Goal: Answer question/provide support: Share knowledge or assist other users

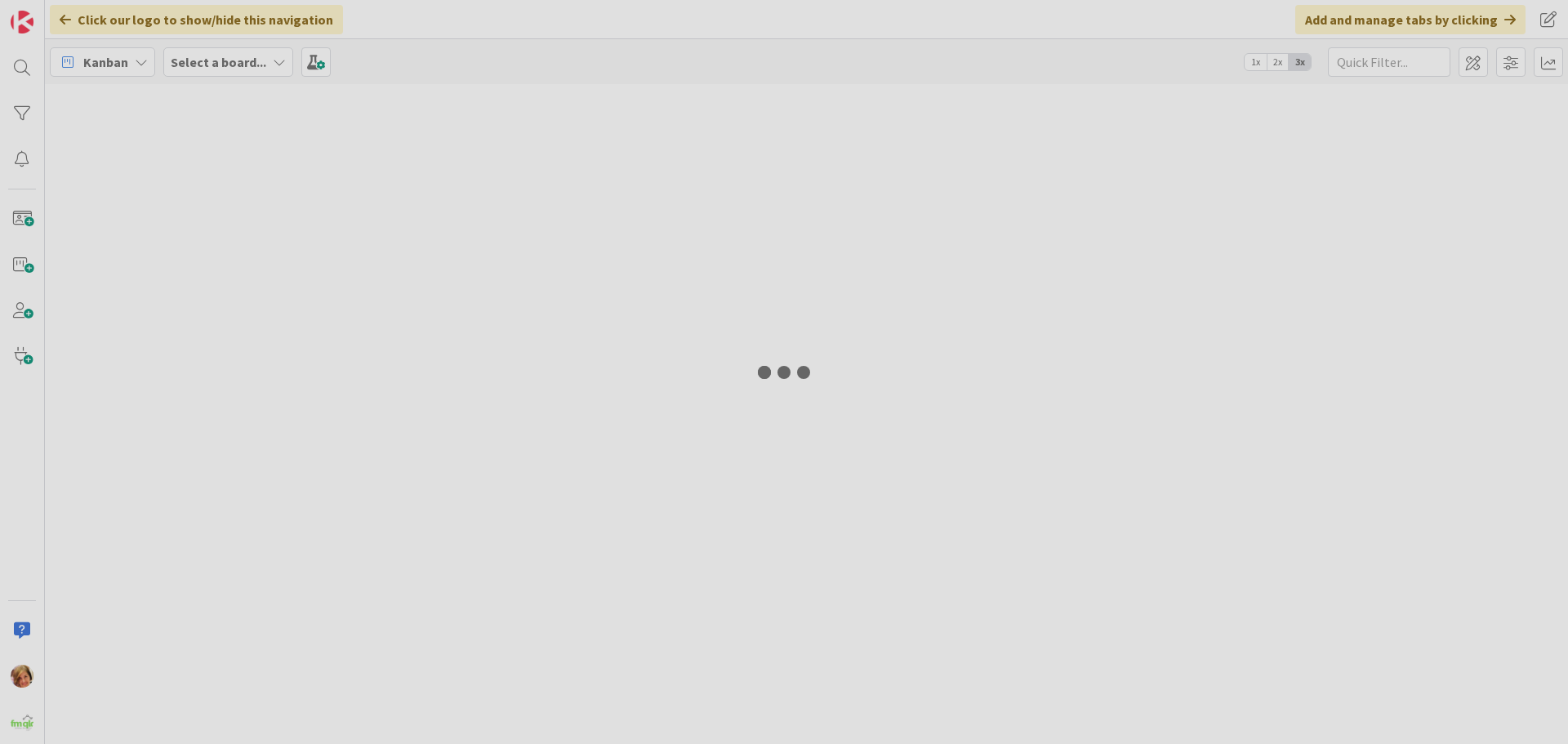
type input "retaining"
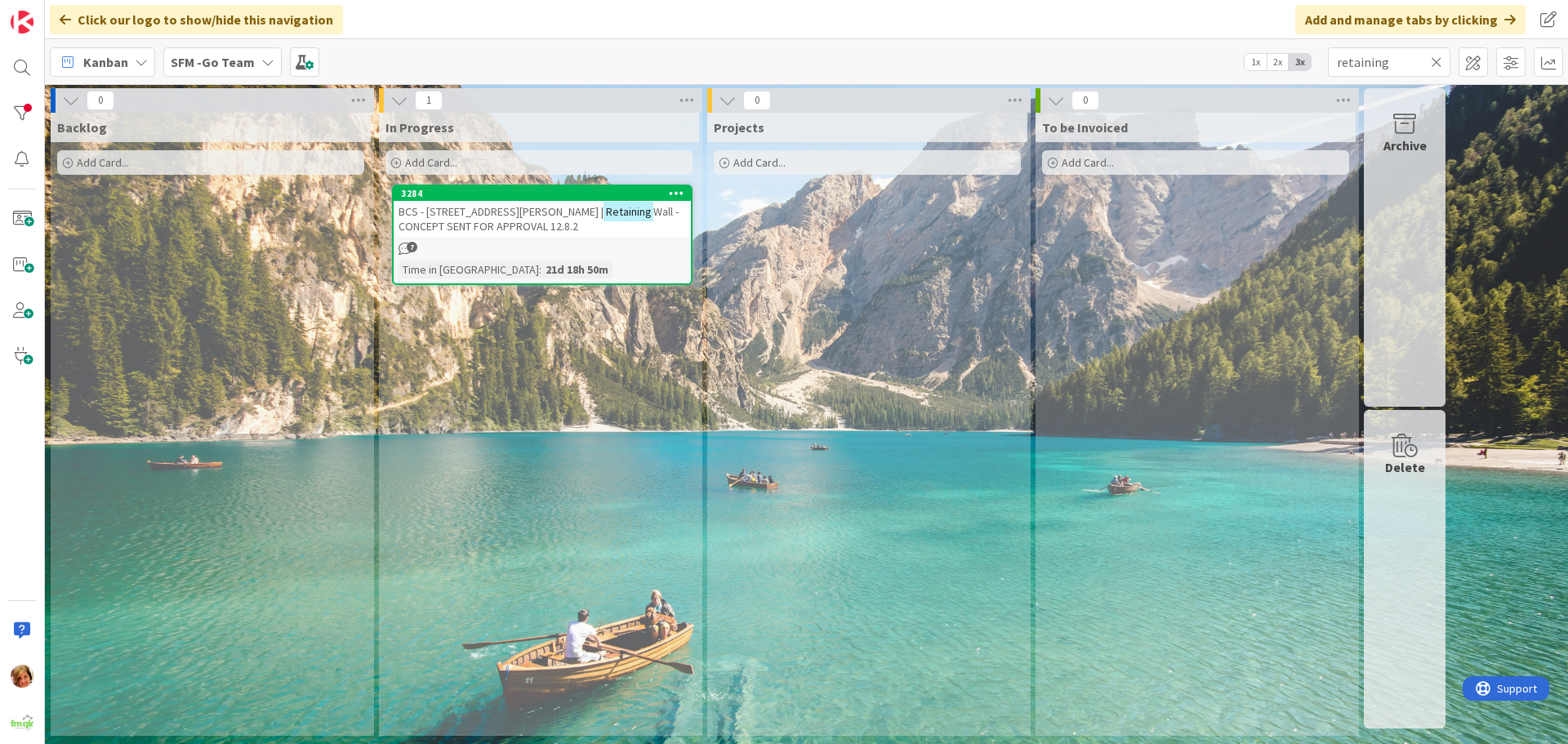
click at [1433, 62] on icon at bounding box center [1436, 63] width 11 height 15
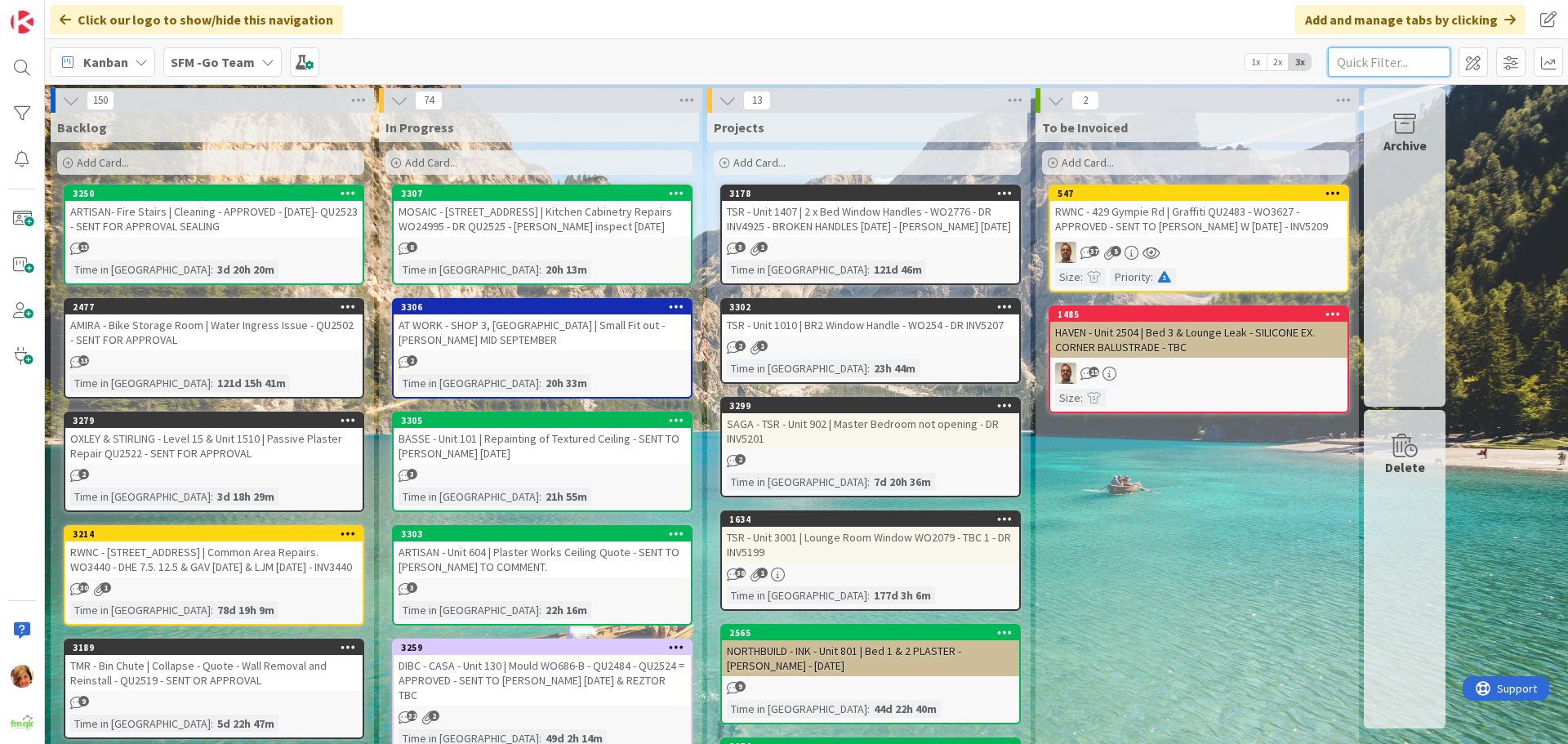
click at [1427, 50] on input "text" at bounding box center [1388, 62] width 122 height 29
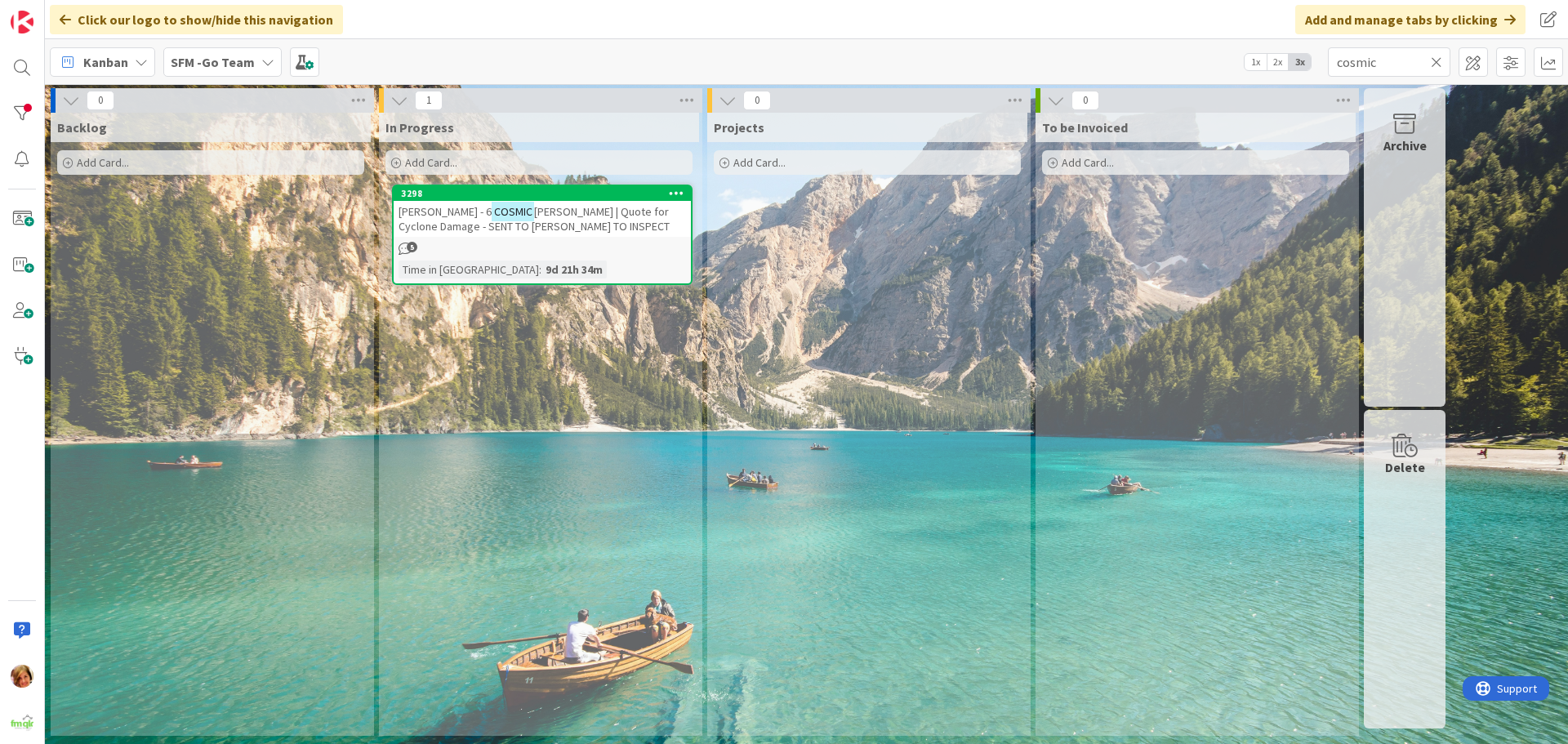
click at [601, 216] on span "ST ROBERTSON | Quote for Cyclone Damage - SENT TO PAUL TO INSPECT" at bounding box center [534, 218] width 271 height 29
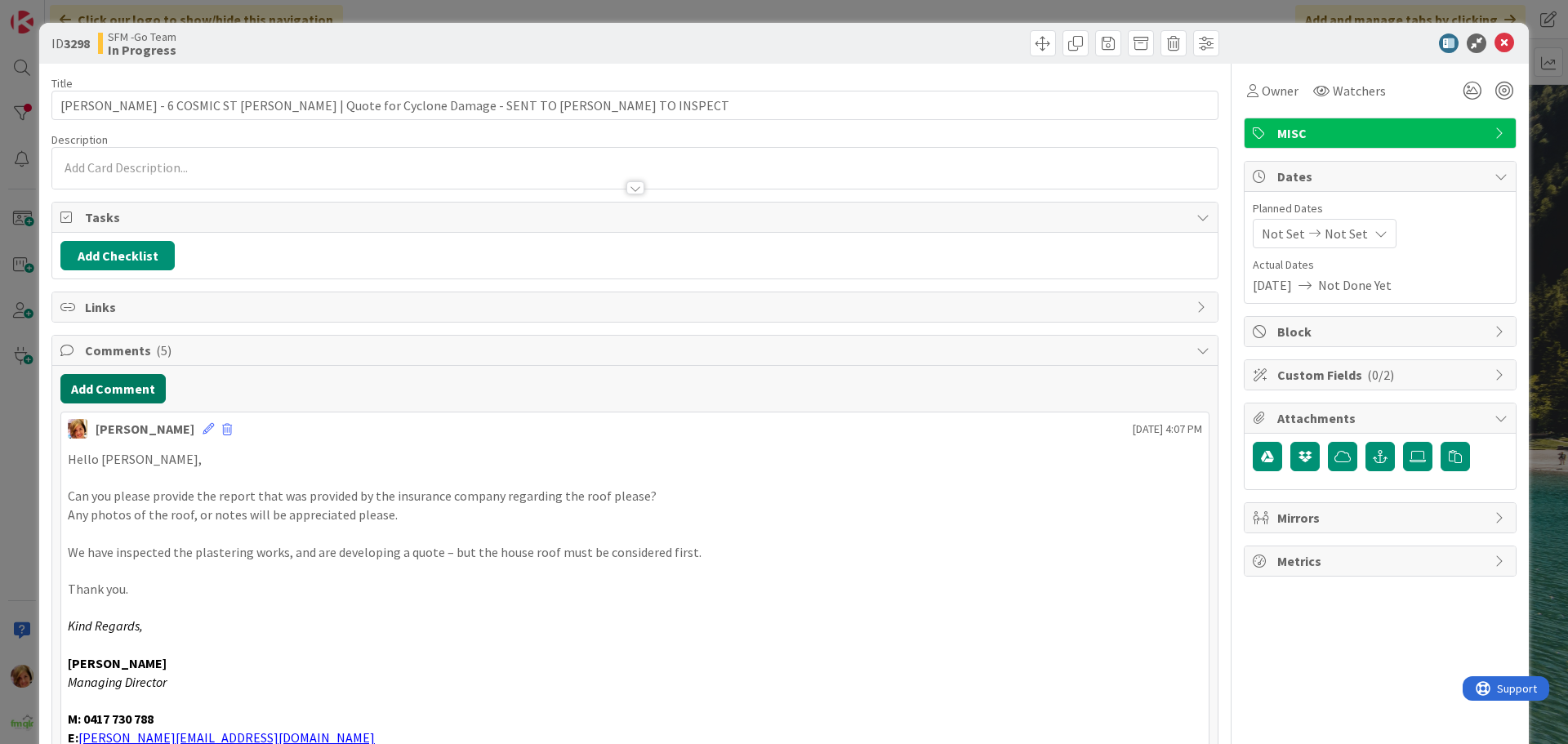
click at [139, 394] on button "Add Comment" at bounding box center [113, 389] width 105 height 29
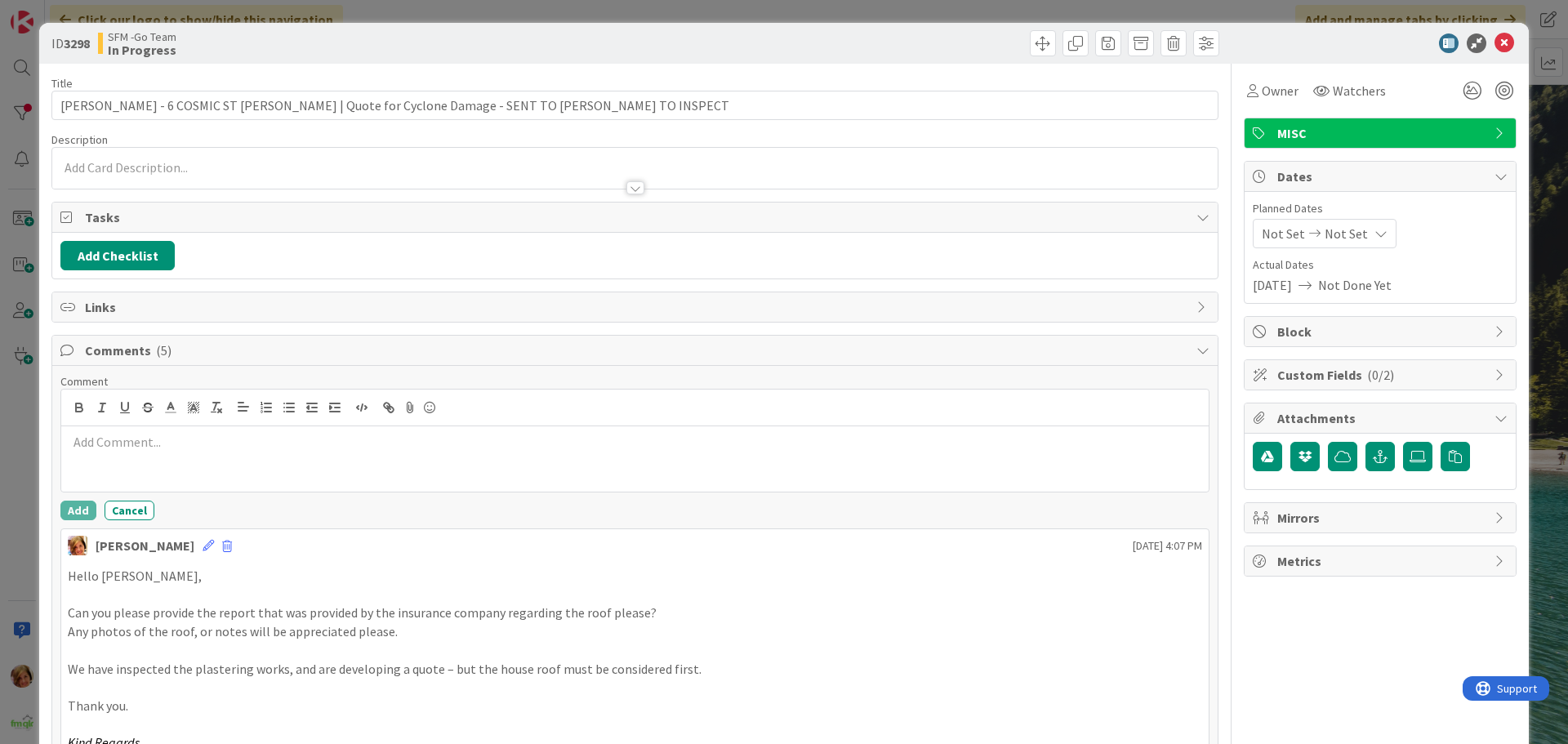
click at [167, 439] on p at bounding box center [635, 443] width 1134 height 19
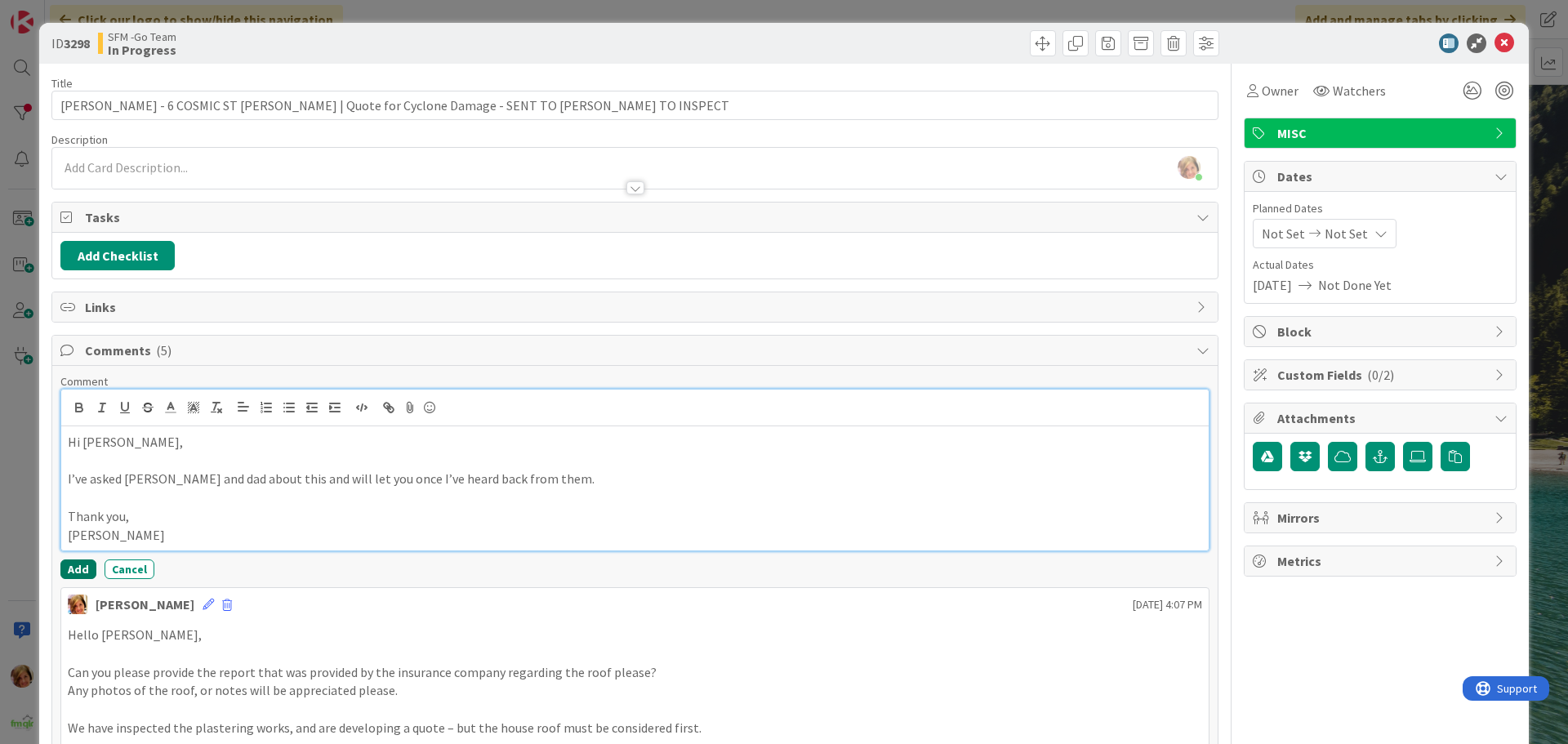
click at [81, 570] on button "Add" at bounding box center [79, 569] width 36 height 20
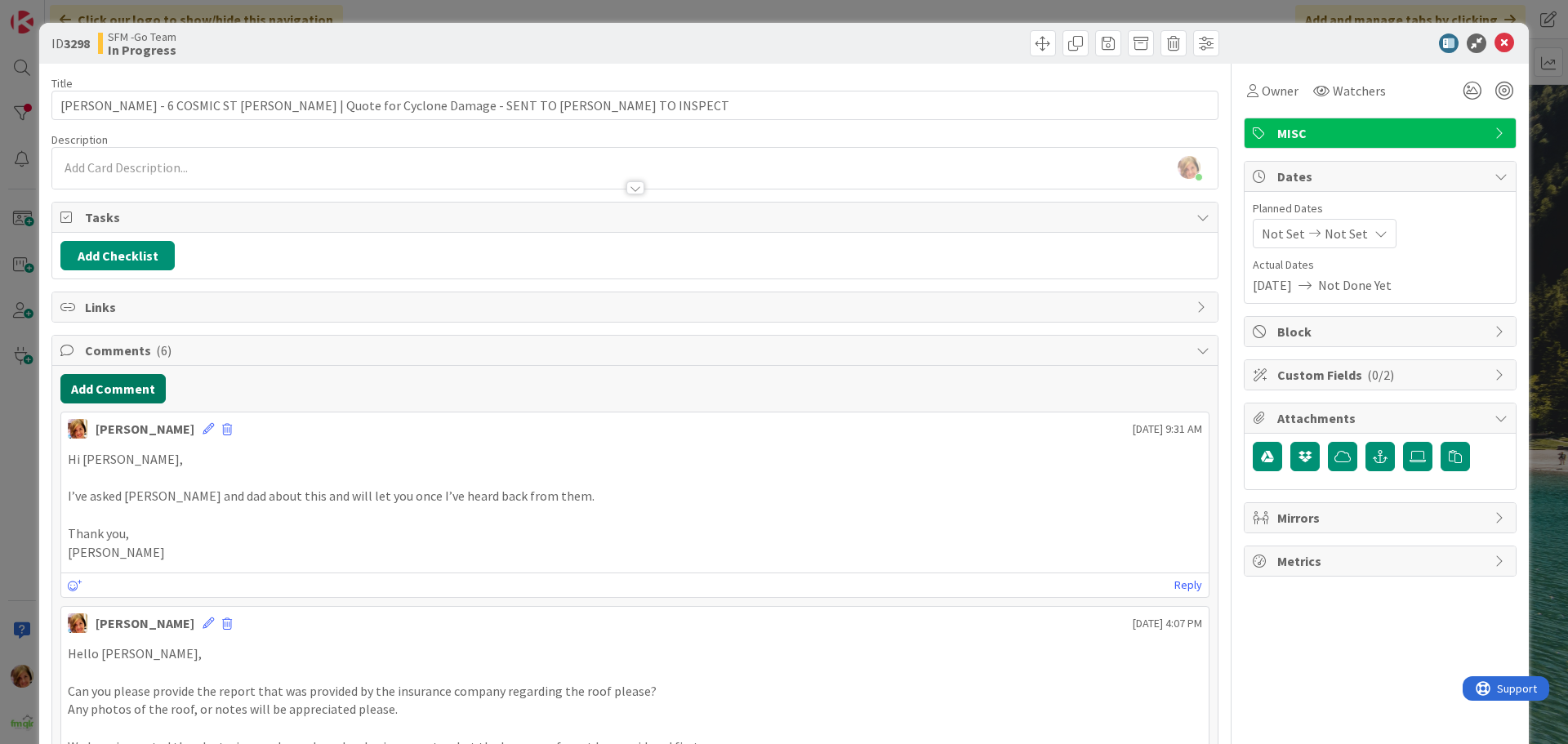
click at [119, 390] on button "Add Comment" at bounding box center [113, 389] width 105 height 29
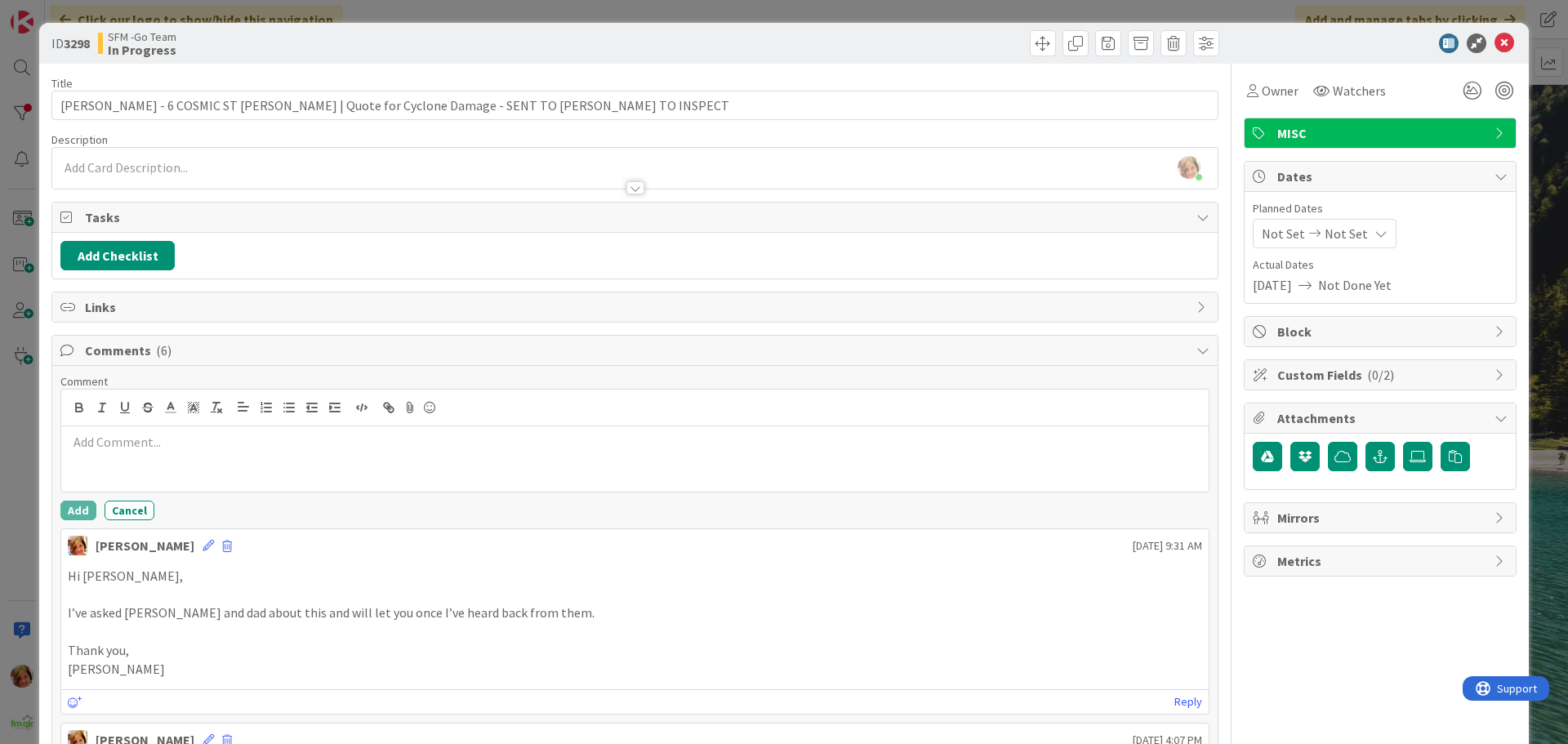
click at [172, 428] on div at bounding box center [635, 459] width 1147 height 65
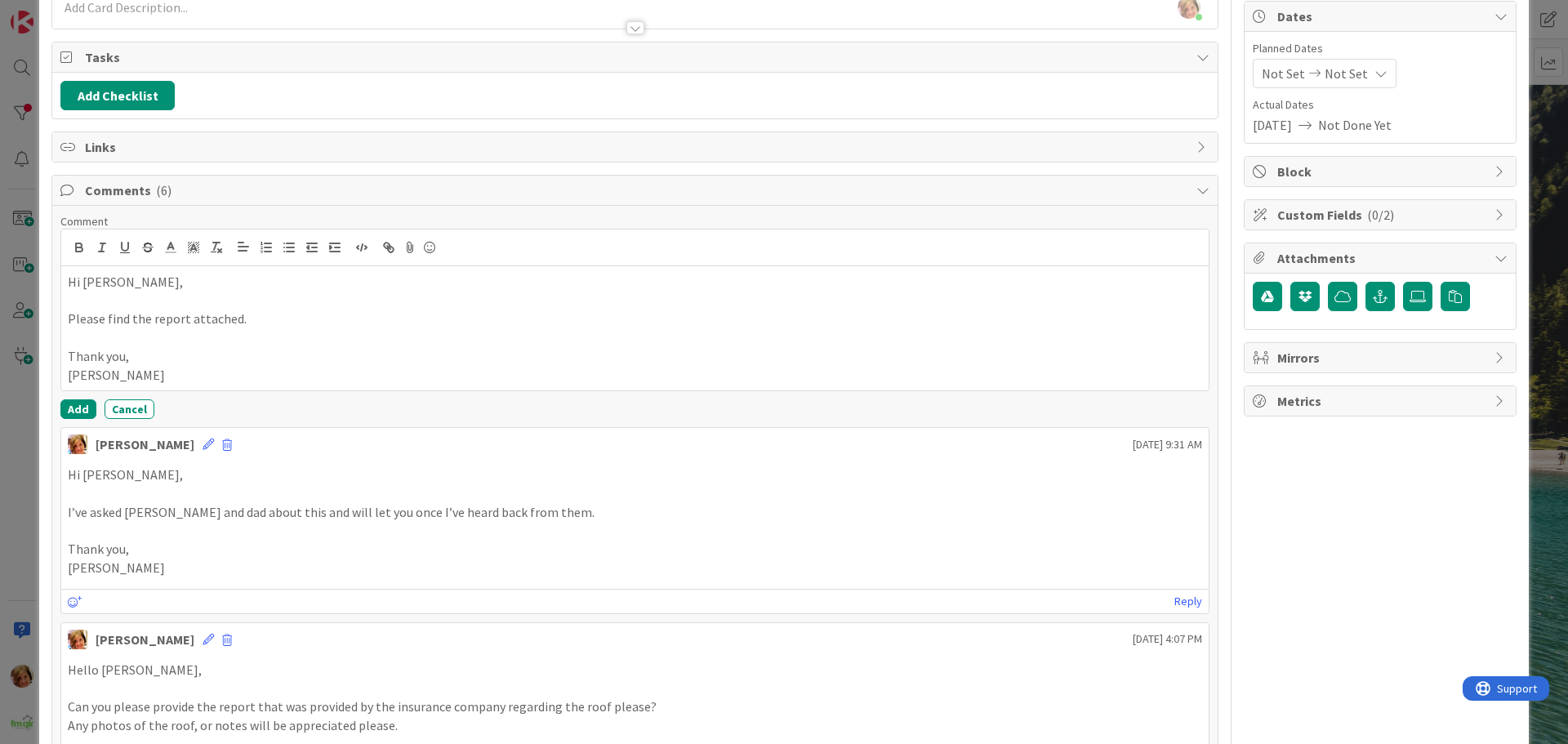
scroll to position [163, 0]
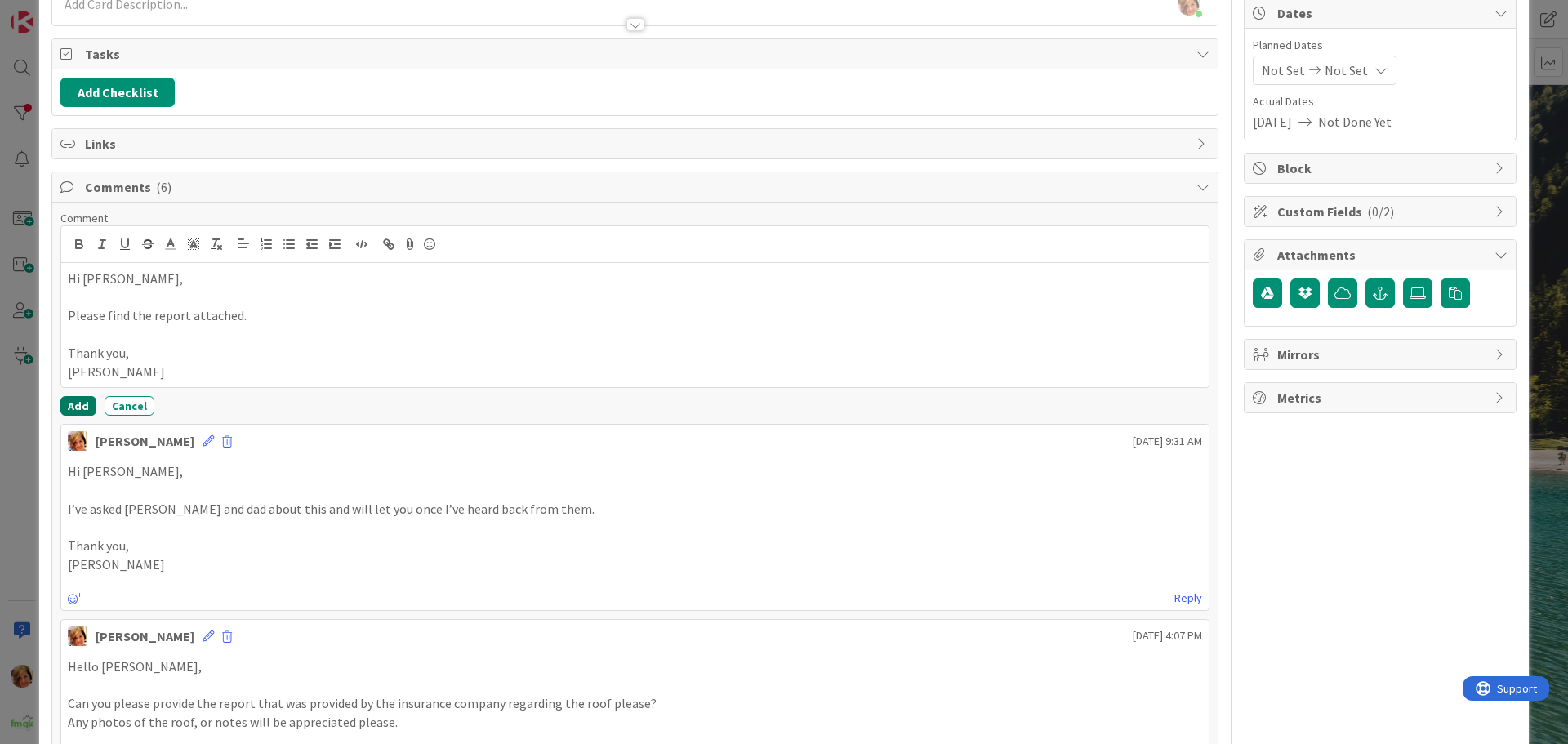
click at [74, 403] on button "Add" at bounding box center [79, 406] width 36 height 20
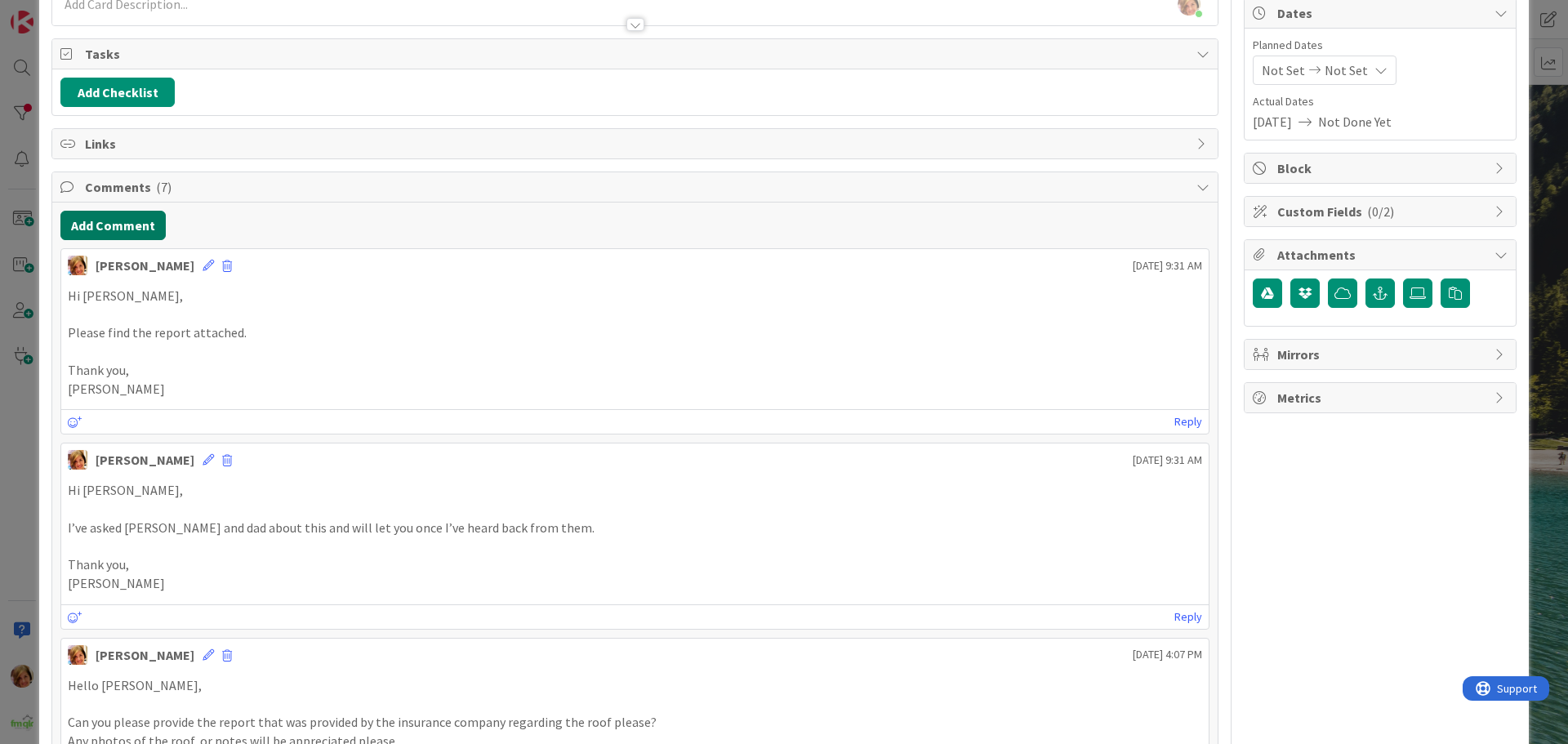
click at [126, 227] on button "Add Comment" at bounding box center [113, 225] width 105 height 29
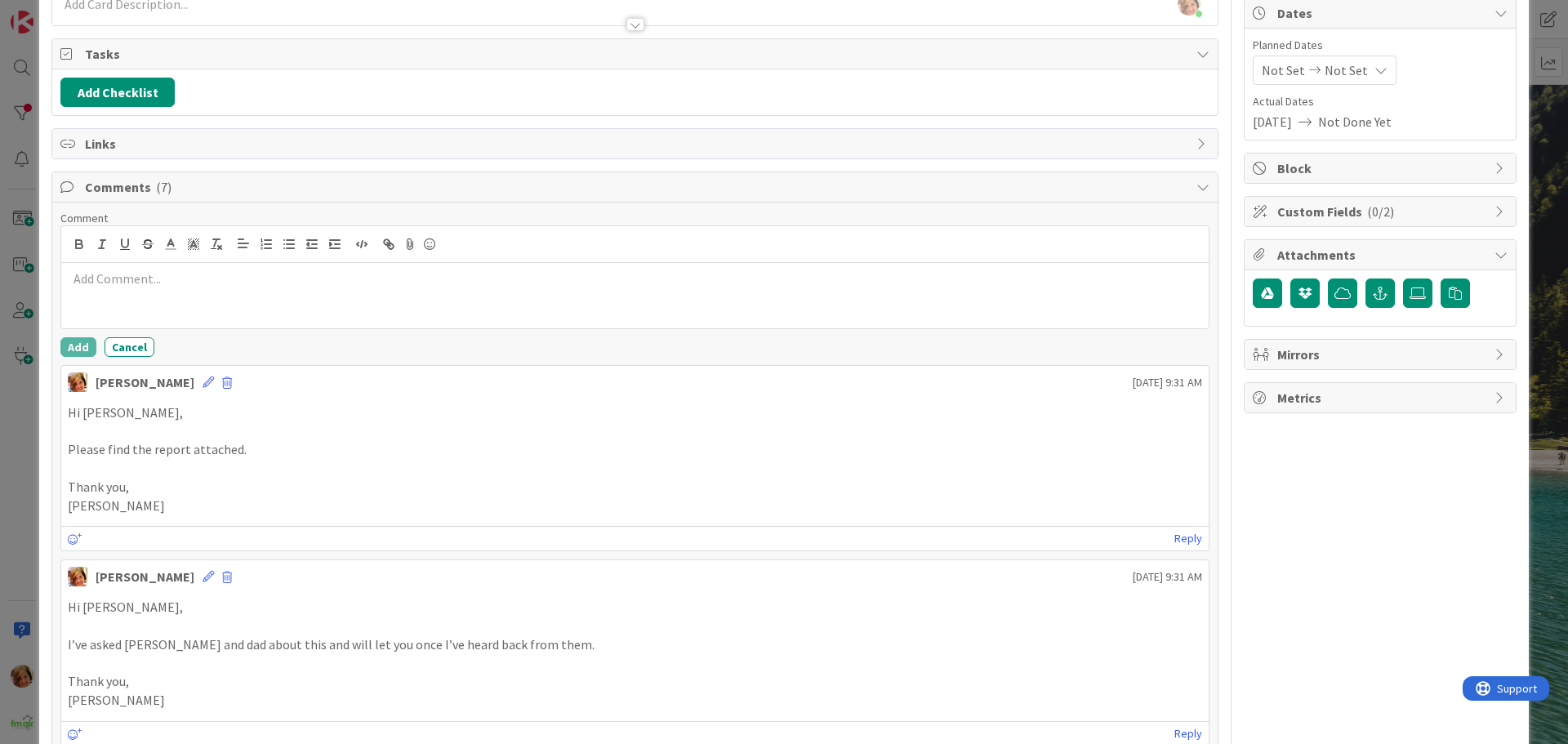
drag, startPoint x: 181, startPoint y: 295, endPoint x: 180, endPoint y: 306, distance: 11.0
click at [180, 298] on div at bounding box center [635, 296] width 1147 height 65
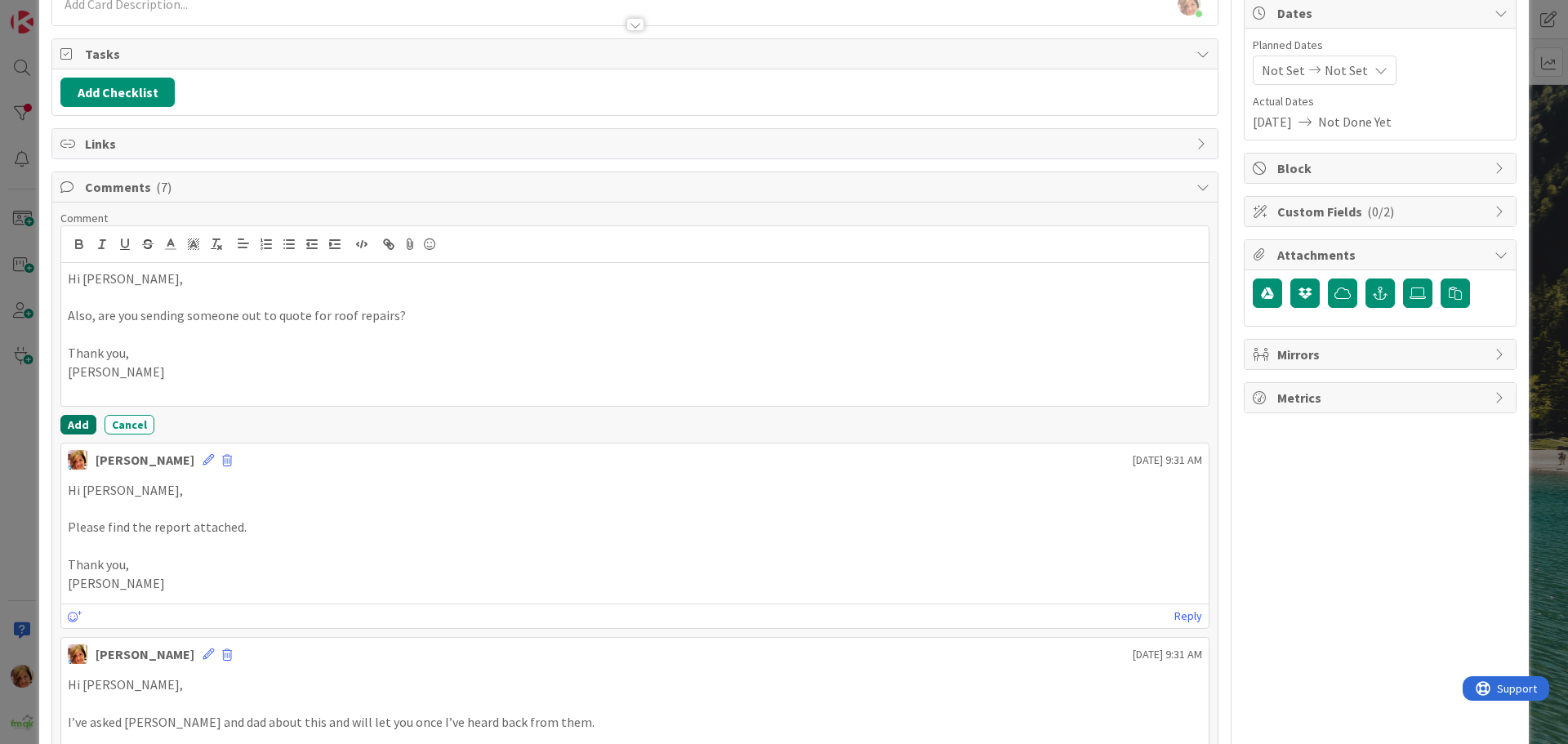
click at [79, 427] on button "Add" at bounding box center [79, 425] width 36 height 20
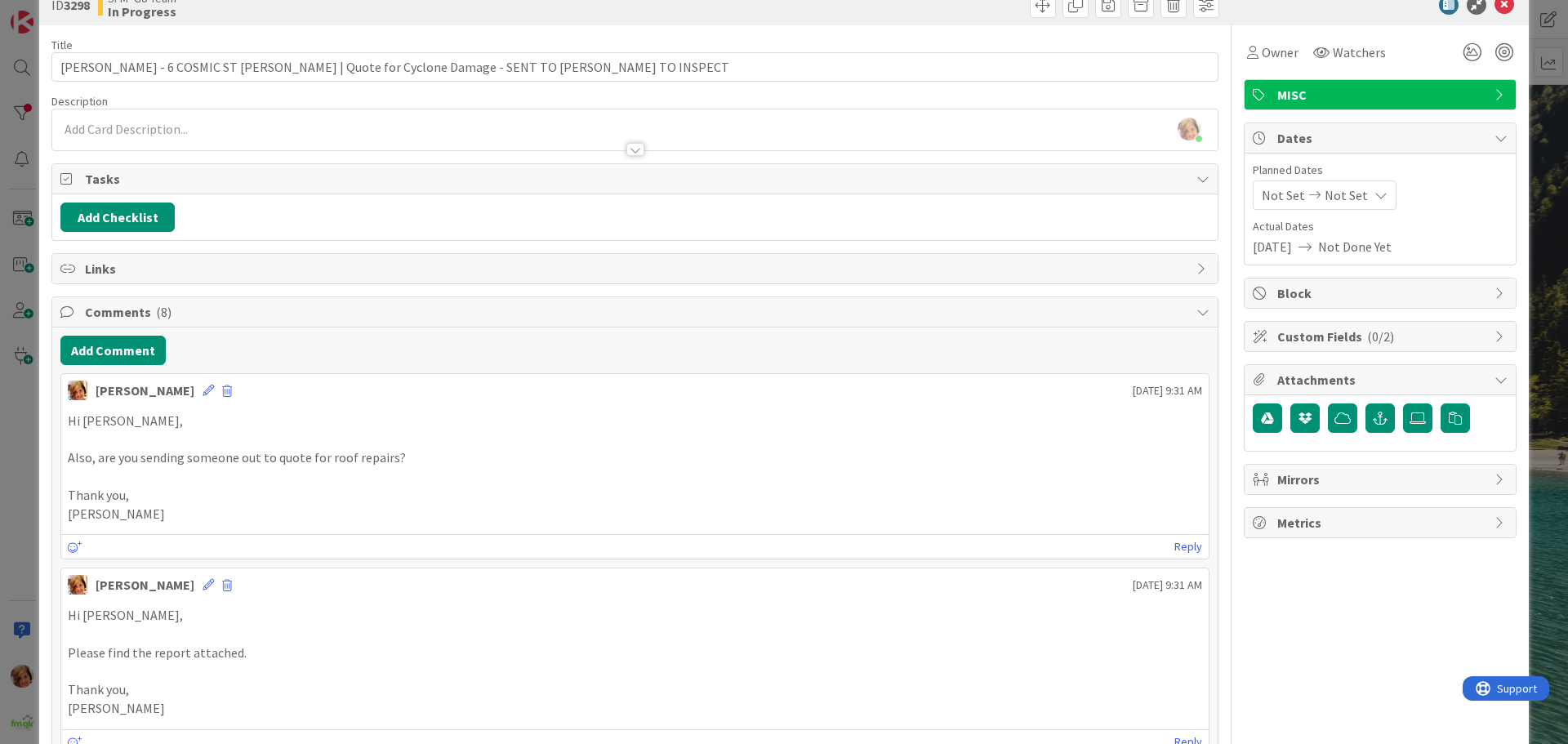
scroll to position [0, 0]
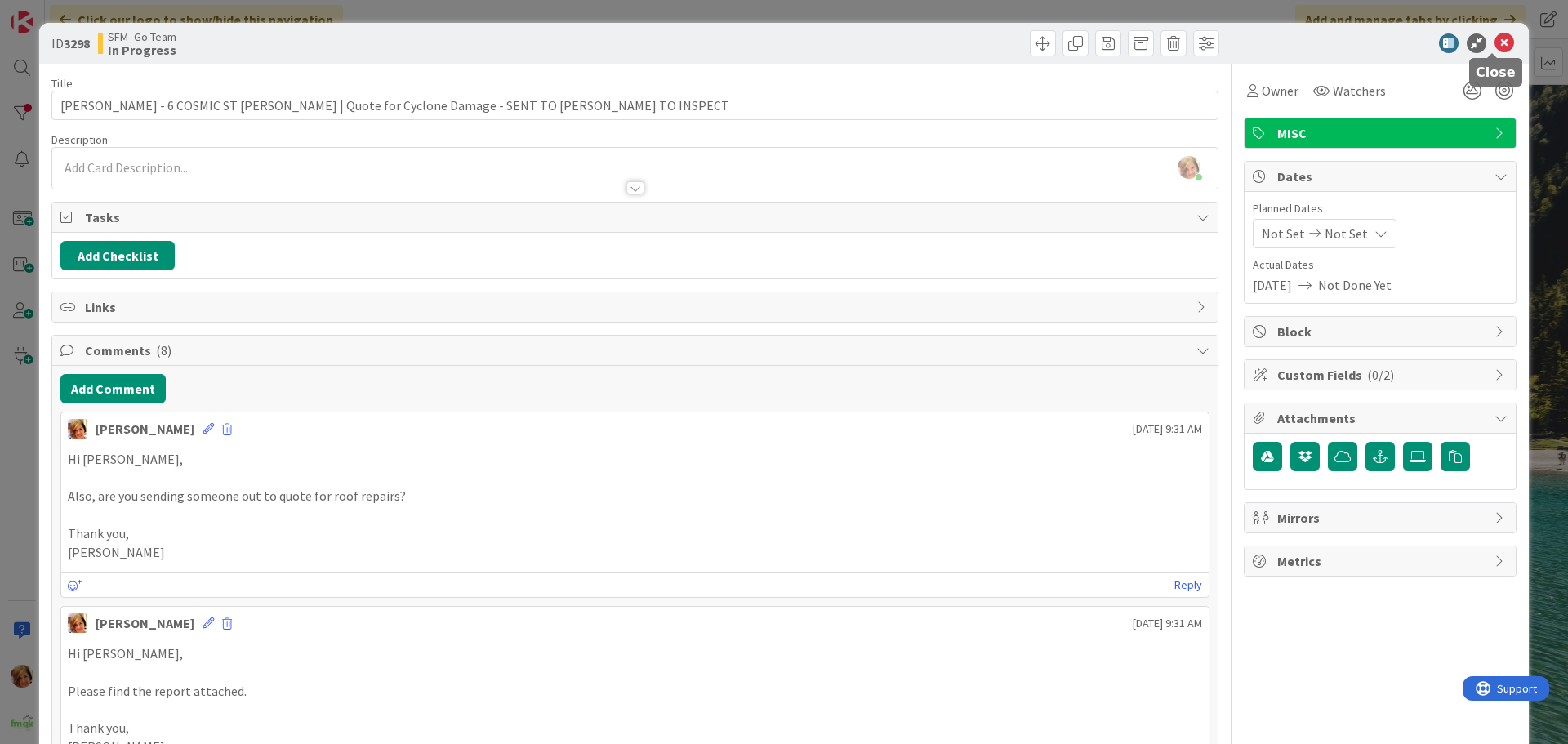
drag, startPoint x: 1487, startPoint y: 43, endPoint x: 1439, endPoint y: 42, distance: 48.0
click at [1494, 43] on icon at bounding box center [1504, 43] width 20 height 20
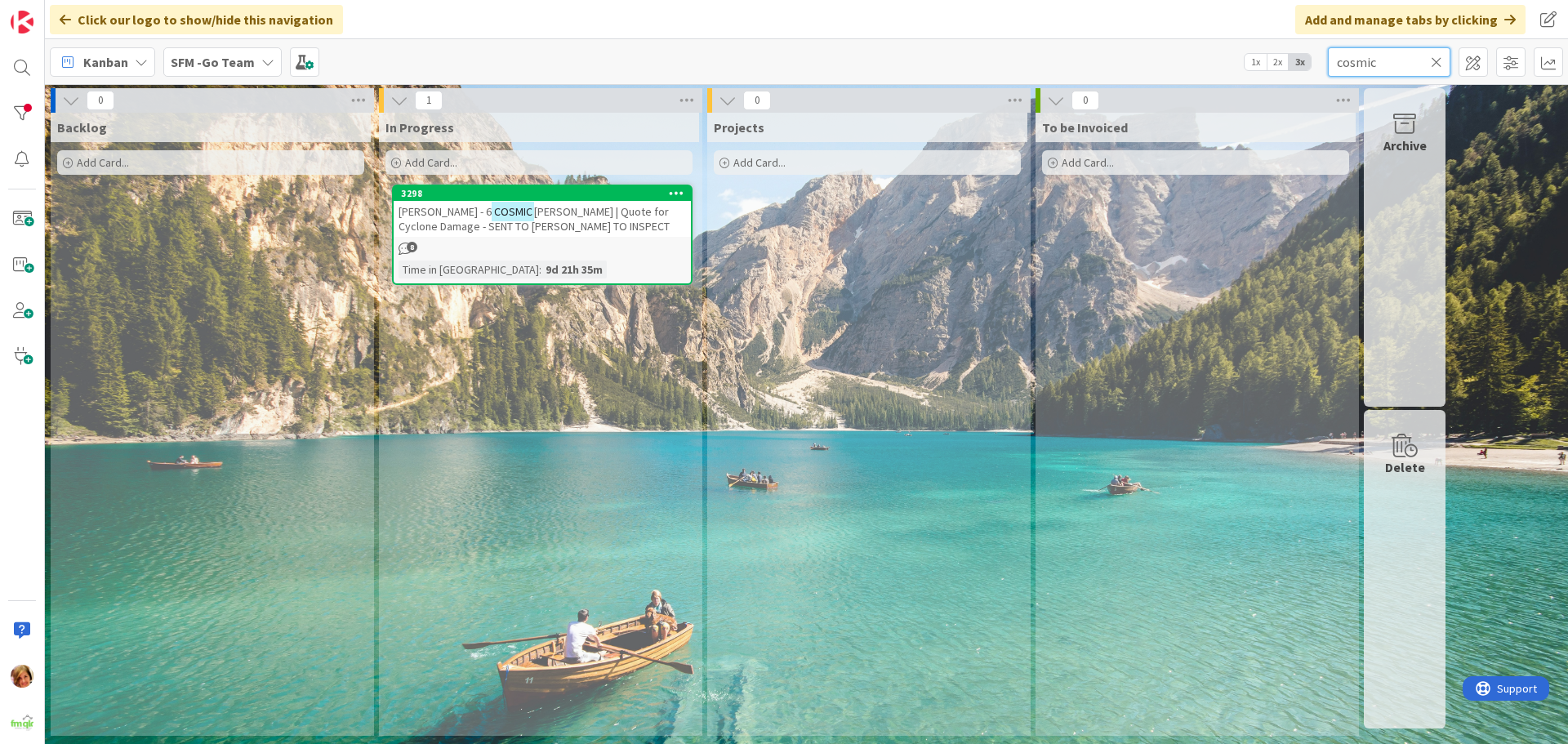
click at [1405, 56] on input "cosmic" at bounding box center [1388, 62] width 122 height 29
type input "c"
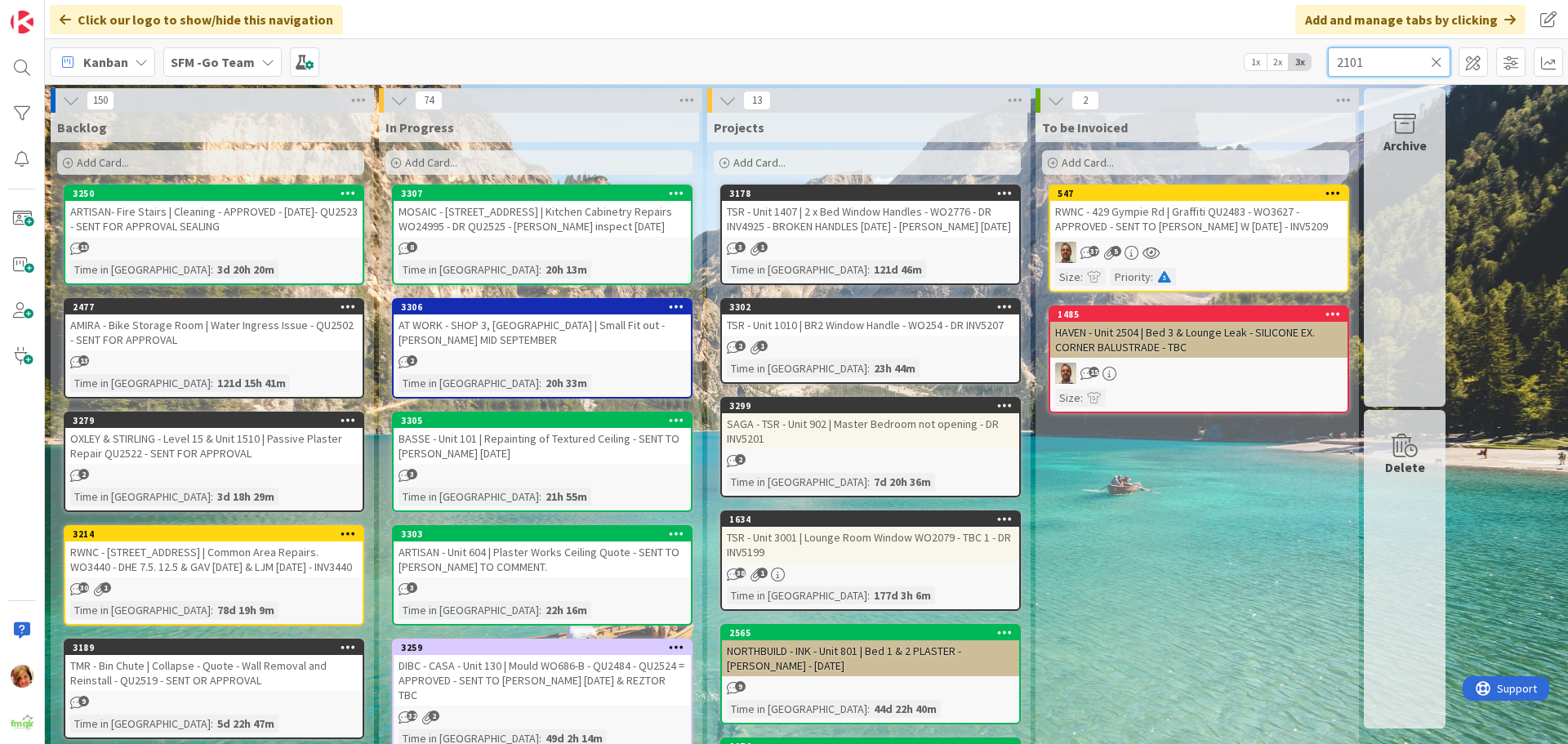
type input "2101"
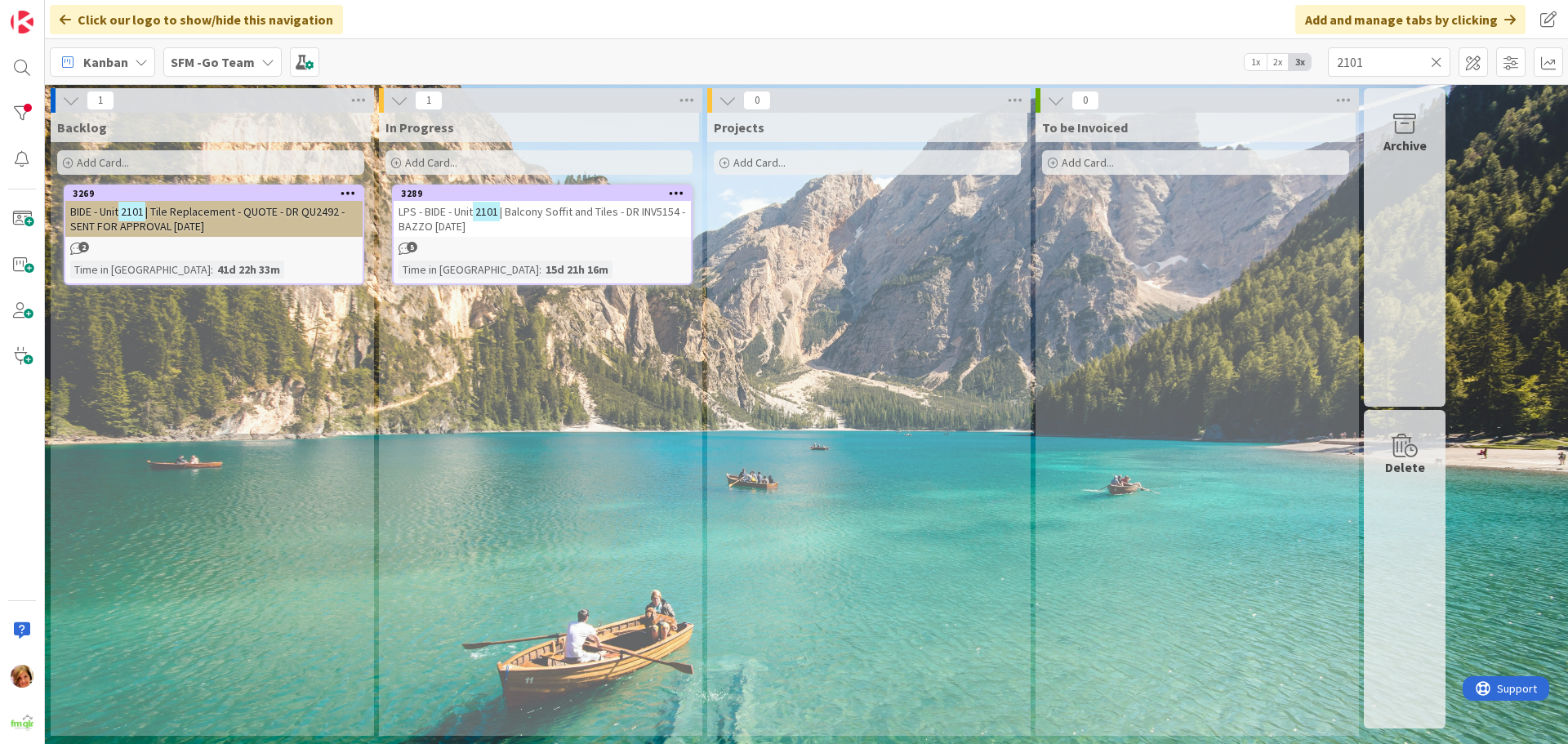
click at [570, 218] on span "| Balcony Soffit and Tiles - DR INV5154 - BAZZO 19.8.25" at bounding box center [542, 218] width 286 height 29
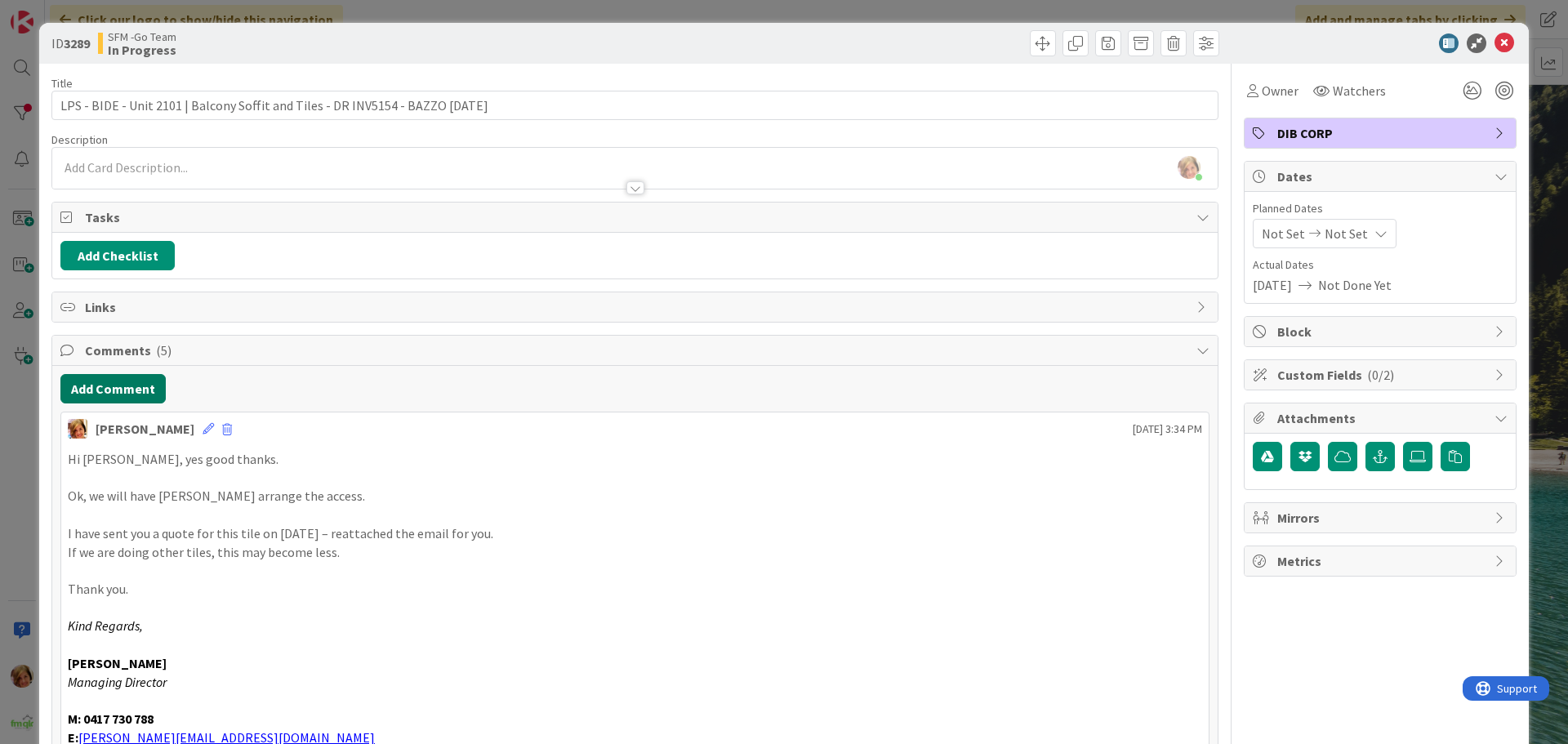
click at [108, 393] on button "Add Comment" at bounding box center [113, 389] width 105 height 29
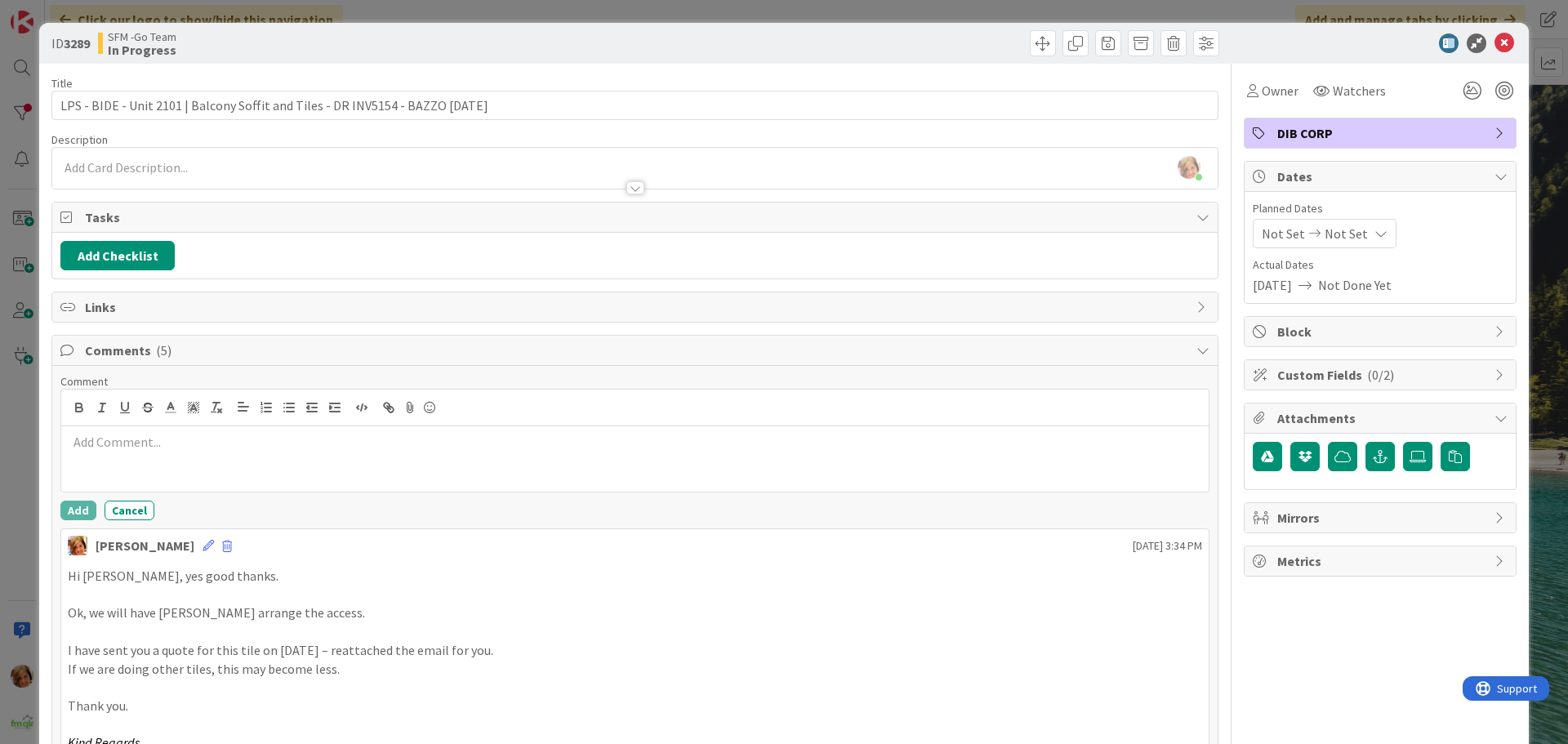
click at [171, 475] on div at bounding box center [635, 459] width 1147 height 65
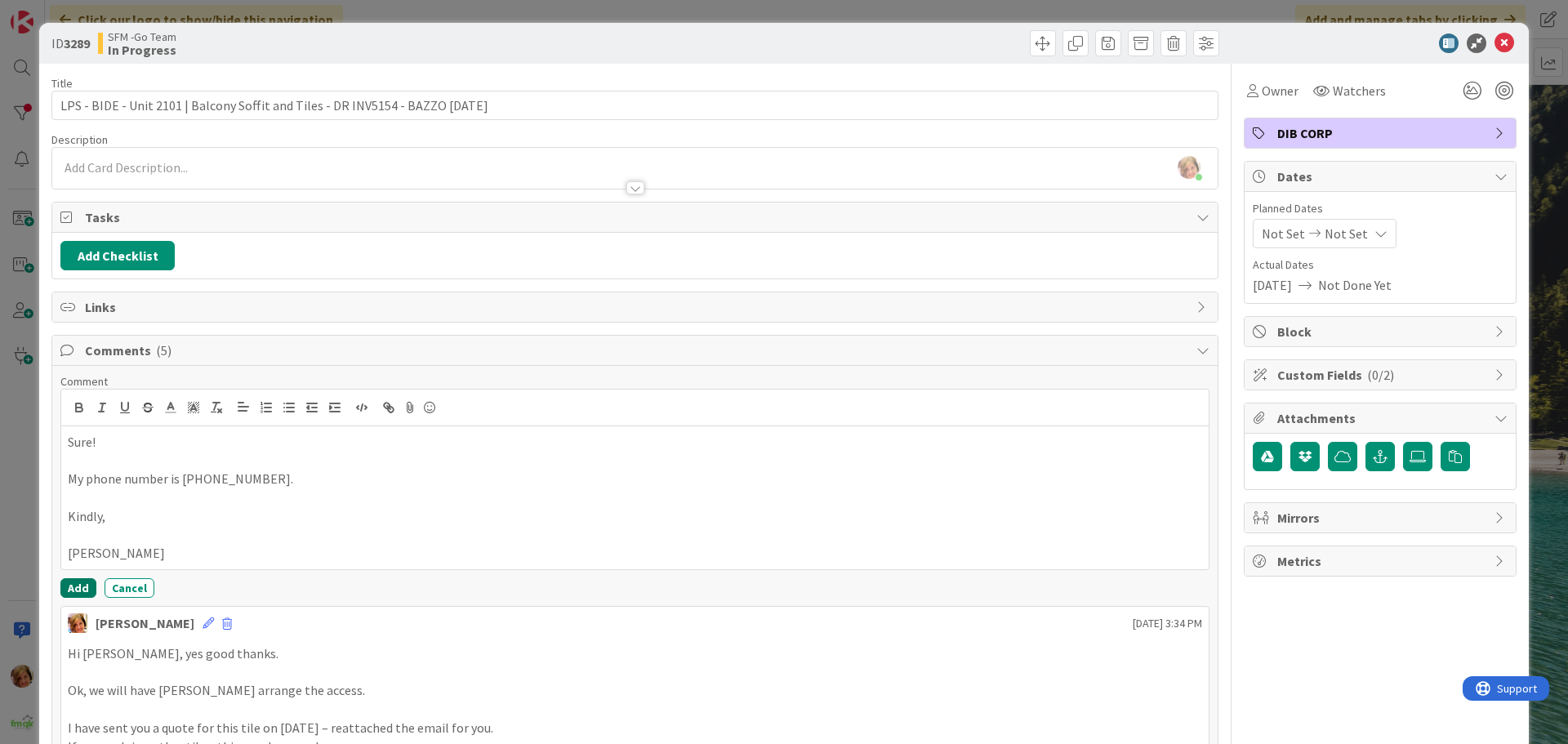
click at [72, 586] on button "Add" at bounding box center [79, 588] width 36 height 20
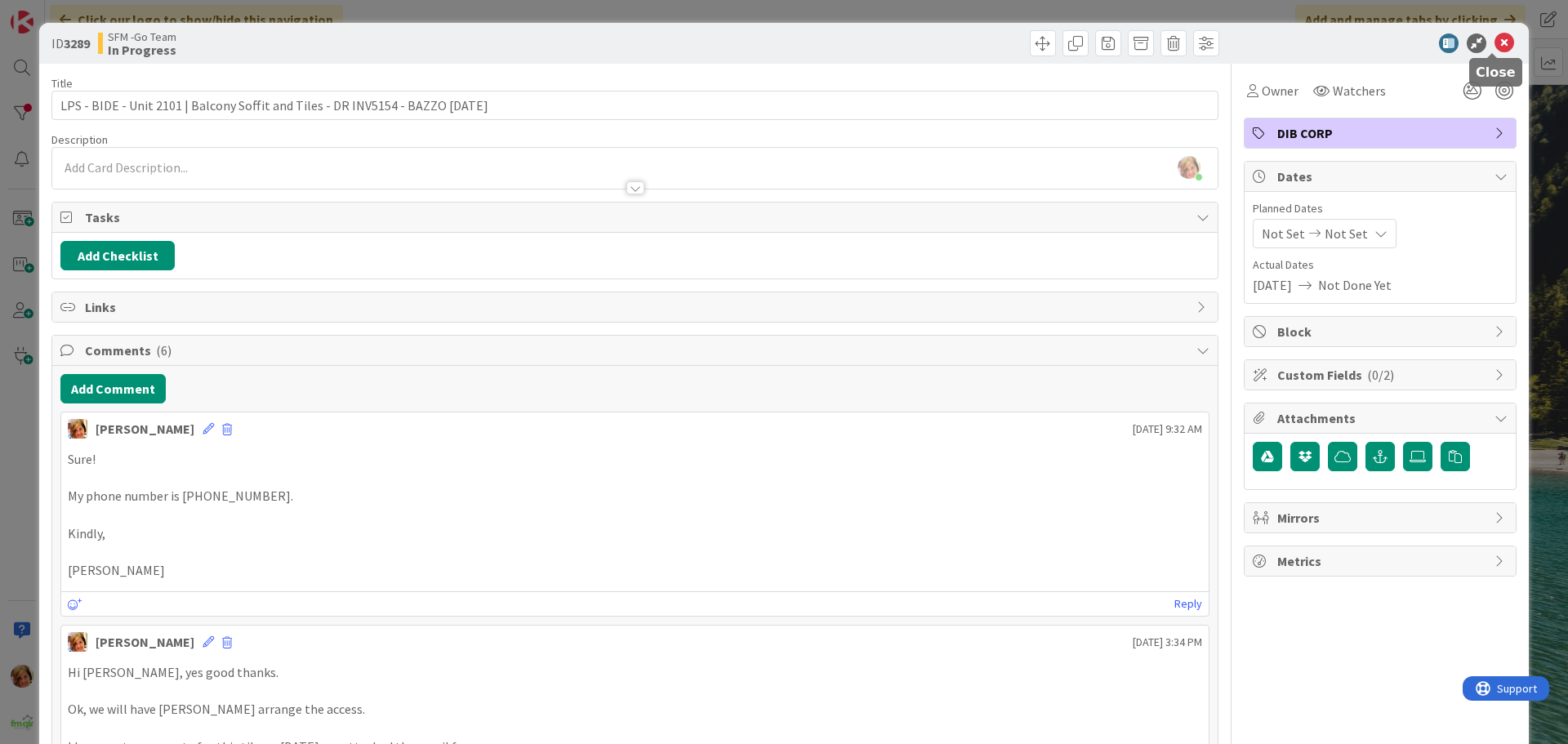
drag, startPoint x: 1499, startPoint y: 46, endPoint x: 1471, endPoint y: 80, distance: 44.0
click at [1499, 46] on icon at bounding box center [1504, 43] width 20 height 20
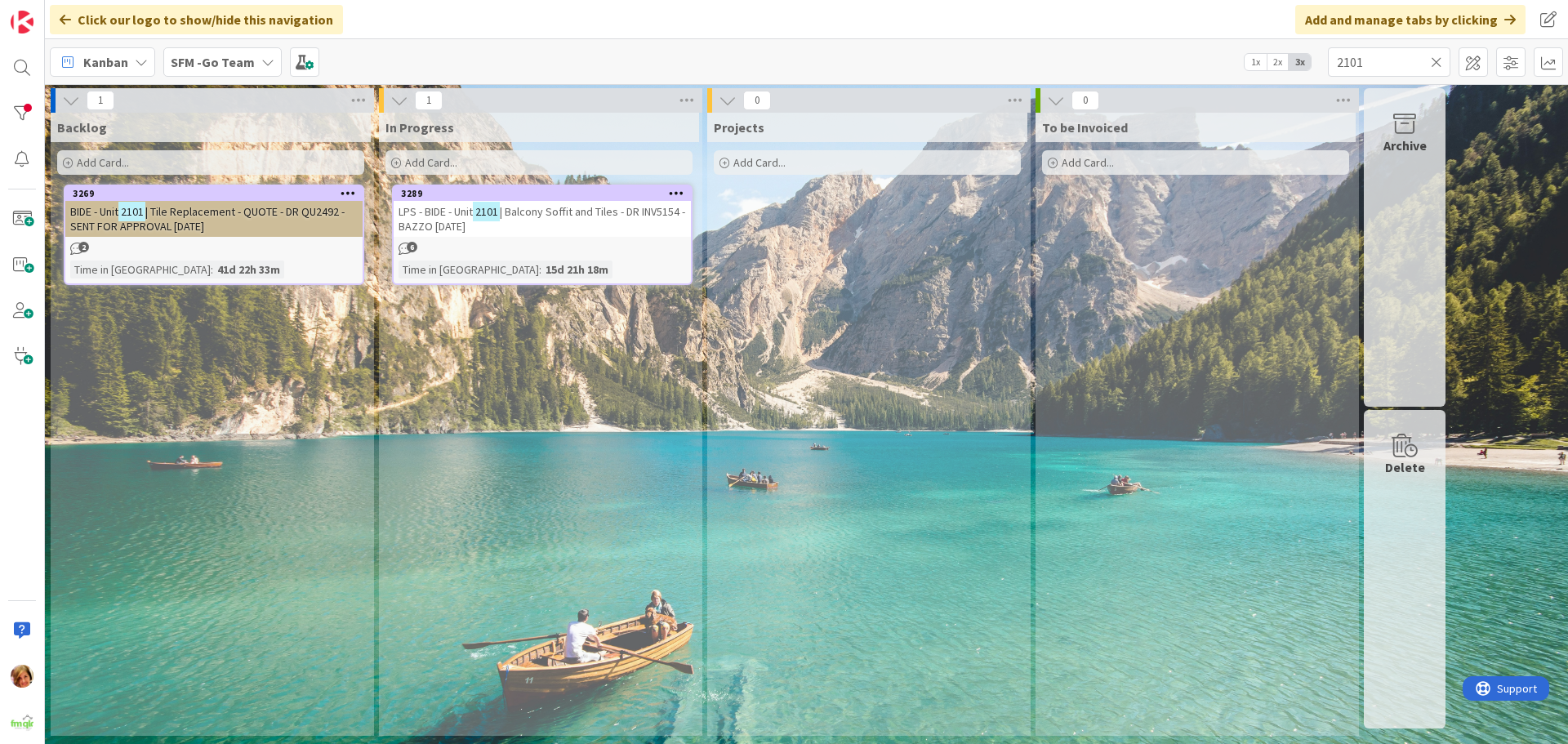
click at [1434, 61] on icon at bounding box center [1436, 63] width 11 height 15
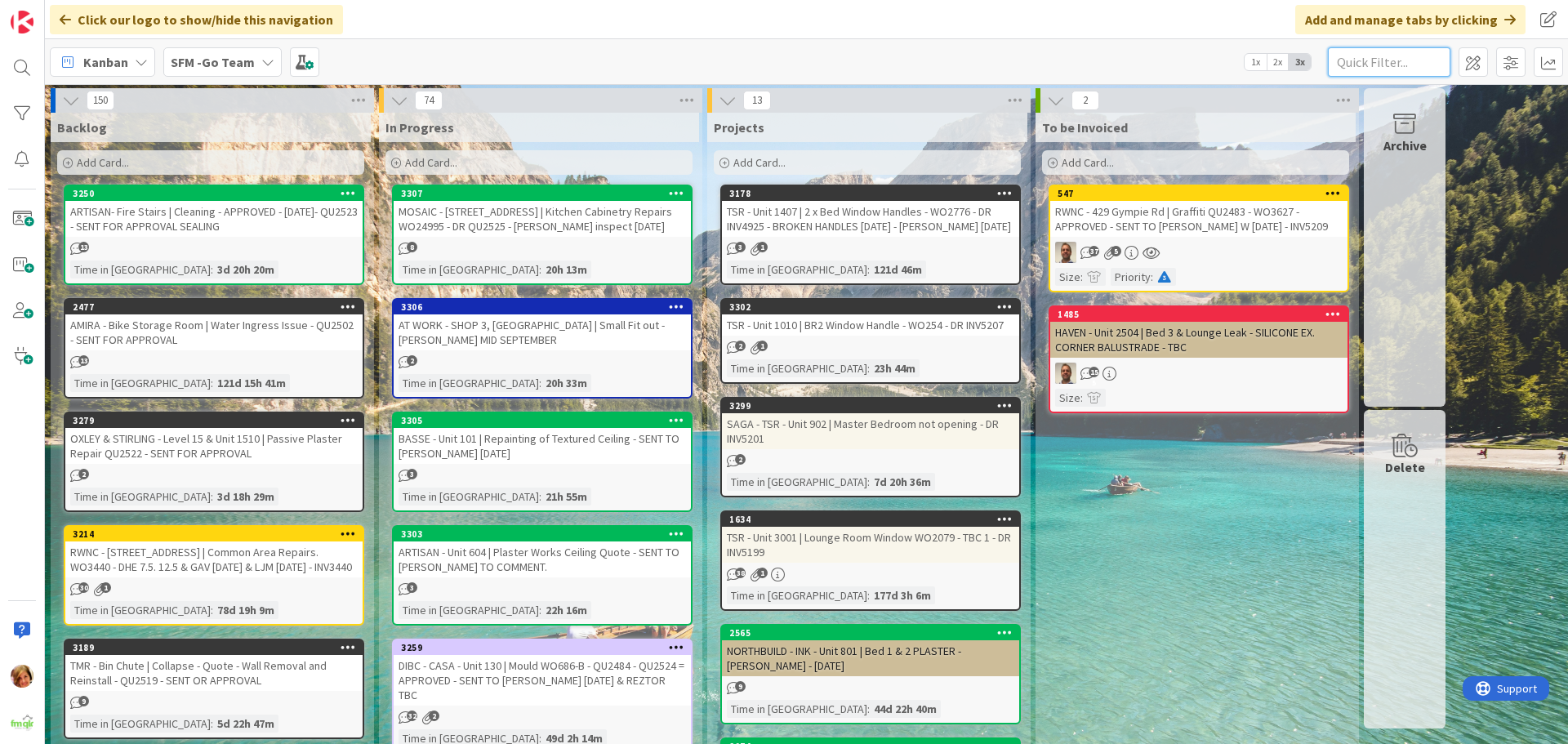
click at [1389, 68] on input "text" at bounding box center [1388, 62] width 122 height 29
type input "wilsonton"
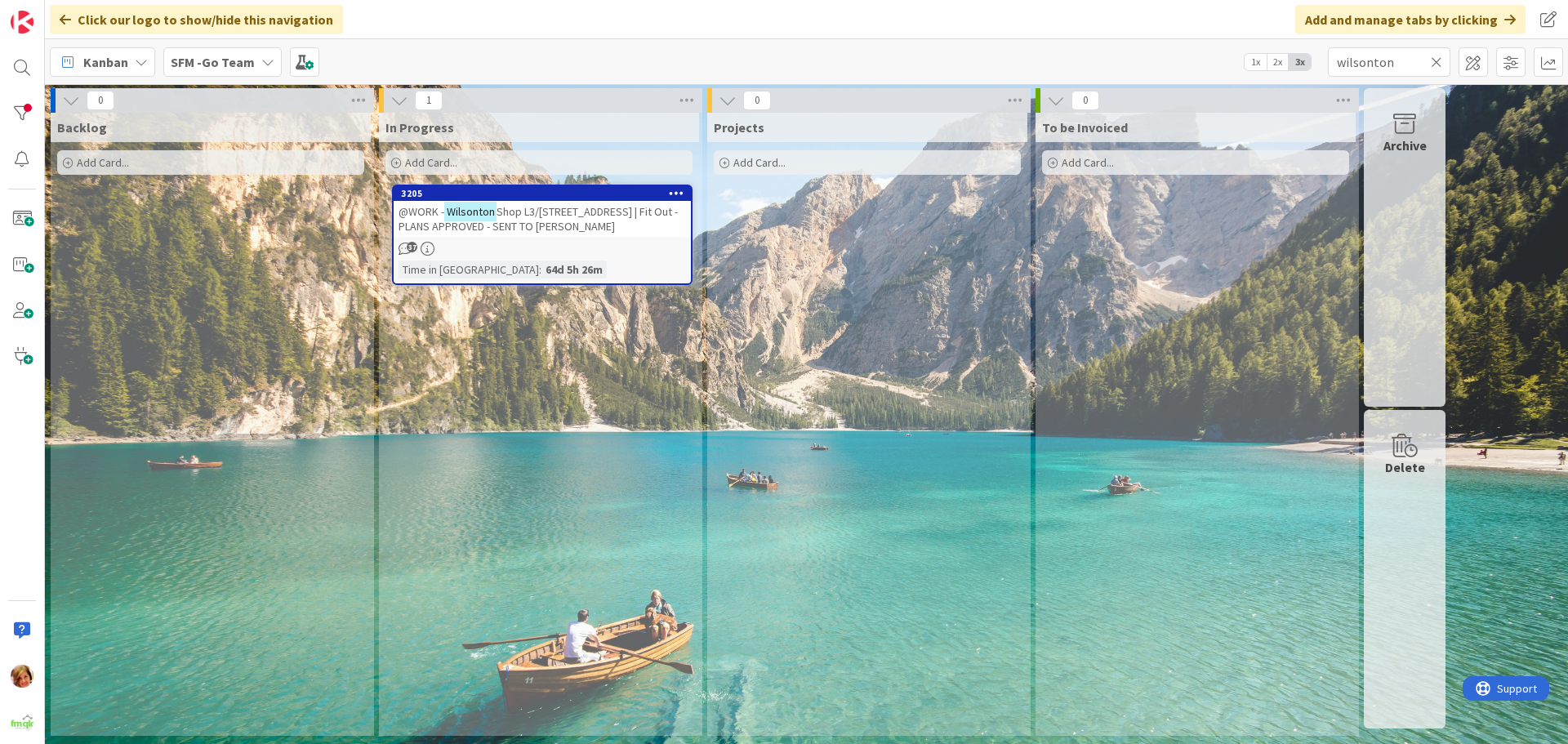
click at [532, 231] on span "Shop L3/407 Bridge St | Fit Out - PLANS APPROVED - SENT TO LUKE FITOUT" at bounding box center [538, 218] width 279 height 29
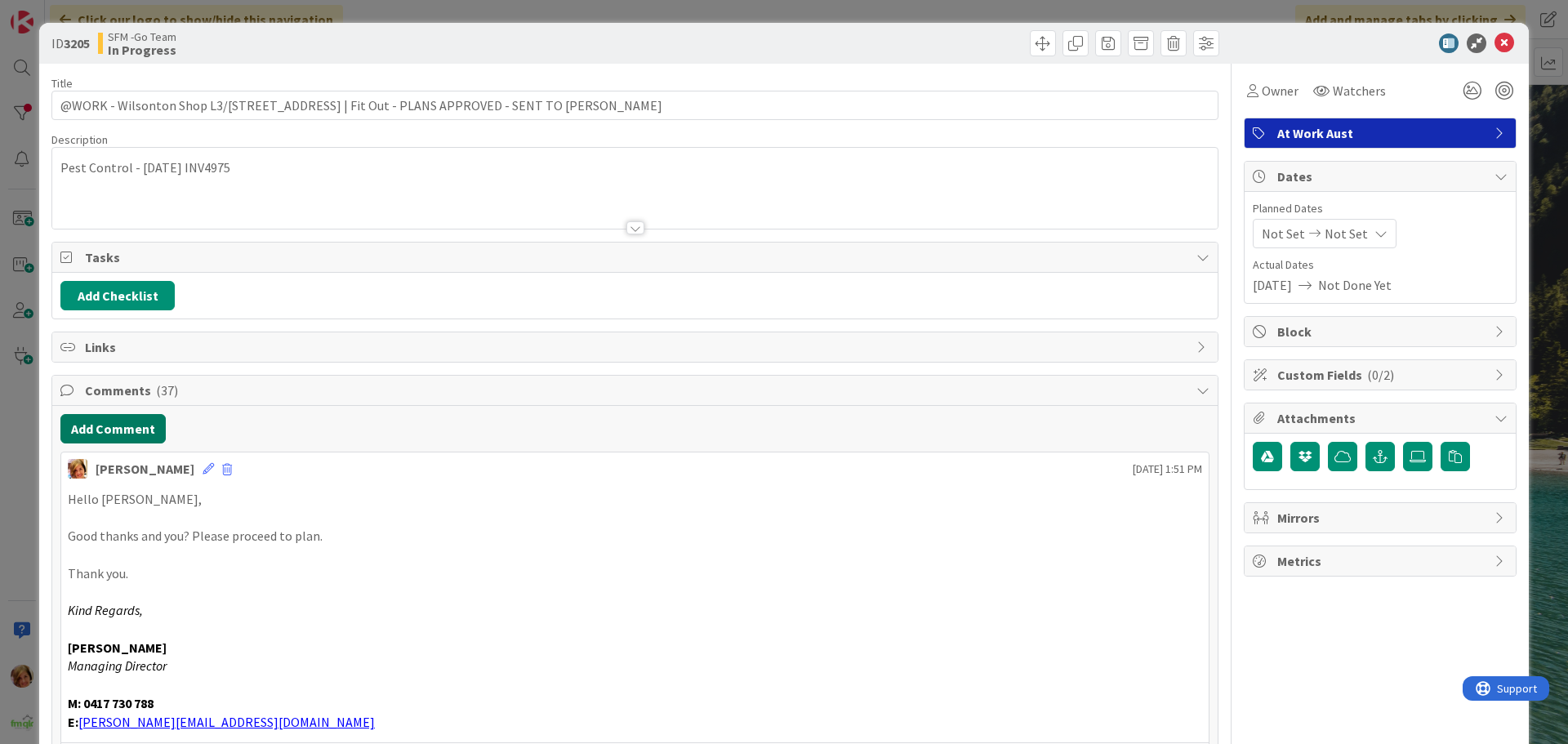
click at [122, 430] on button "Add Comment" at bounding box center [113, 428] width 105 height 29
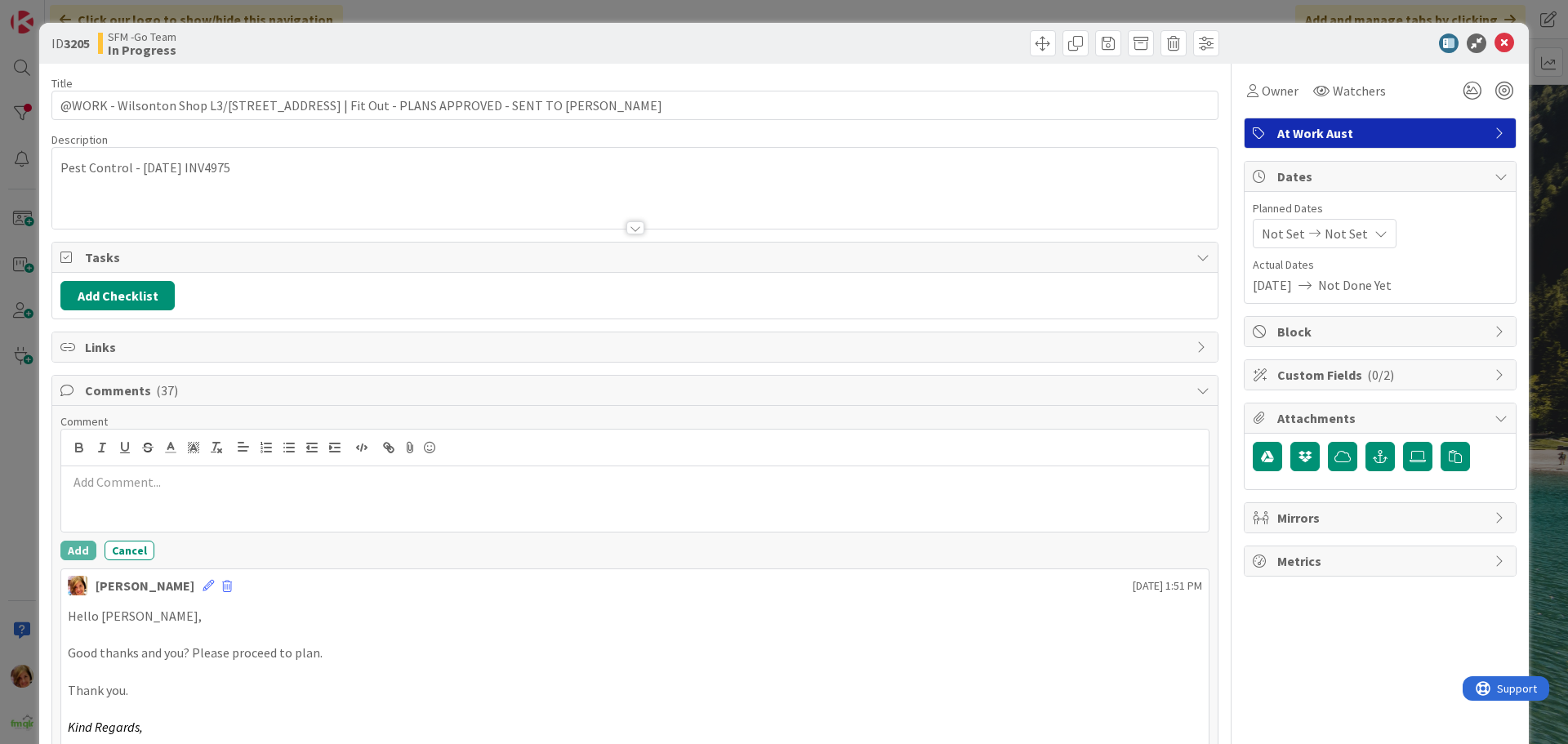
click at [186, 476] on p at bounding box center [635, 482] width 1134 height 19
click at [68, 553] on button "Add" at bounding box center [79, 551] width 36 height 20
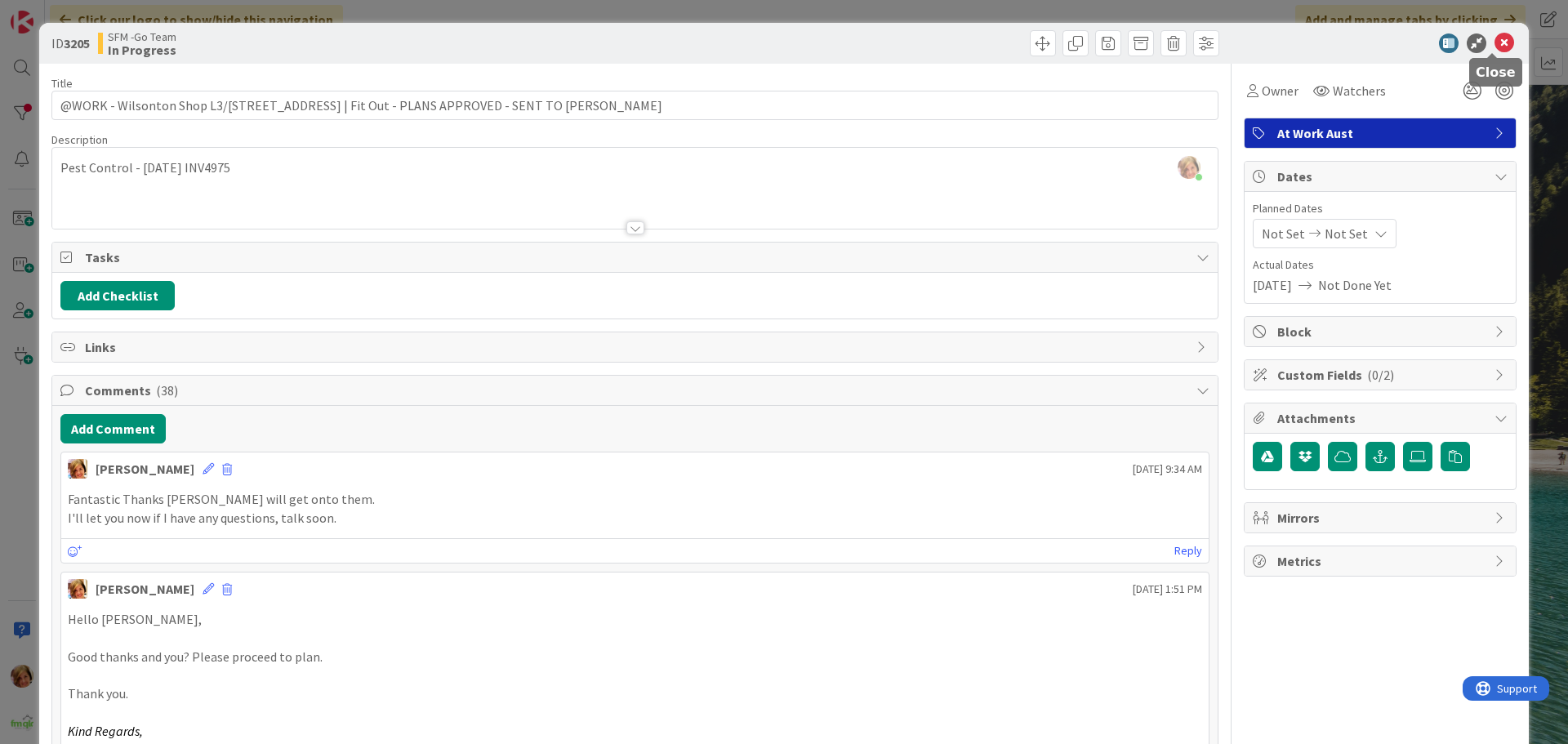
drag, startPoint x: 1490, startPoint y: 29, endPoint x: 1487, endPoint y: 50, distance: 21.2
click at [1490, 29] on div "ID 3205 SFM -Go Team In Progress" at bounding box center [784, 43] width 1489 height 41
click at [1494, 45] on icon at bounding box center [1504, 43] width 20 height 20
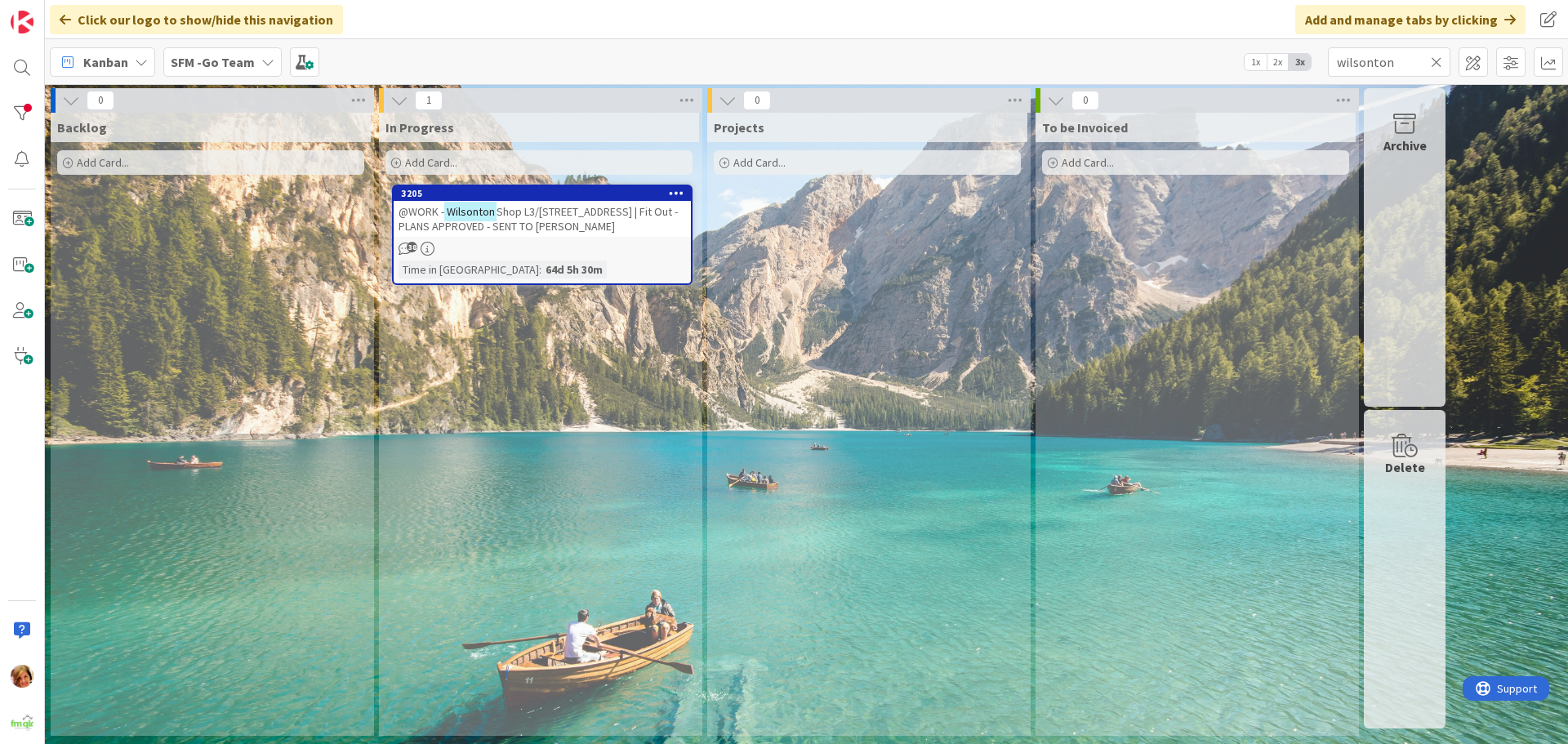
click at [1436, 63] on icon at bounding box center [1436, 63] width 11 height 15
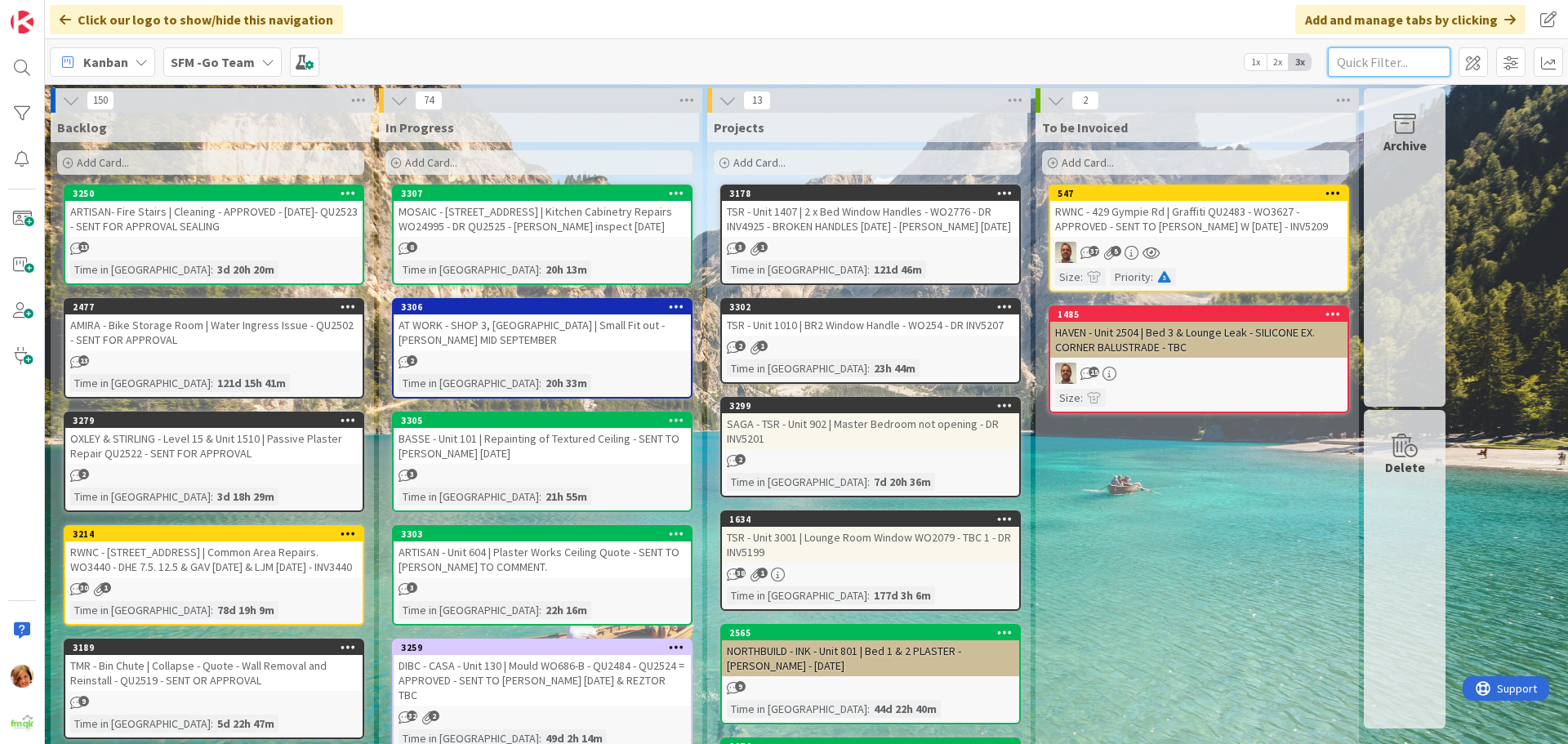
click at [1410, 58] on input "text" at bounding box center [1388, 62] width 122 height 29
type input "uh"
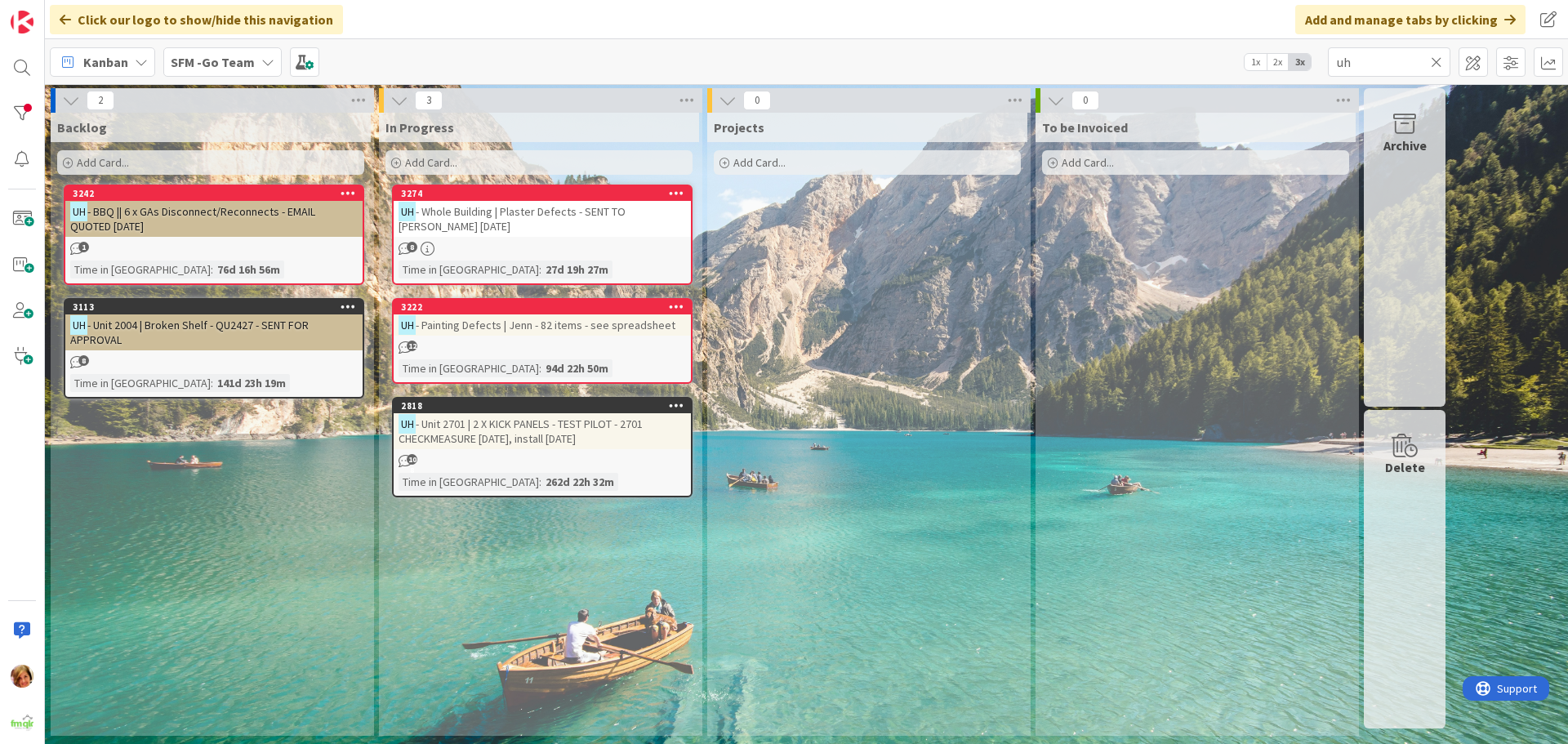
click at [589, 211] on span "- Whole Building | Plaster Defects - SENT TO PAUL MCGRATH 9.8.25" at bounding box center [513, 218] width 227 height 29
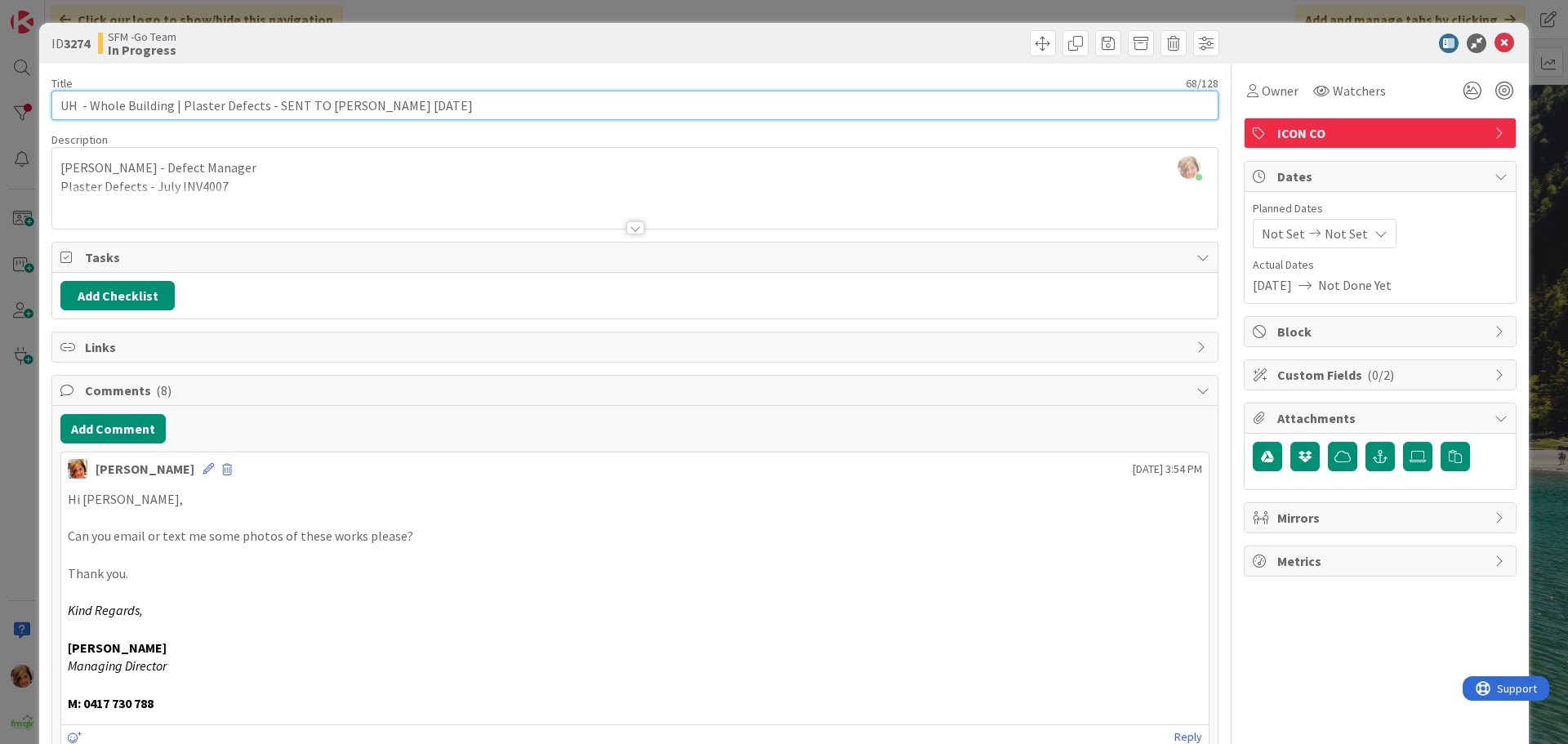
drag, startPoint x: 469, startPoint y: 109, endPoint x: 180, endPoint y: 107, distance: 289.0
click at [180, 107] on input "UH - Whole Building | Plaster Defects - SENT TO PAUL MCGRATH 9.8.25" at bounding box center [635, 105] width 1167 height 29
type input "UH - Whole Building | Plaster U604 & 2308"
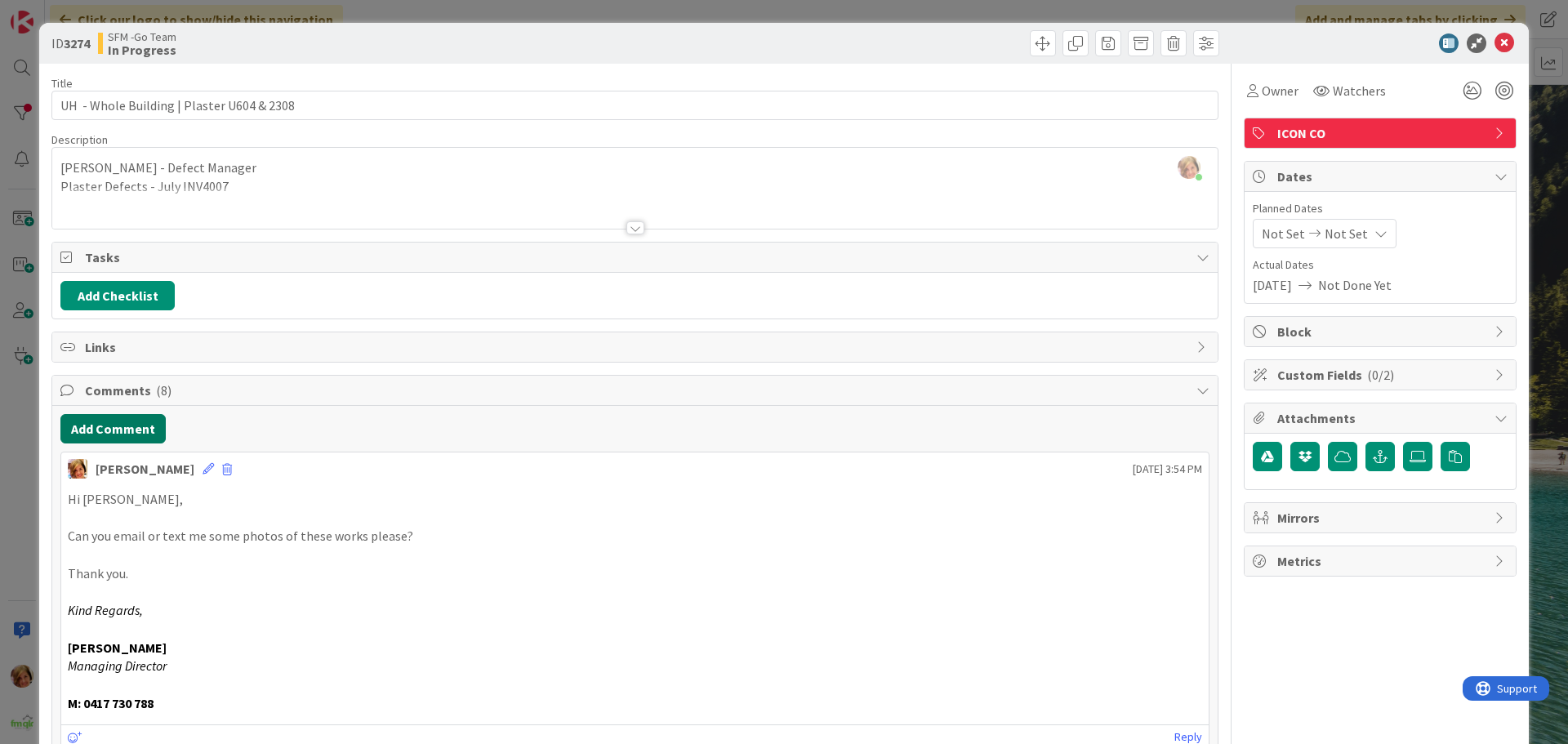
click at [117, 426] on button "Add Comment" at bounding box center [113, 428] width 105 height 29
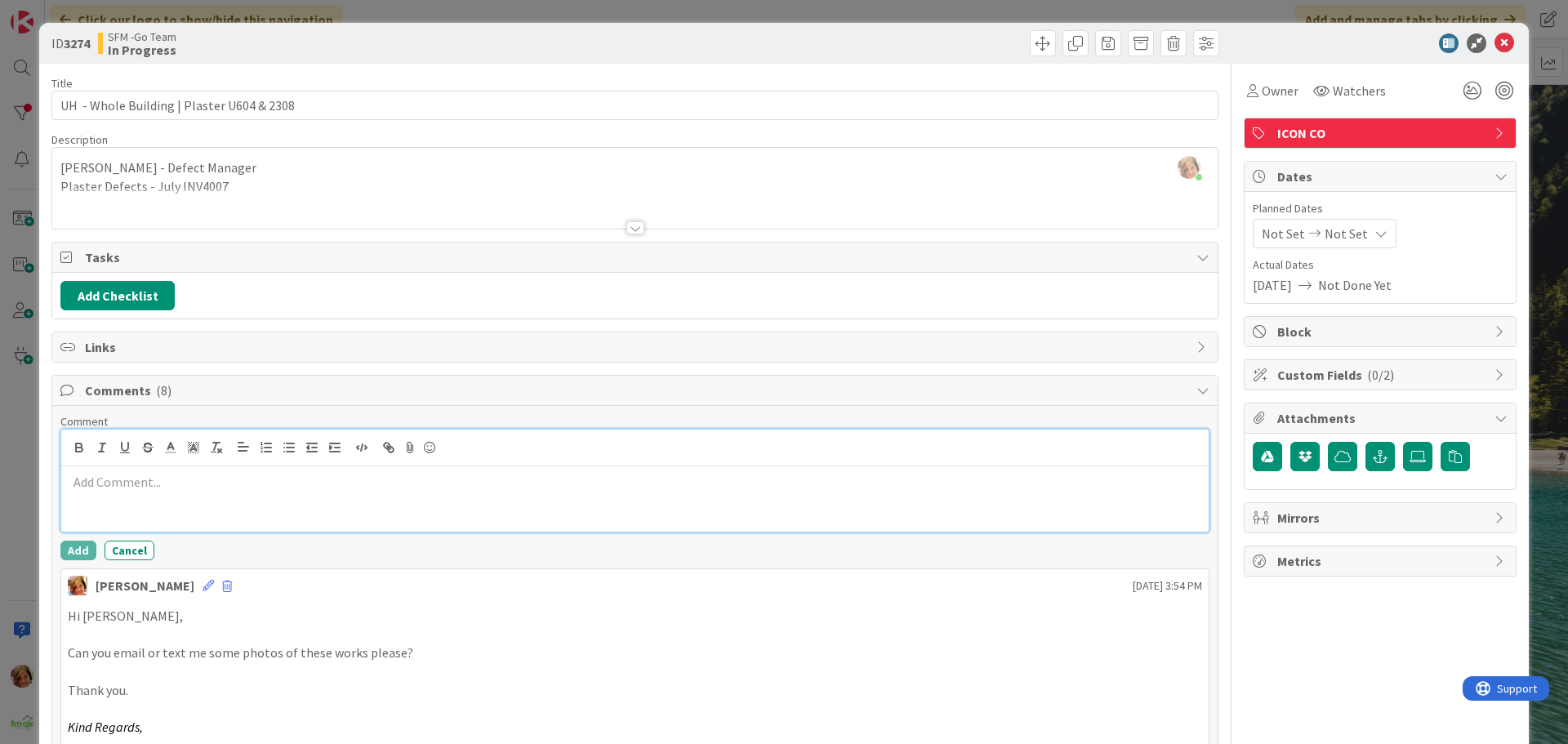
click at [223, 502] on div at bounding box center [635, 499] width 1147 height 65
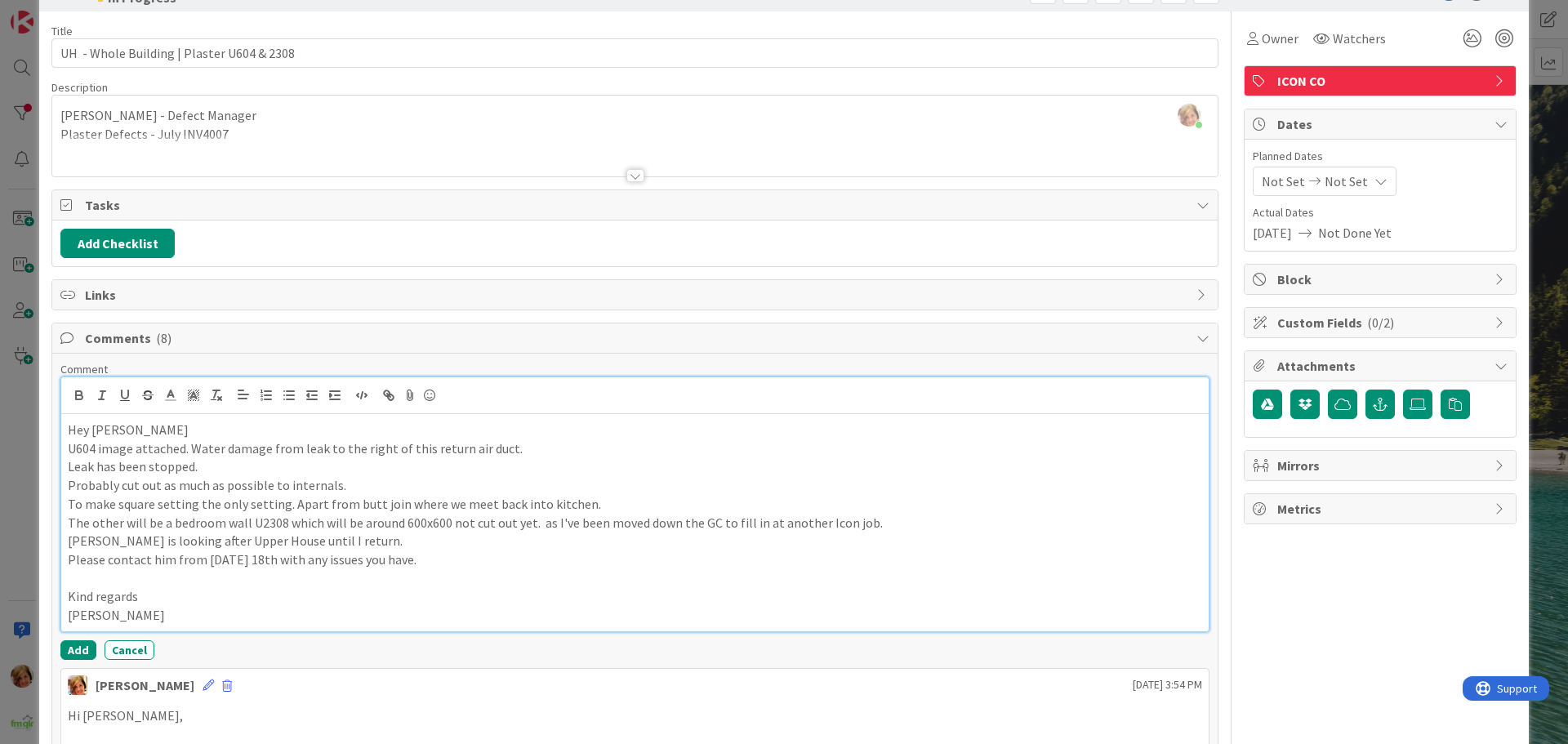
scroll to position [245, 0]
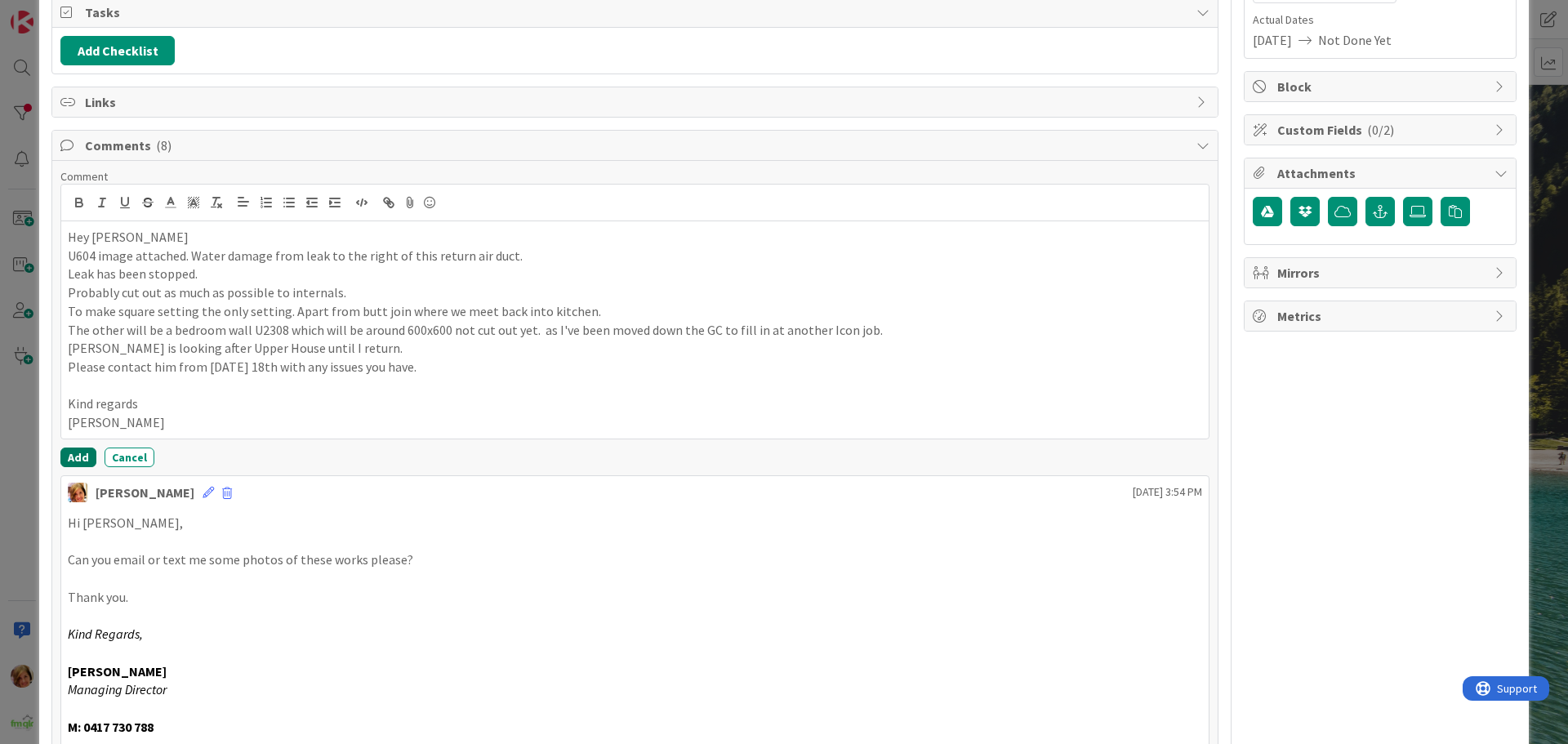
click at [78, 450] on button "Add" at bounding box center [79, 457] width 36 height 20
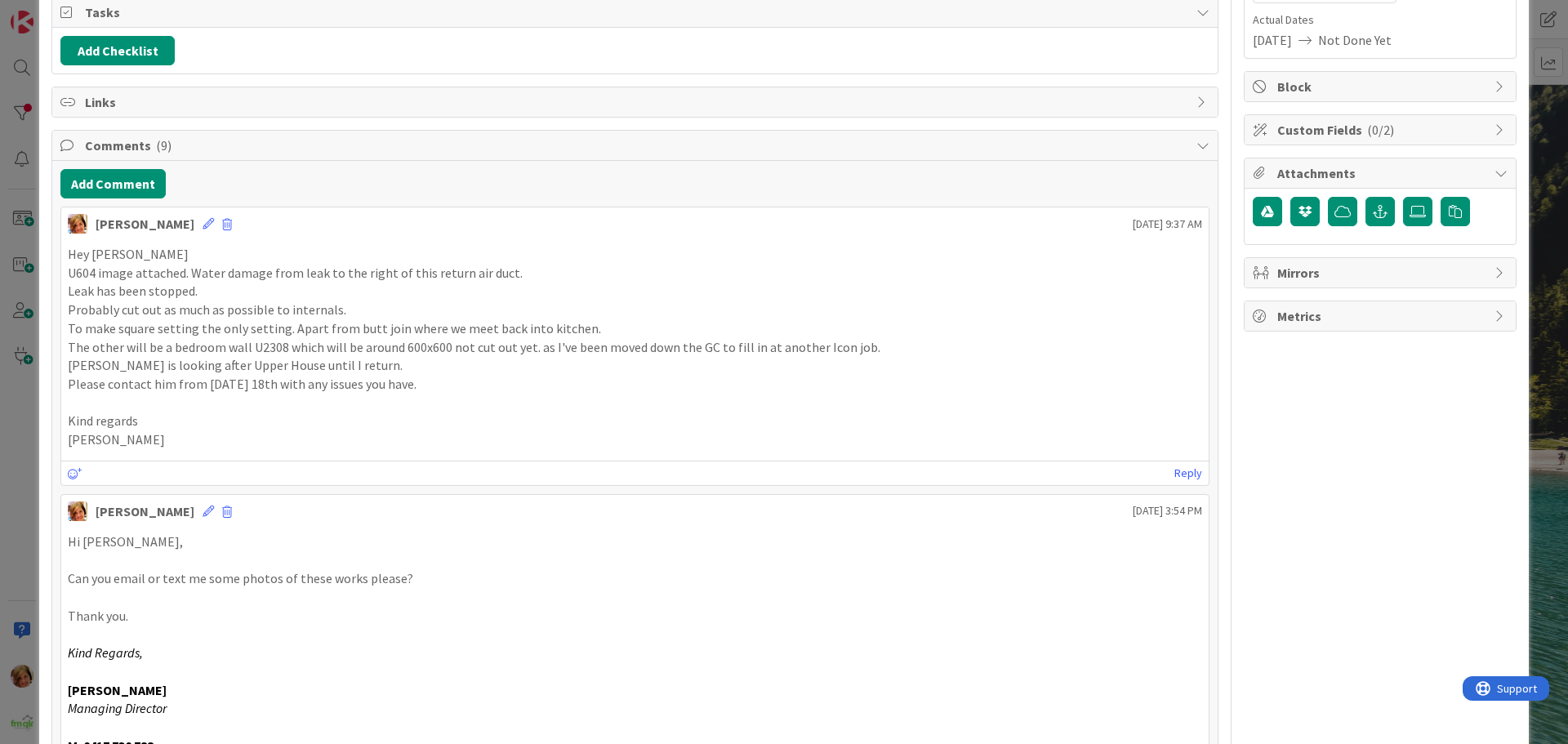
scroll to position [0, 0]
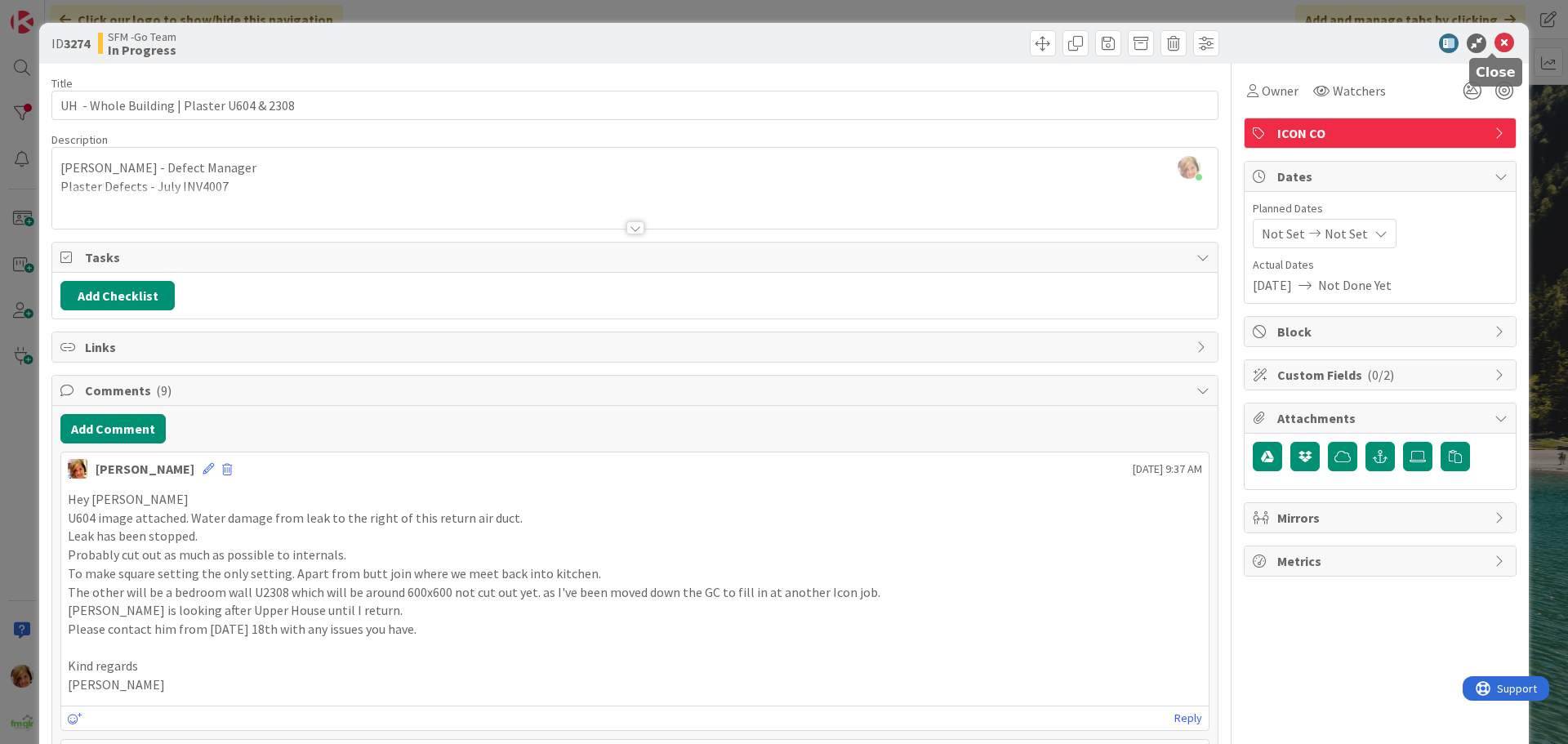
click at [1494, 41] on icon at bounding box center [1504, 43] width 20 height 20
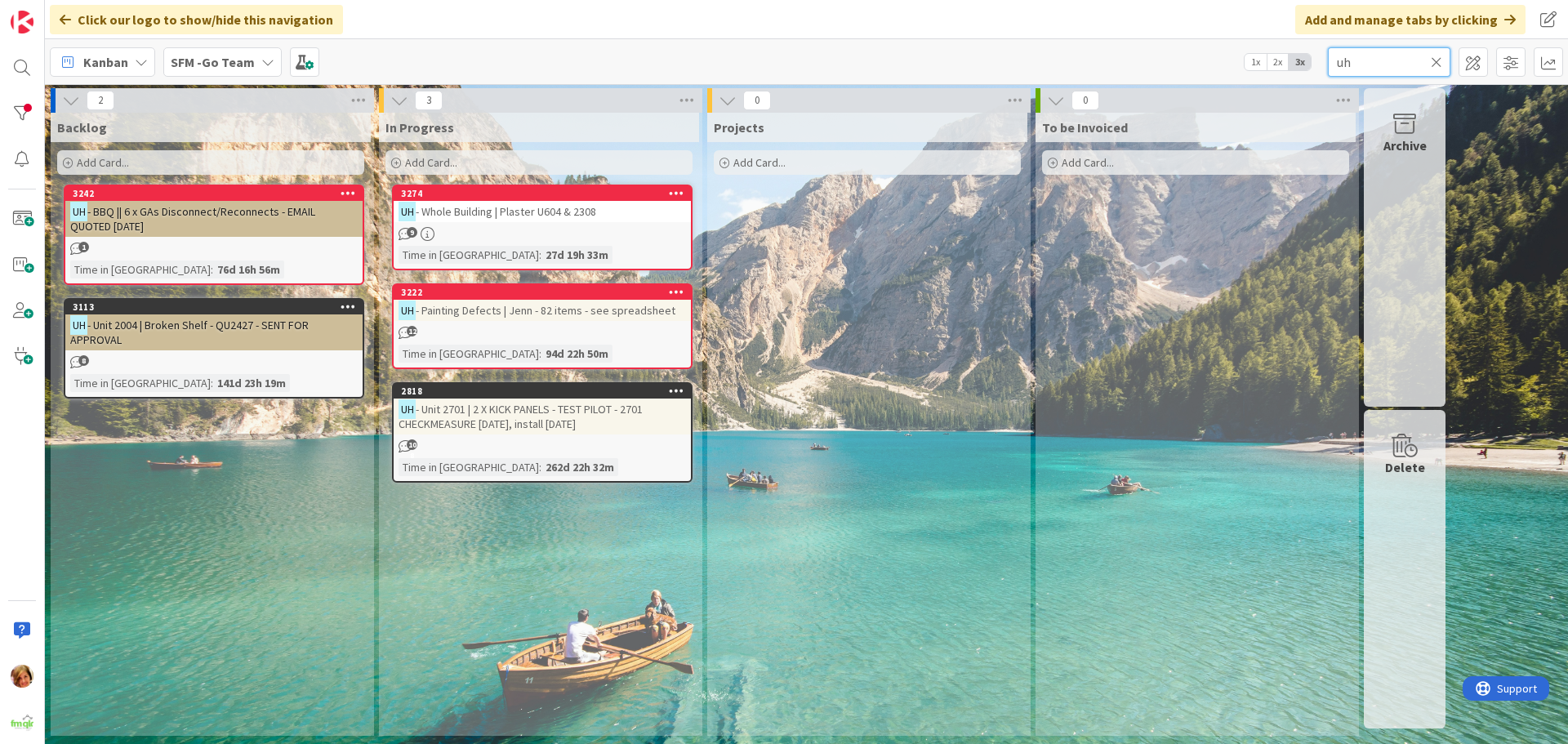
click at [1368, 64] on input "uh" at bounding box center [1388, 62] width 122 height 29
type input "u"
type input "raceview"
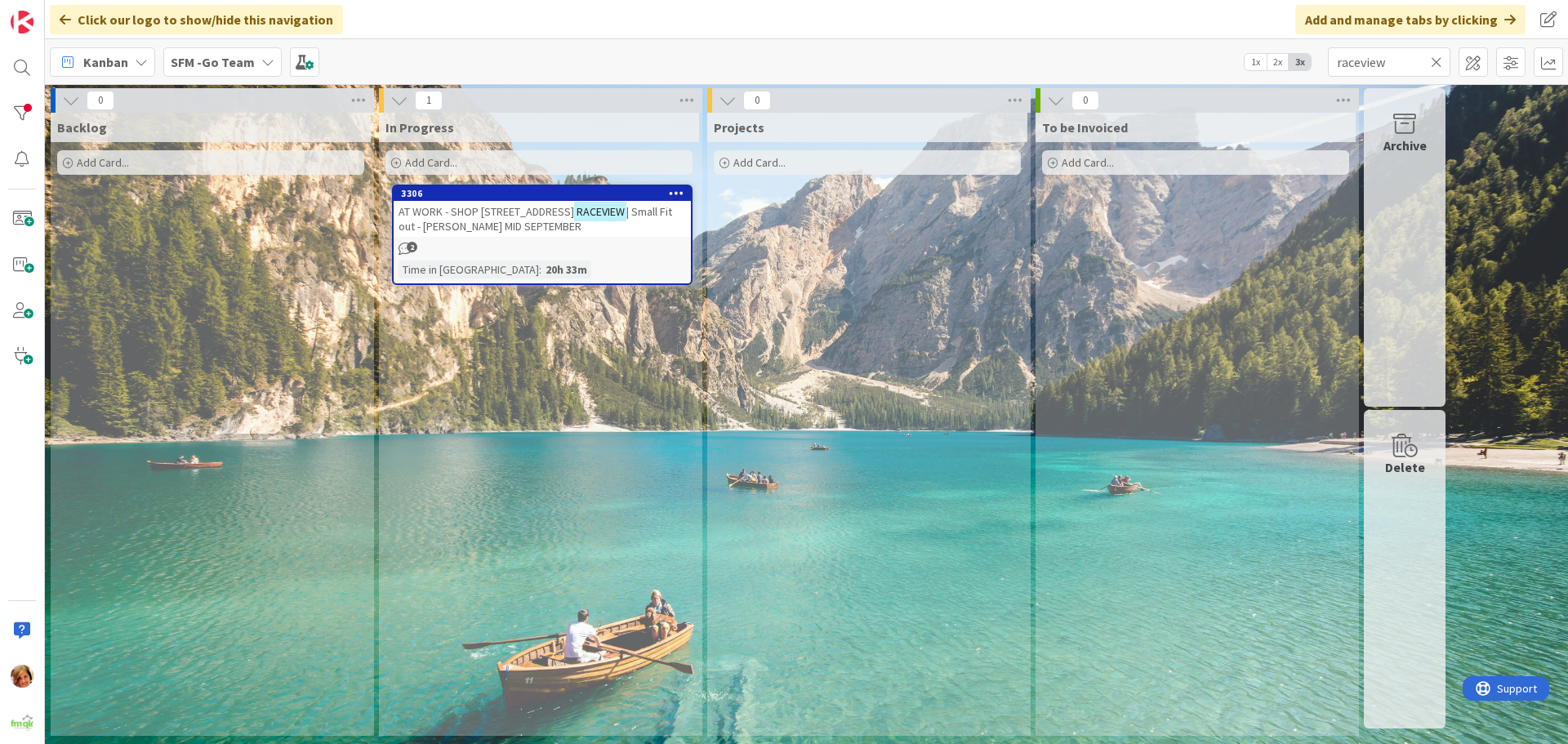
click at [517, 210] on span "AT WORK - SHOP 3, 56 CASCADE ST" at bounding box center [486, 211] width 175 height 15
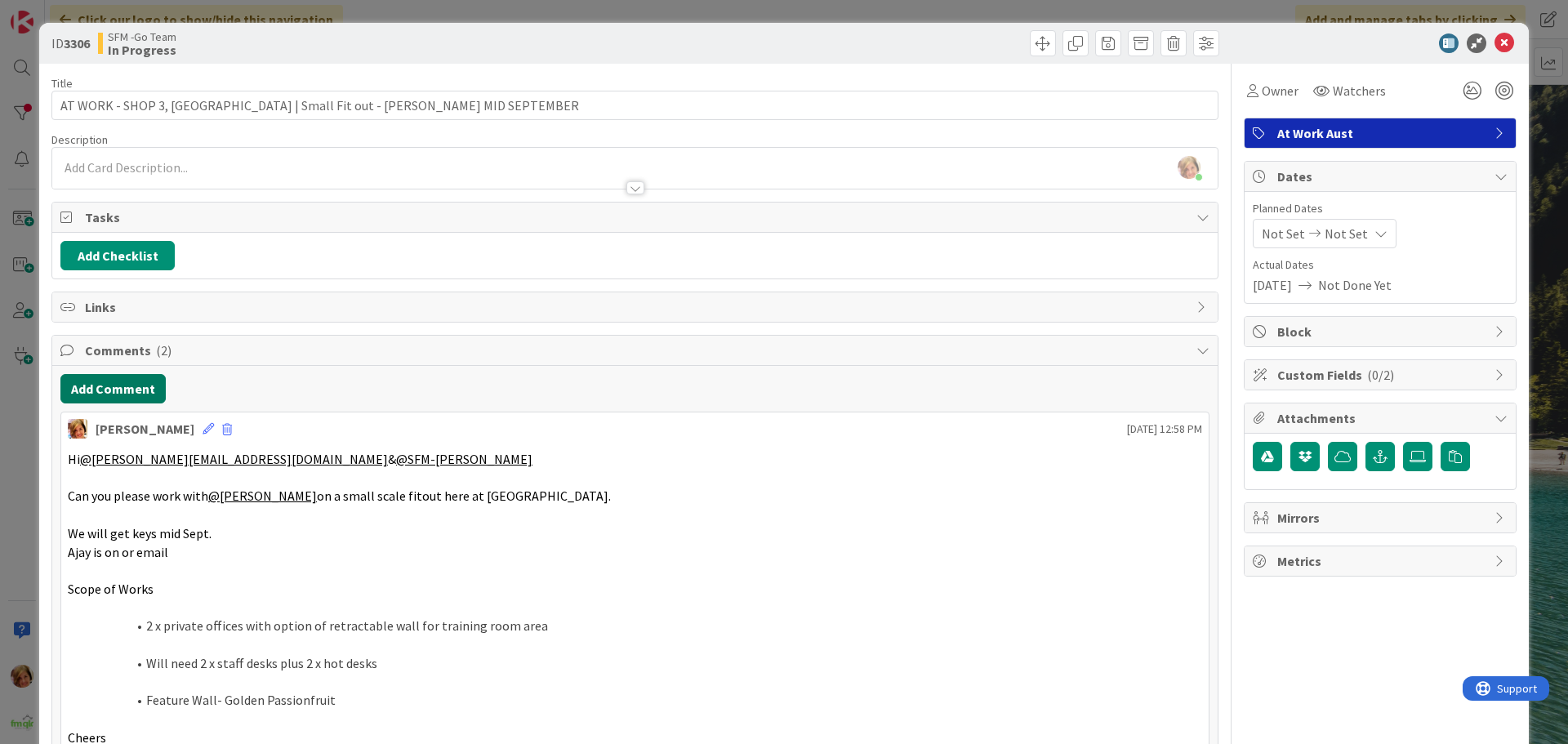
click at [133, 391] on button "Add Comment" at bounding box center [113, 389] width 105 height 29
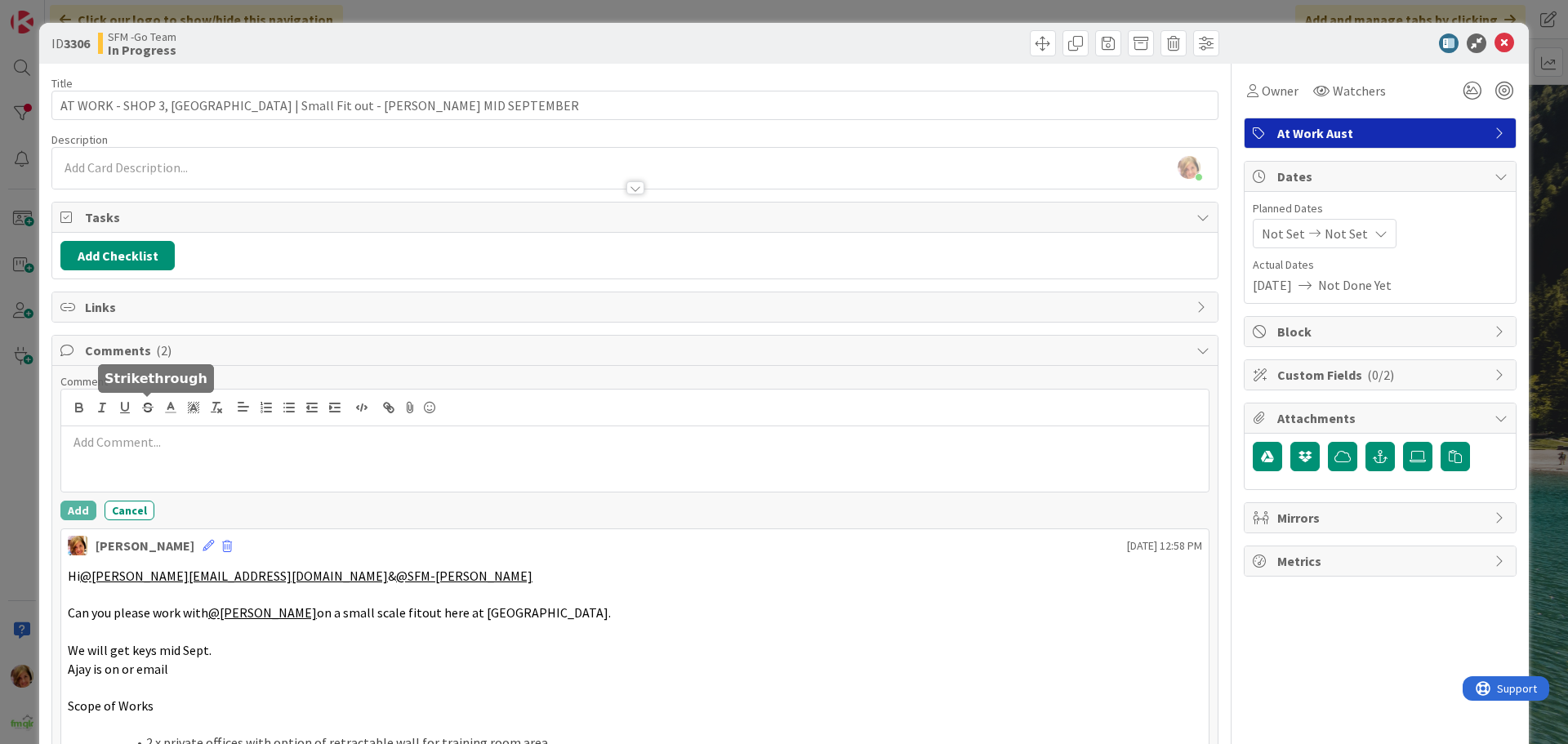
click at [165, 429] on div at bounding box center [635, 459] width 1147 height 65
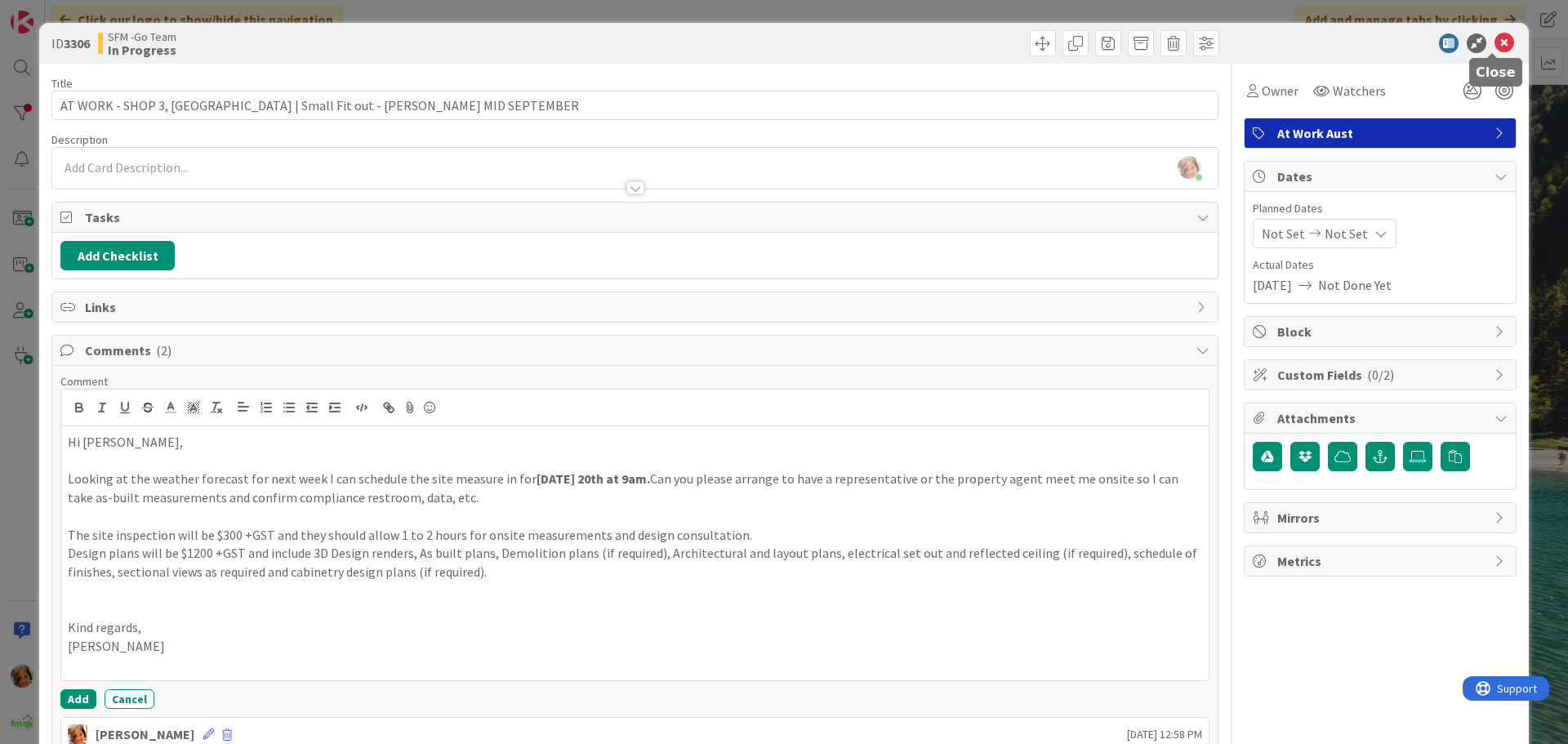
click at [1494, 44] on icon at bounding box center [1504, 43] width 20 height 20
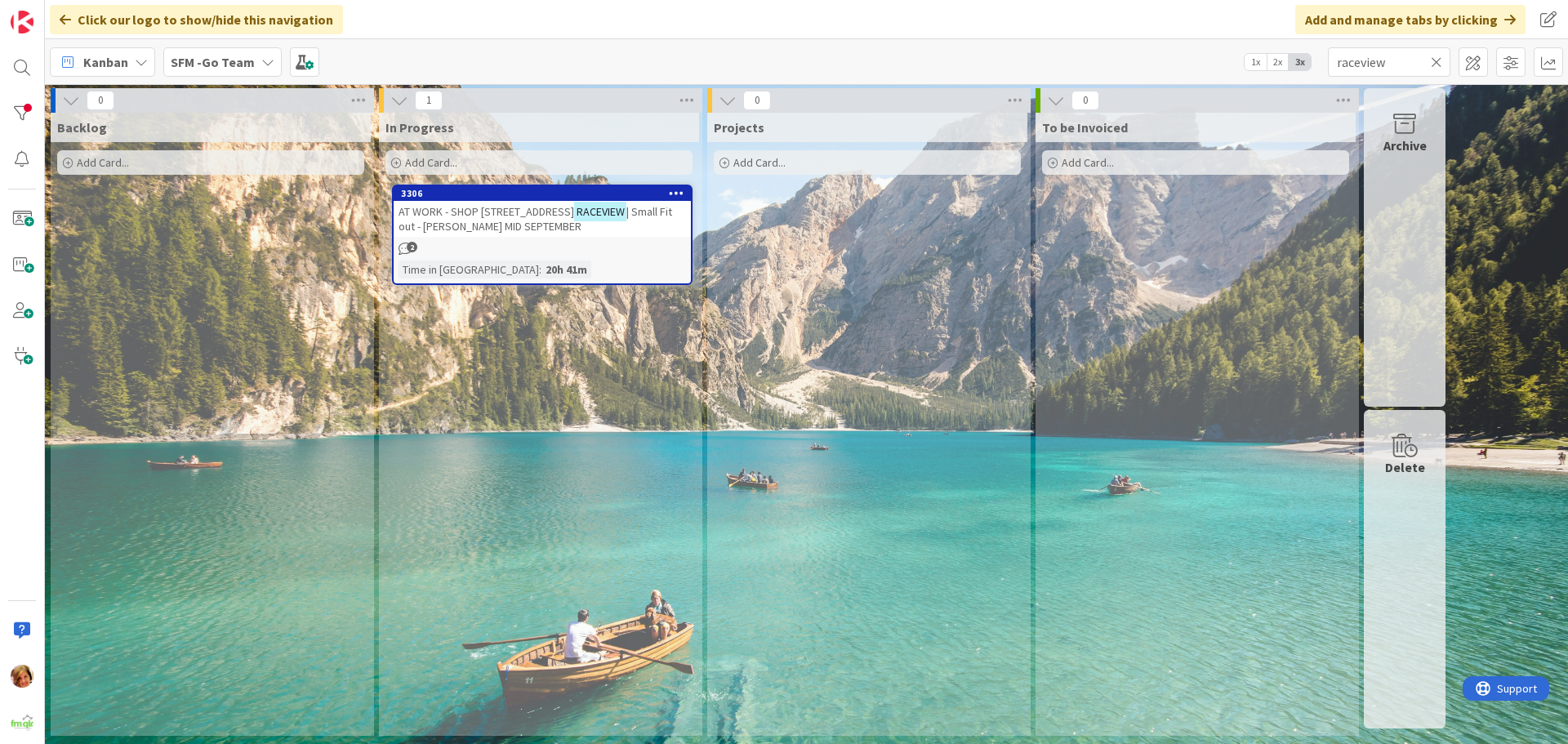
click at [1436, 59] on icon at bounding box center [1436, 63] width 11 height 15
click at [1436, 59] on input "text" at bounding box center [1388, 62] width 122 height 29
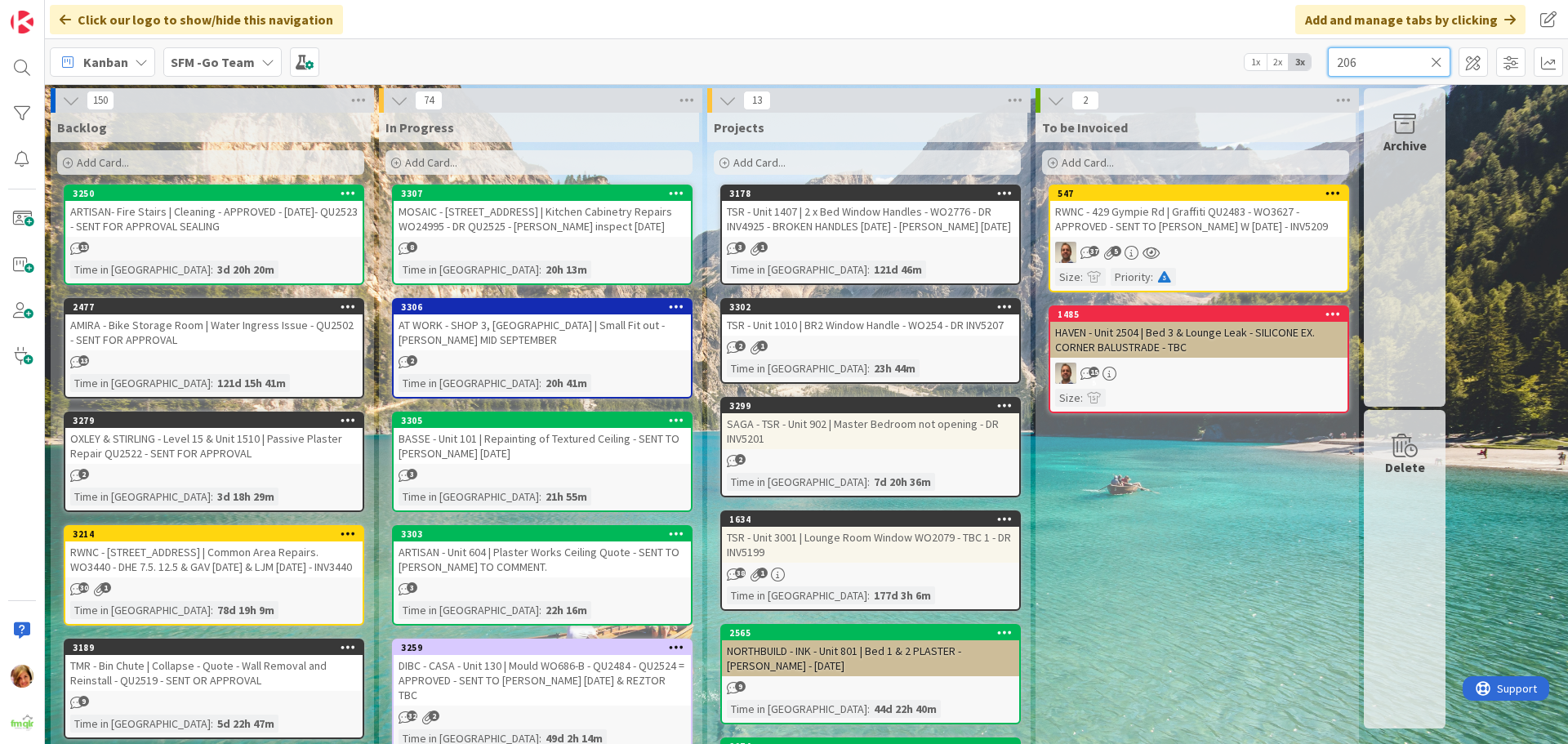
type input "206"
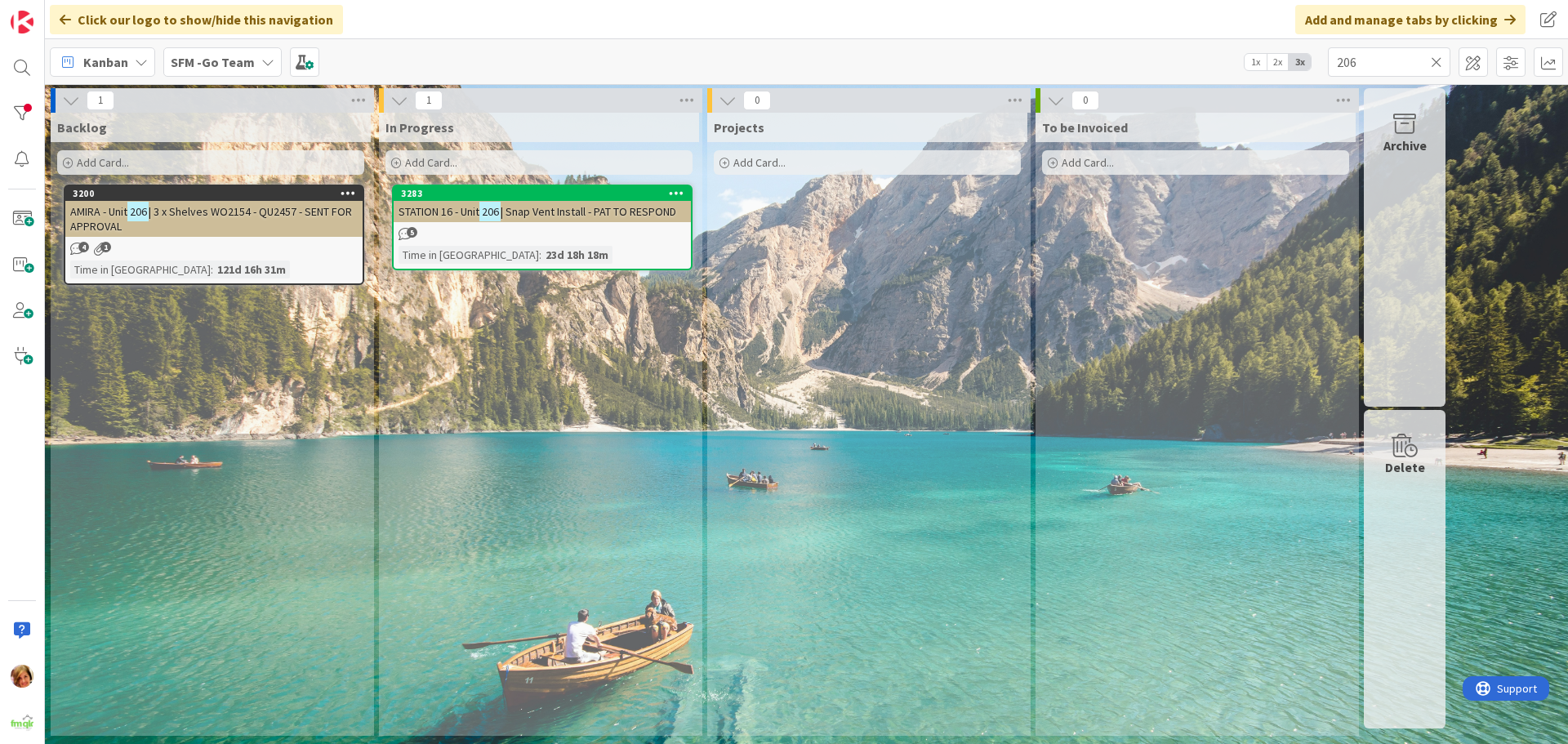
click at [578, 221] on div "STATION 16 - Unit 206 | Snap Vent Install - PAT TO RESPOND" at bounding box center [542, 211] width 297 height 21
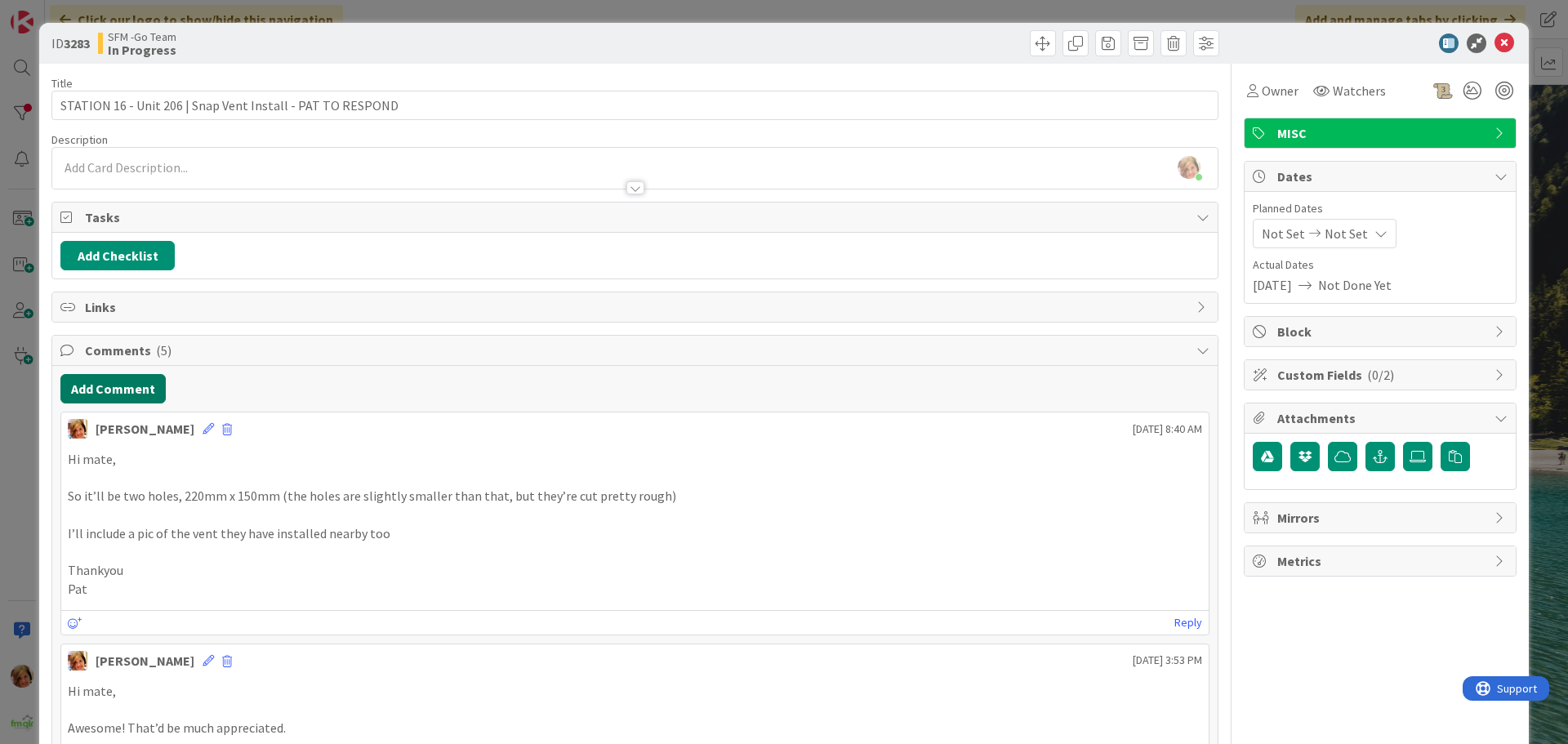
click at [109, 381] on button "Add Comment" at bounding box center [113, 389] width 105 height 29
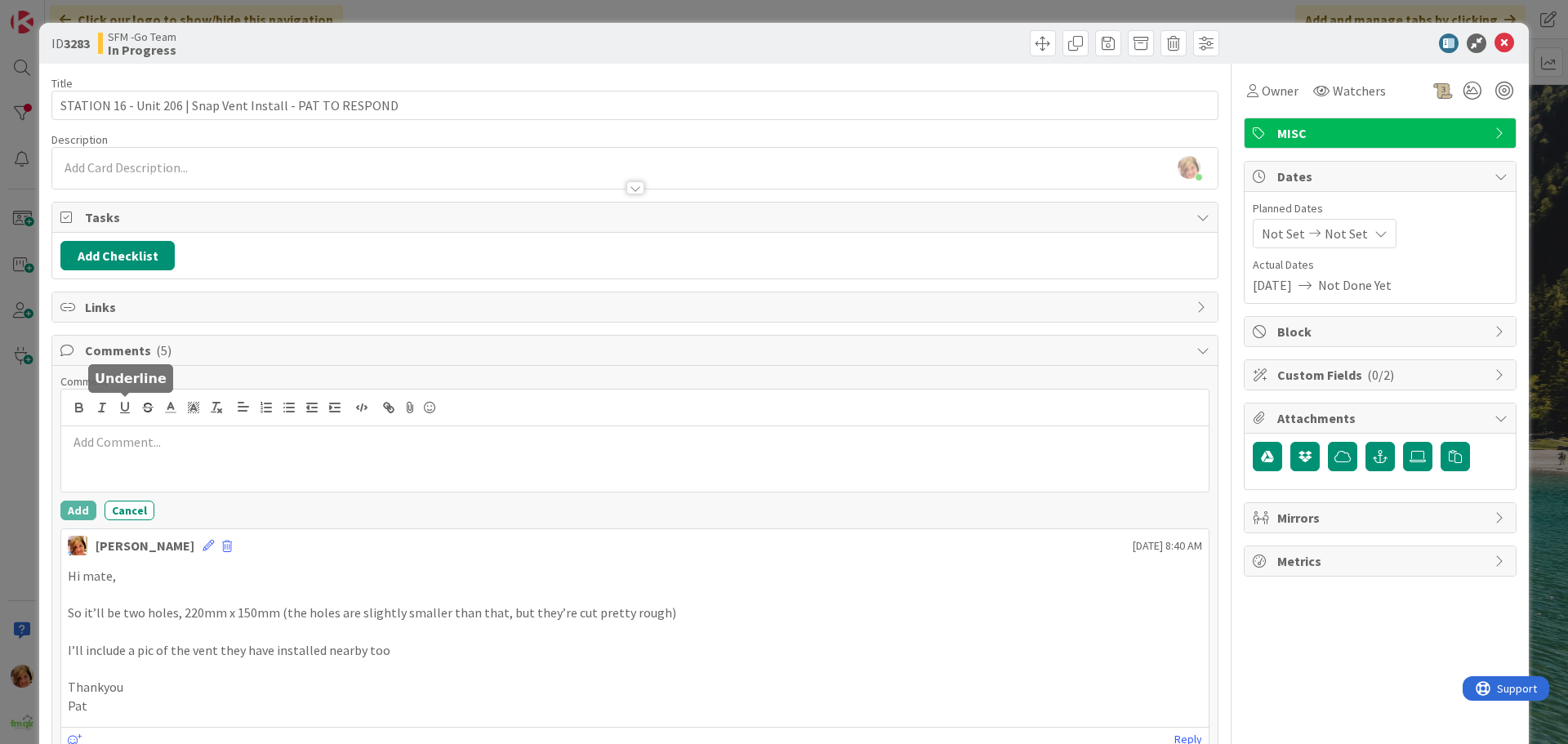
click at [141, 446] on p at bounding box center [635, 443] width 1134 height 19
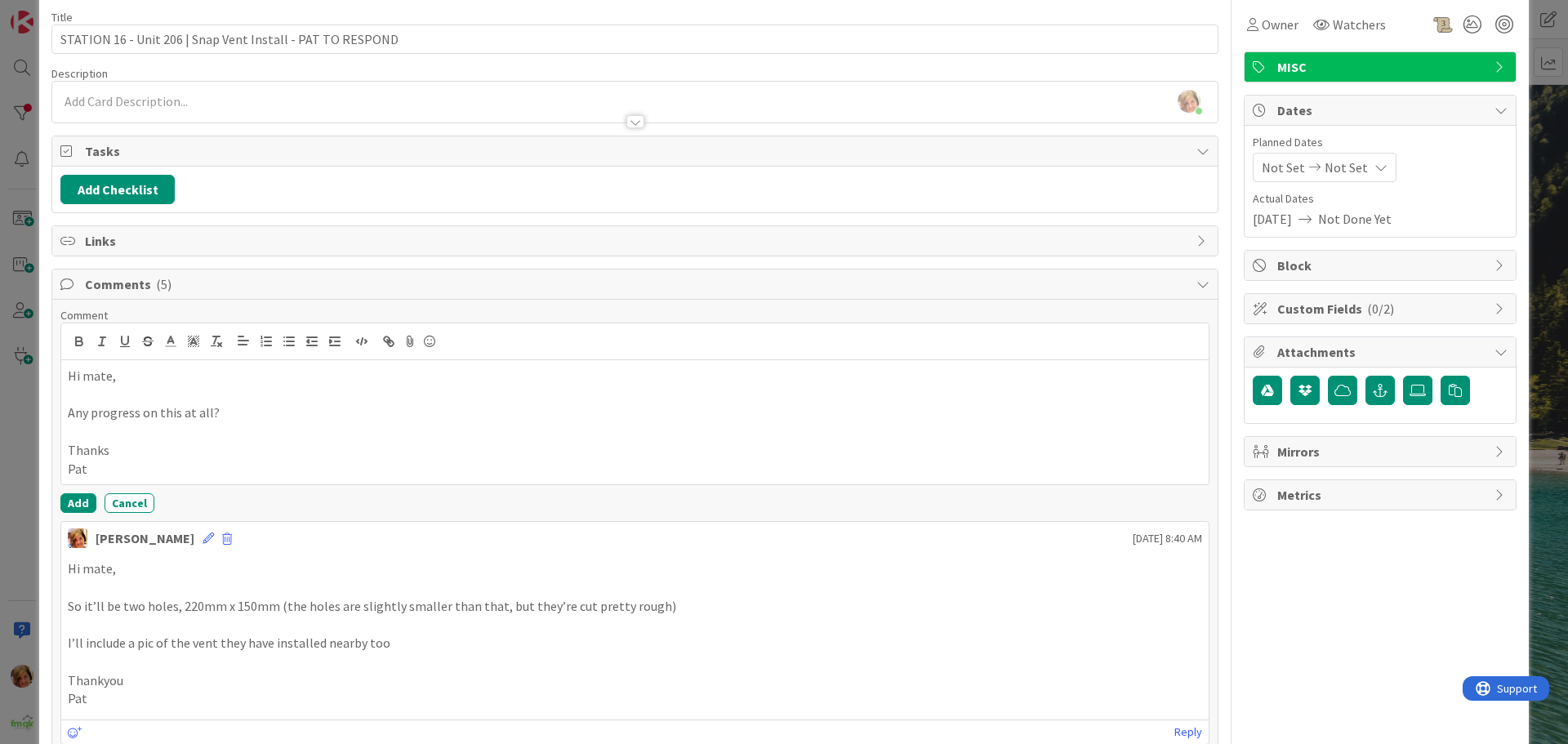
scroll to position [163, 0]
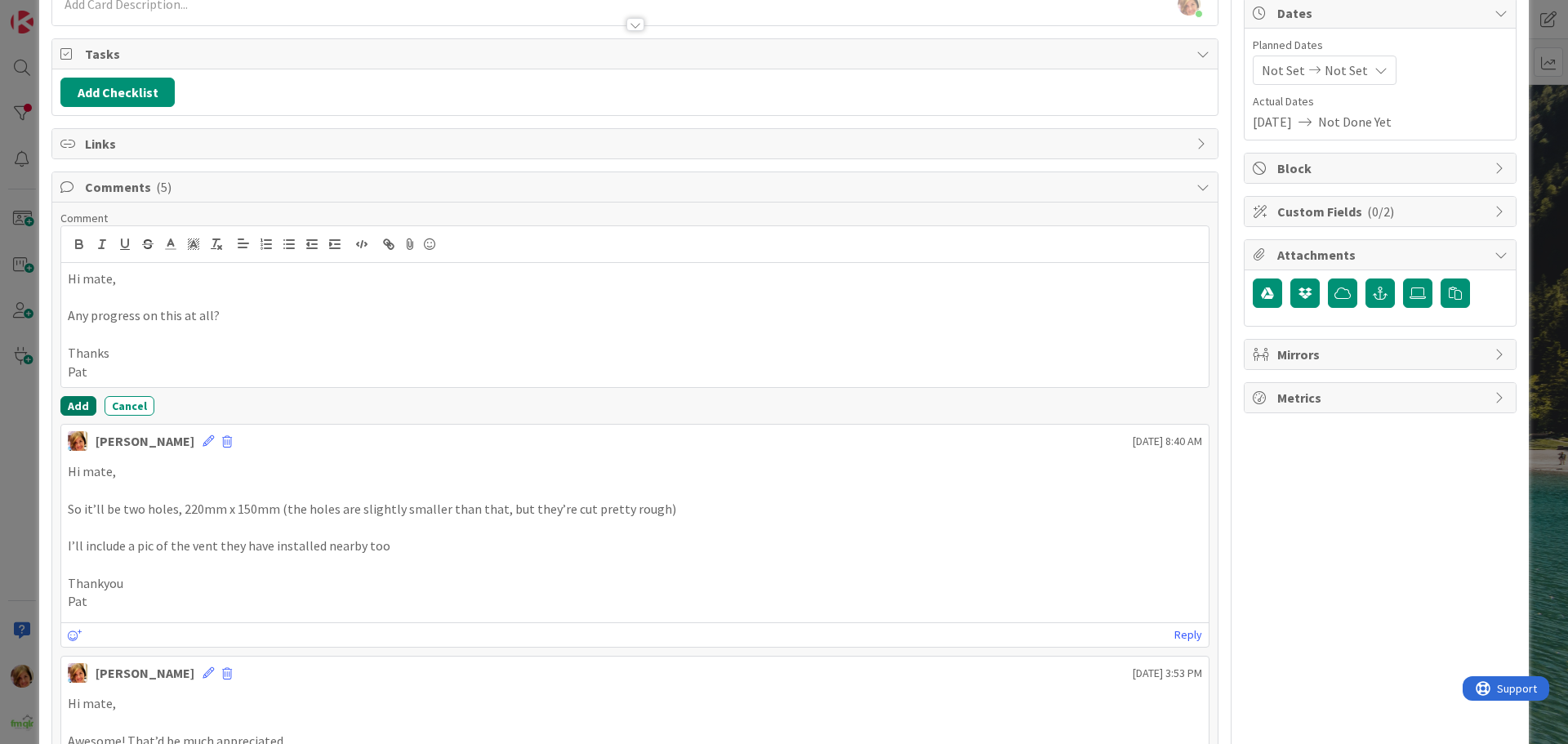
click at [68, 407] on button "Add" at bounding box center [79, 406] width 36 height 20
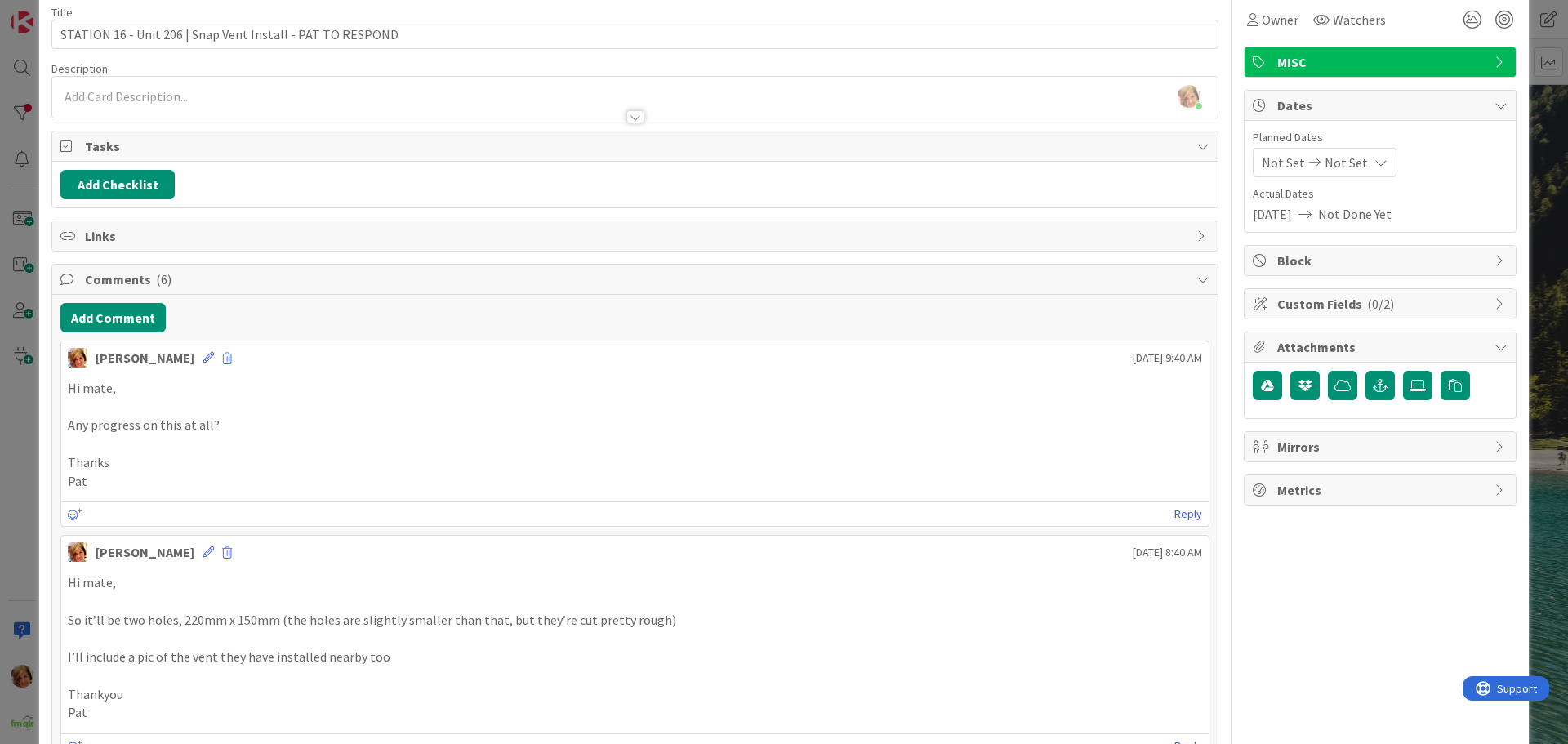
scroll to position [0, 0]
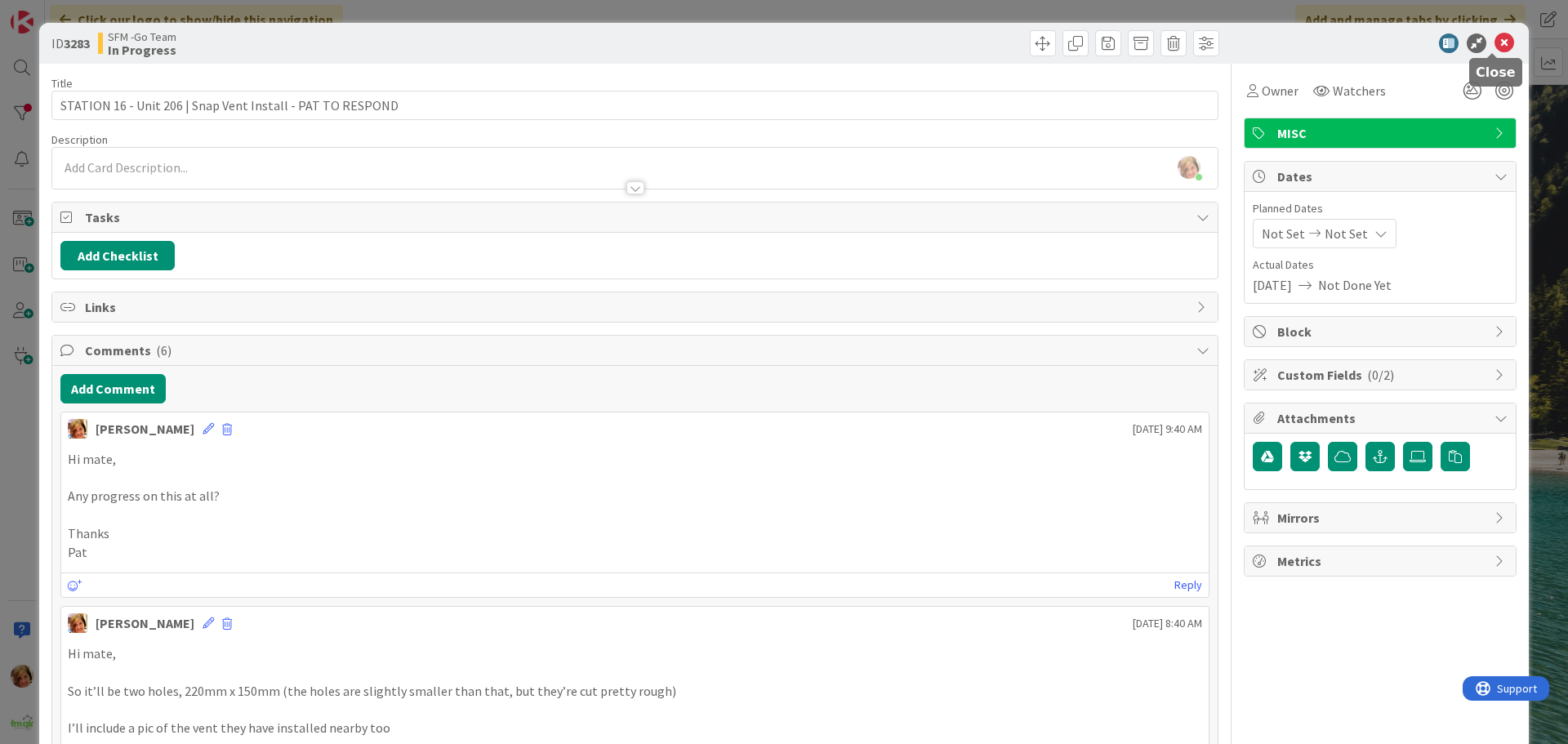
click at [1494, 41] on icon at bounding box center [1504, 43] width 20 height 20
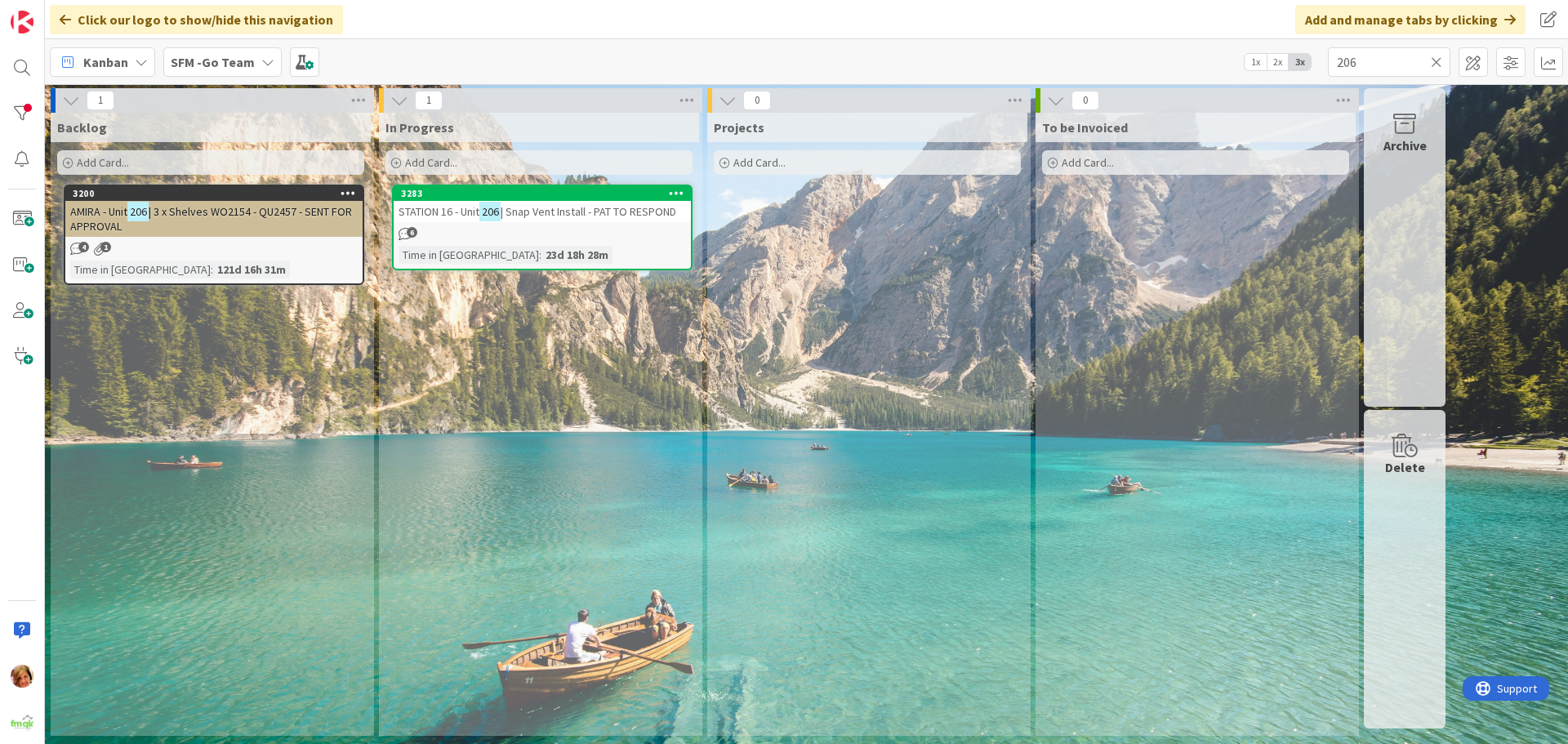
click at [1433, 63] on icon at bounding box center [1436, 63] width 11 height 15
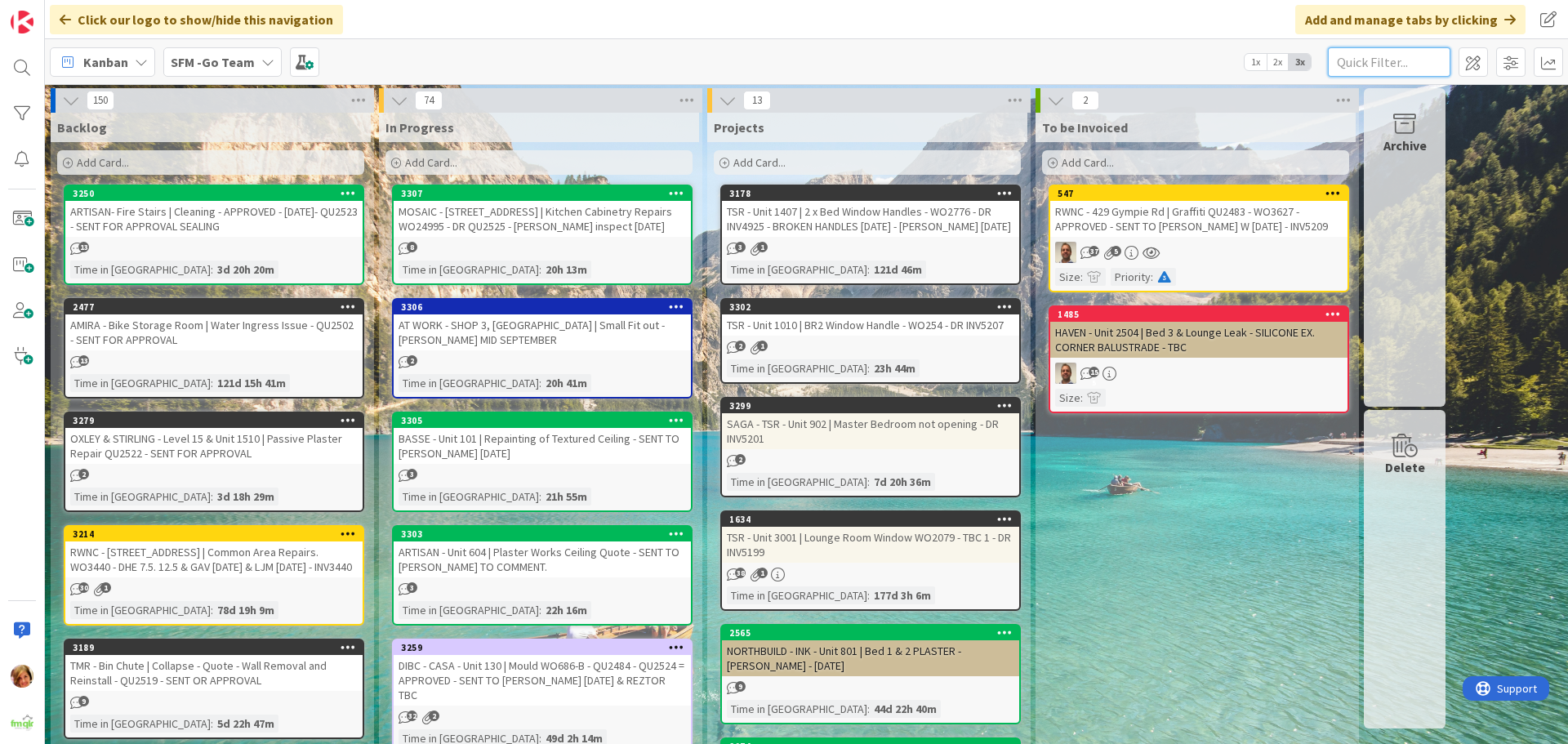
click at [1388, 64] on input "text" at bounding box center [1388, 62] width 122 height 29
type input "cosmic"
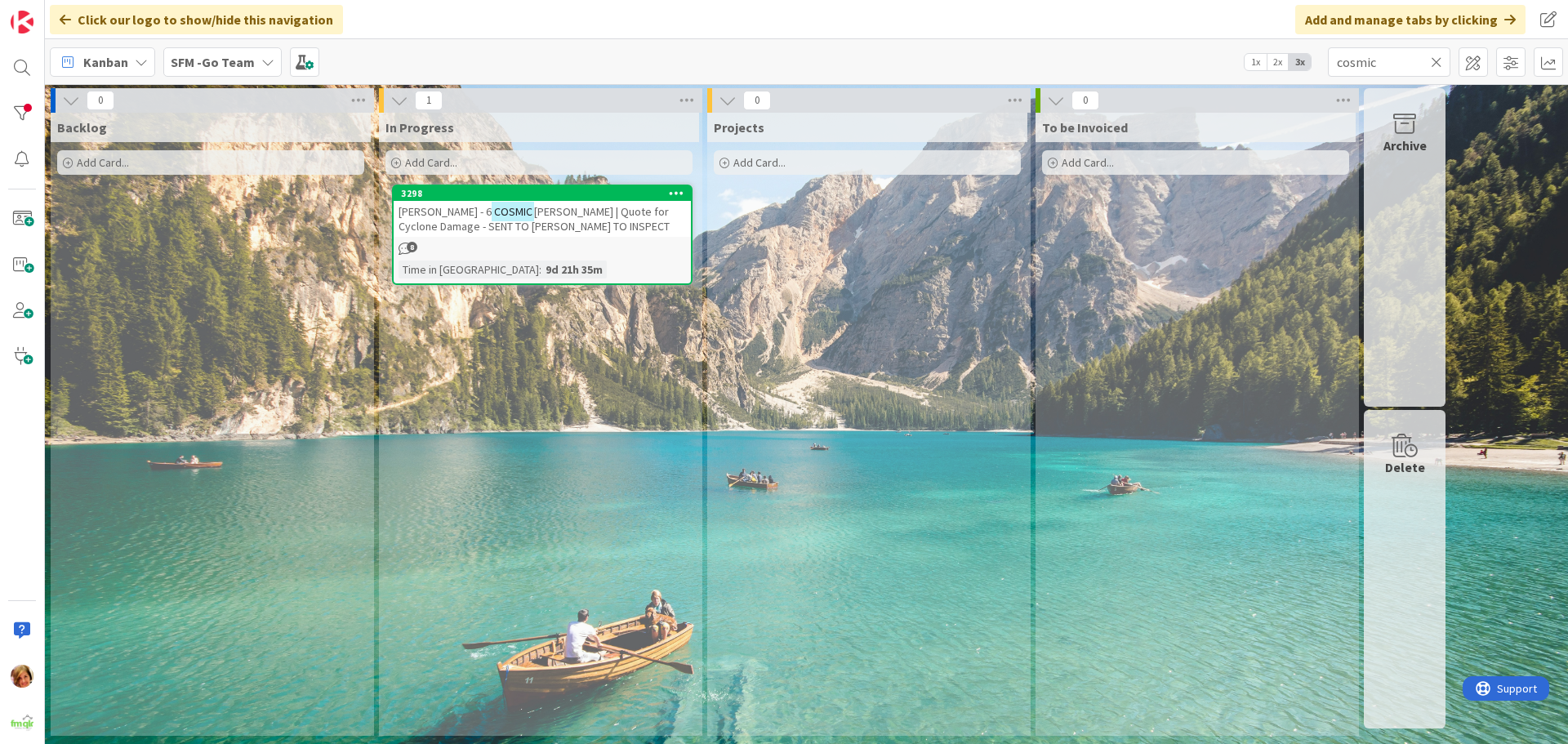
click at [590, 221] on span "ST ROBERTSON | Quote for Cyclone Damage - SENT TO PAUL TO INSPECT" at bounding box center [534, 218] width 271 height 29
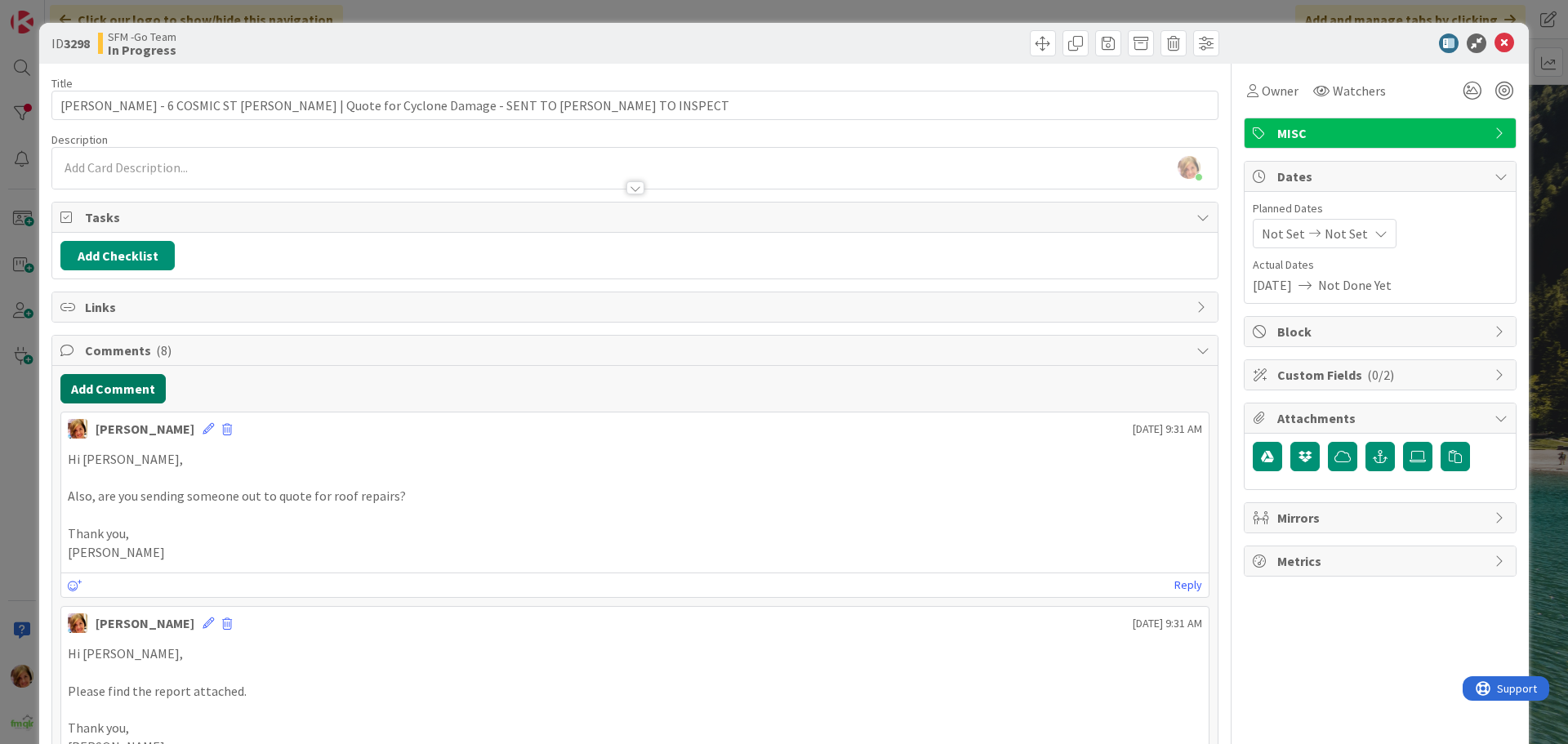
click at [117, 391] on button "Add Comment" at bounding box center [113, 389] width 105 height 29
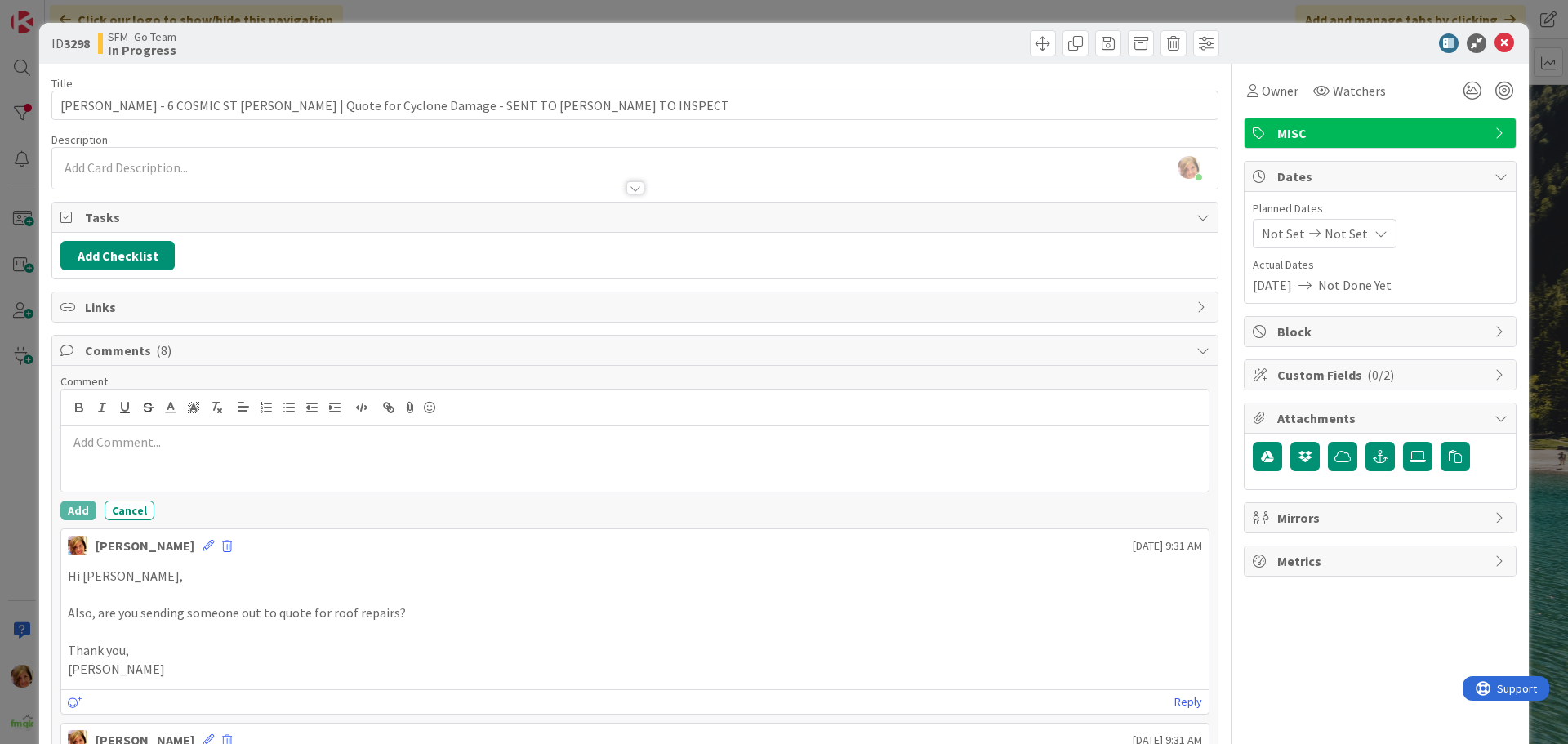
click at [185, 434] on p at bounding box center [635, 443] width 1134 height 19
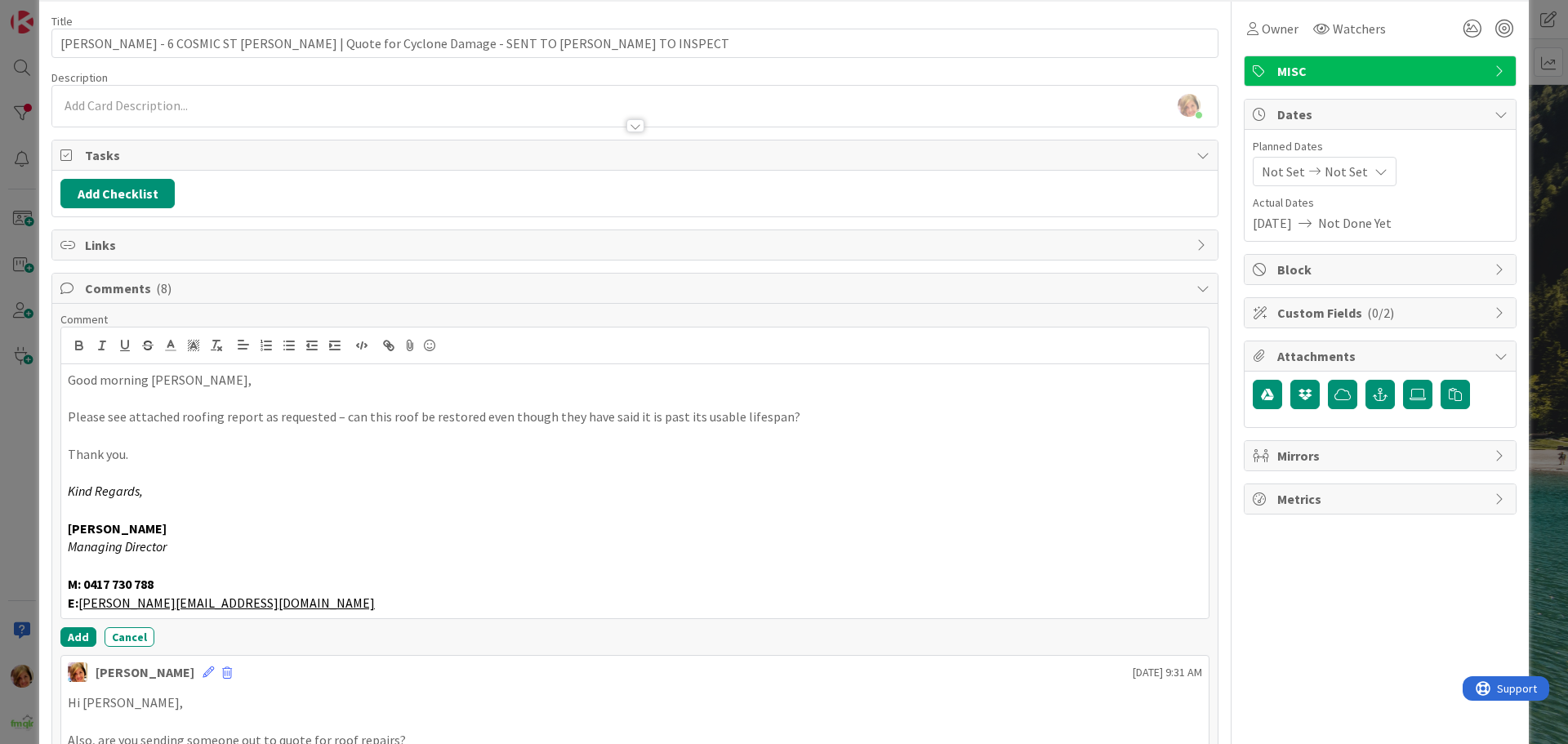
scroll to position [245, 0]
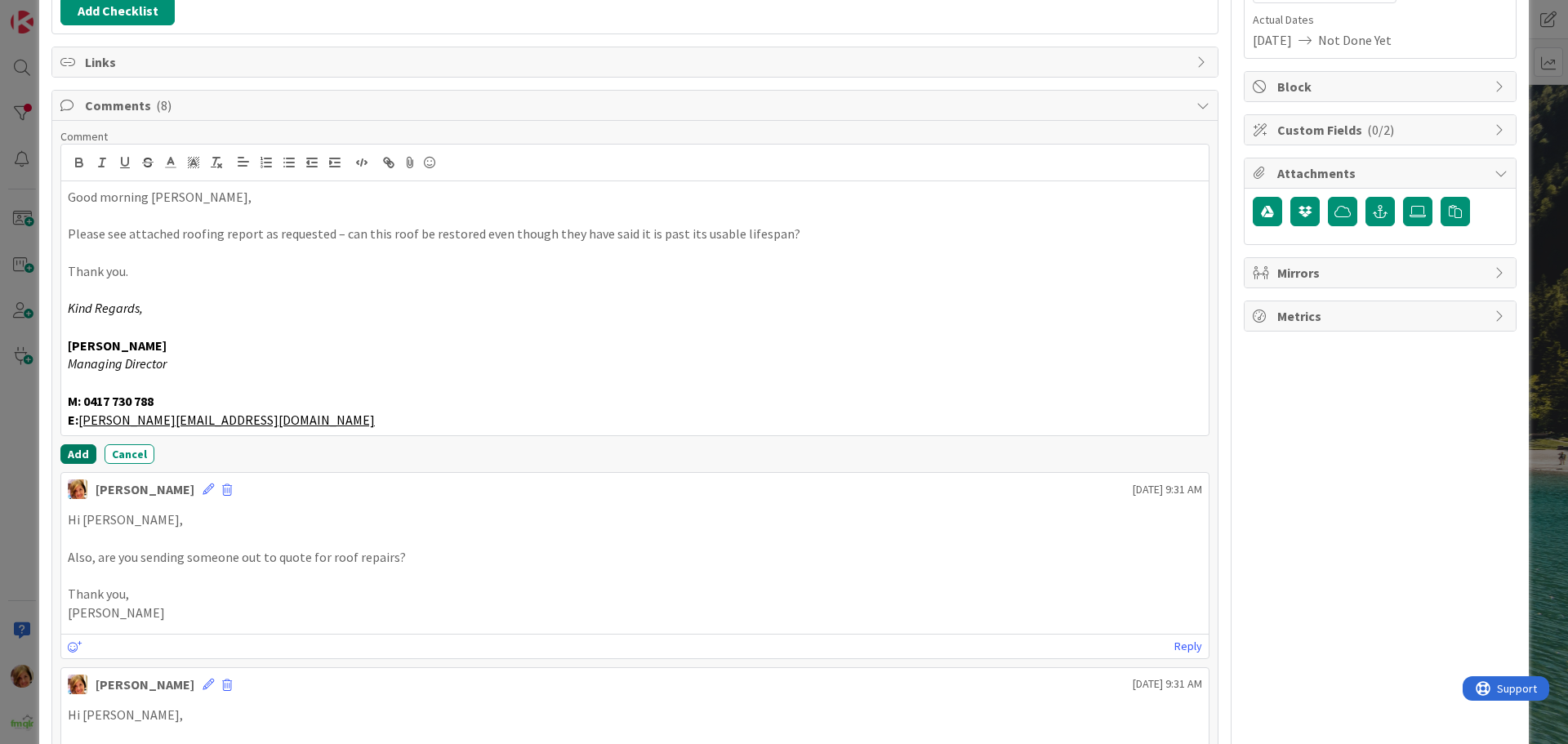
click at [69, 448] on button "Add" at bounding box center [79, 454] width 36 height 20
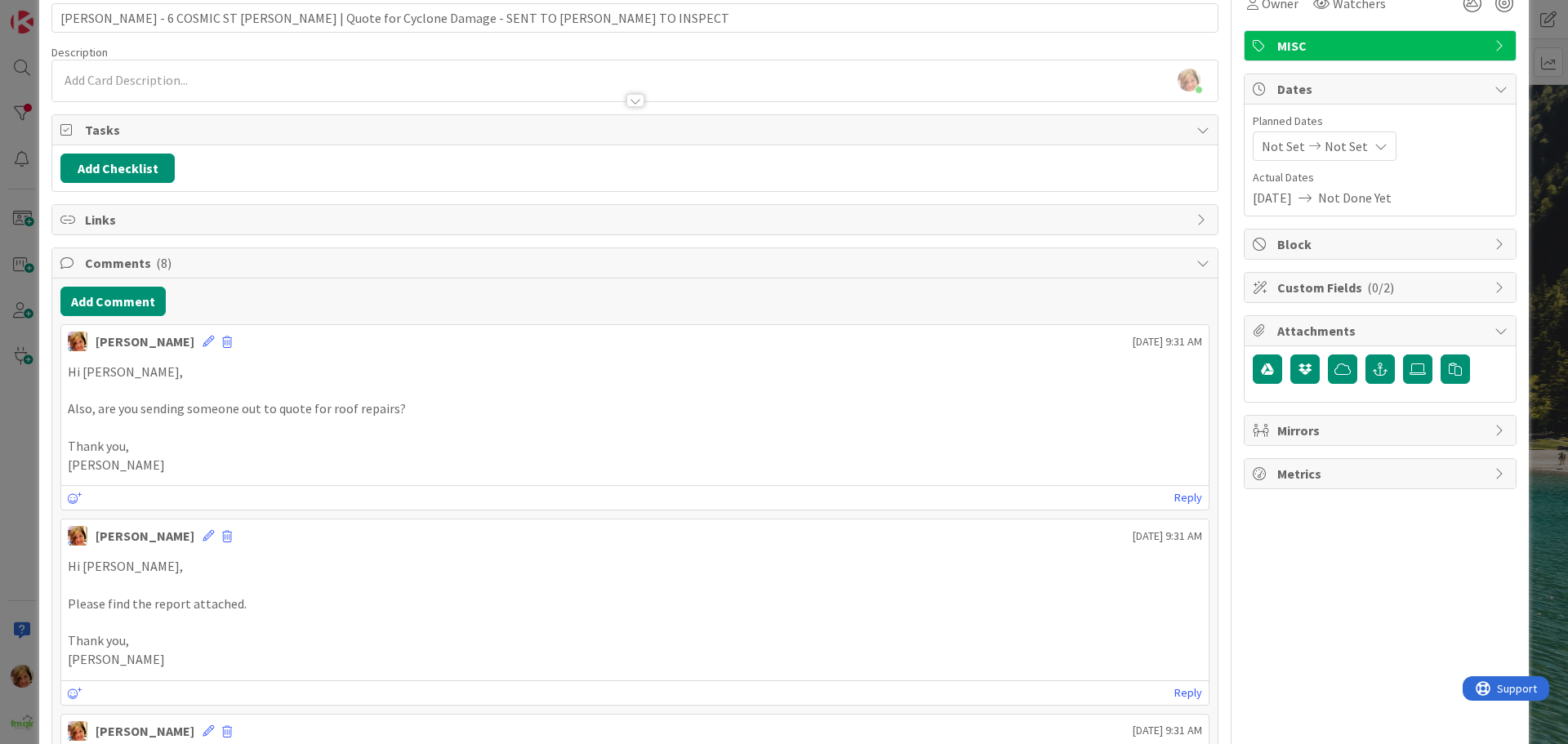
scroll to position [0, 0]
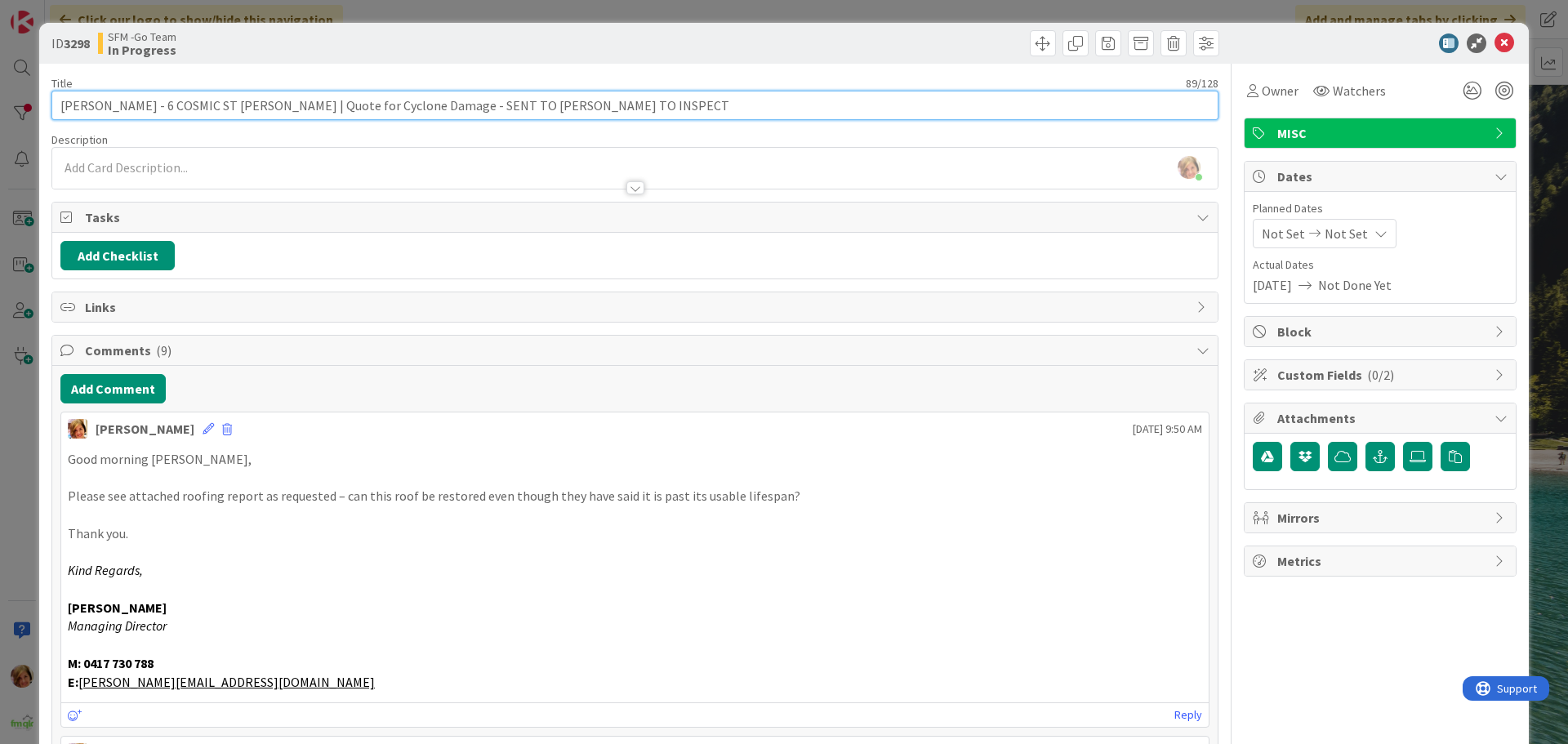
drag, startPoint x: 454, startPoint y: 111, endPoint x: 583, endPoint y: 107, distance: 129.1
click at [583, 107] on input "SHARLEEN CHU - 6 COSMIC ST ROBERTSON | Quote for Cyclone Damage - SENT TO PAUL …" at bounding box center [635, 105] width 1167 height 29
drag, startPoint x: 625, startPoint y: 108, endPoint x: 450, endPoint y: 101, distance: 175.1
click at [450, 101] on input "SHARLEEN CHU - 6 COSMIC ST ROBERTSON | Quote for Cyclone Damage - SENT TO PAUL …" at bounding box center [635, 105] width 1167 height 29
type input "SHARLEEN CHU - 6 COSMIC ST ROBERTSON | Quote for Cyclone Damage"
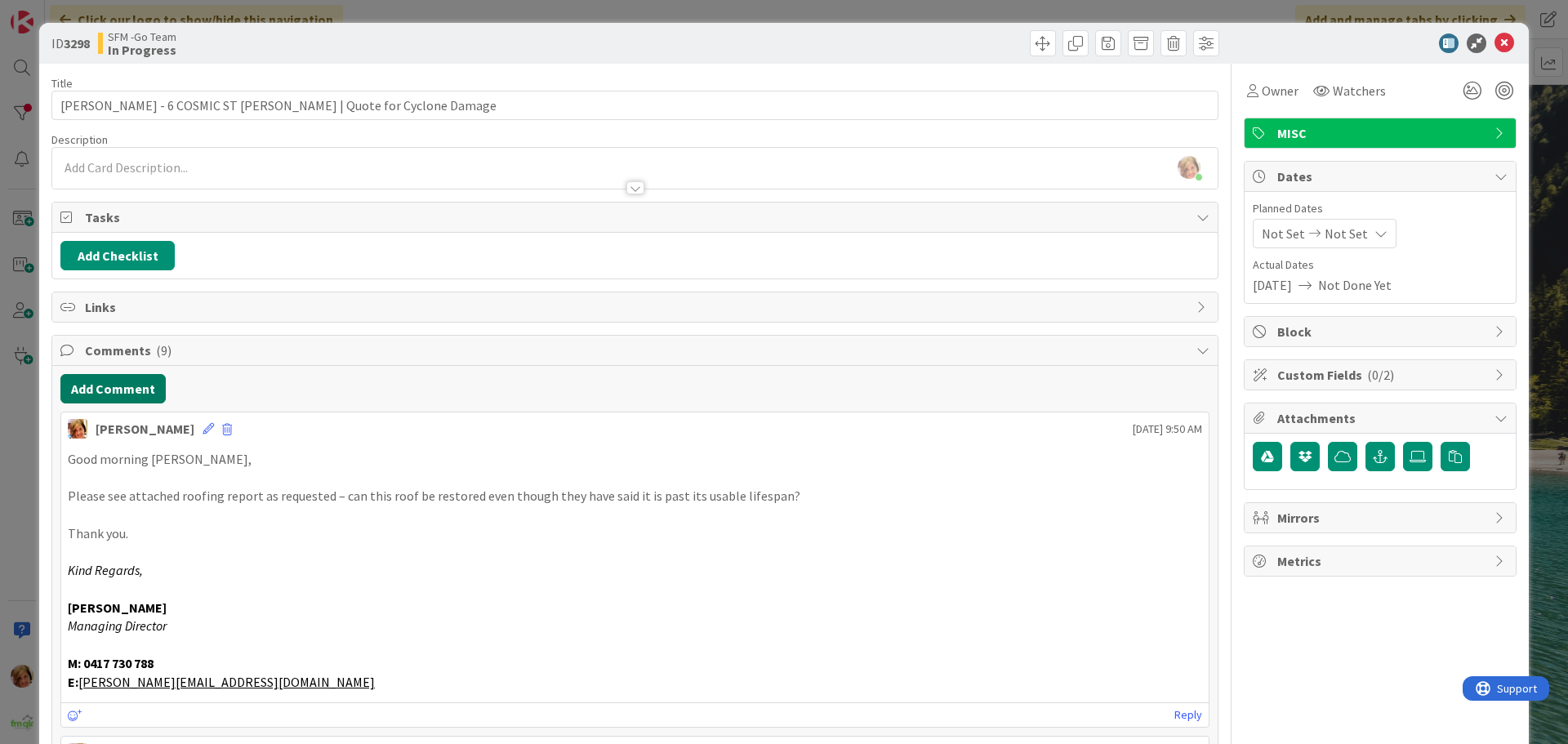
click at [117, 396] on button "Add Comment" at bounding box center [113, 389] width 105 height 29
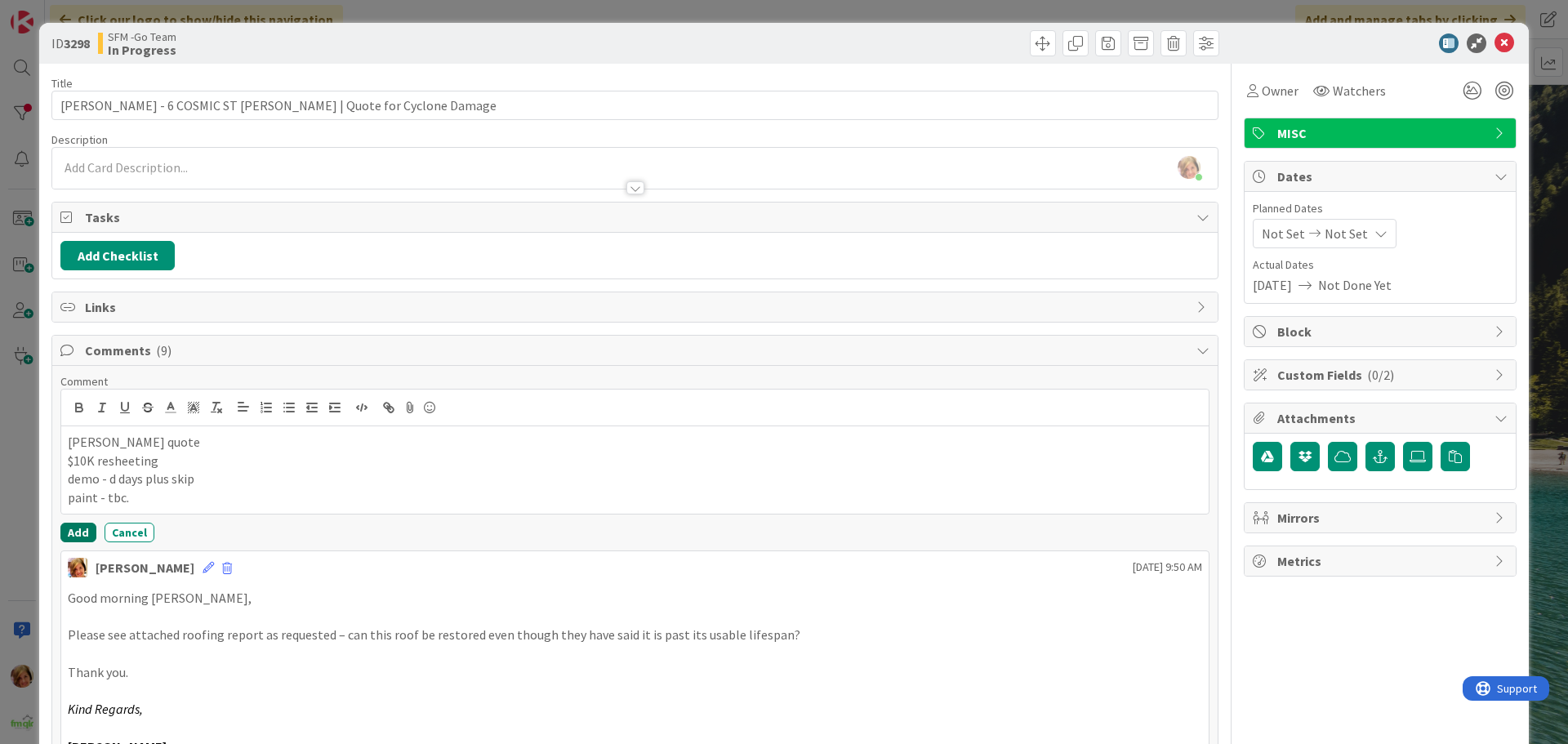
drag, startPoint x: 78, startPoint y: 526, endPoint x: 87, endPoint y: 526, distance: 9.0
click at [78, 527] on button "Add" at bounding box center [79, 533] width 36 height 20
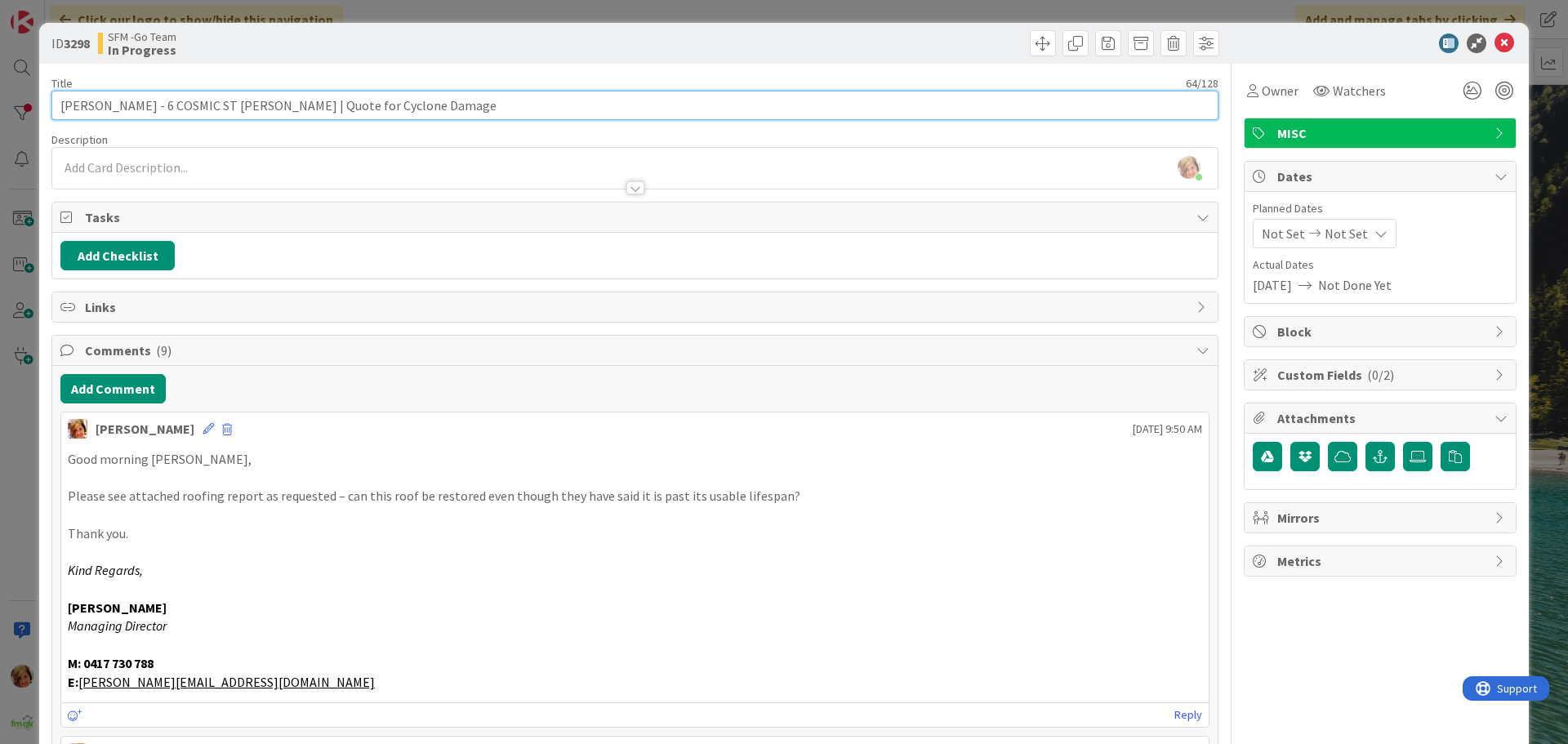
click at [472, 103] on input "SHARLEEN CHU - 6 COSMIC ST ROBERTSON | Quote for Cyclone Damage" at bounding box center [635, 105] width 1167 height 29
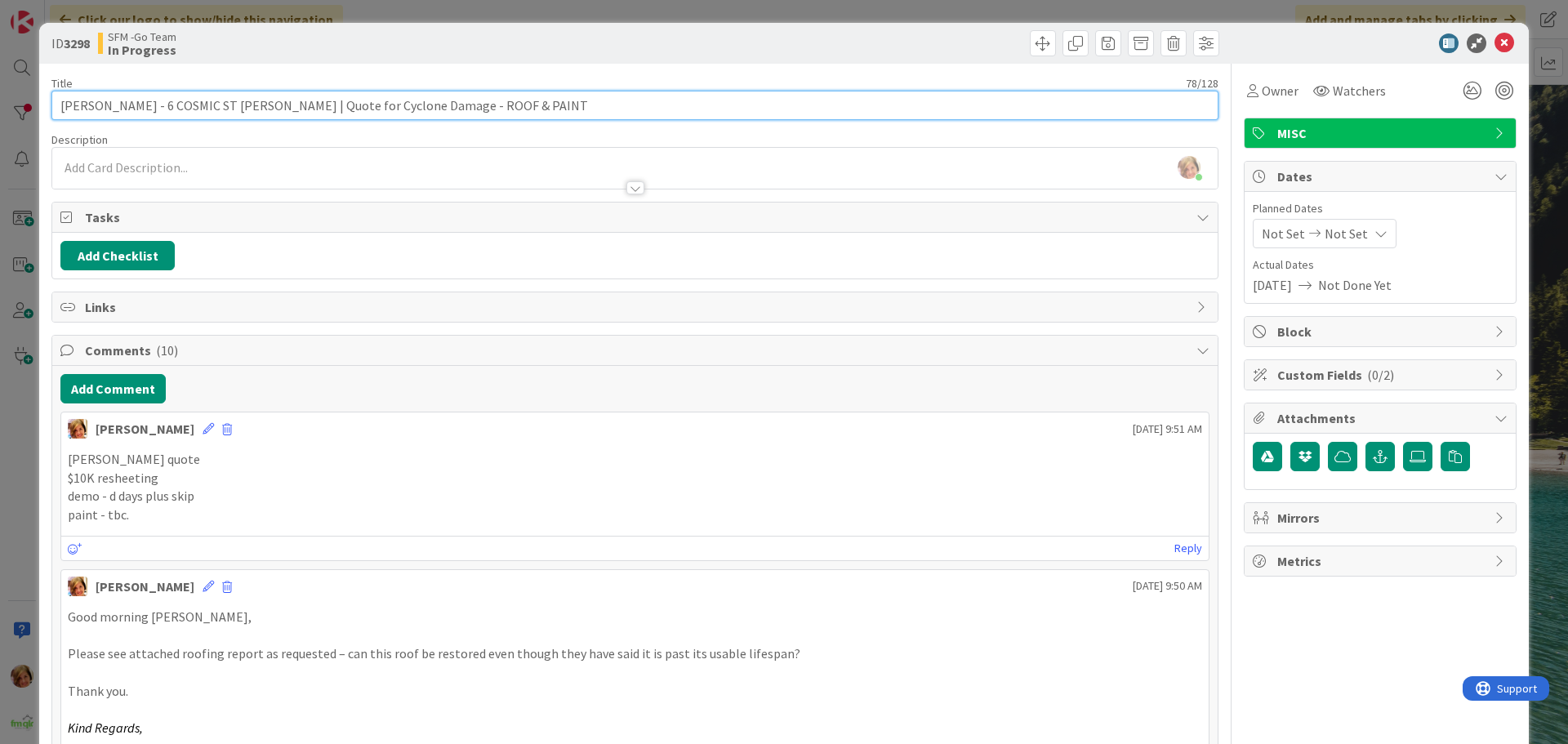
type input "SHARLEEN CHU - 6 COSMIC ST ROBERTSON | Quote for Cyclone Damage - ROOF & PAINT"
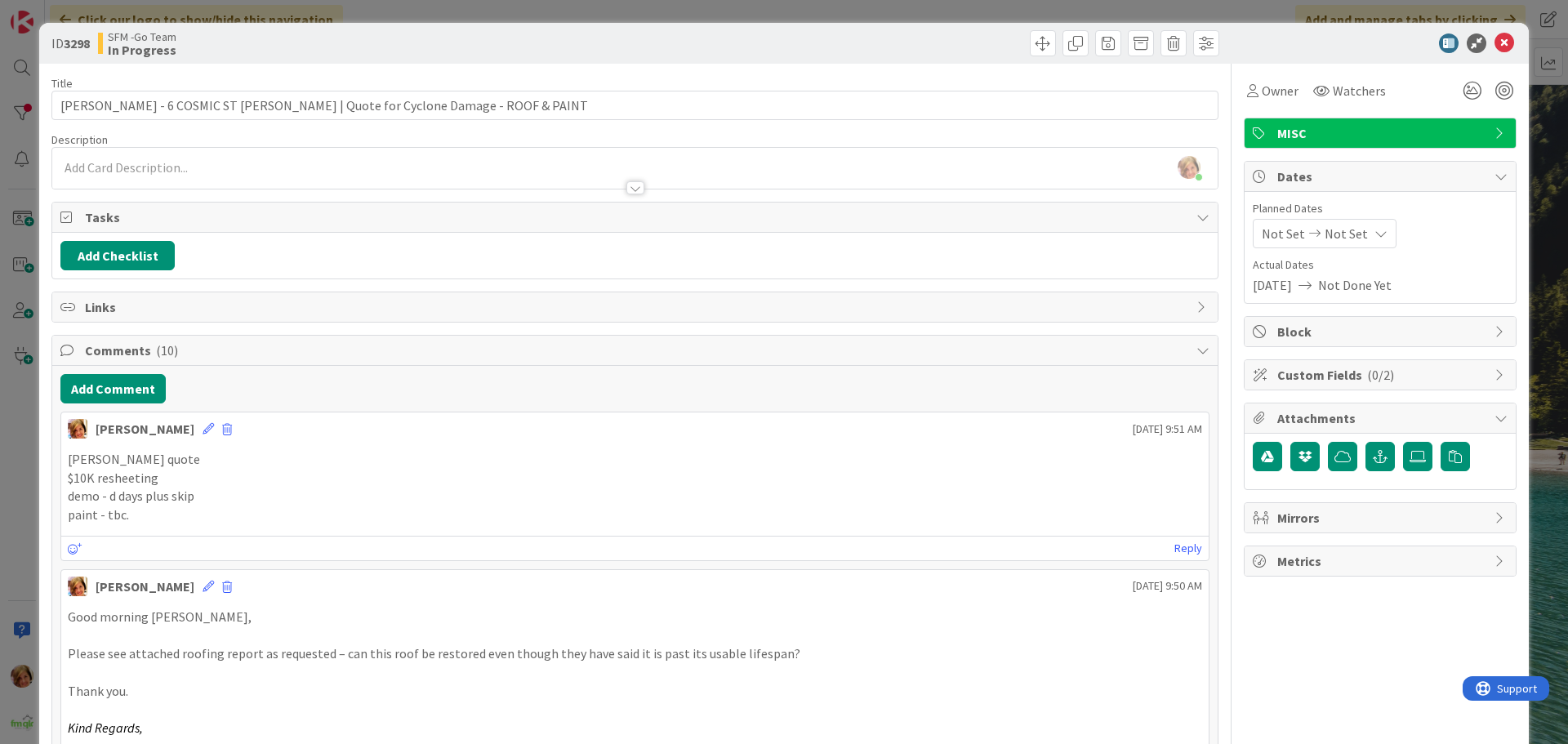
click at [702, 50] on div at bounding box center [929, 44] width 580 height 27
click at [1498, 45] on icon at bounding box center [1504, 43] width 20 height 20
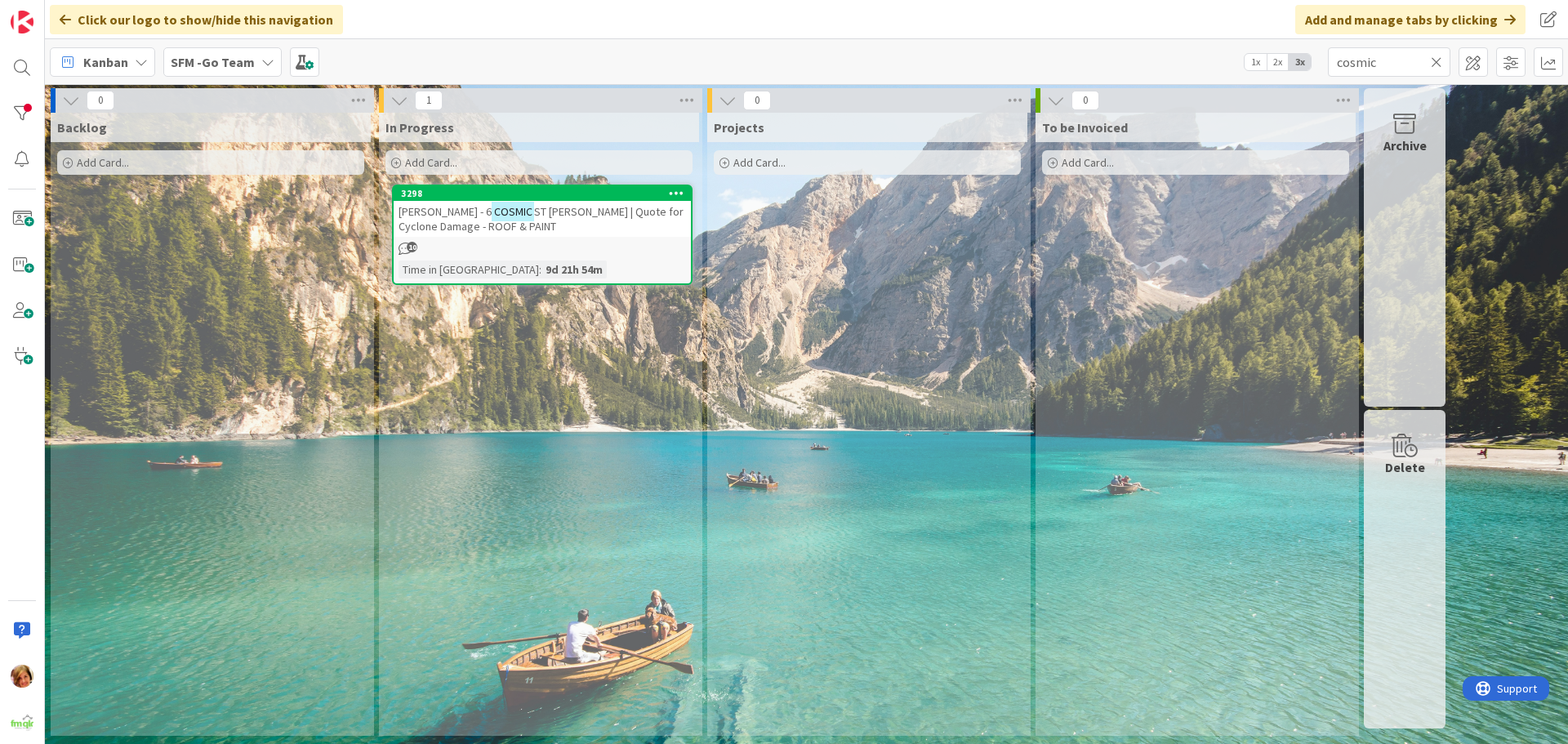
click at [1433, 65] on icon at bounding box center [1436, 63] width 11 height 15
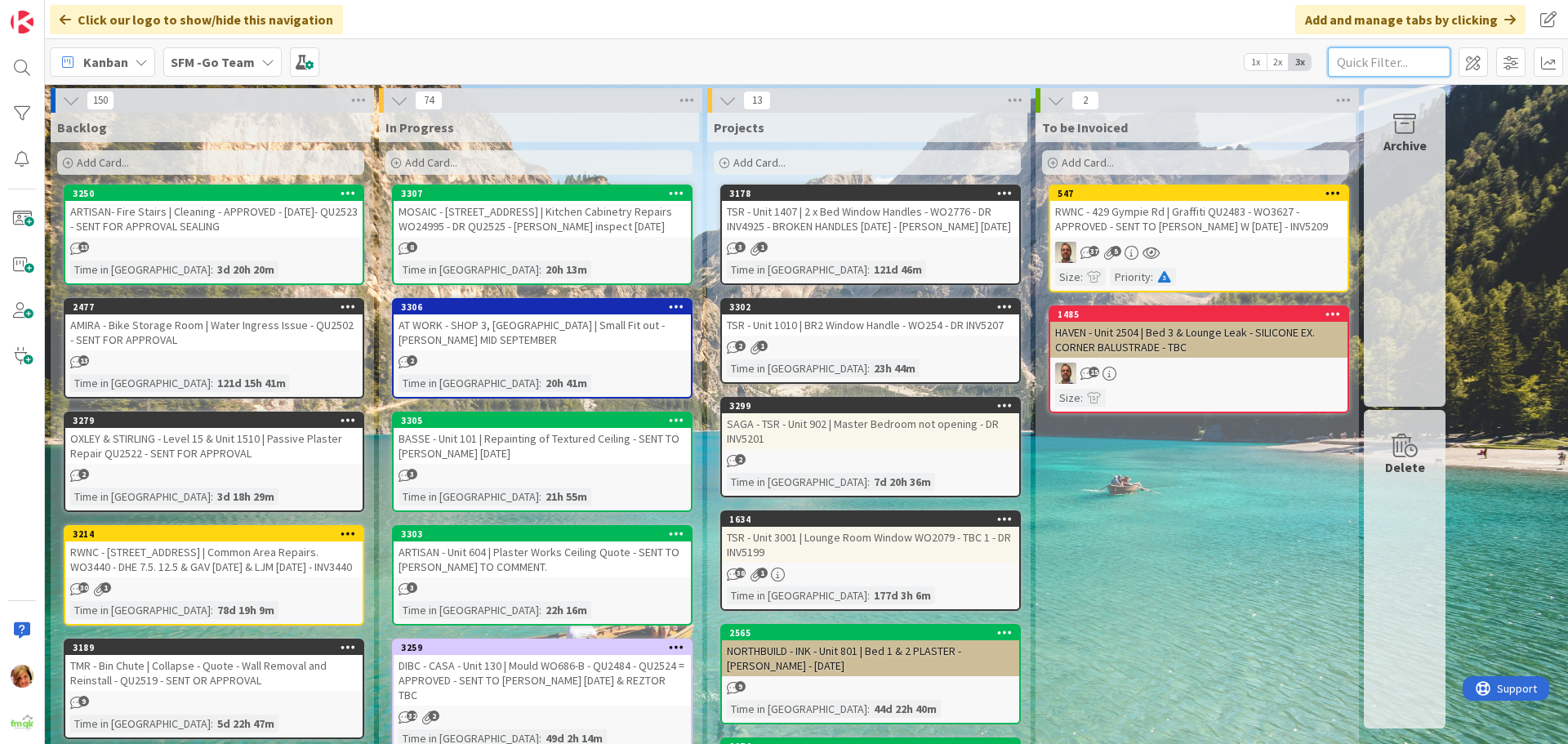
click at [1386, 67] on input "text" at bounding box center [1388, 62] width 122 height 29
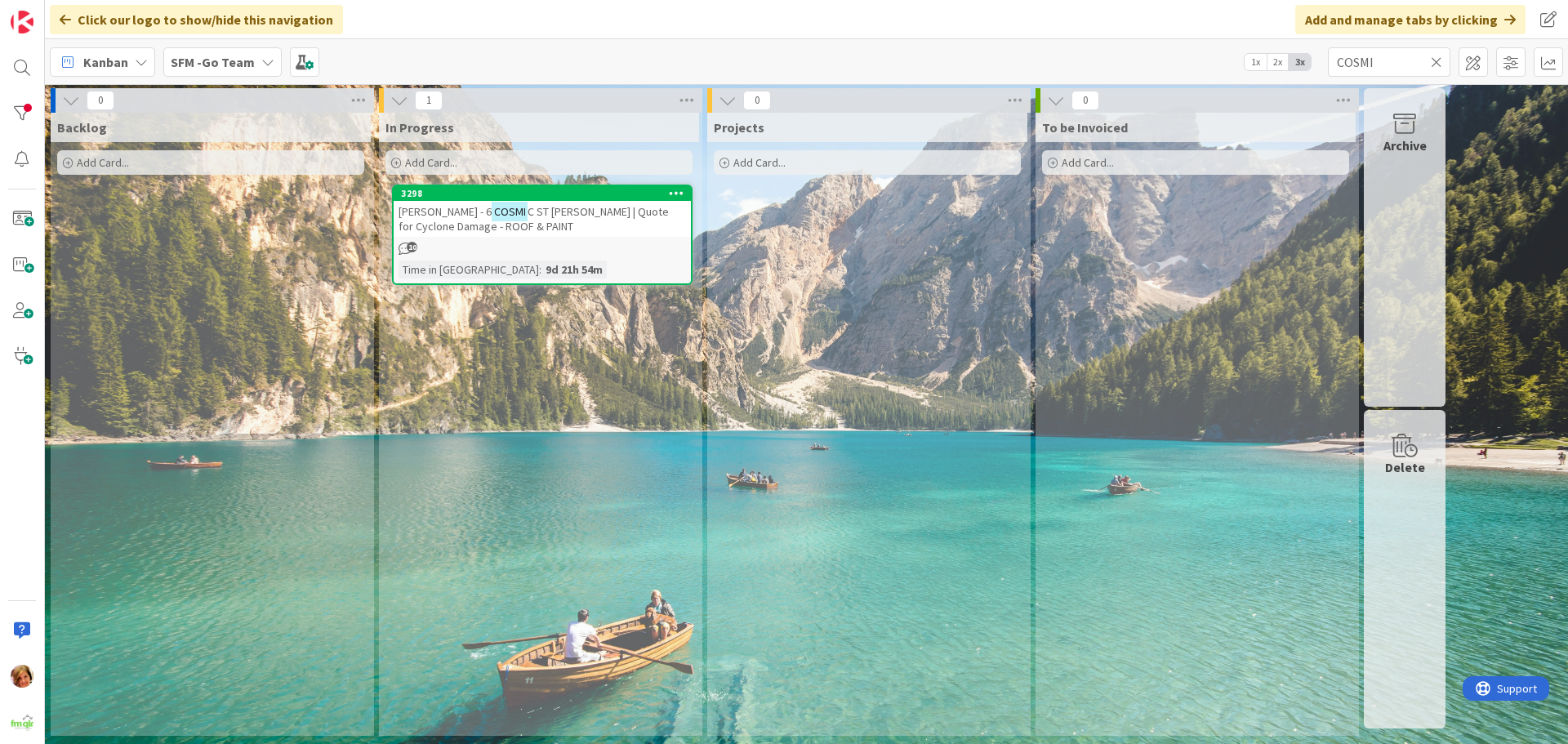
click at [547, 215] on span "C ST ROBERTSON | Quote for Cyclone Damage - ROOF & PAINT" at bounding box center [533, 218] width 270 height 29
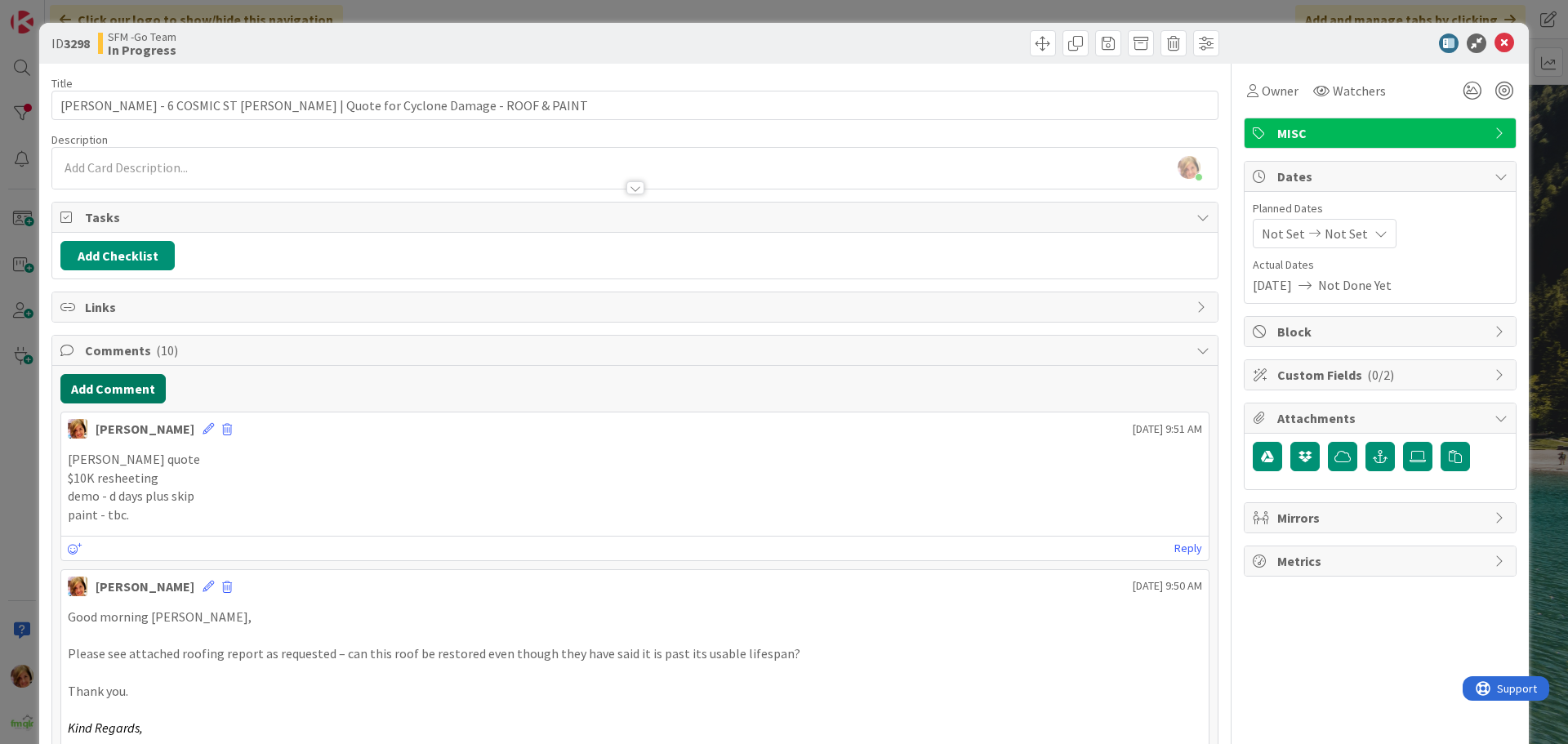
click at [139, 387] on button "Add Comment" at bounding box center [113, 389] width 105 height 29
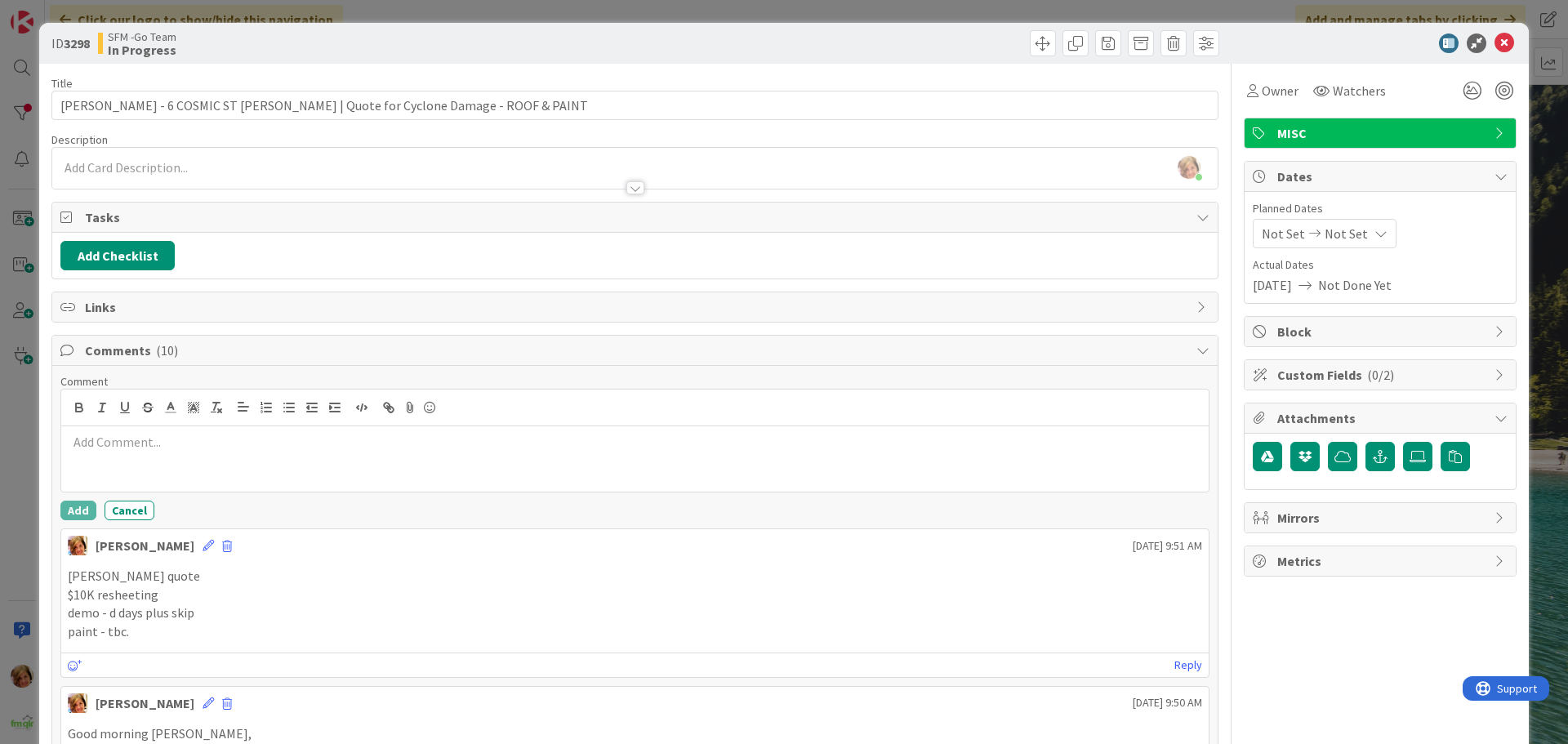
click at [181, 441] on p at bounding box center [635, 443] width 1134 height 19
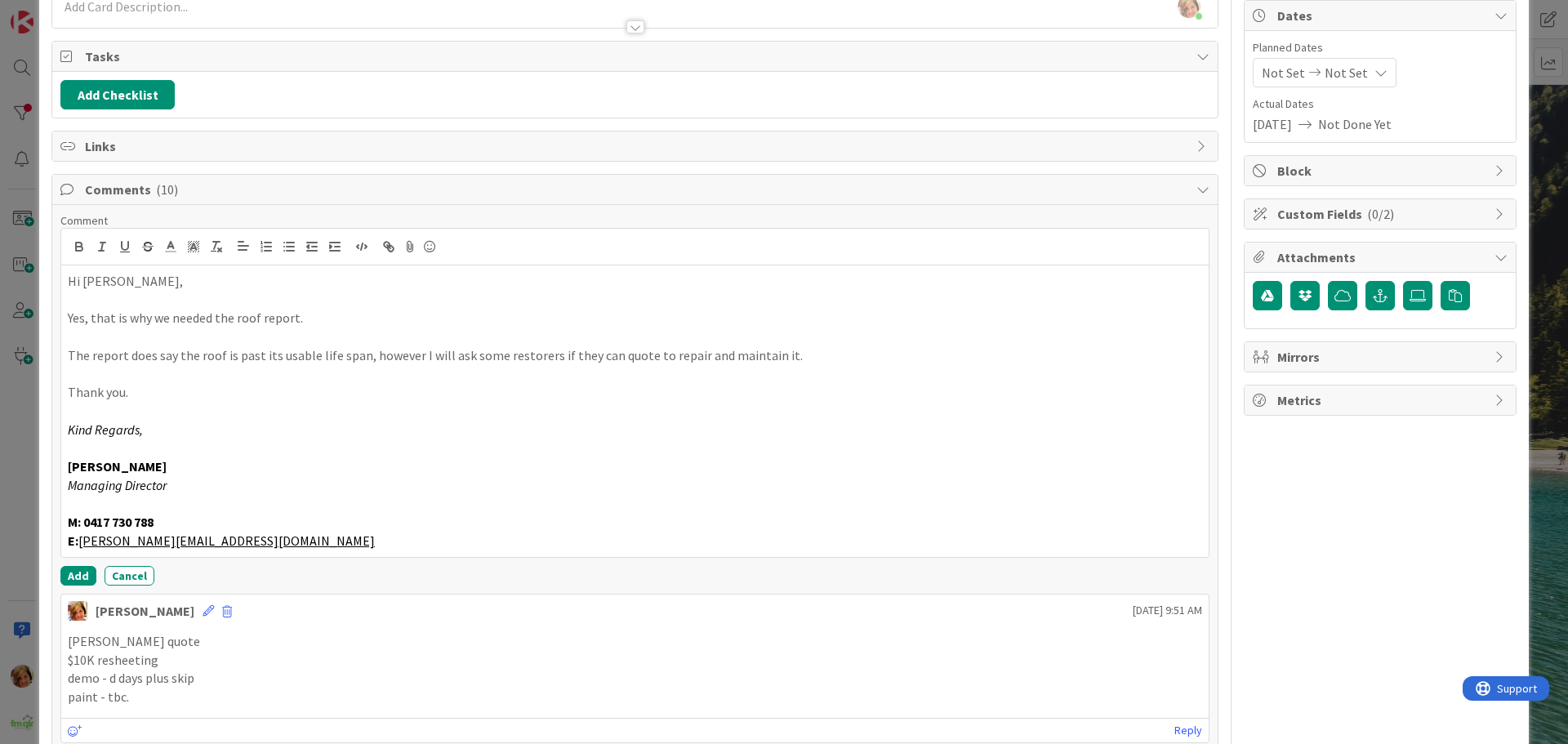
scroll to position [163, 0]
click at [74, 571] on button "Add" at bounding box center [79, 573] width 36 height 20
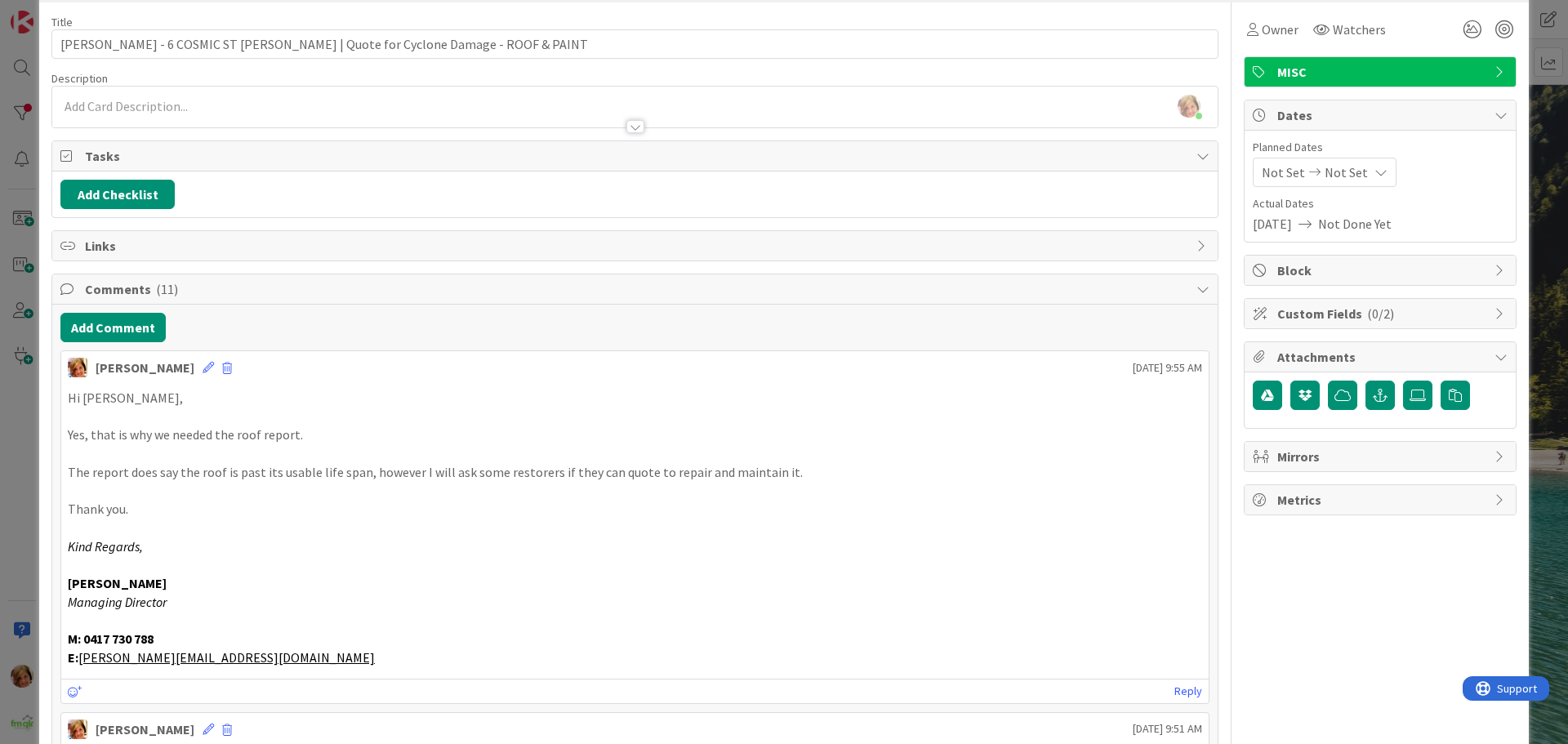
scroll to position [0, 0]
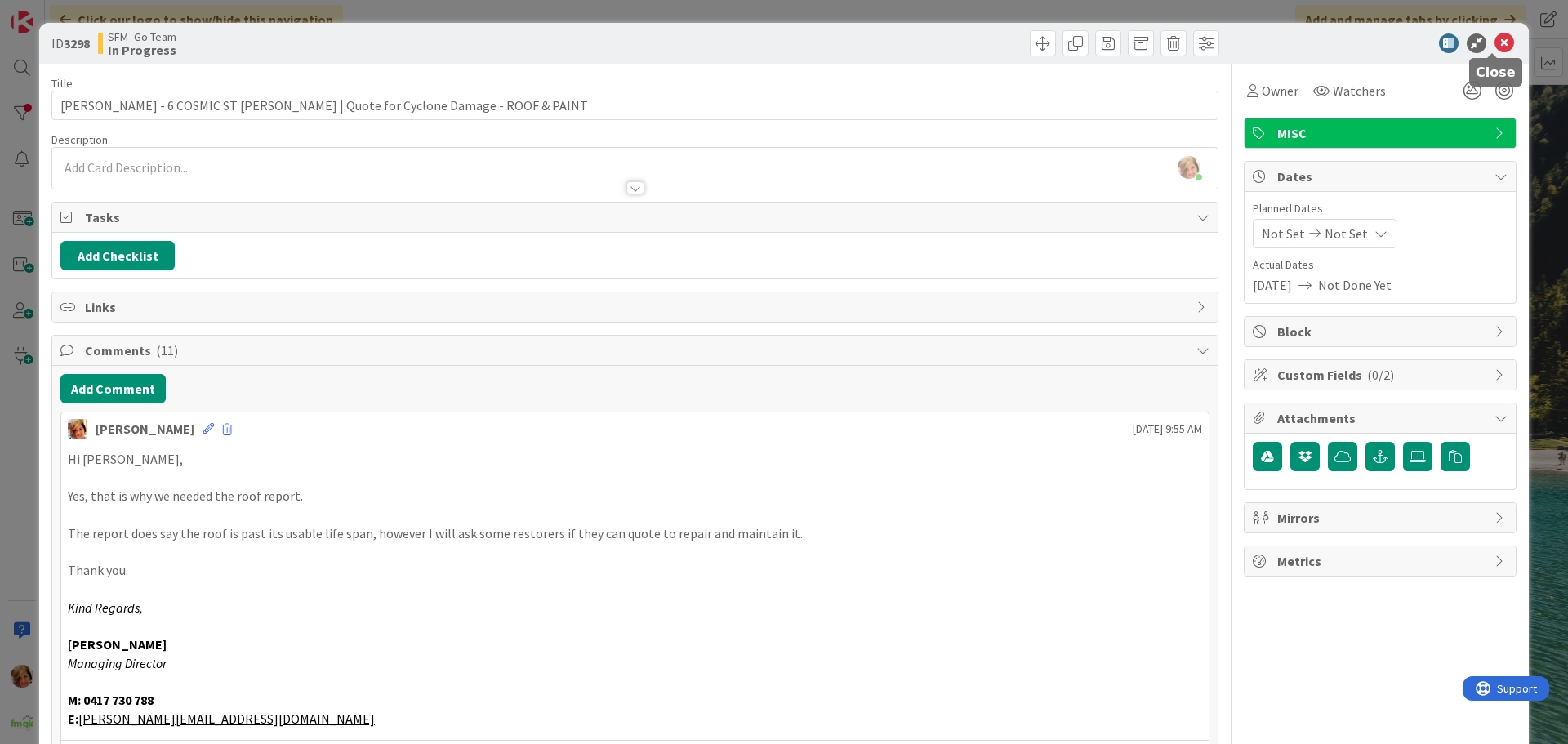
click at [1494, 44] on icon at bounding box center [1504, 43] width 20 height 20
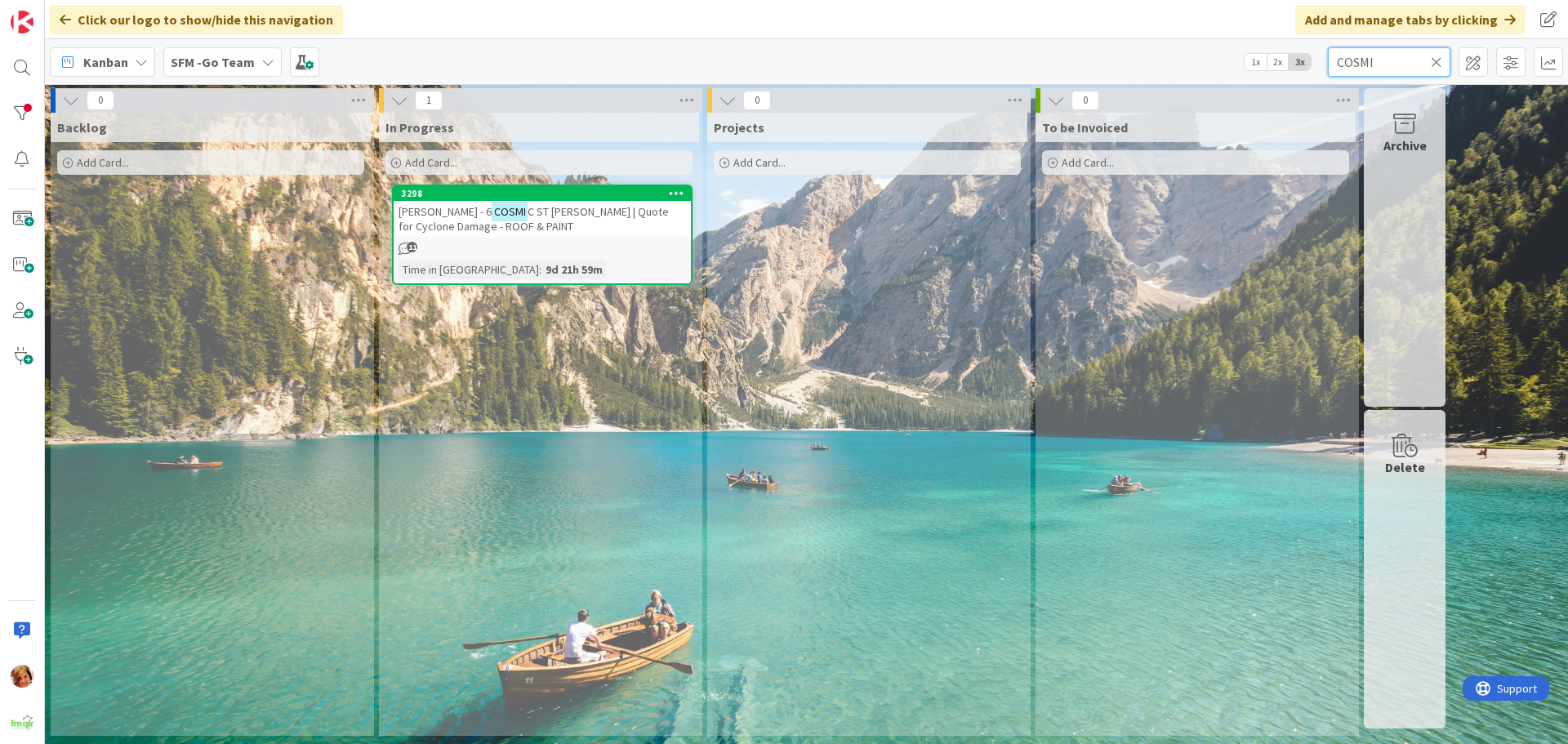
click at [1393, 58] on input "COSMI" at bounding box center [1388, 62] width 122 height 29
type input "C"
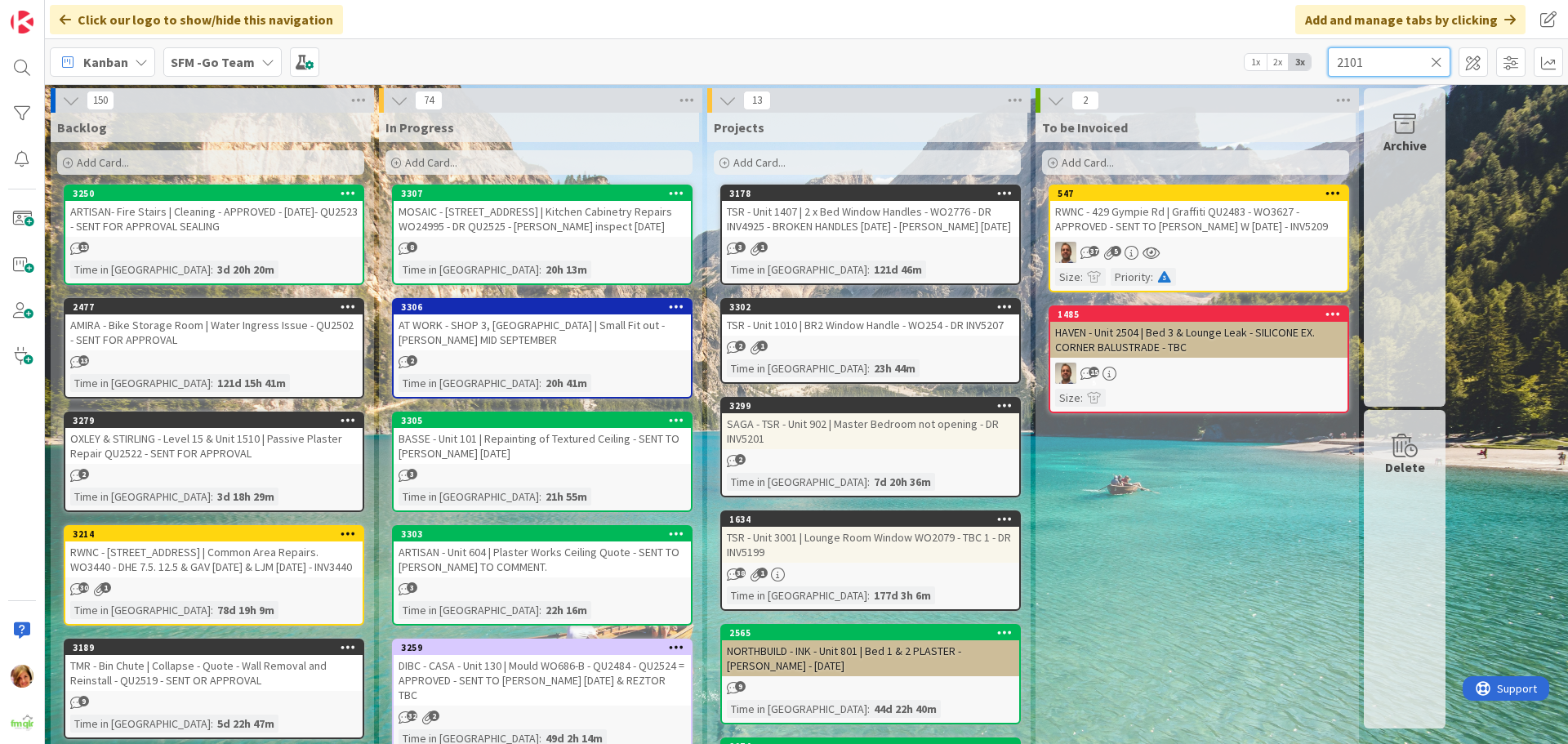
type input "2101"
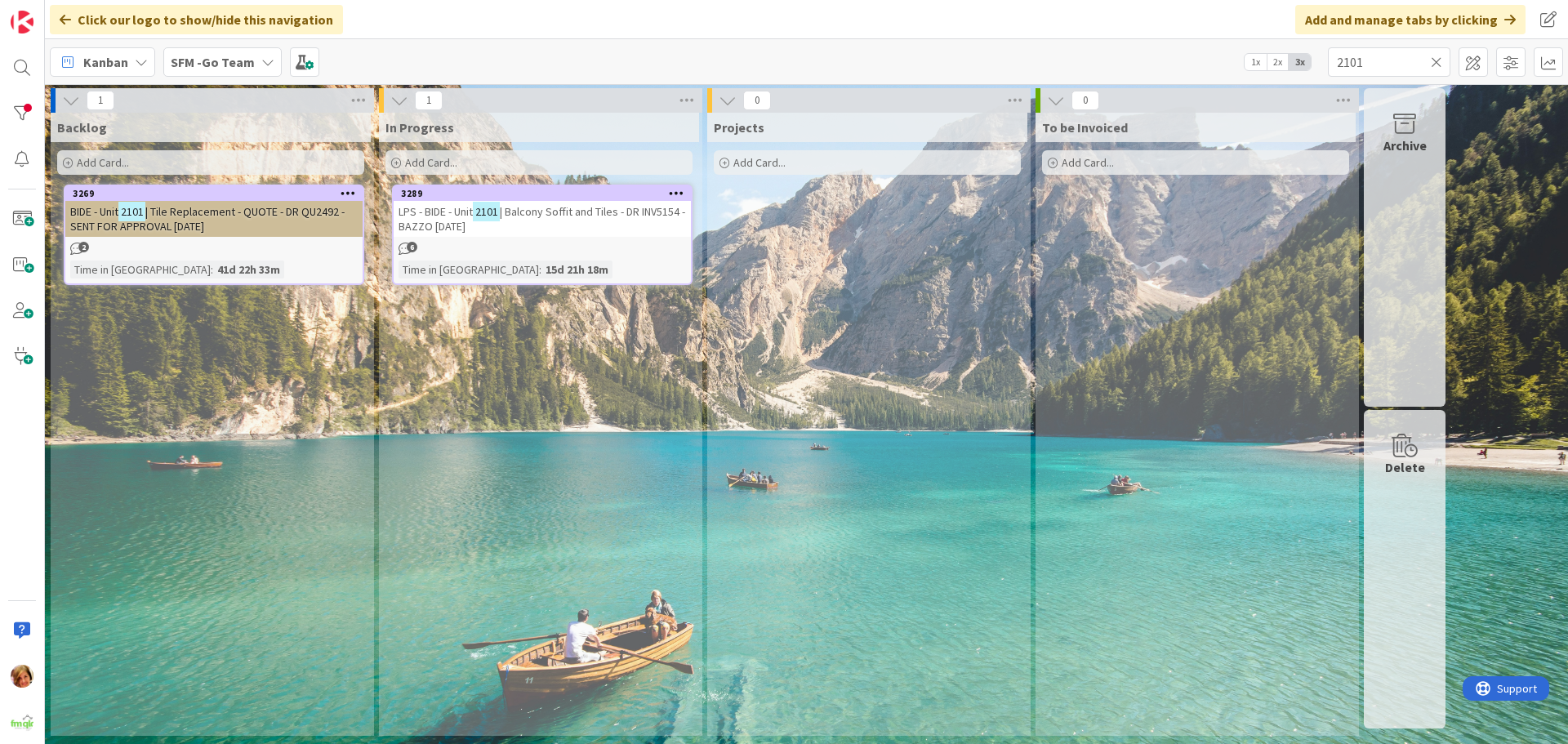
click at [585, 208] on span "| Balcony Soffit and Tiles - DR INV5154 - BAZZO 19.8.25" at bounding box center [542, 218] width 286 height 29
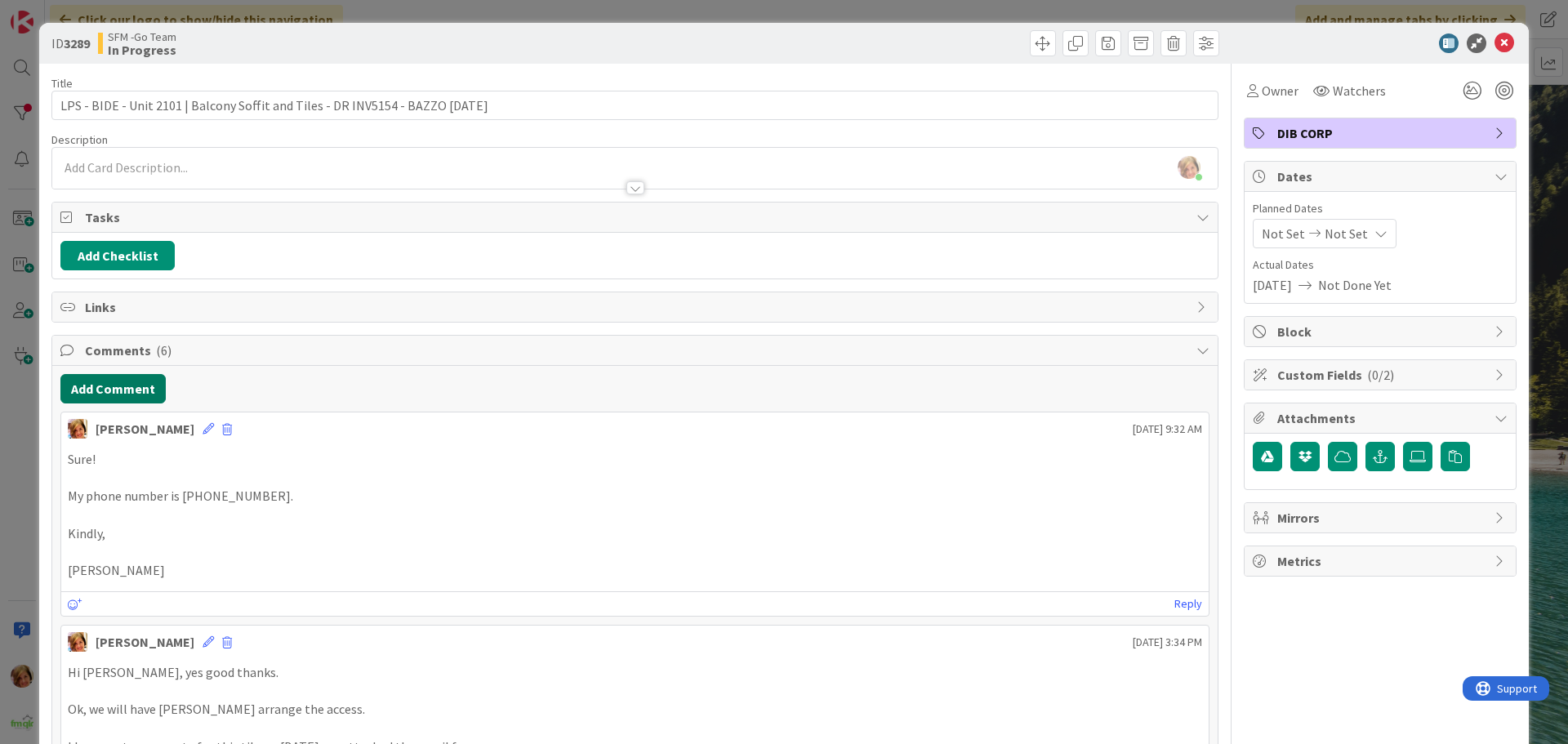
click at [105, 388] on button "Add Comment" at bounding box center [113, 389] width 105 height 29
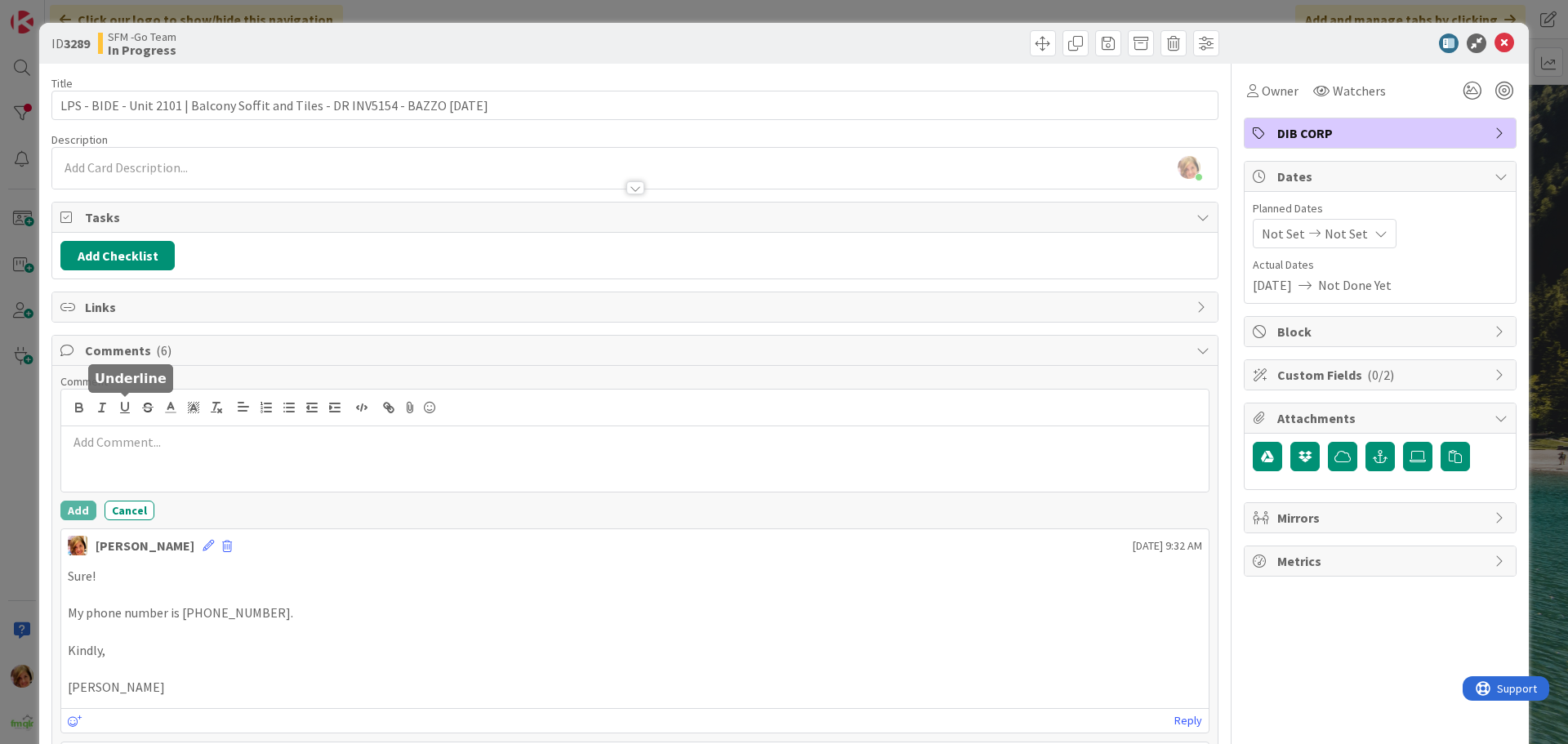
click at [133, 410] on button "button" at bounding box center [125, 408] width 23 height 20
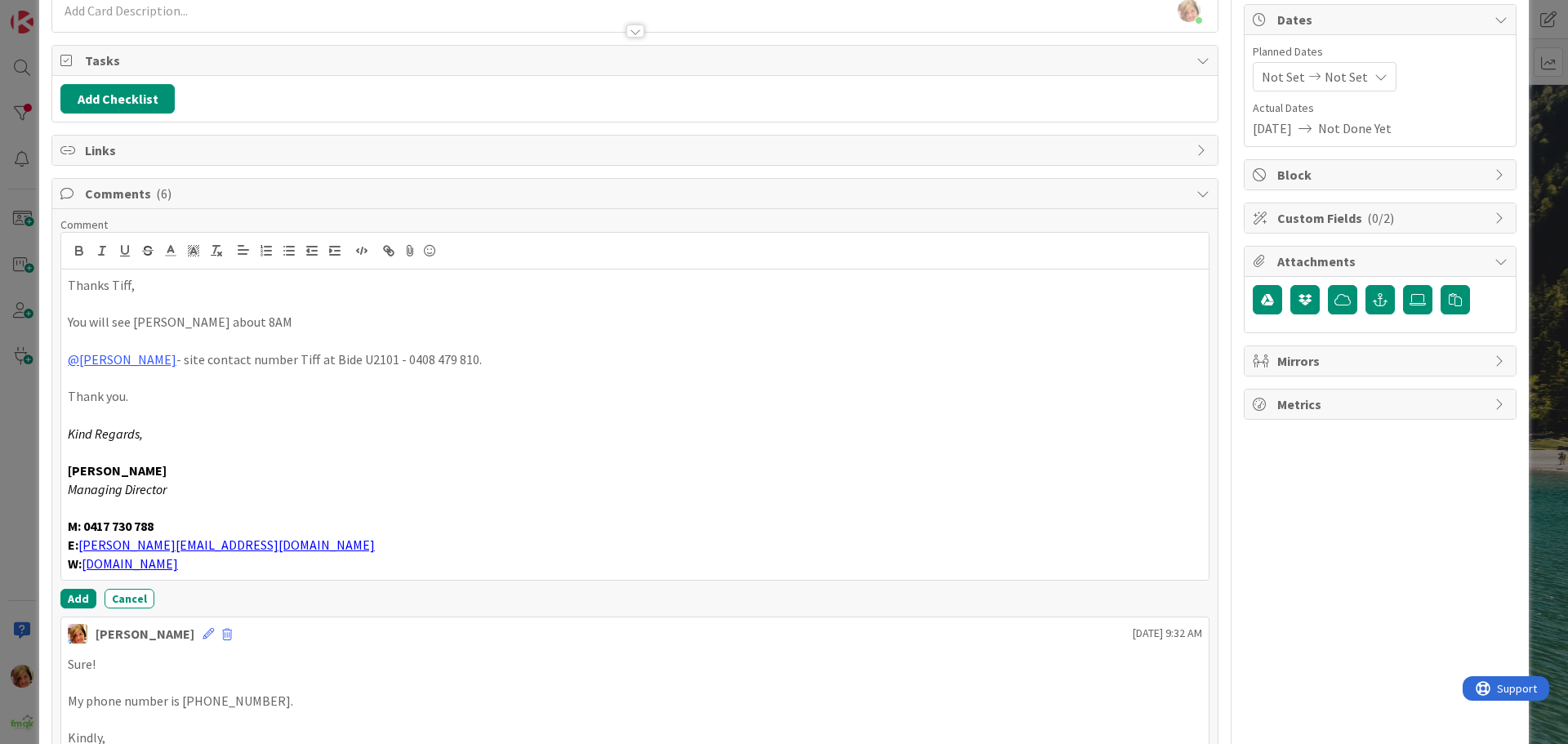
scroll to position [163, 0]
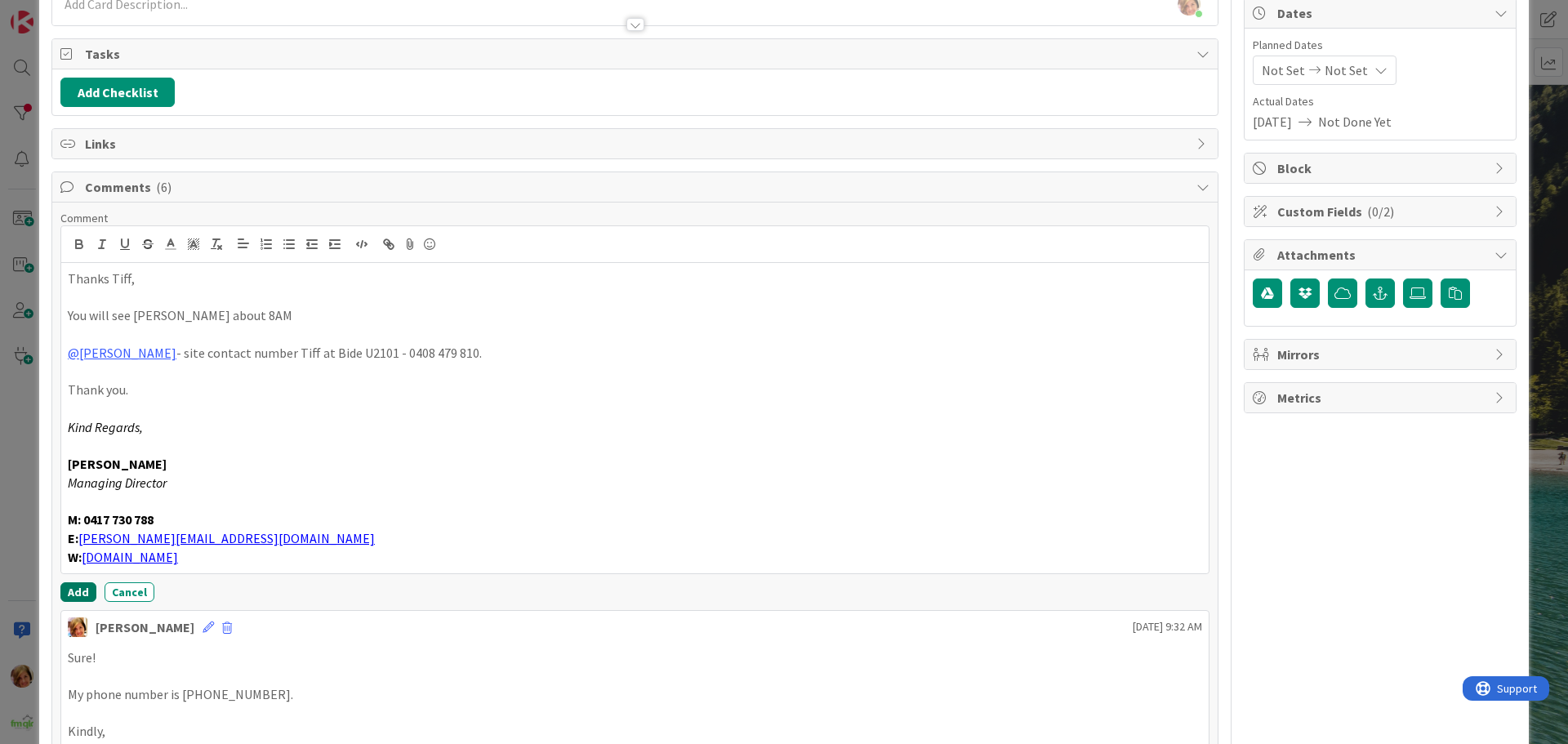
click at [78, 590] on button "Add" at bounding box center [79, 591] width 36 height 20
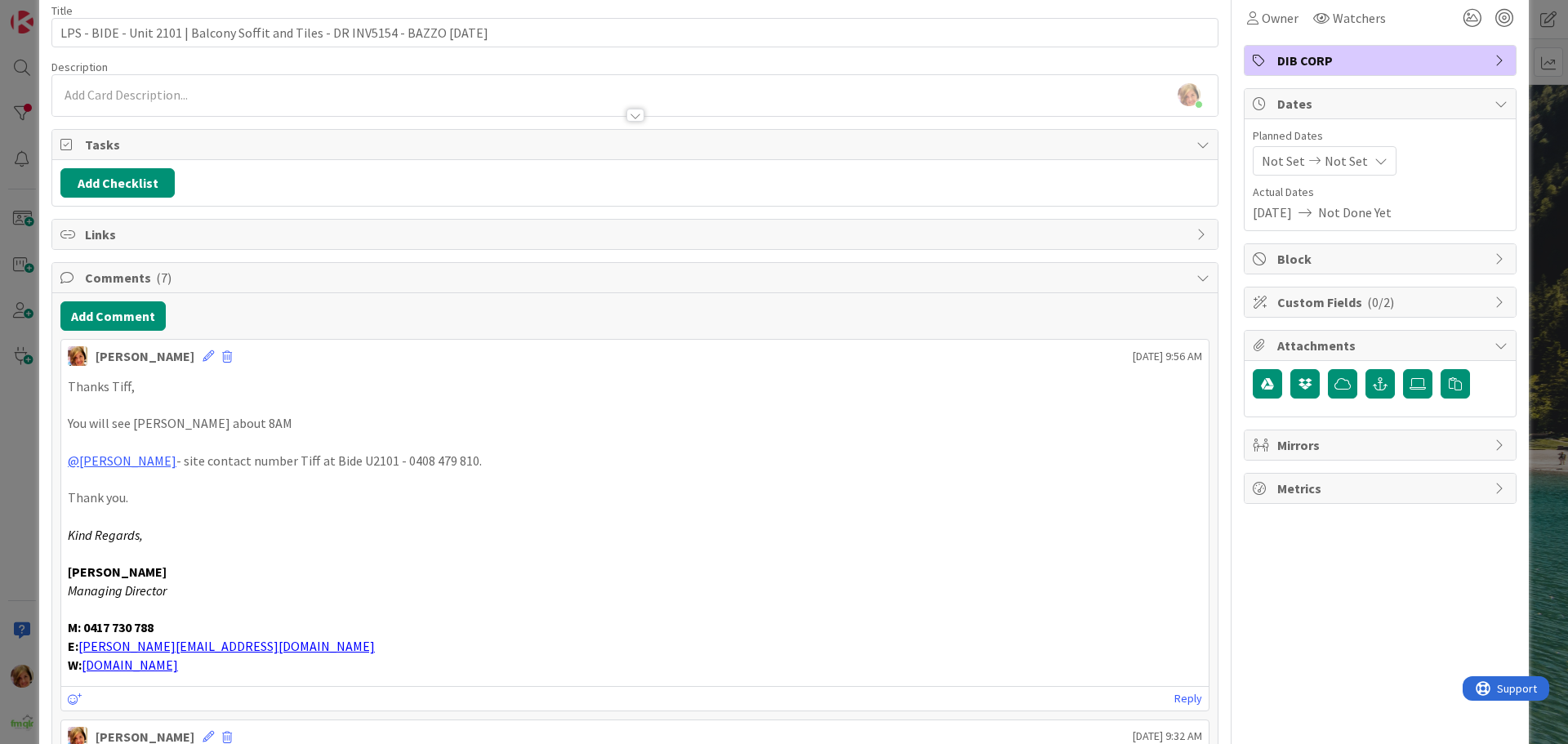
scroll to position [0, 0]
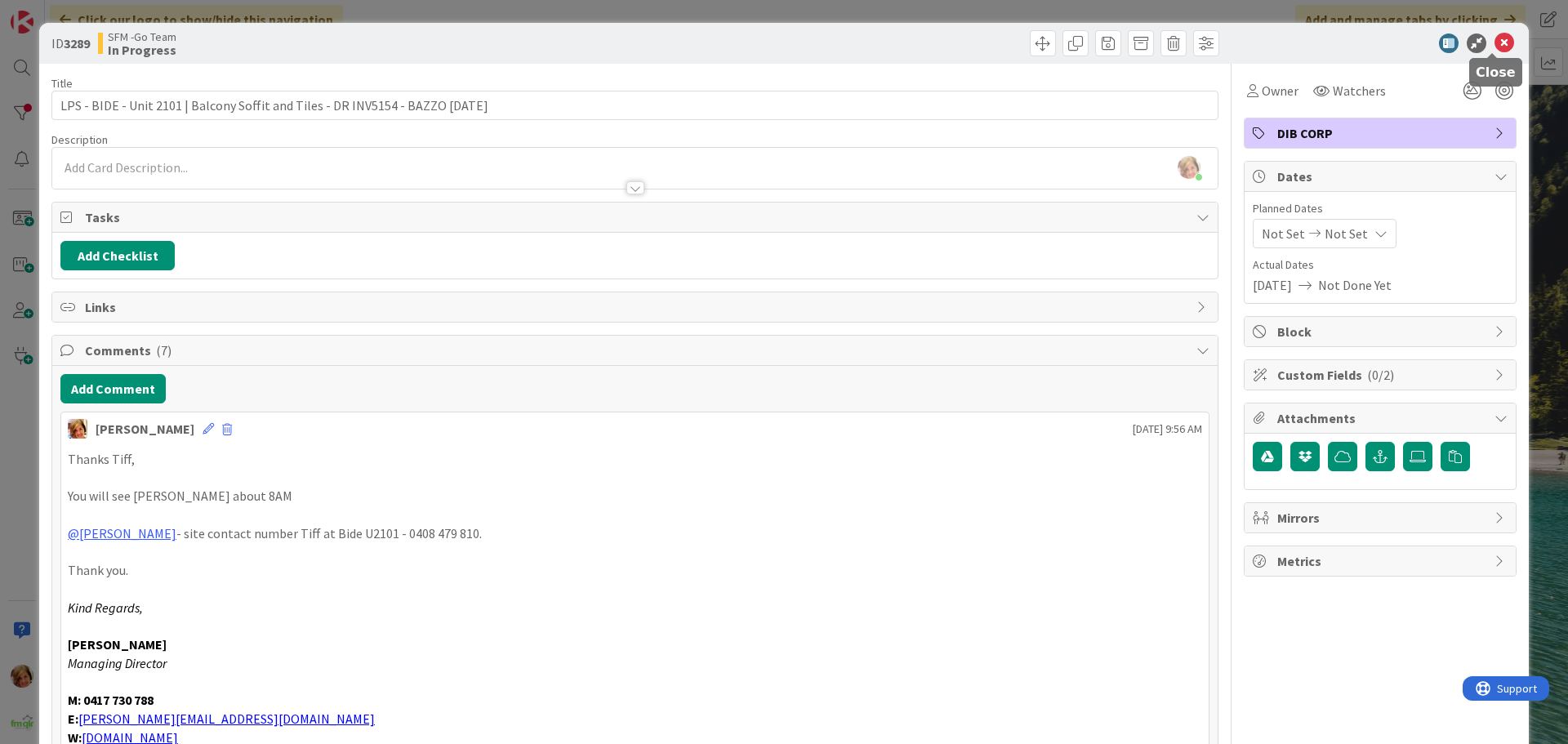
click at [1495, 42] on icon at bounding box center [1504, 43] width 20 height 20
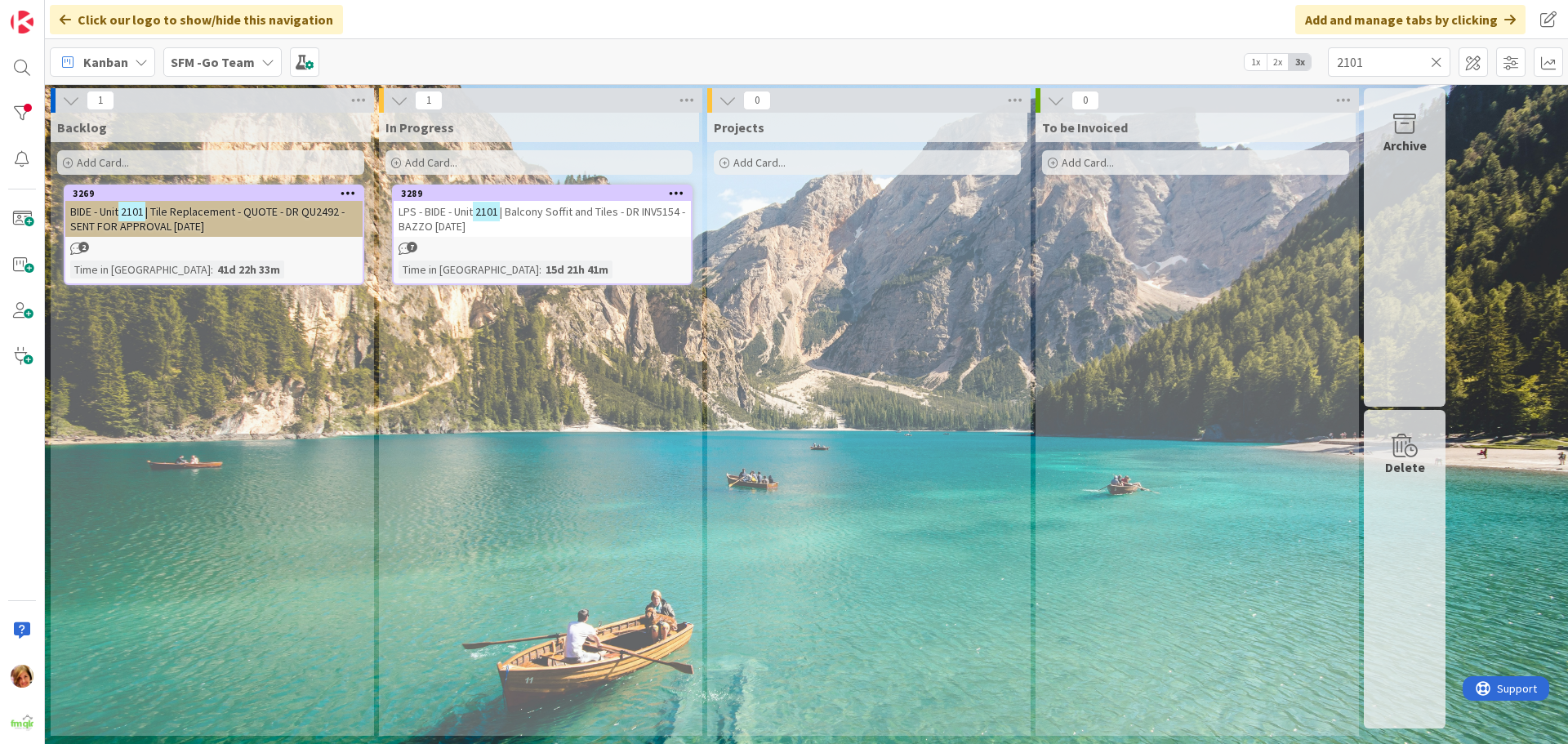
click at [1434, 59] on icon at bounding box center [1436, 63] width 11 height 15
click at [1433, 62] on input "text" at bounding box center [1388, 62] width 122 height 29
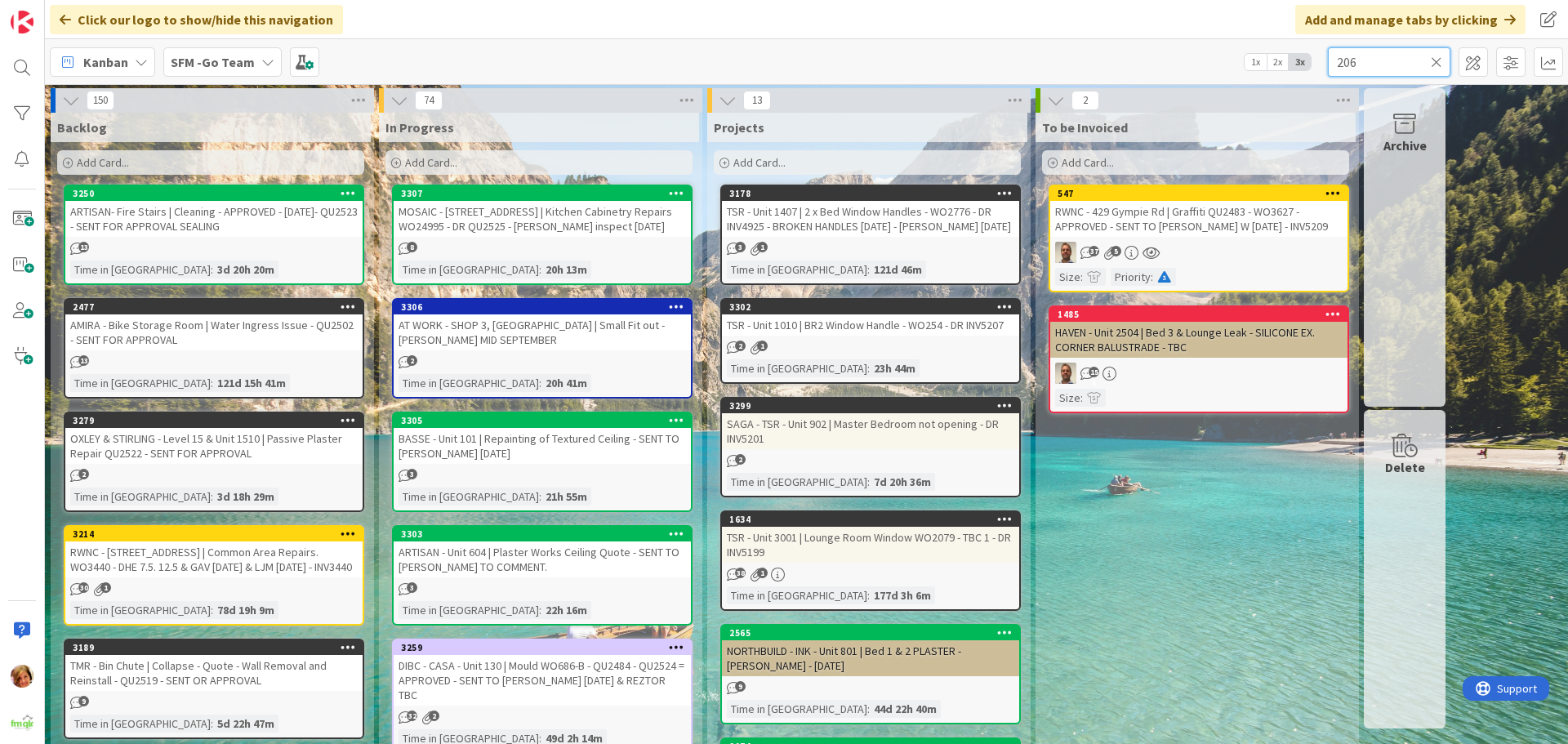
type input "206"
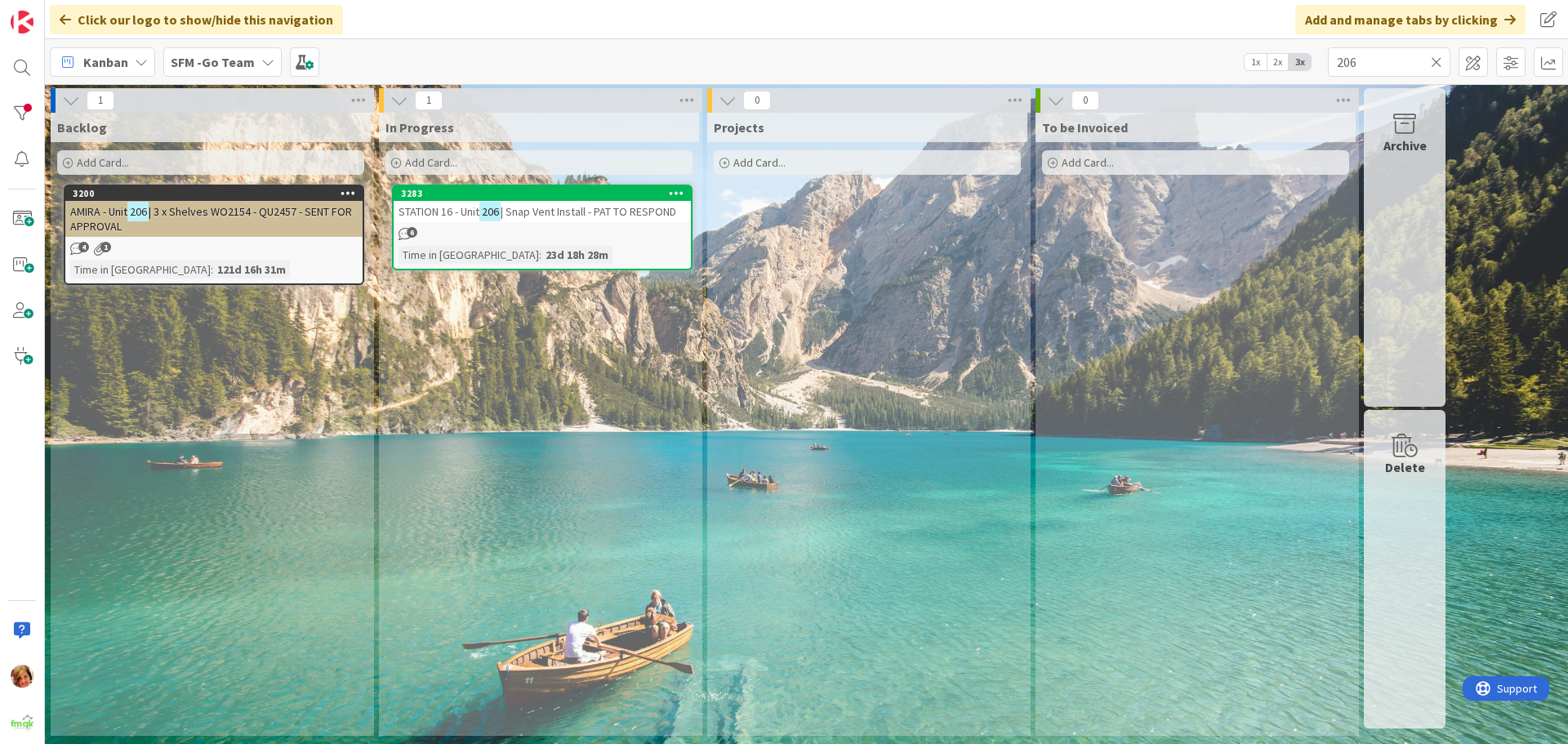
click at [461, 217] on span "STATION 16 - Unit" at bounding box center [439, 211] width 81 height 15
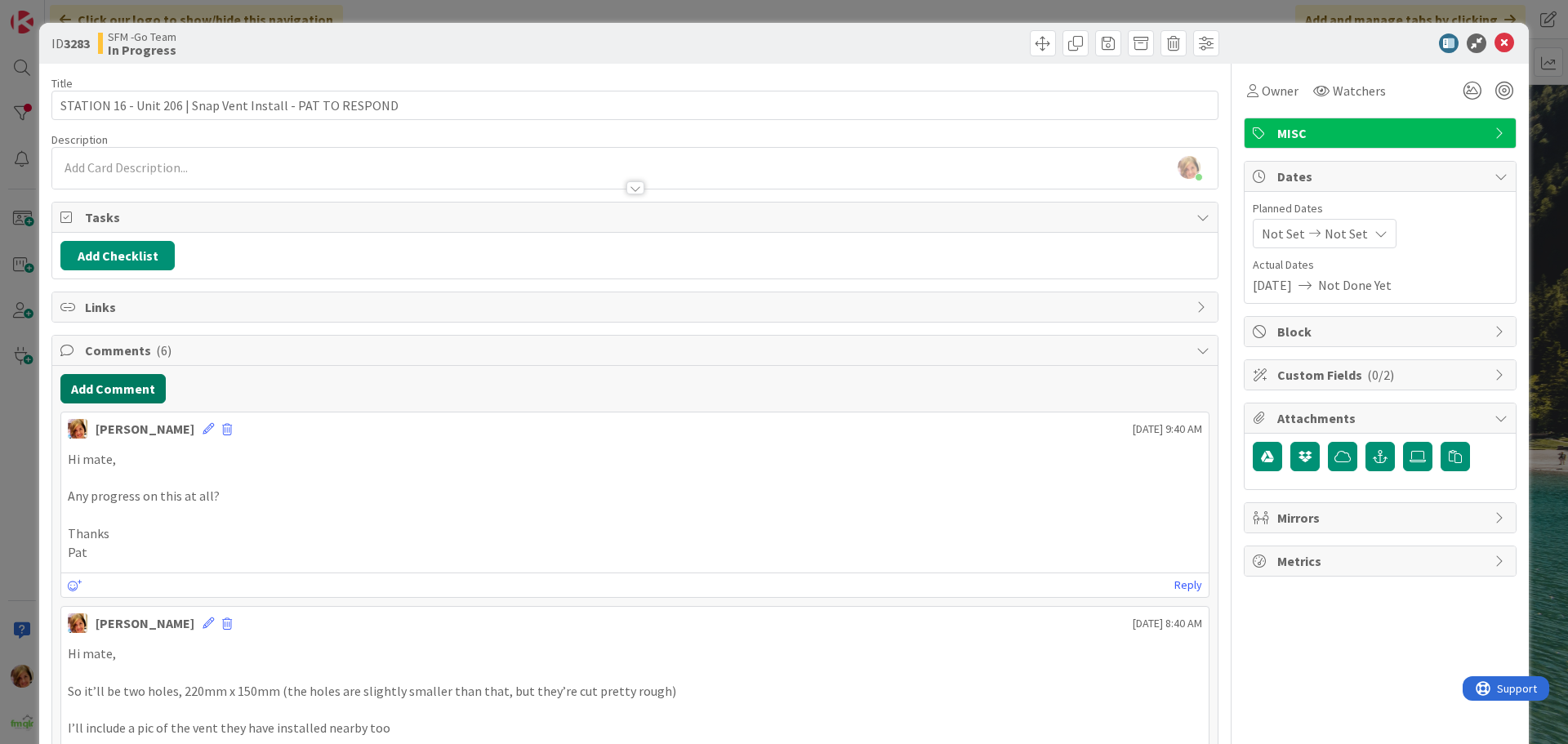
click at [139, 391] on button "Add Comment" at bounding box center [113, 389] width 105 height 29
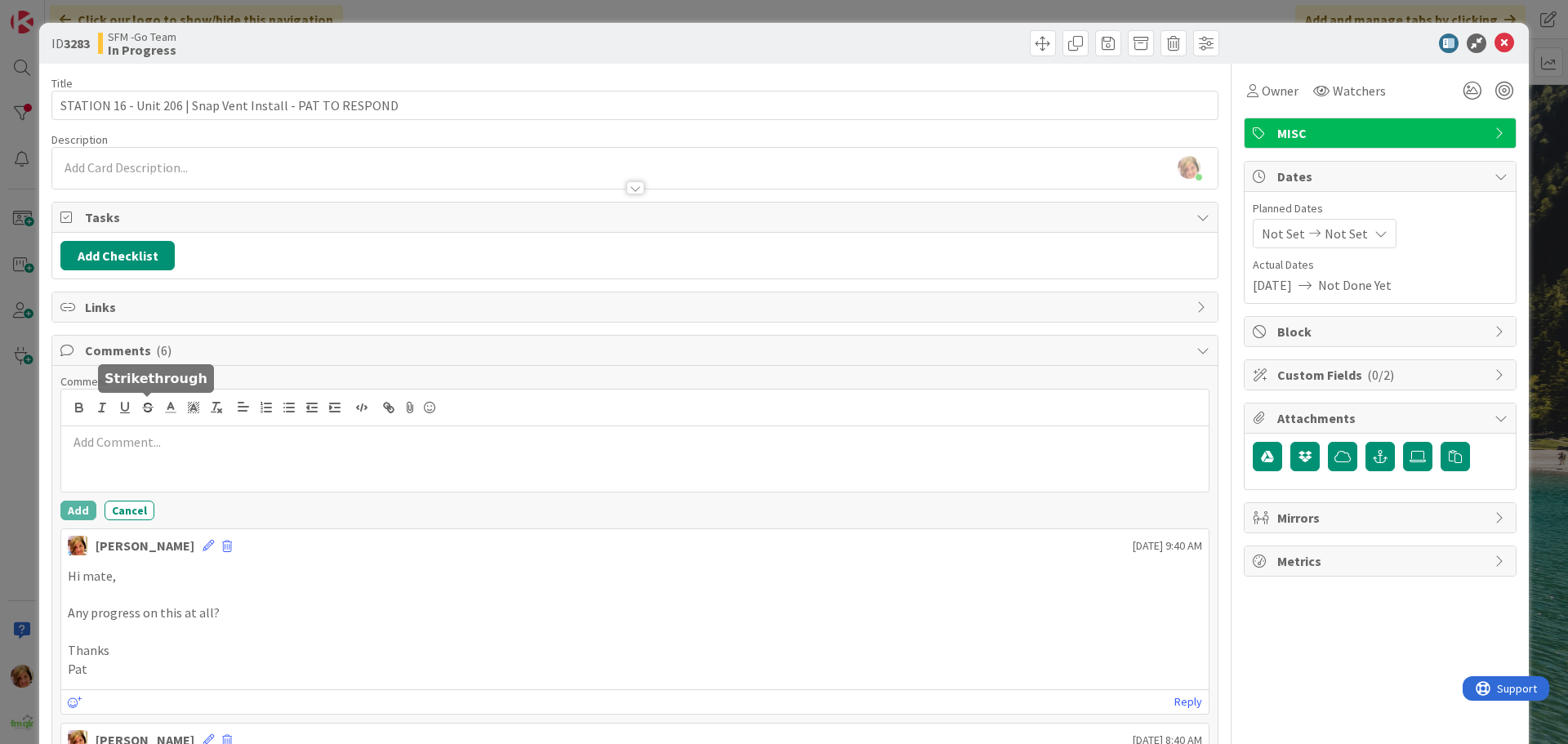
click at [169, 440] on p at bounding box center [635, 443] width 1134 height 19
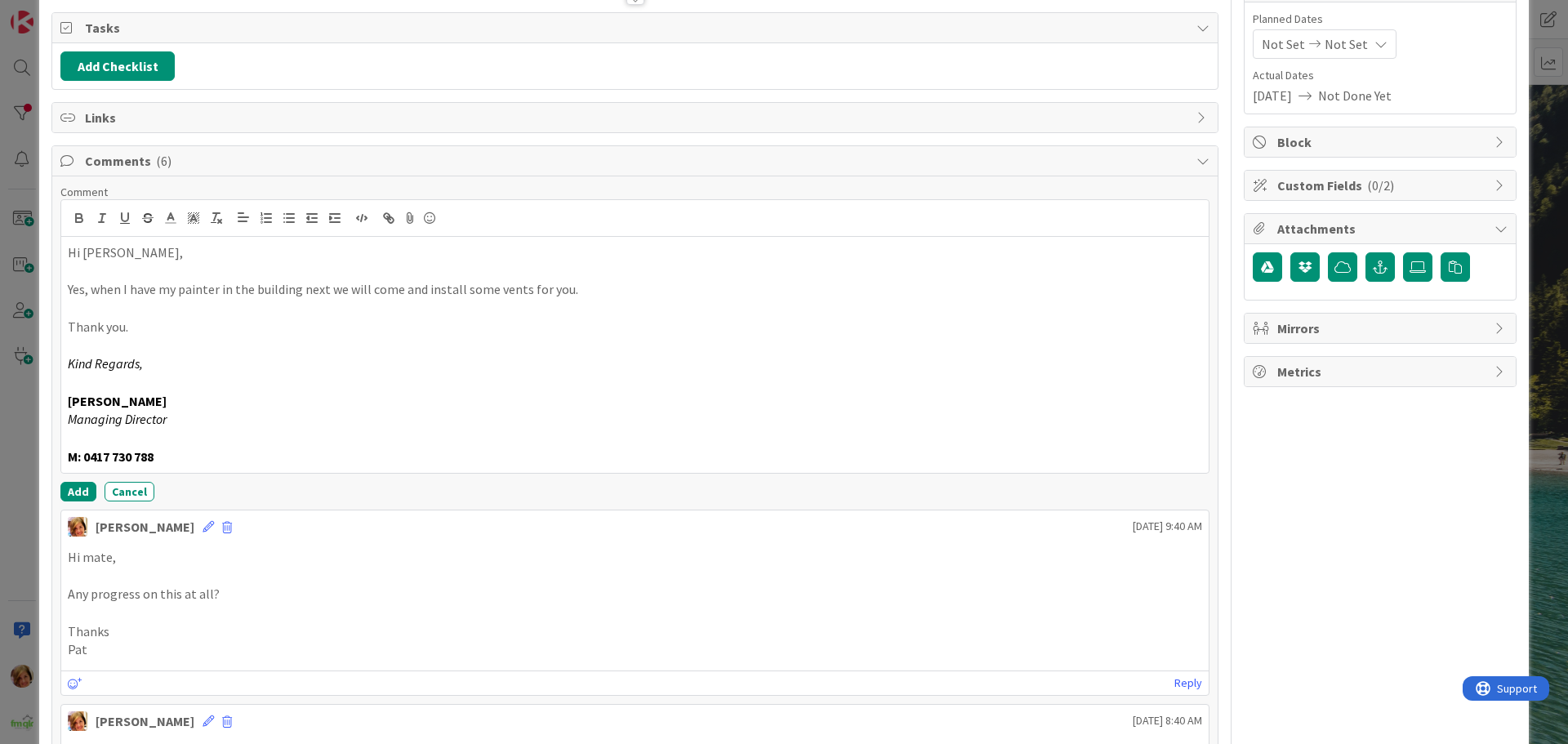
scroll to position [245, 0]
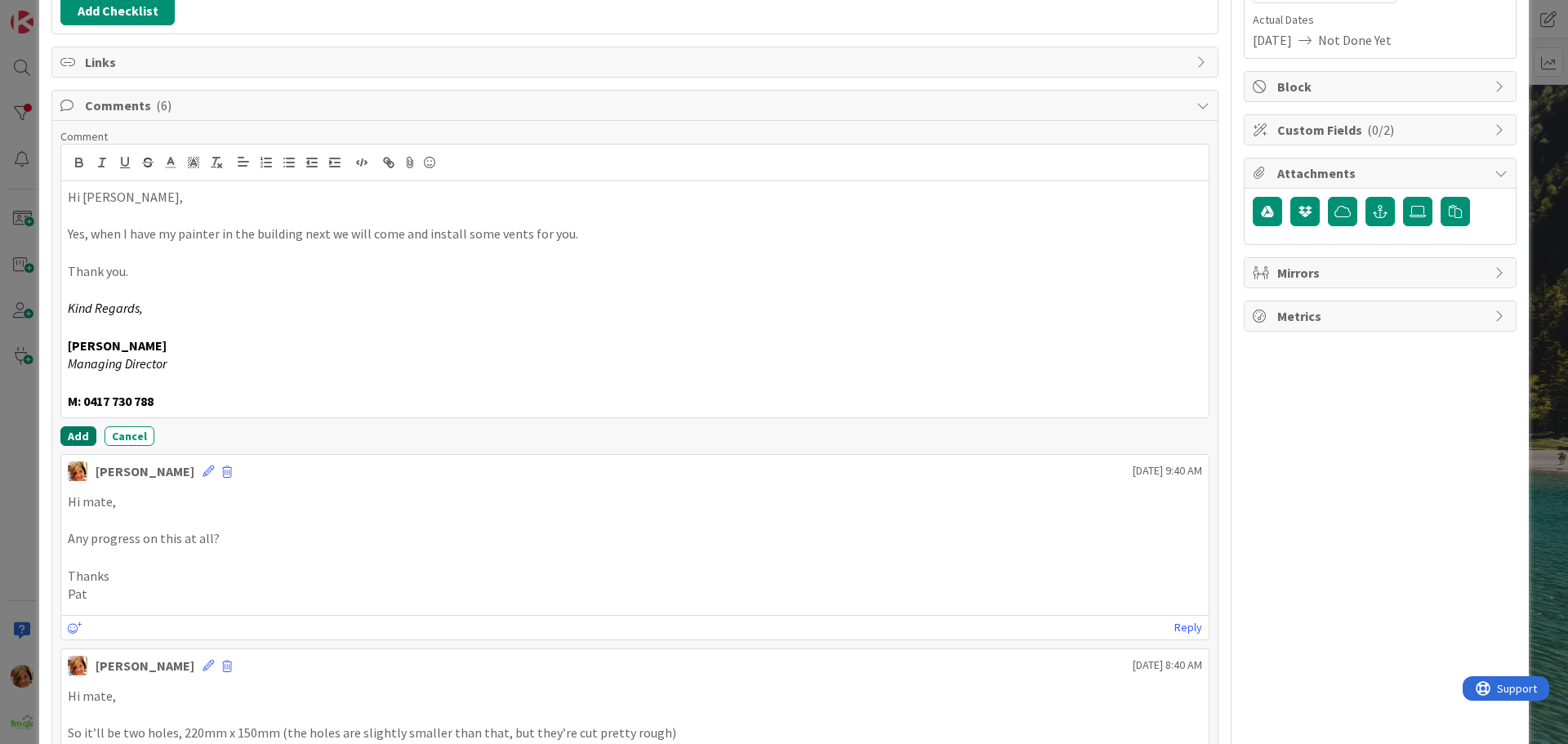
click at [74, 431] on button "Add" at bounding box center [79, 436] width 36 height 20
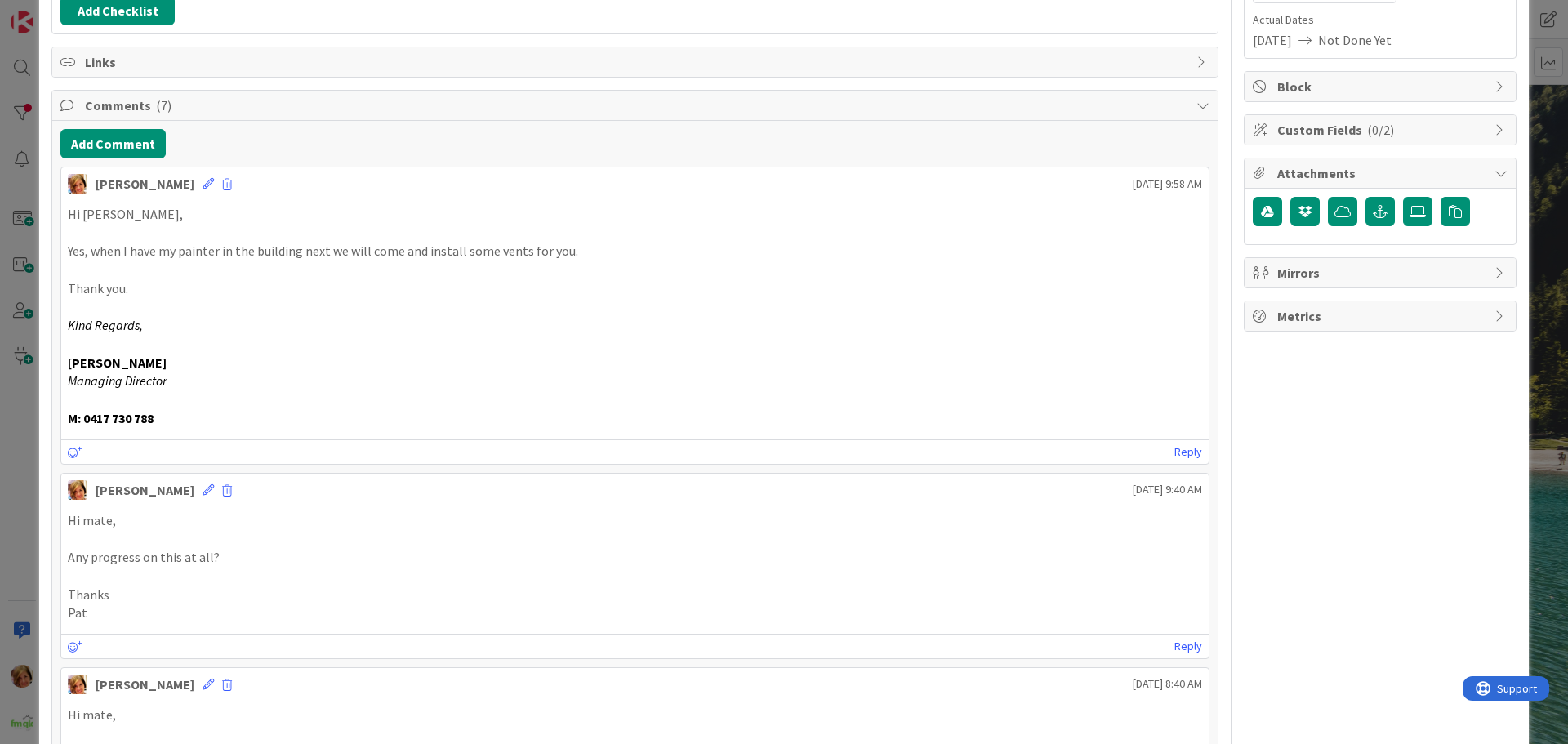
scroll to position [0, 0]
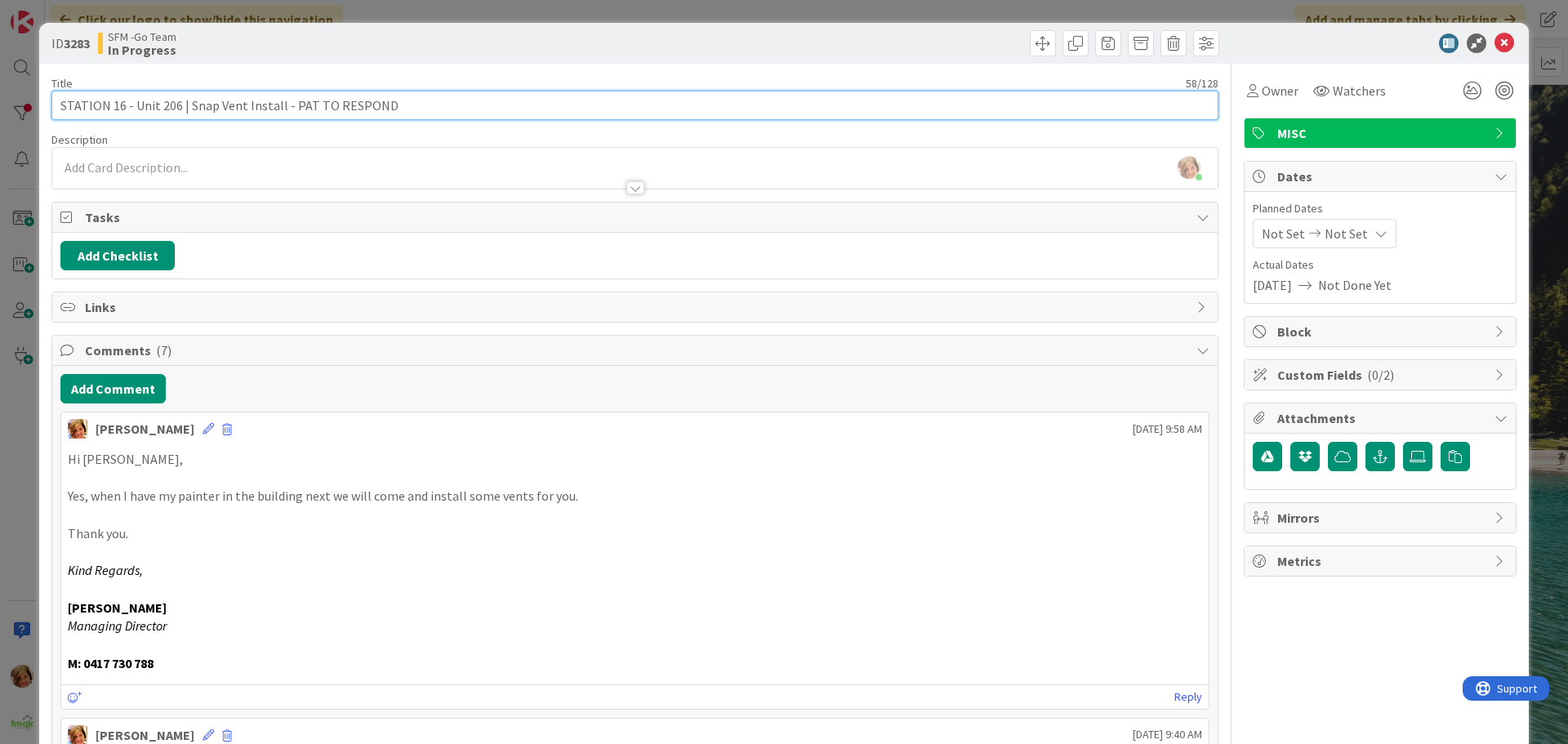
drag, startPoint x: 381, startPoint y: 104, endPoint x: 288, endPoint y: 111, distance: 93.3
click at [288, 111] on input "STATION 16 - Unit 206 | Snap Vent Install - PAT TO RESPOND" at bounding box center [635, 105] width 1167 height 29
type input "STATION 16 - Unit 206 | Snap Vent Install - PAINTER - TBC"
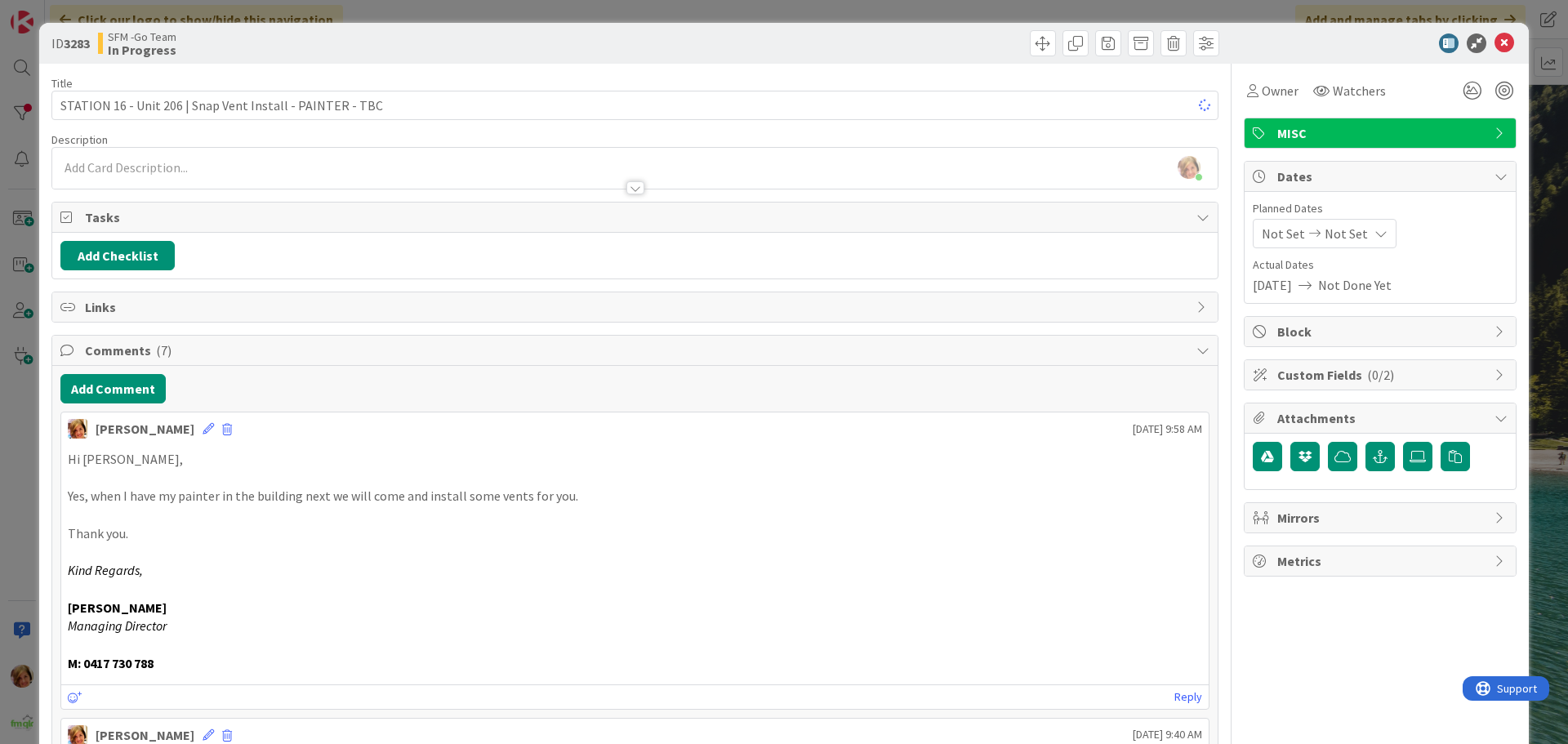
drag, startPoint x: 590, startPoint y: 45, endPoint x: 1272, endPoint y: 69, distance: 682.4
click at [593, 45] on div "SFM -Go Team In Progress" at bounding box center [364, 44] width 533 height 27
click at [1496, 40] on icon at bounding box center [1504, 43] width 20 height 20
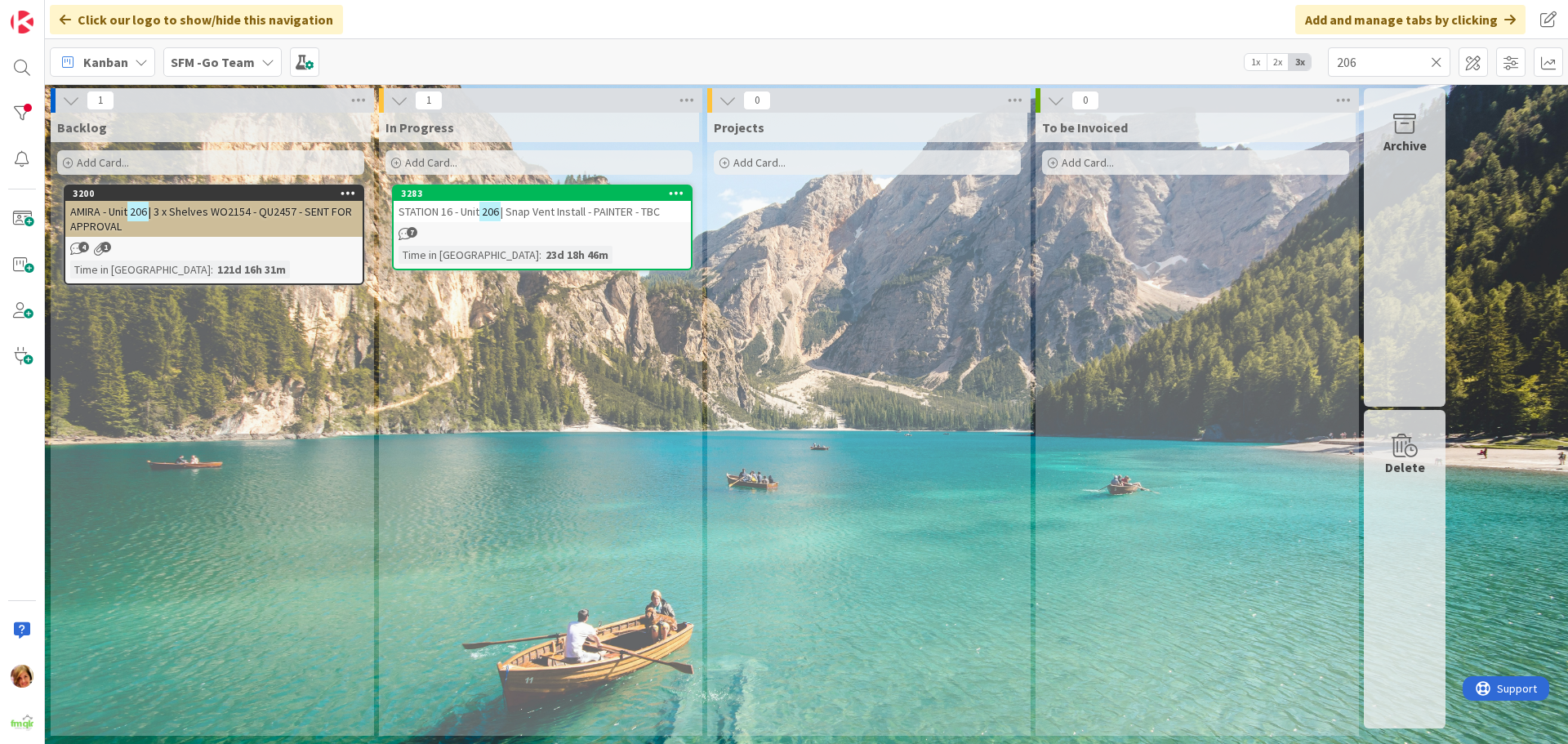
click at [1436, 61] on icon at bounding box center [1436, 63] width 11 height 15
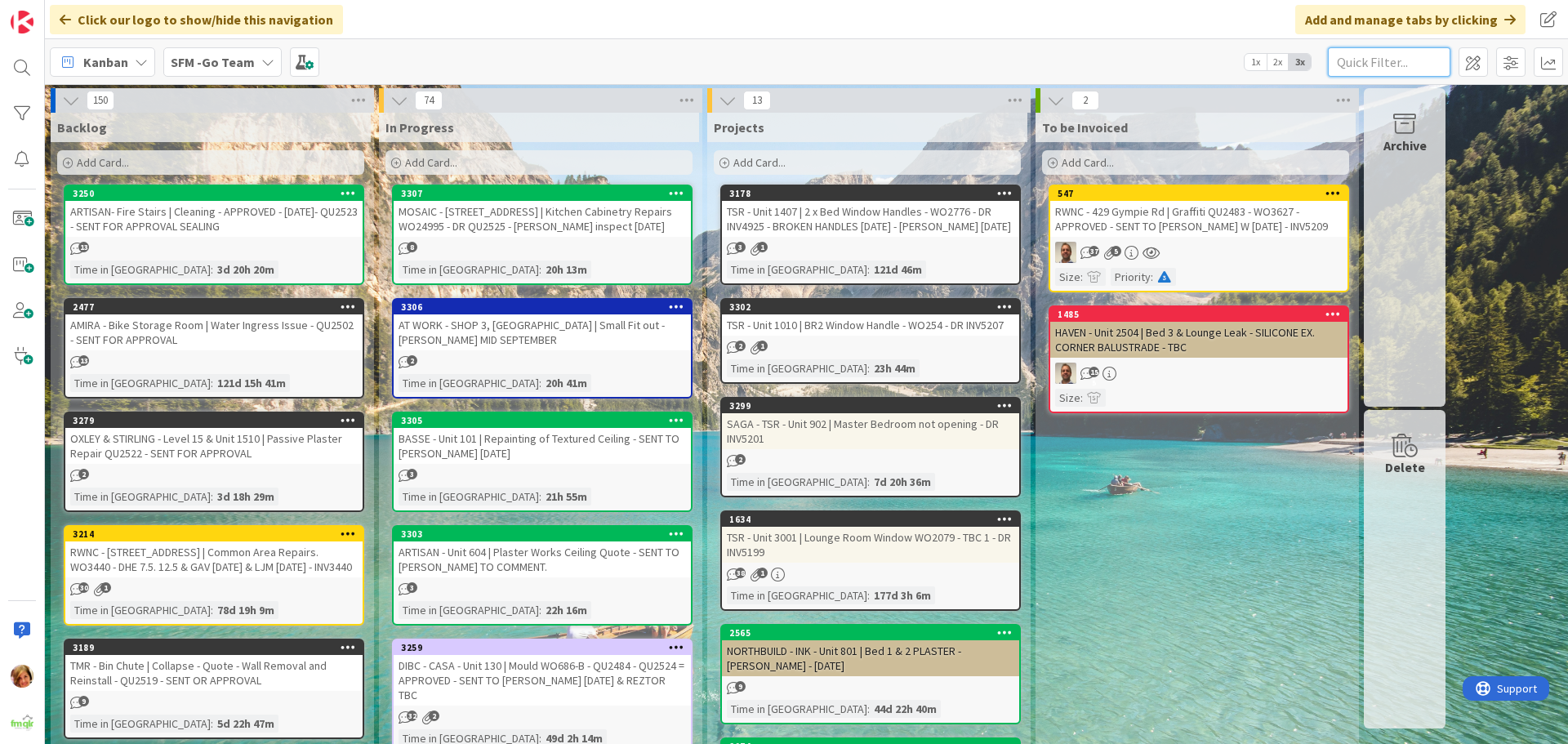
click at [1397, 59] on input "text" at bounding box center [1388, 62] width 122 height 29
type input "grout"
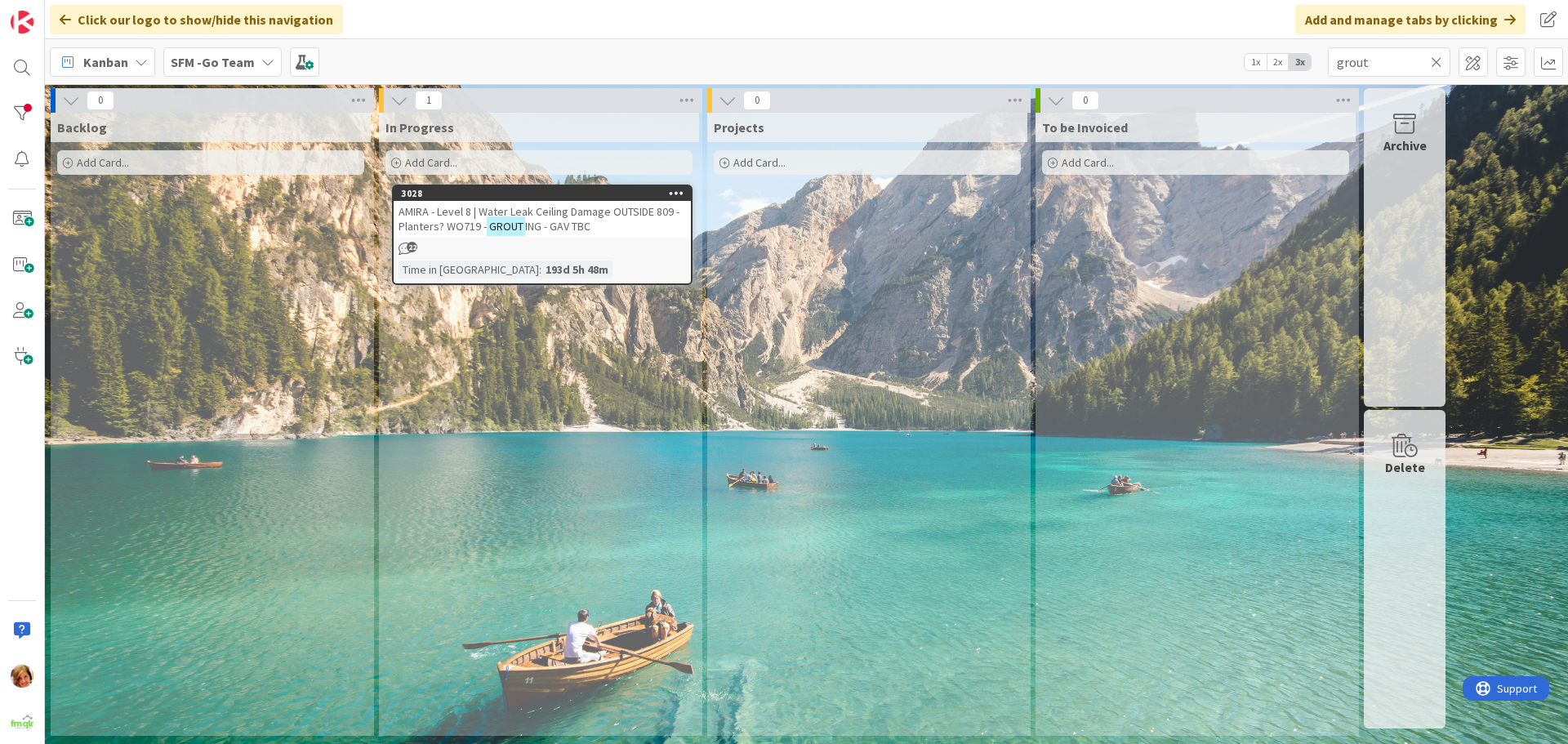
click at [578, 211] on span "AMIRA - Level 8 | Water Leak Ceiling Damage OUTSIDE 809 - Planters? WO719 -" at bounding box center [539, 218] width 280 height 29
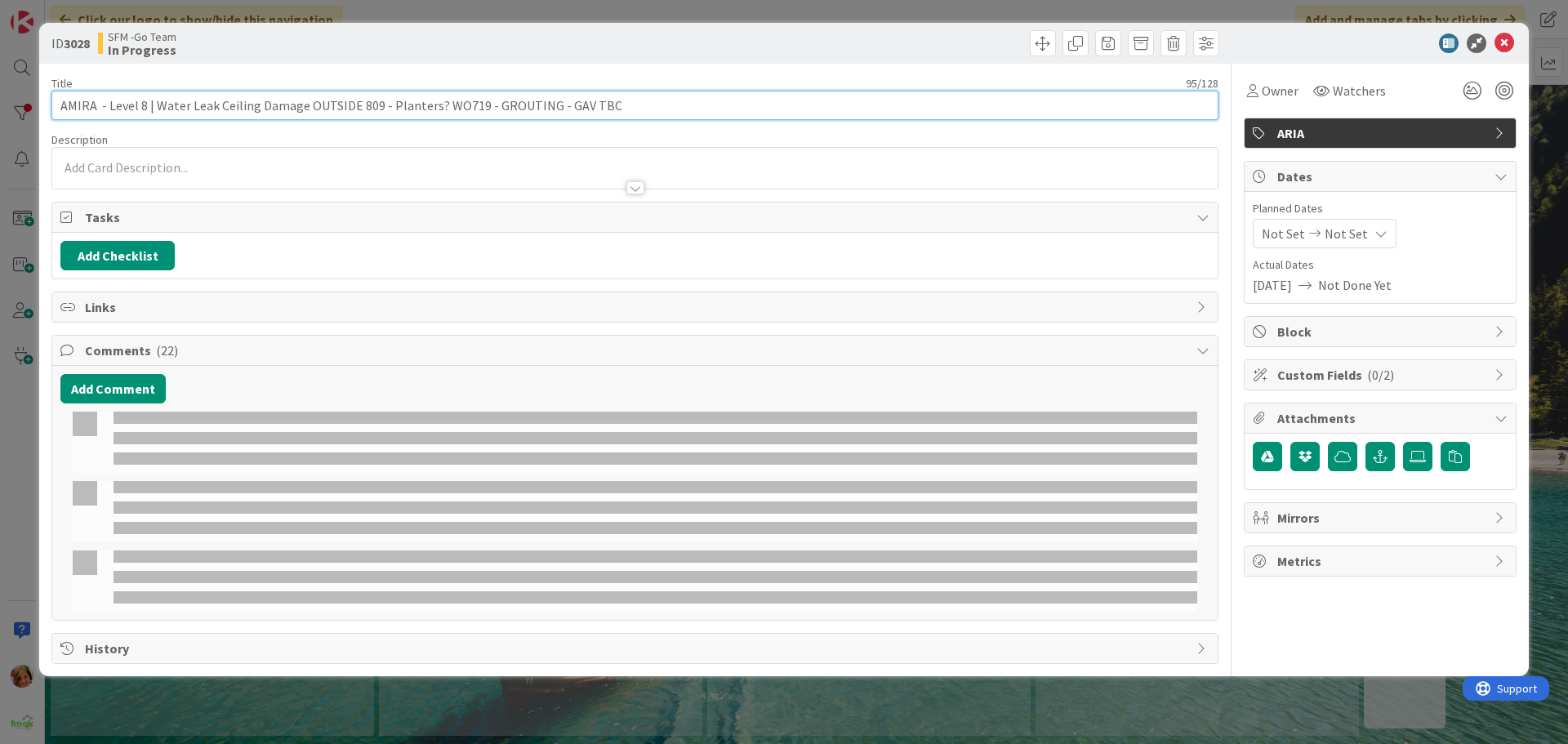
click at [611, 101] on input "AMIRA - Level 8 | Water Leak Ceiling Damage OUTSIDE 809 - Planters? WO719 - GRO…" at bounding box center [635, 105] width 1167 height 29
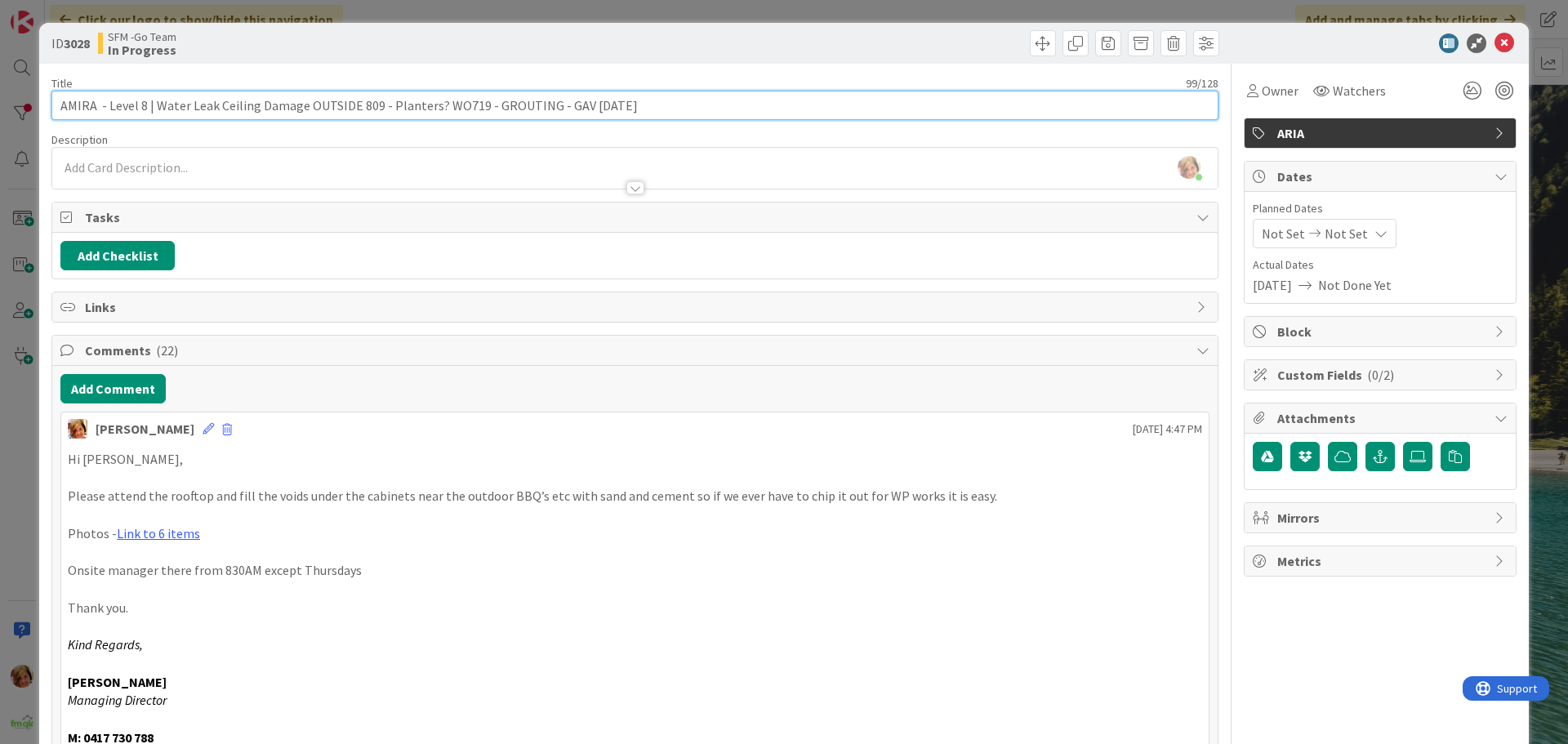
type input "AMIRA - Level 8 | Water Leak Ceiling Damage OUTSIDE 809 - Planters? WO719 - GRO…"
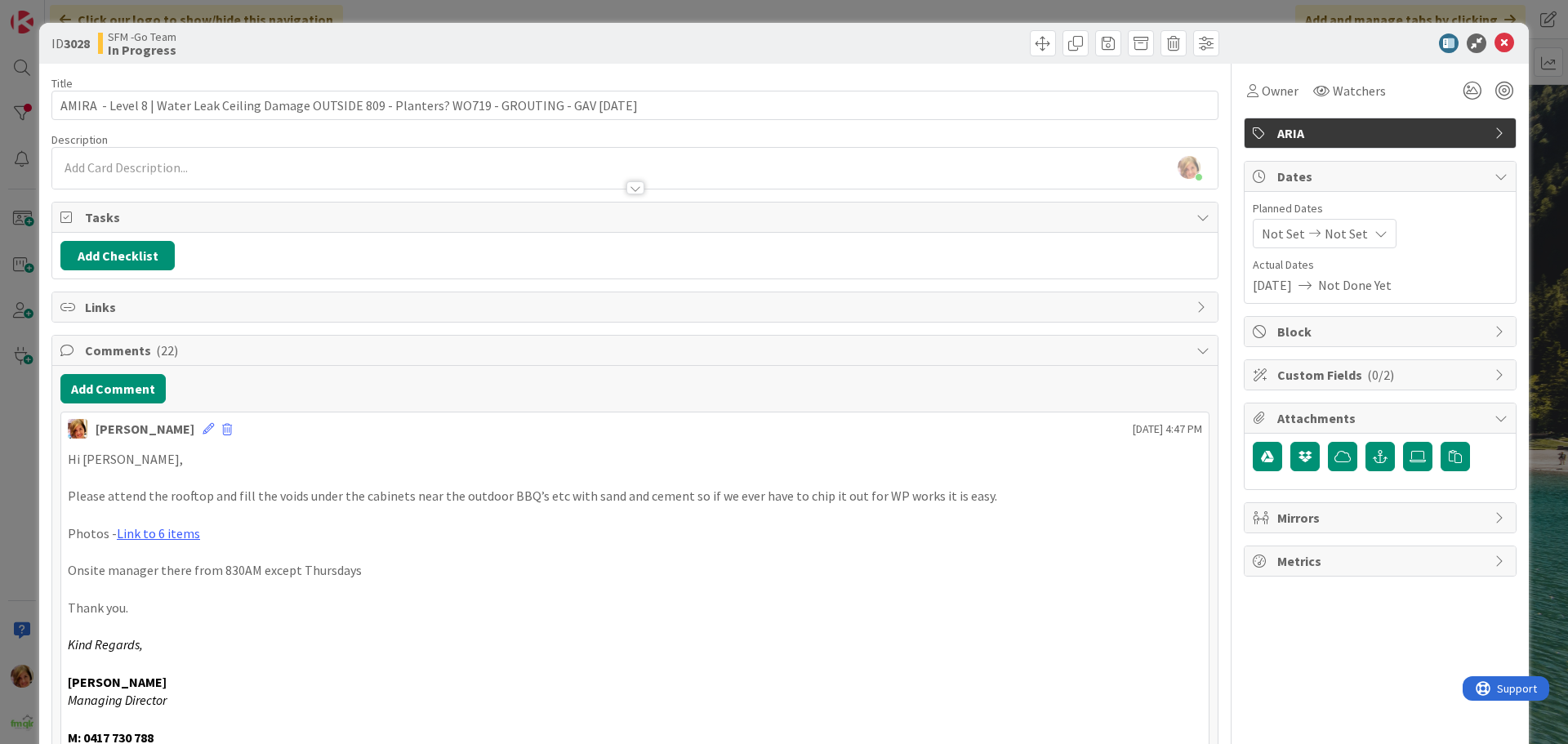
click at [788, 50] on div at bounding box center [929, 44] width 580 height 27
click at [1494, 45] on icon at bounding box center [1504, 43] width 20 height 20
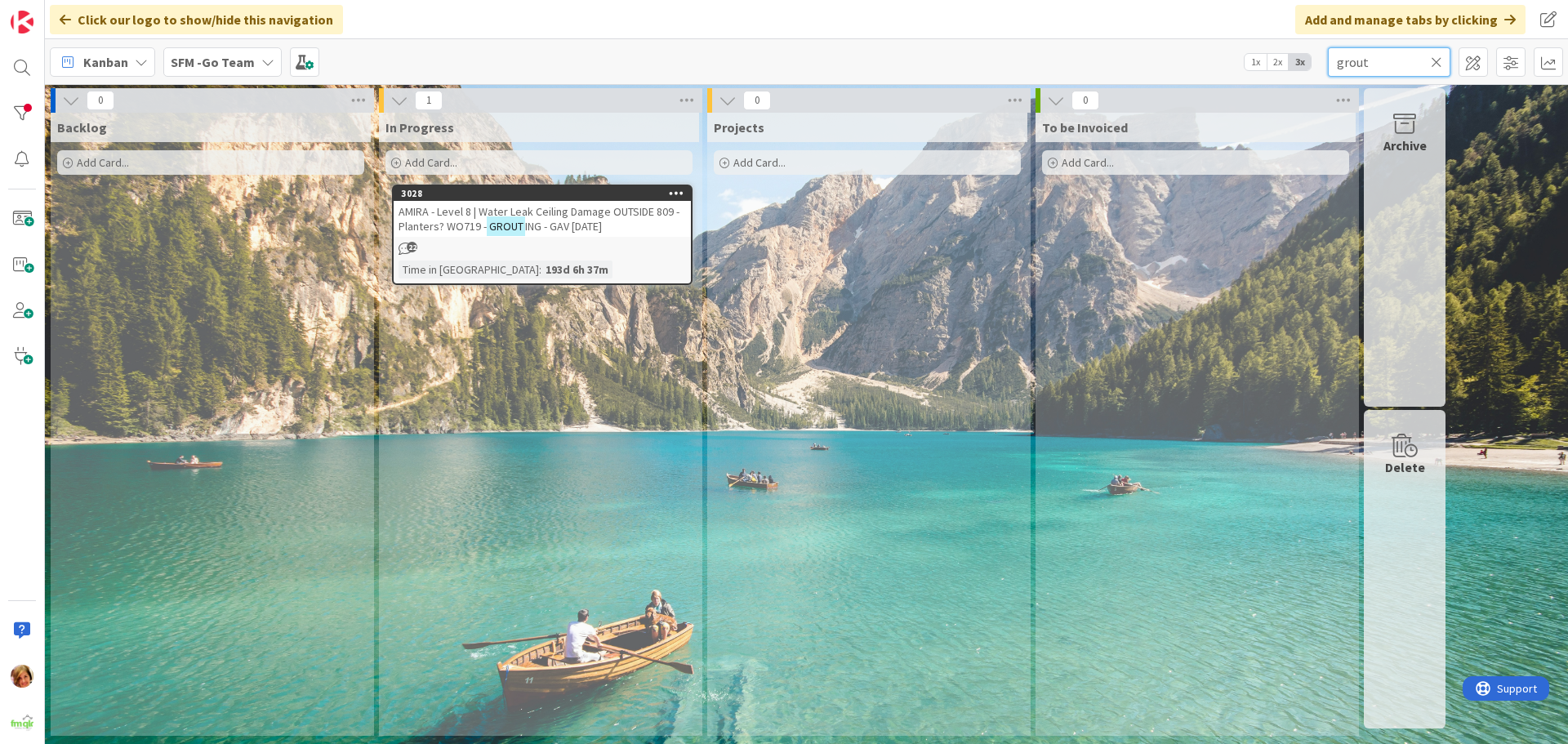
click at [1389, 60] on input "grout" at bounding box center [1388, 62] width 122 height 29
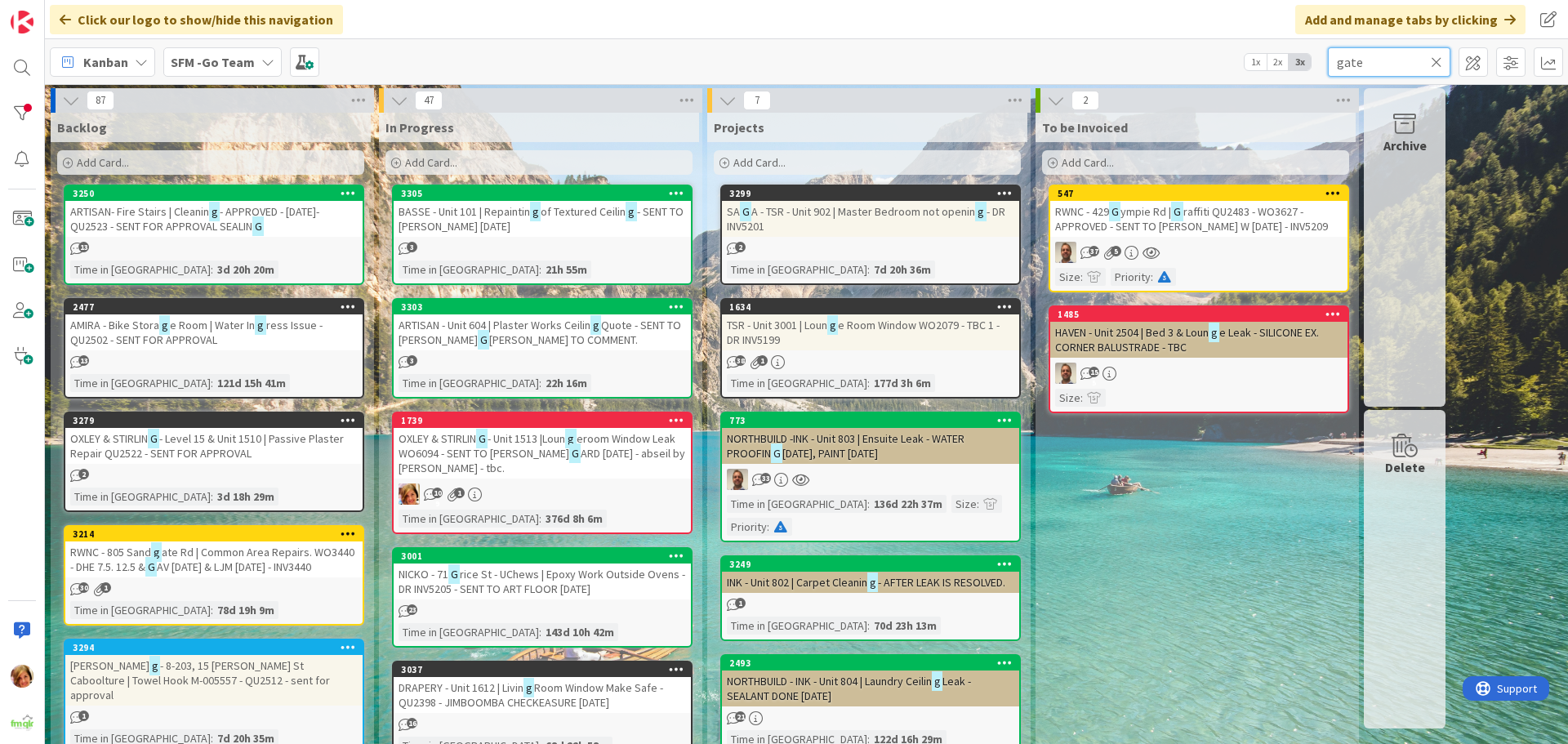
type input "gate"
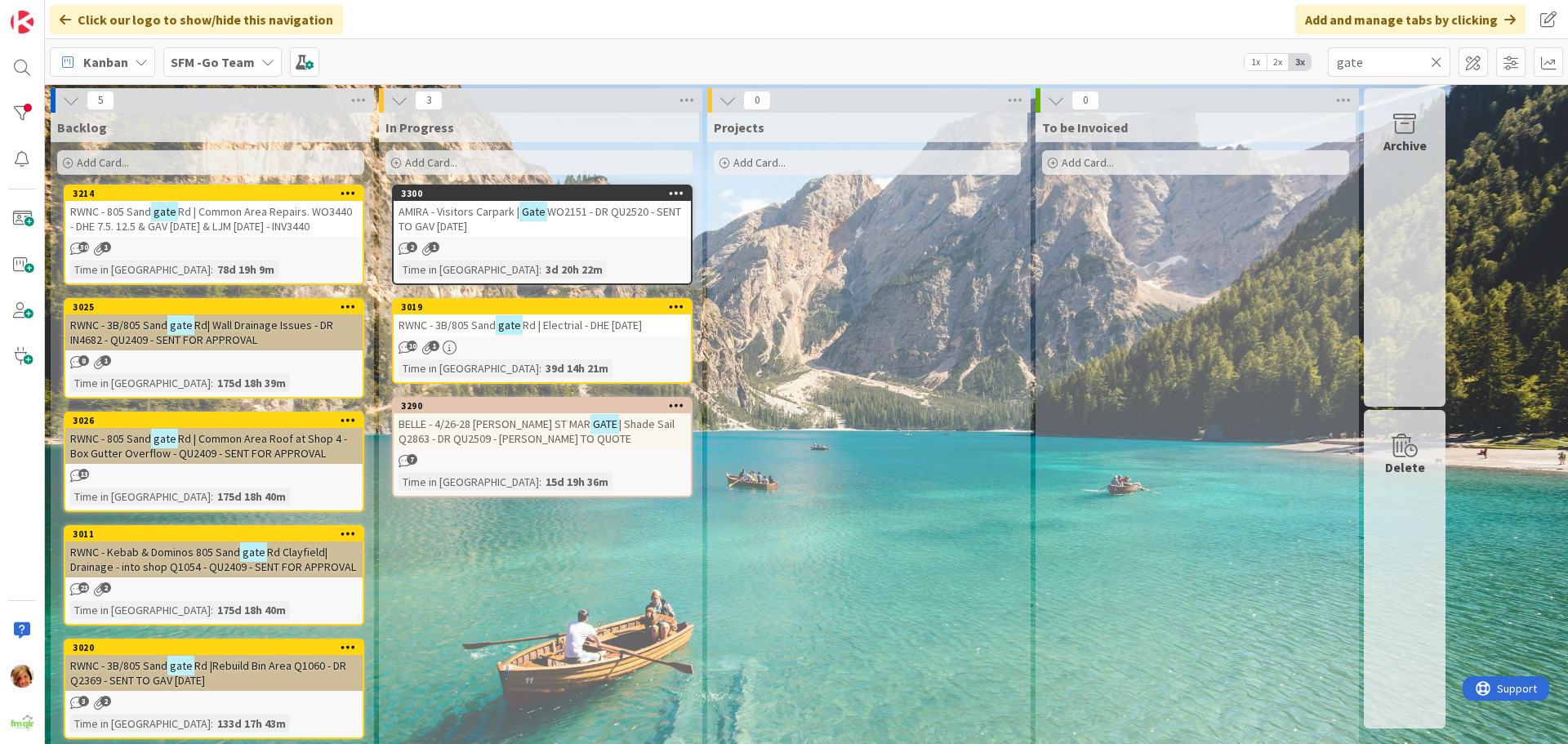
click at [461, 215] on span "AMIRA - Visitors Carpark |" at bounding box center [460, 211] width 121 height 15
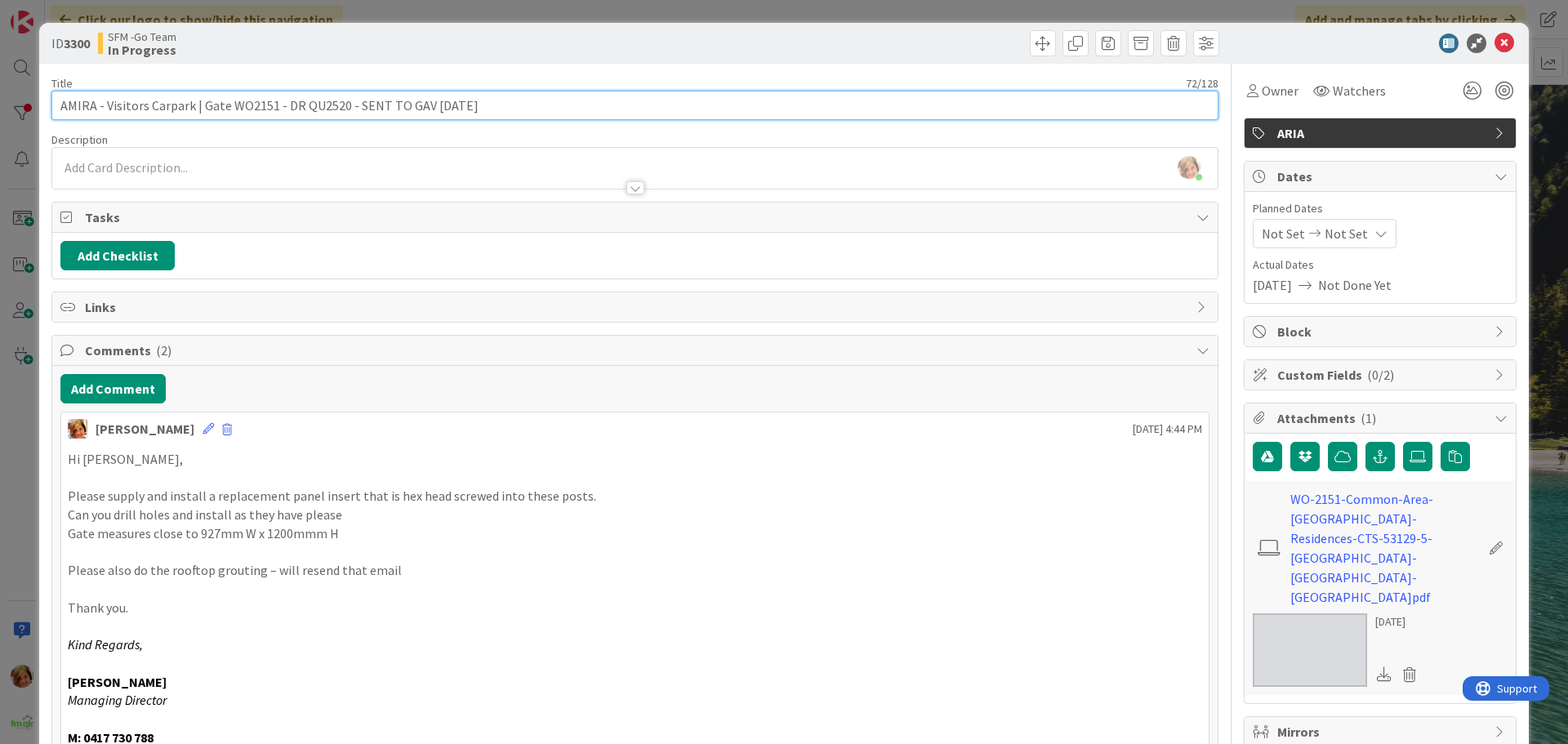
drag, startPoint x: 480, startPoint y: 104, endPoint x: 353, endPoint y: 112, distance: 127.3
click at [353, 112] on input "AMIRA - Visitors Carpark | Gate WO2151 - DR QU2520 - SENT TO GAV 12.8.25" at bounding box center [635, 105] width 1167 height 29
type input "AMIRA - Visitors Carpark | Gate WO2151 - DR QU2520 - GAV 15.8.25"
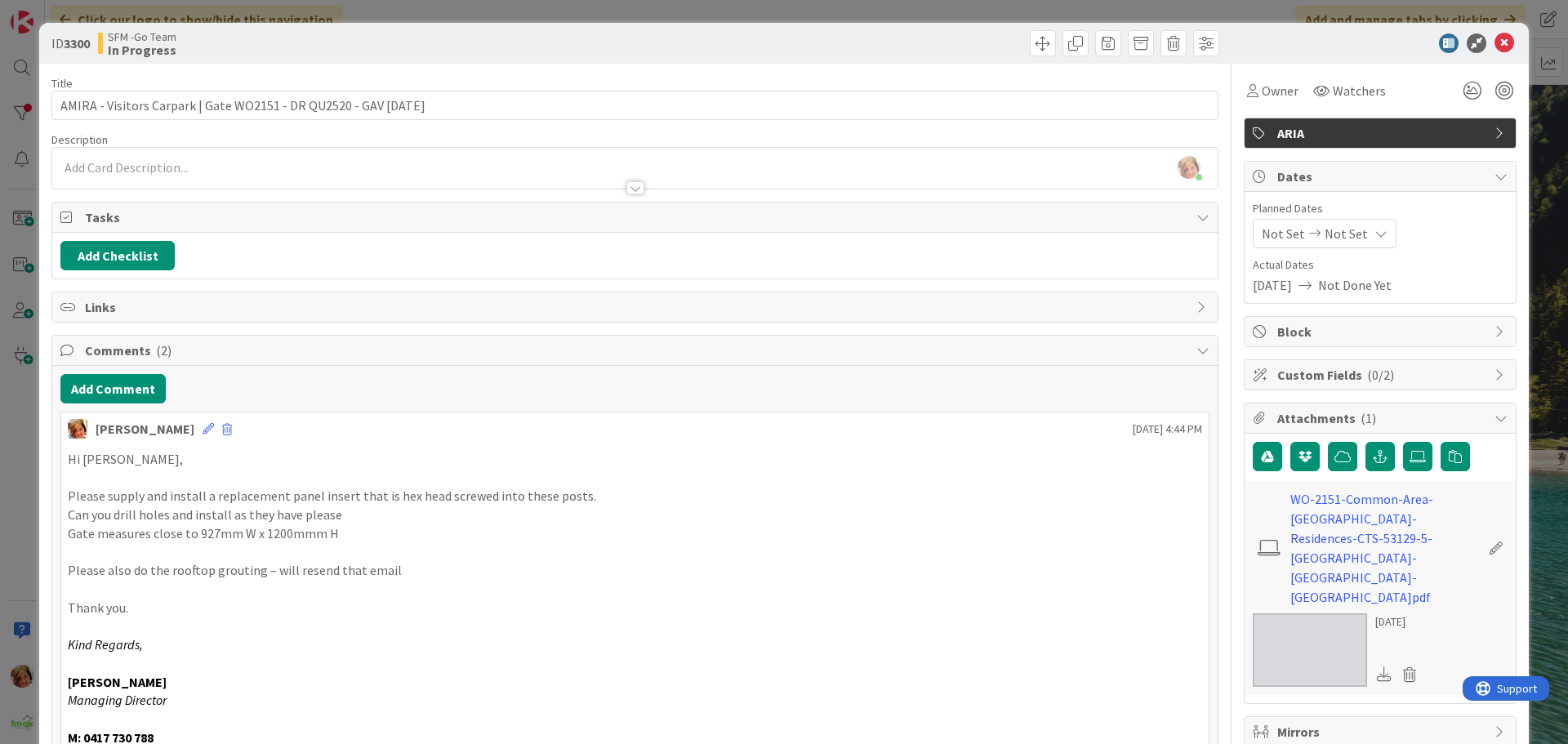
click at [550, 43] on div "SFM -Go Team In Progress" at bounding box center [364, 44] width 533 height 27
click at [1494, 43] on icon at bounding box center [1504, 43] width 20 height 20
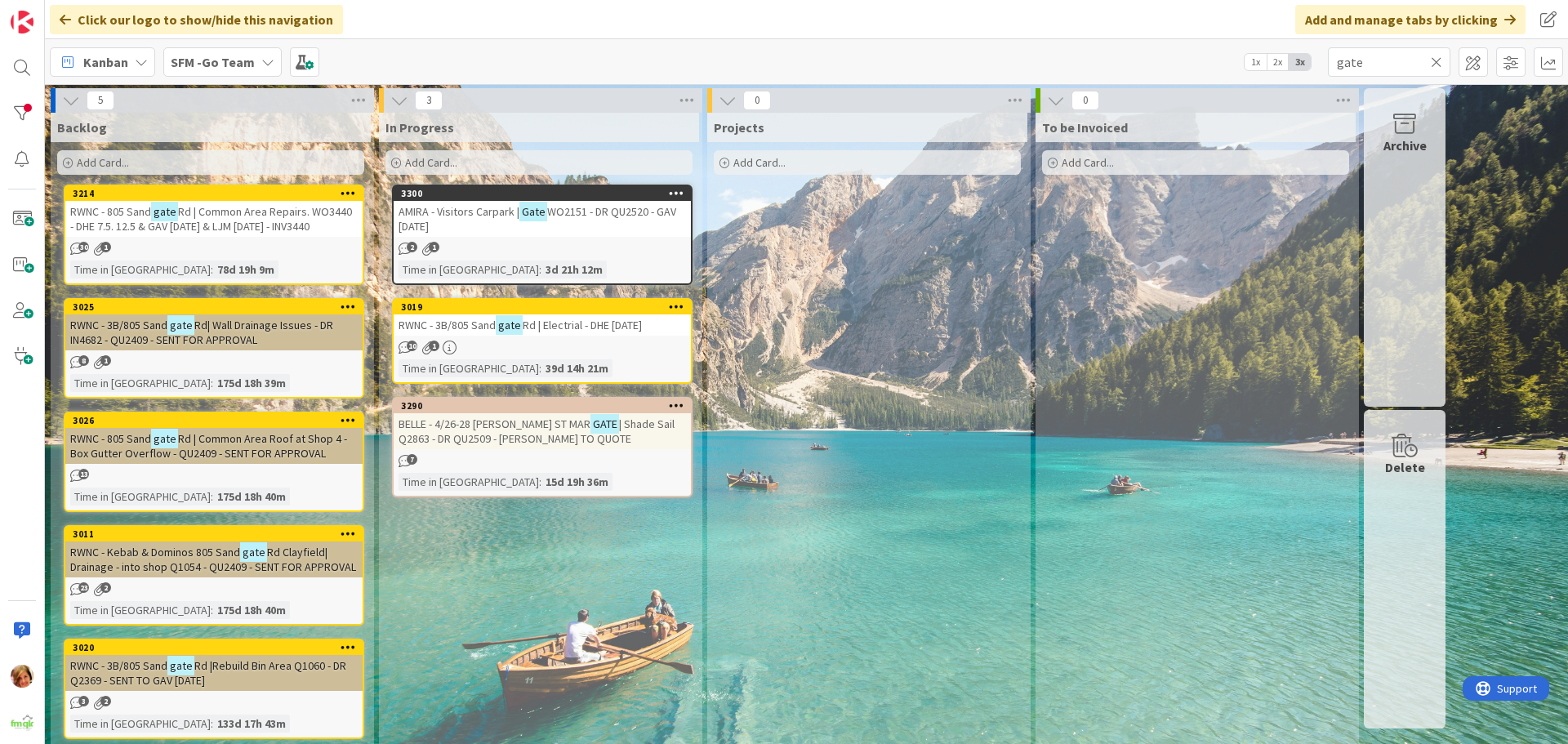
click at [1433, 55] on icon at bounding box center [1436, 63] width 11 height 15
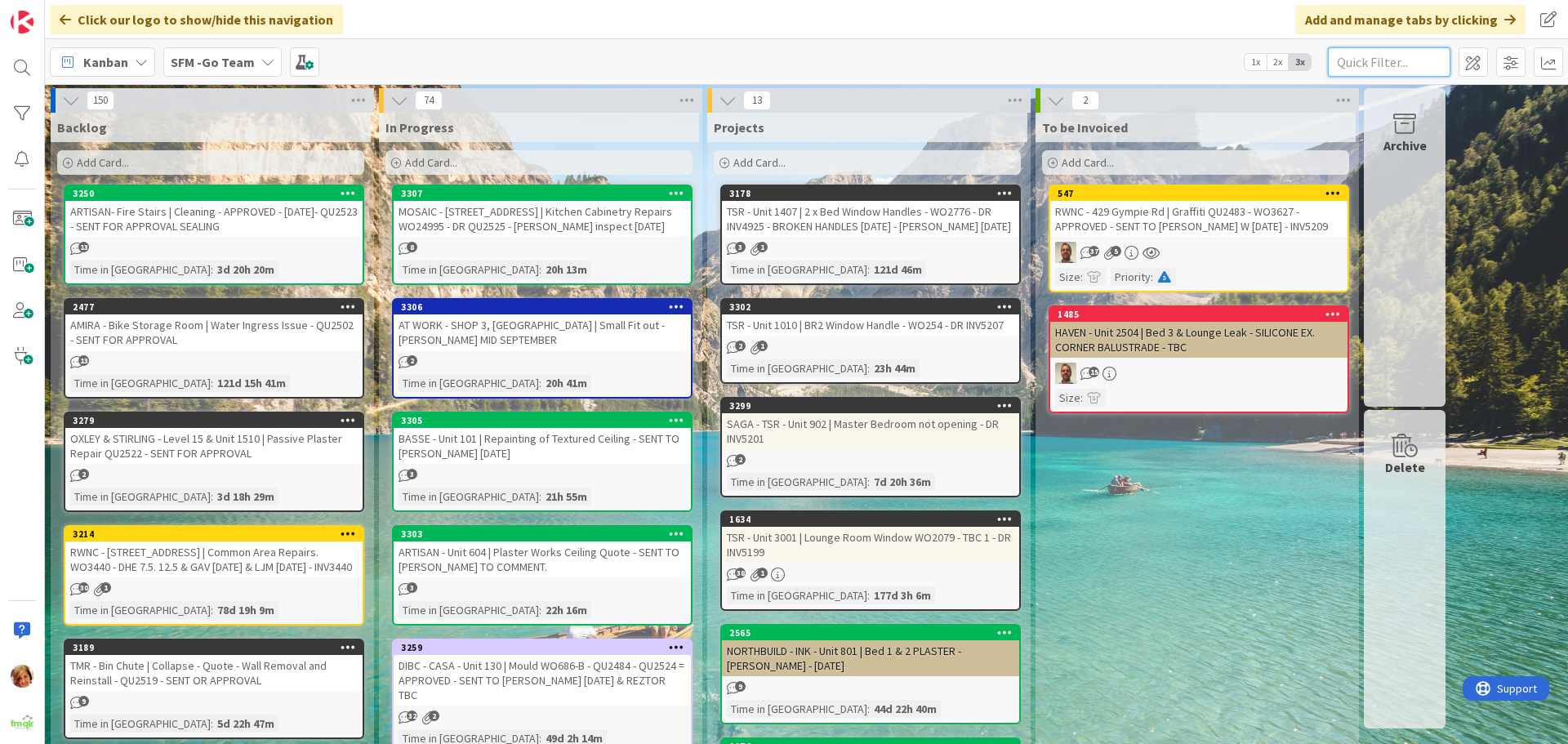
click at [1391, 73] on input "text" at bounding box center [1388, 62] width 122 height 29
type input "1211"
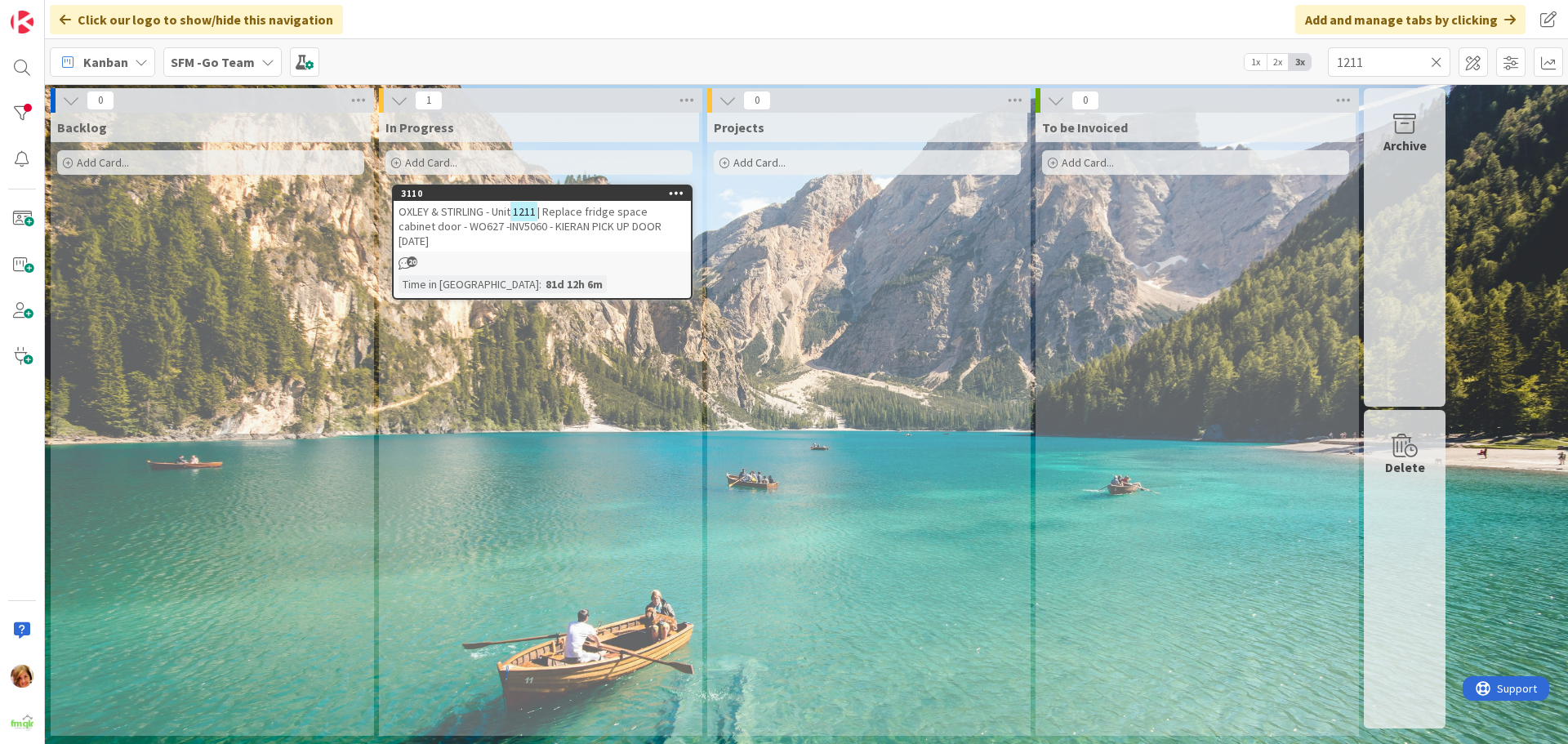
click at [615, 212] on span "| Replace fridge space cabinet door - WO627 -INV5060 - KIERAN PICK UP DOOR 8.7.…" at bounding box center [531, 226] width 263 height 45
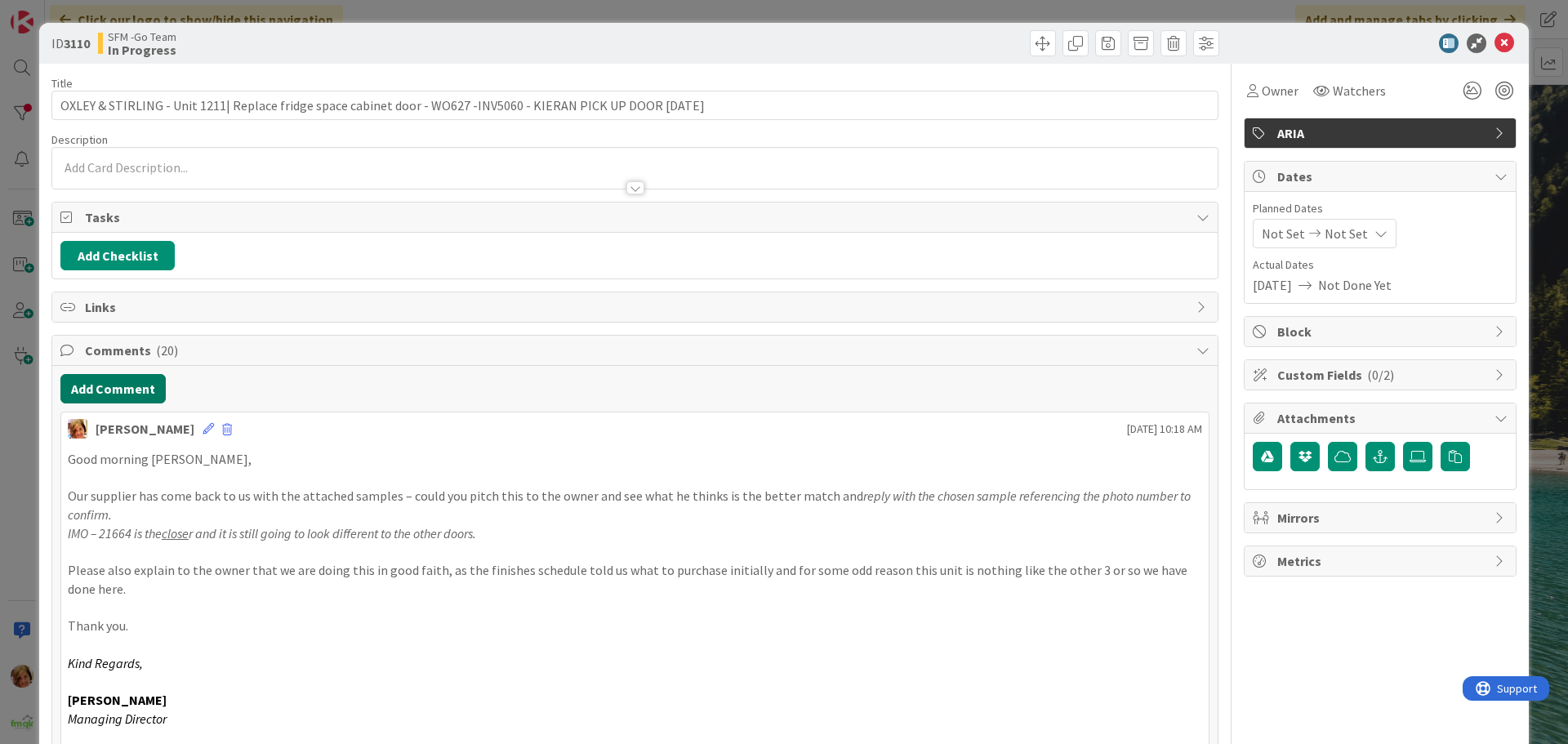
click at [128, 382] on button "Add Comment" at bounding box center [113, 389] width 105 height 29
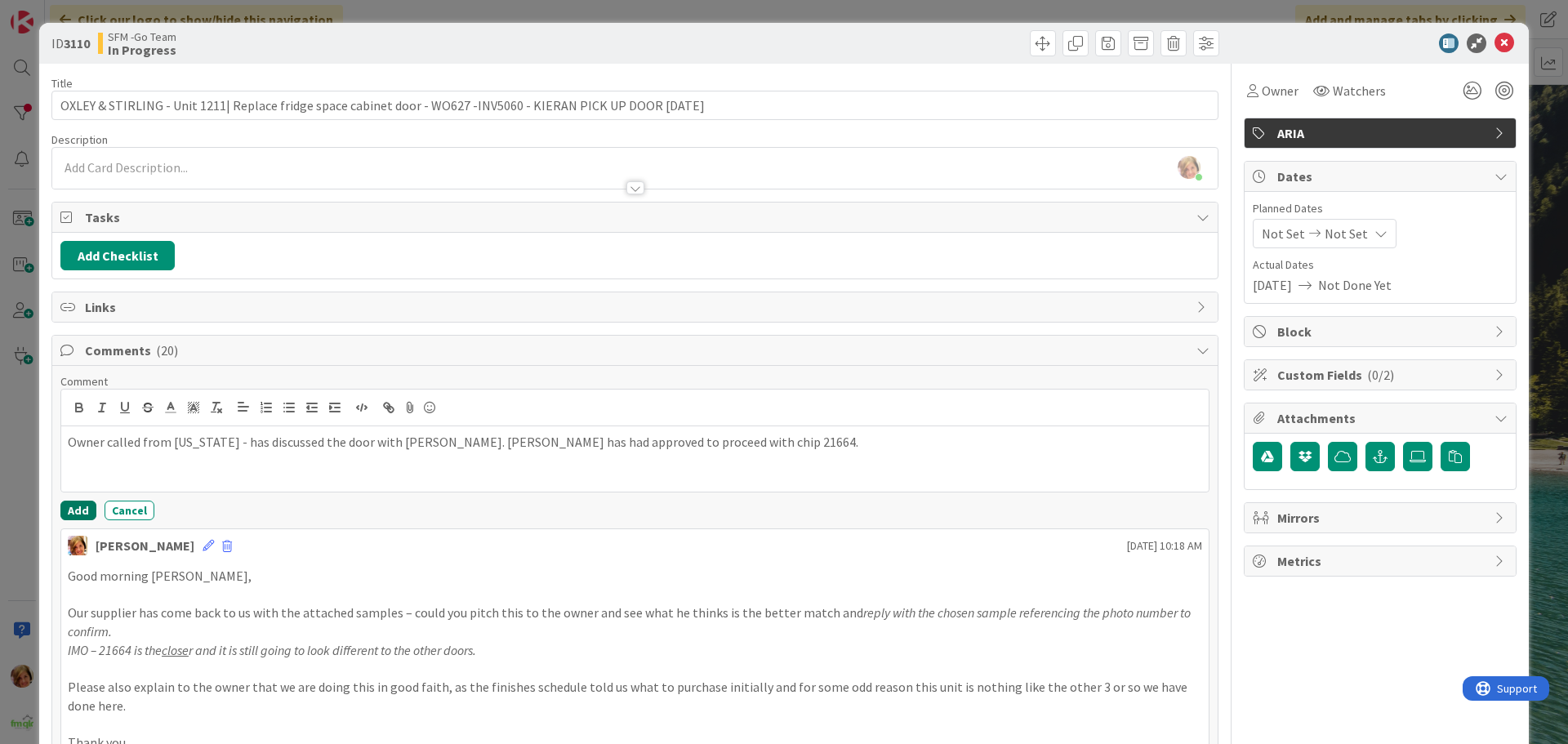
click at [81, 509] on button "Add" at bounding box center [79, 510] width 36 height 20
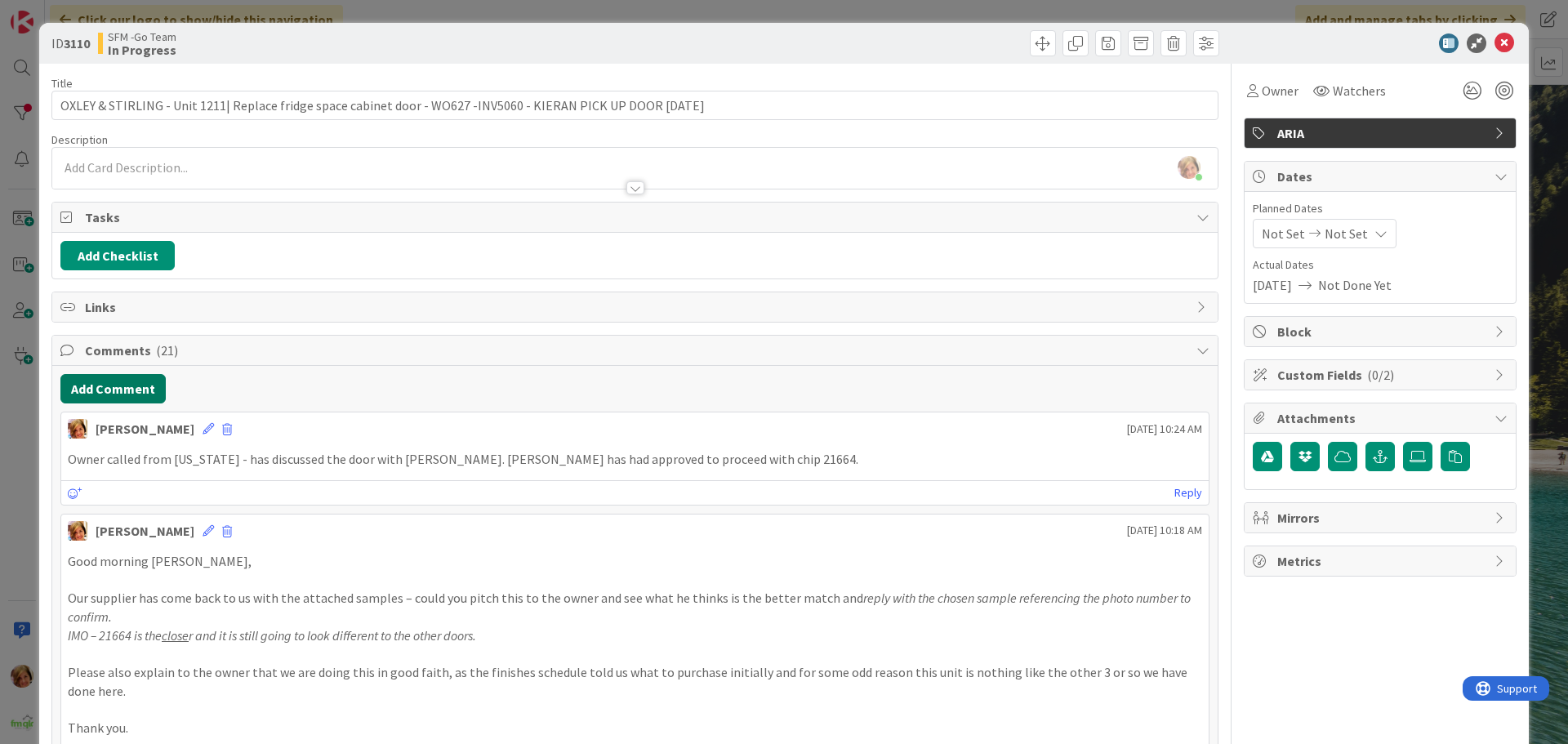
click at [114, 389] on button "Add Comment" at bounding box center [113, 389] width 105 height 29
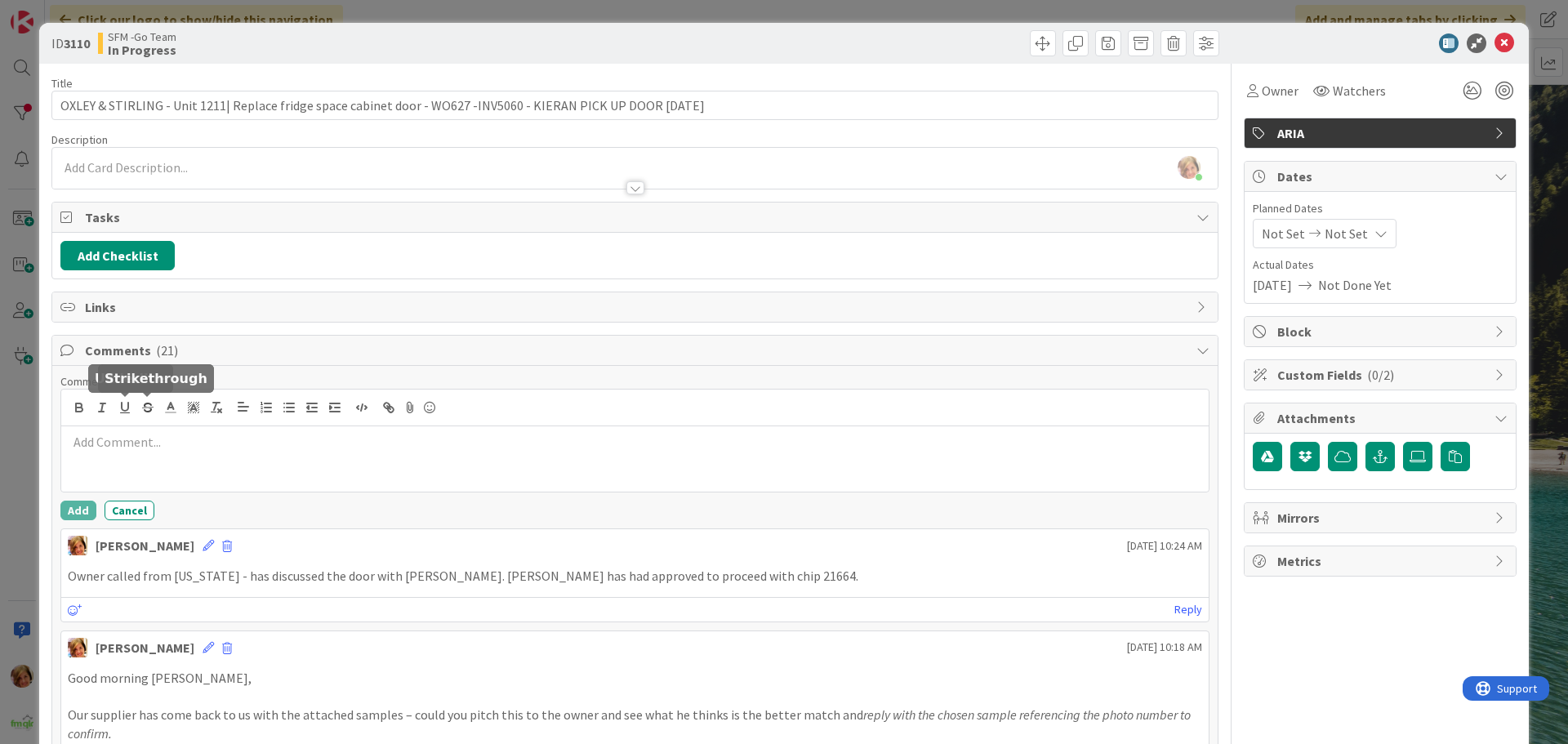
click at [143, 413] on icon "button" at bounding box center [148, 408] width 15 height 15
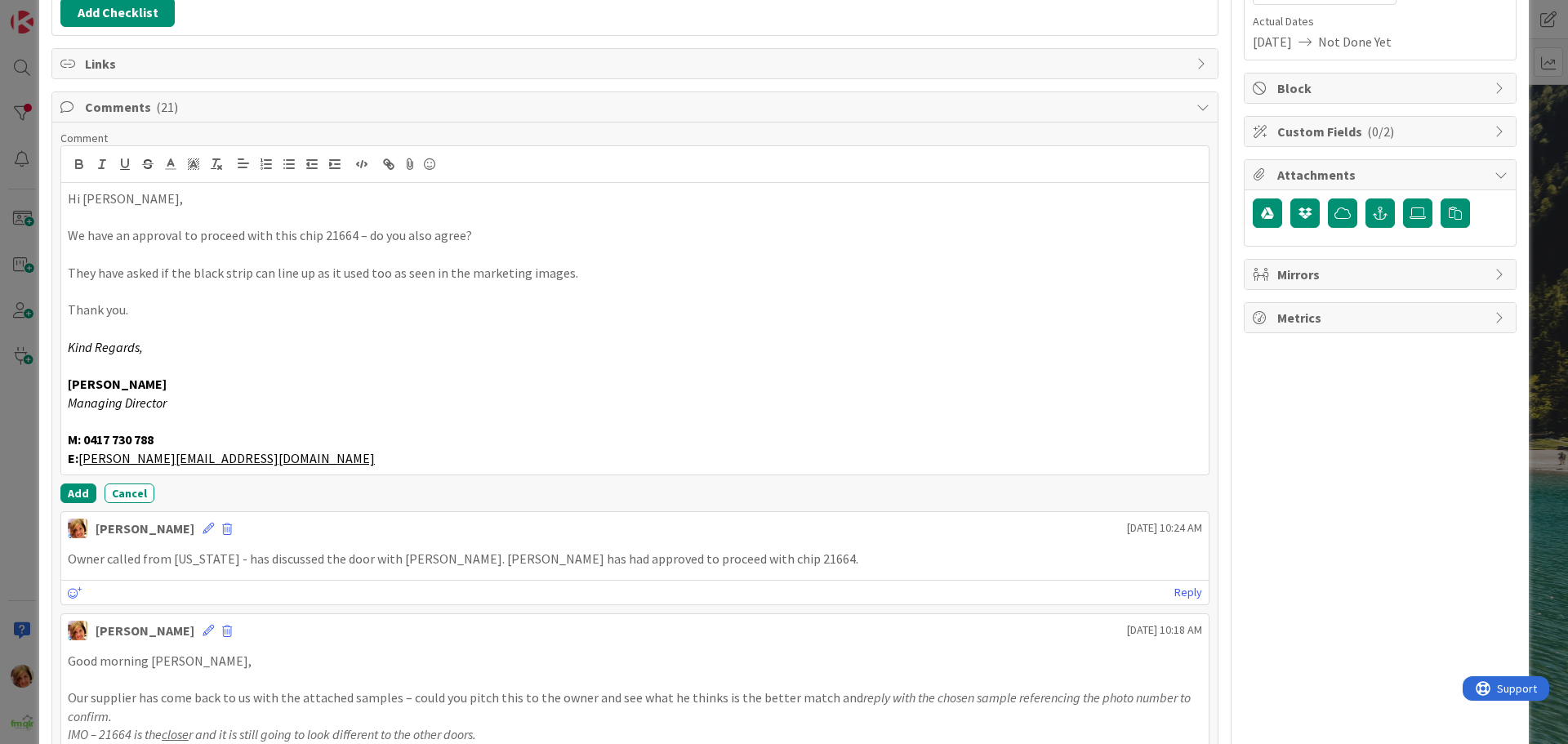
scroll to position [245, 0]
click at [68, 496] on button "Add" at bounding box center [79, 491] width 36 height 20
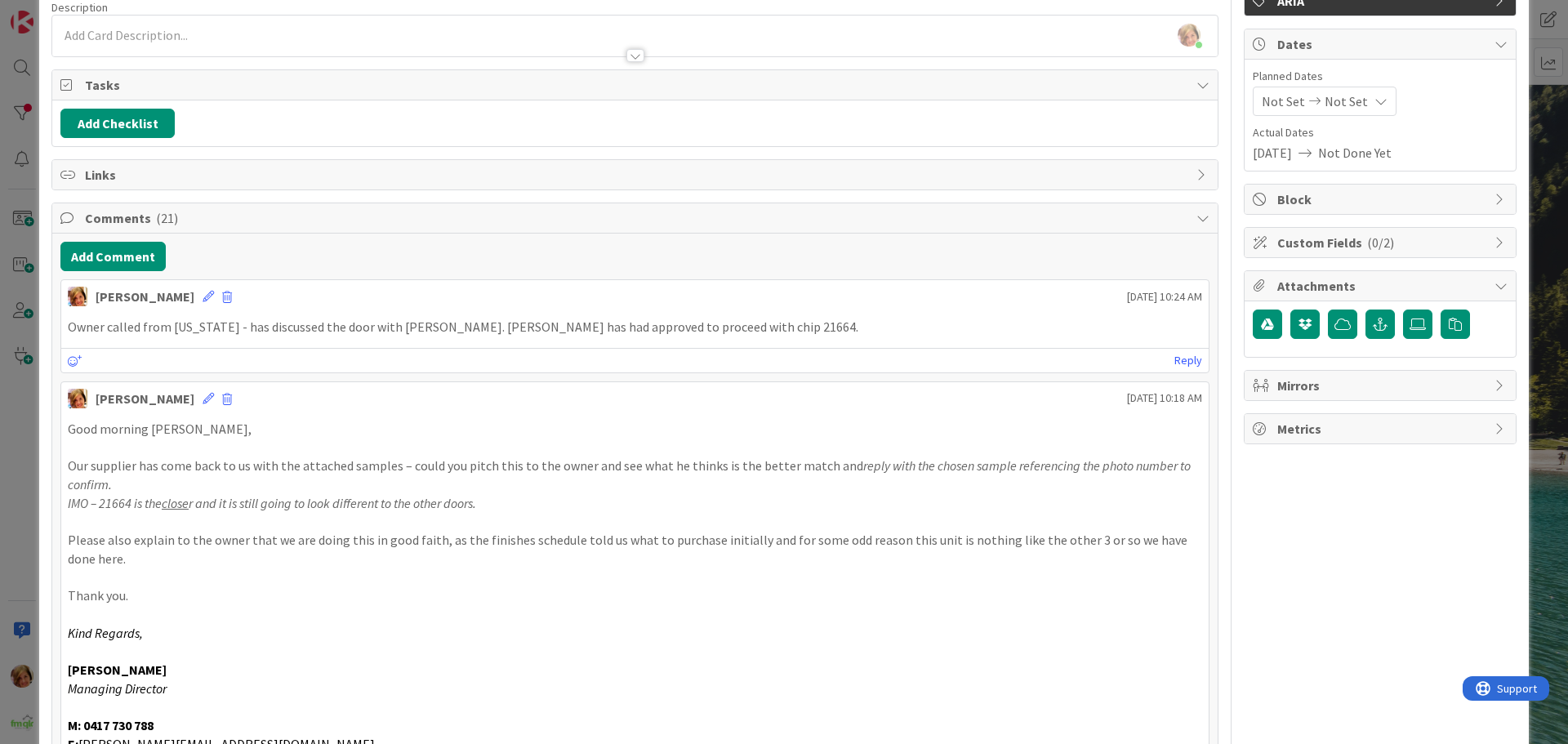
scroll to position [0, 0]
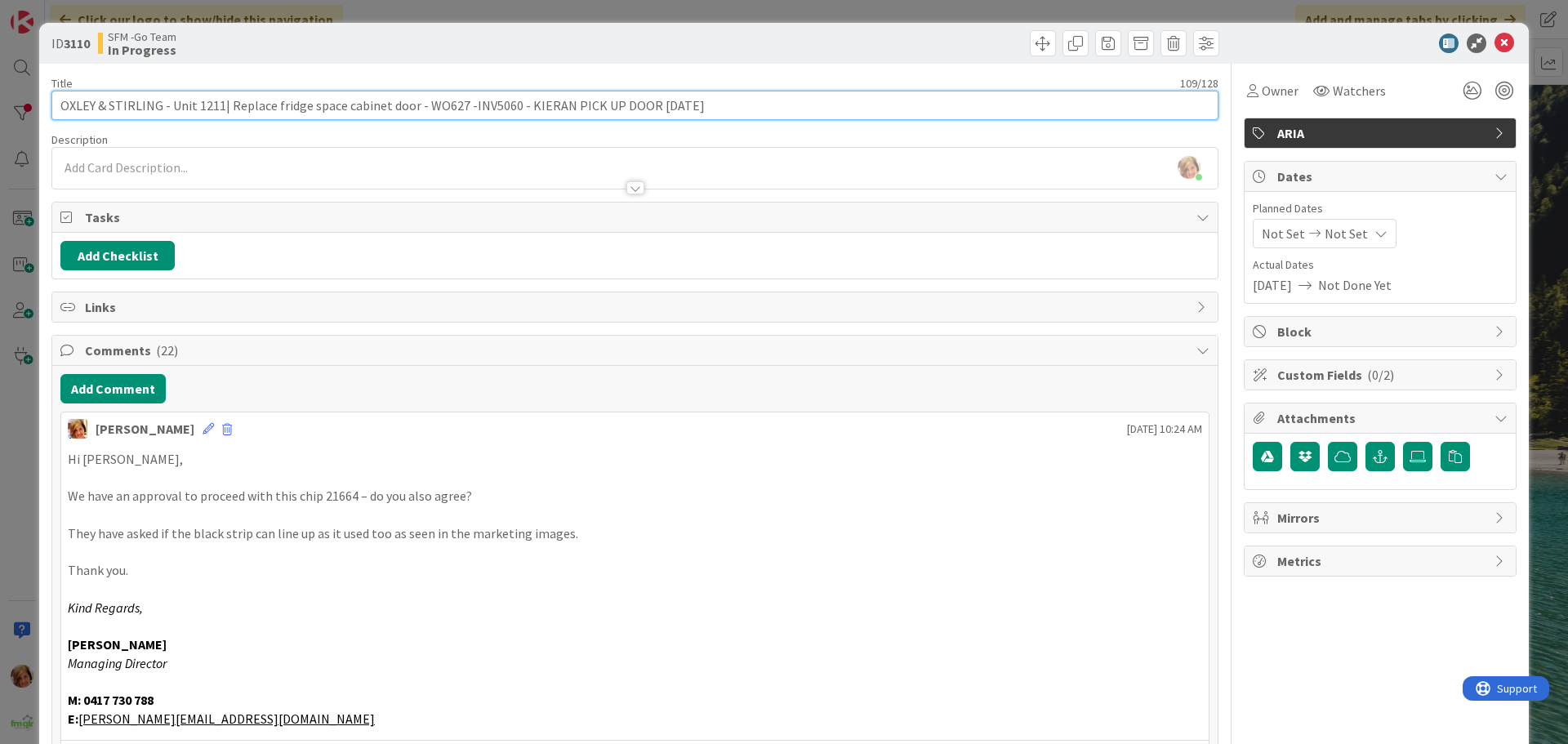
drag, startPoint x: 719, startPoint y: 109, endPoint x: 515, endPoint y: 116, distance: 204.1
click at [515, 116] on input "OXLEY & STIRLING - Unit 1211| Replace fridge space cabinet door - WO627 -INV506…" at bounding box center [635, 105] width 1167 height 29
type input "OXLEY & STIRLING - Unit 1211| Replace fridge space cabinet door - WO627 -INV506…"
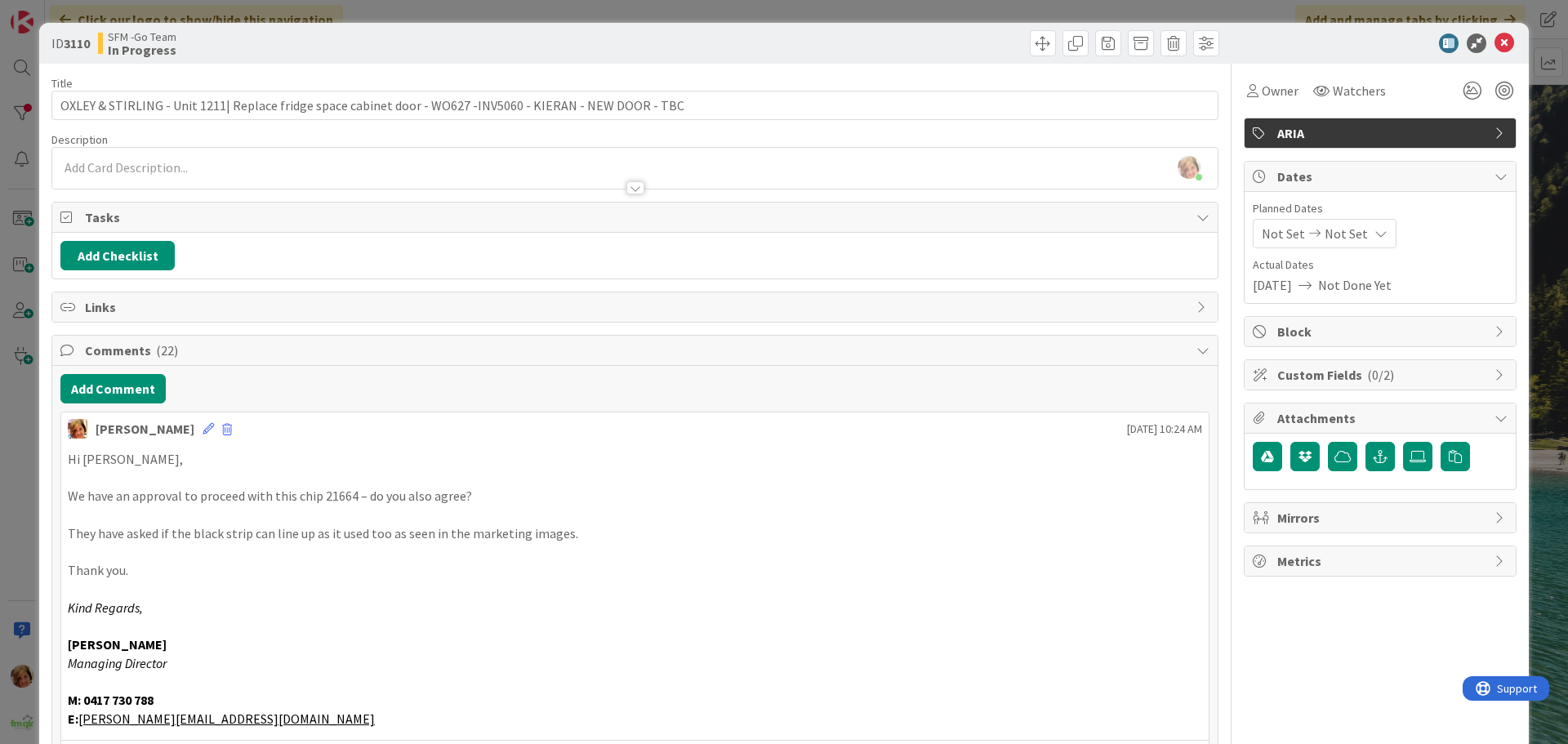
click at [731, 46] on div at bounding box center [929, 44] width 580 height 27
click at [1494, 44] on icon at bounding box center [1504, 43] width 20 height 20
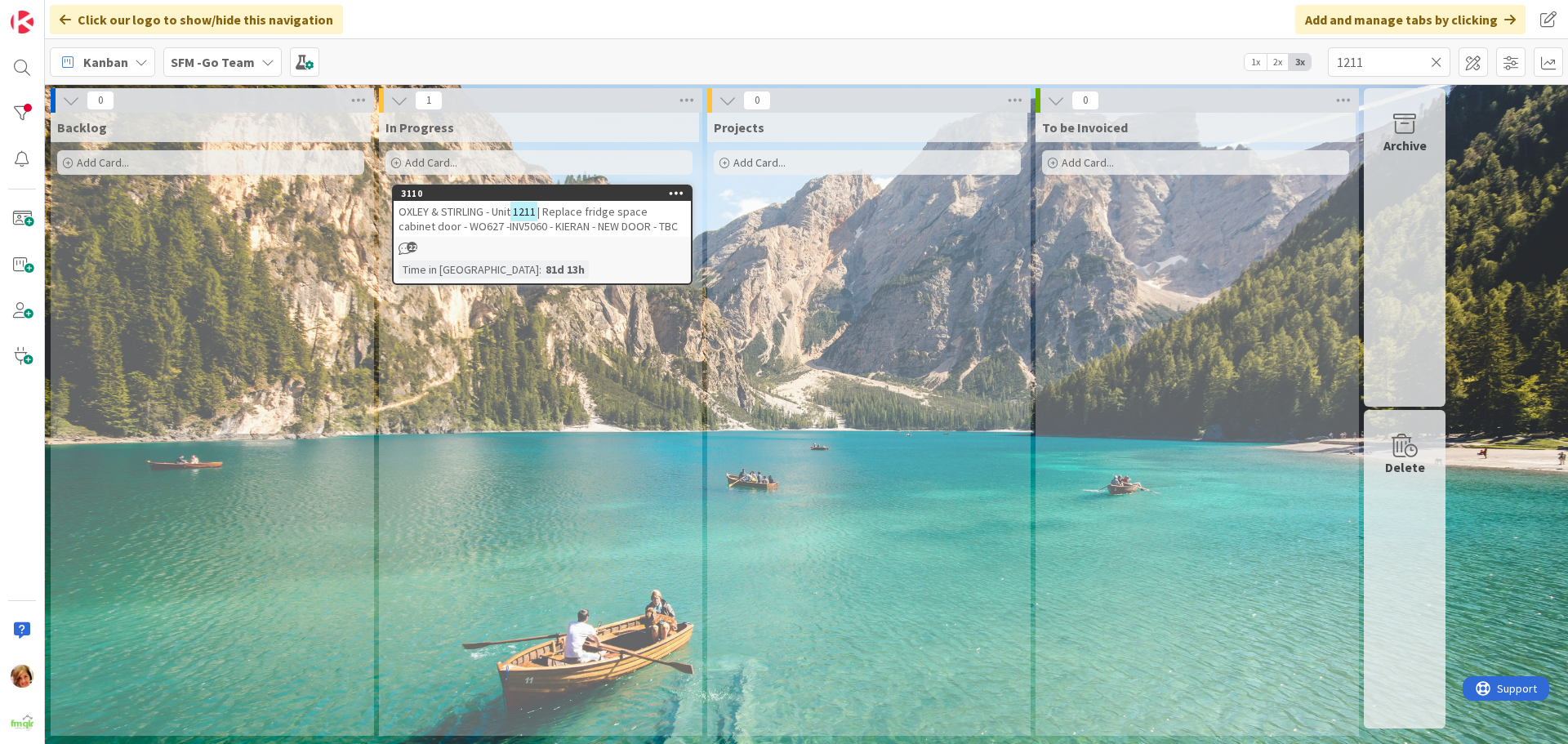
click at [1436, 62] on icon at bounding box center [1436, 63] width 11 height 15
click at [1436, 62] on input "text" at bounding box center [1388, 62] width 122 height 29
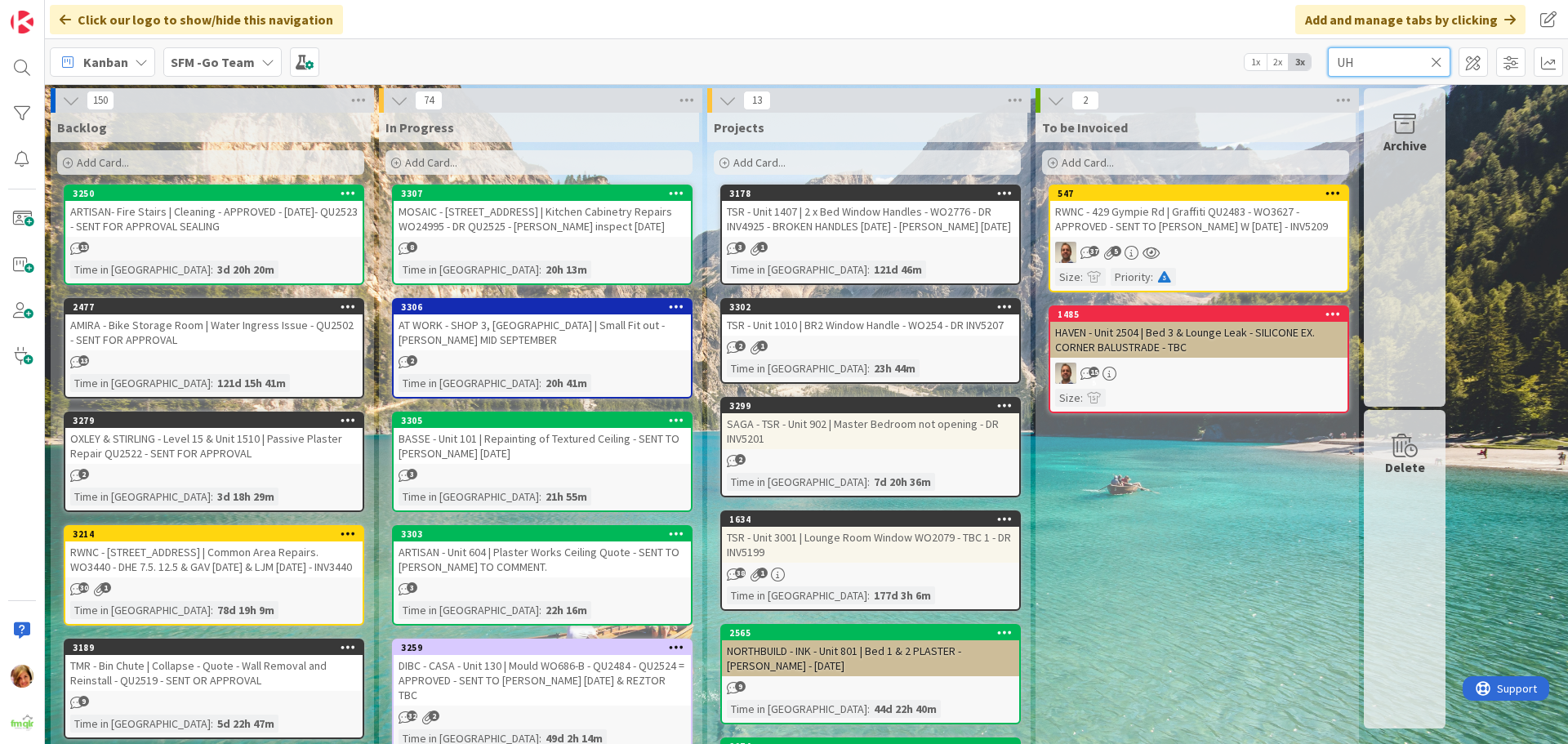
type input "UH"
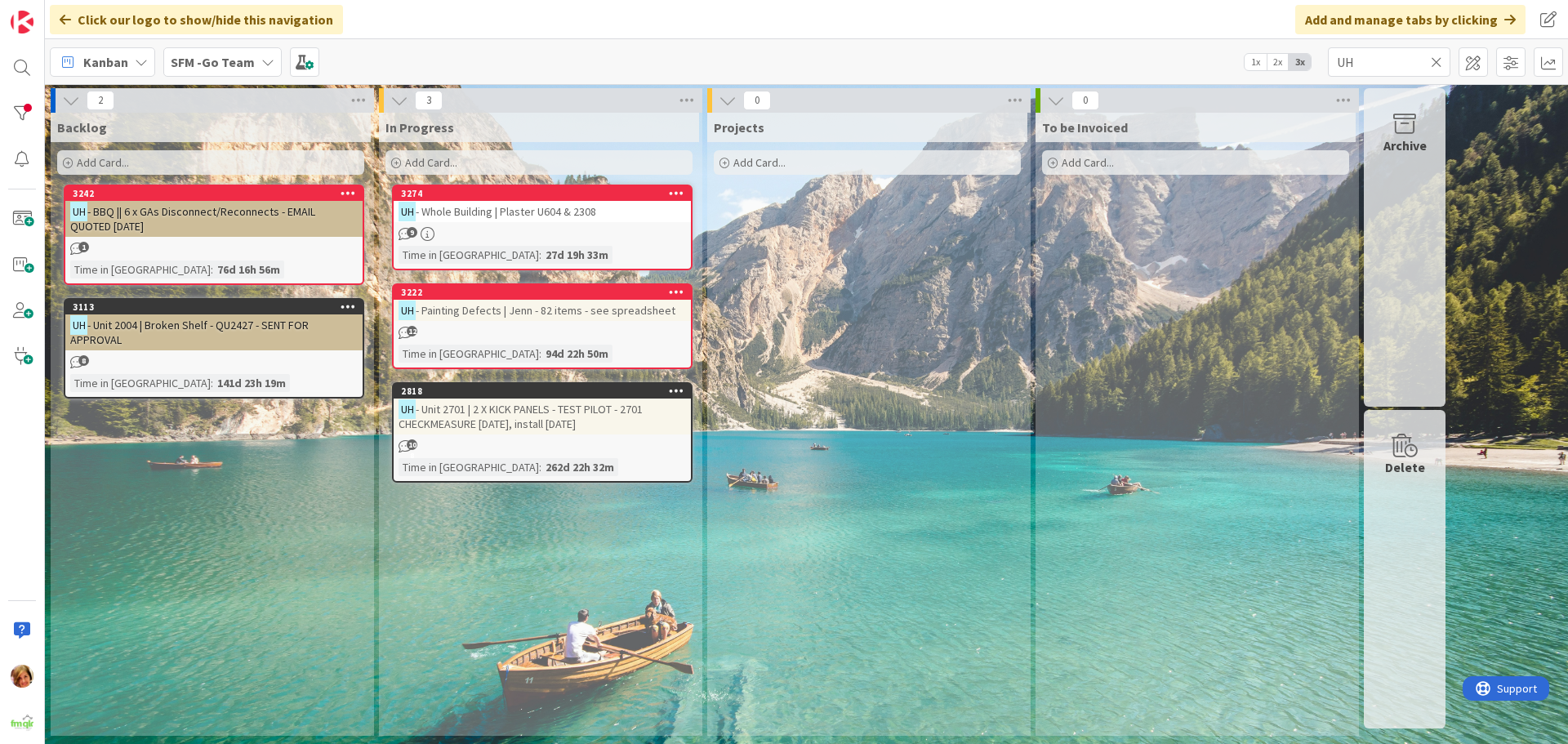
click at [559, 220] on div "UH - Whole Building | Plaster U604 & 2308" at bounding box center [542, 211] width 297 height 21
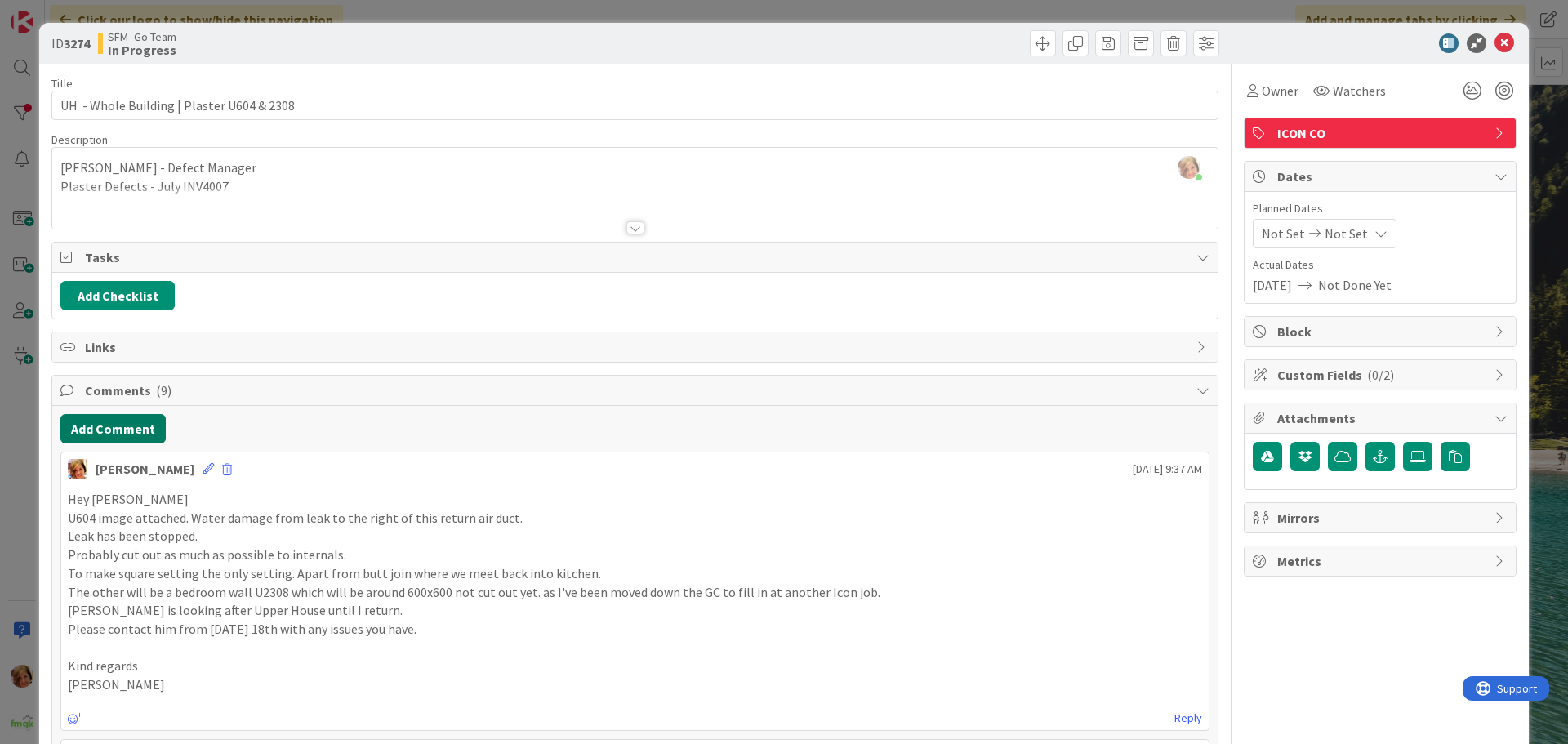
click at [125, 428] on button "Add Comment" at bounding box center [113, 428] width 105 height 29
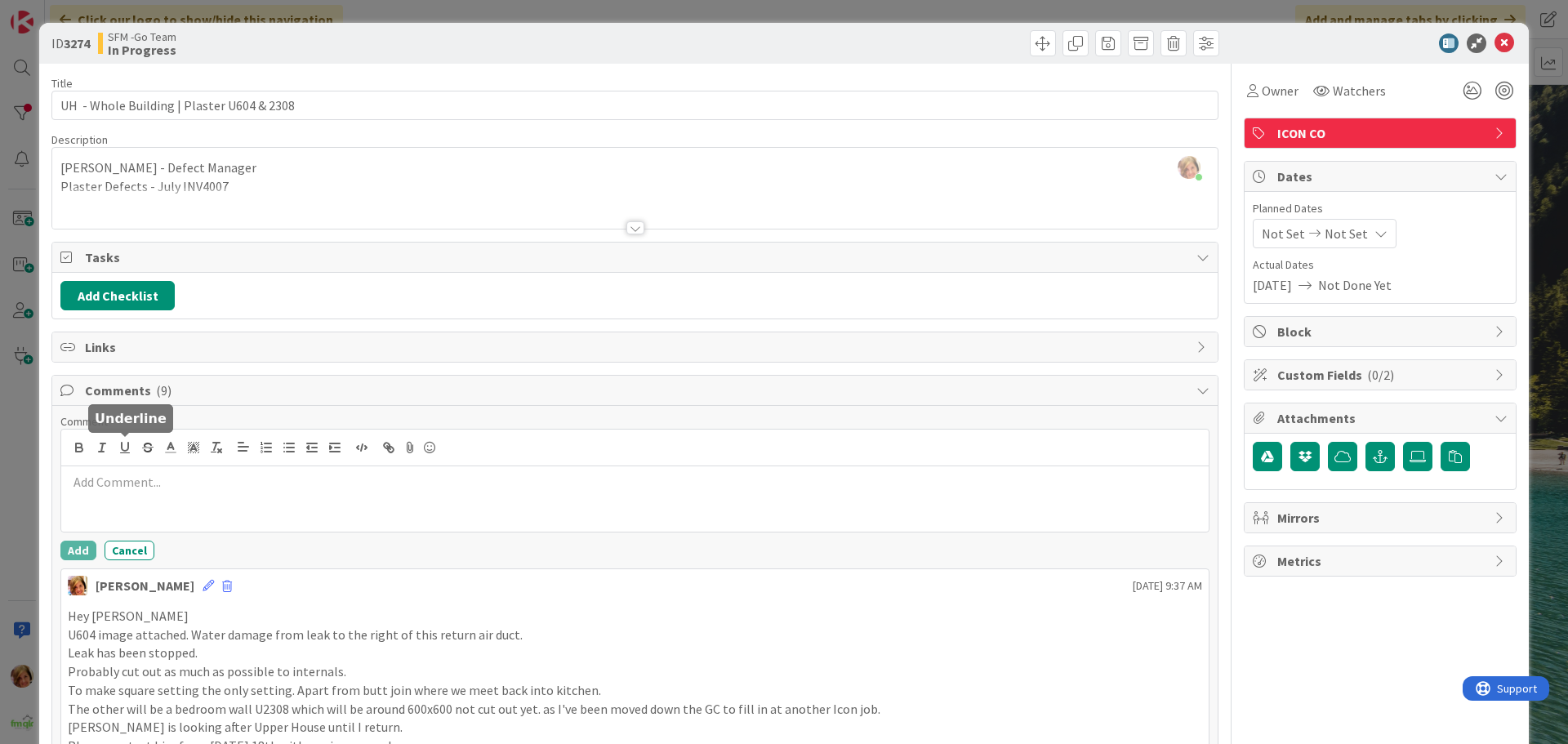
click at [154, 499] on div at bounding box center [635, 499] width 1147 height 65
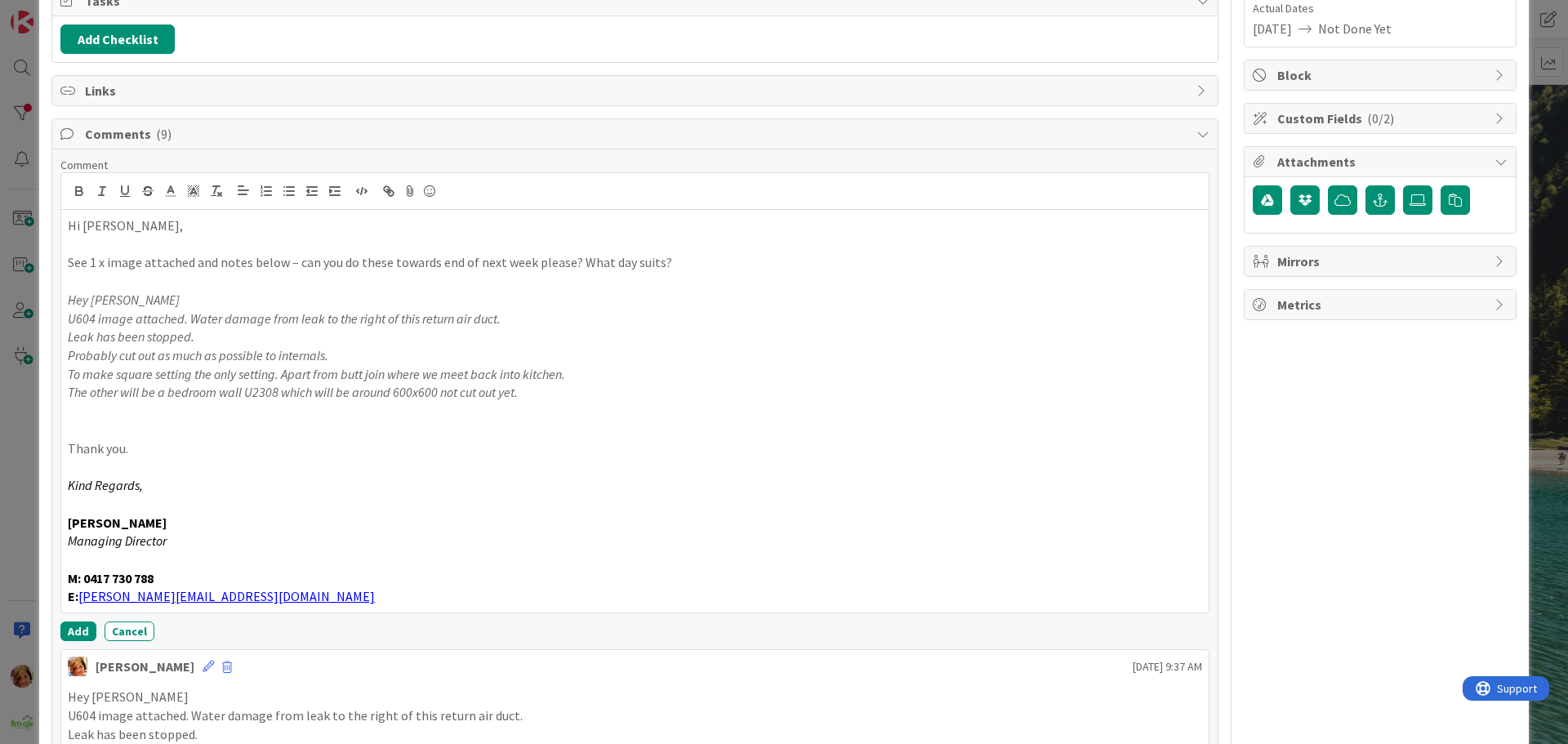
scroll to position [281, 0]
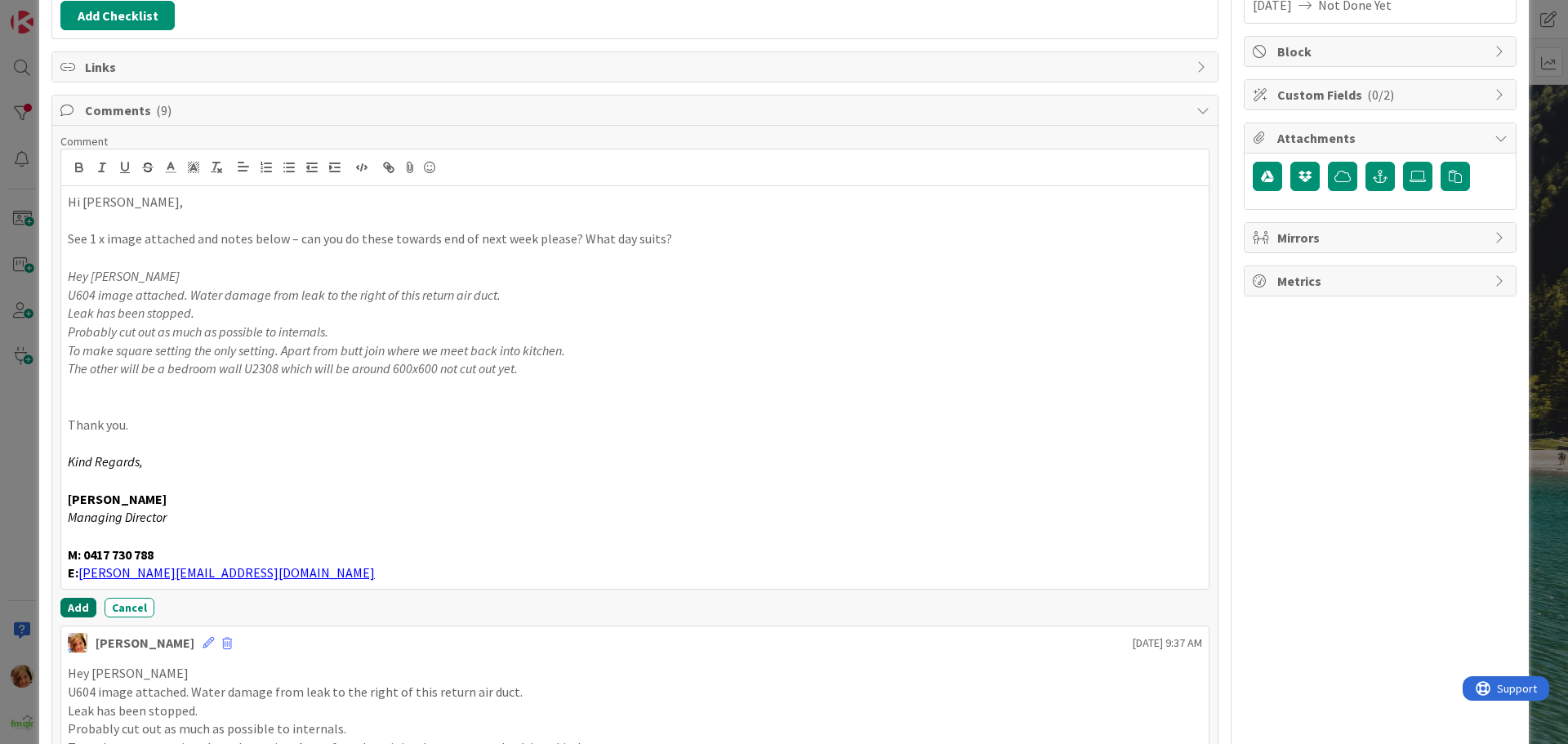
click at [80, 605] on button "Add" at bounding box center [79, 608] width 36 height 20
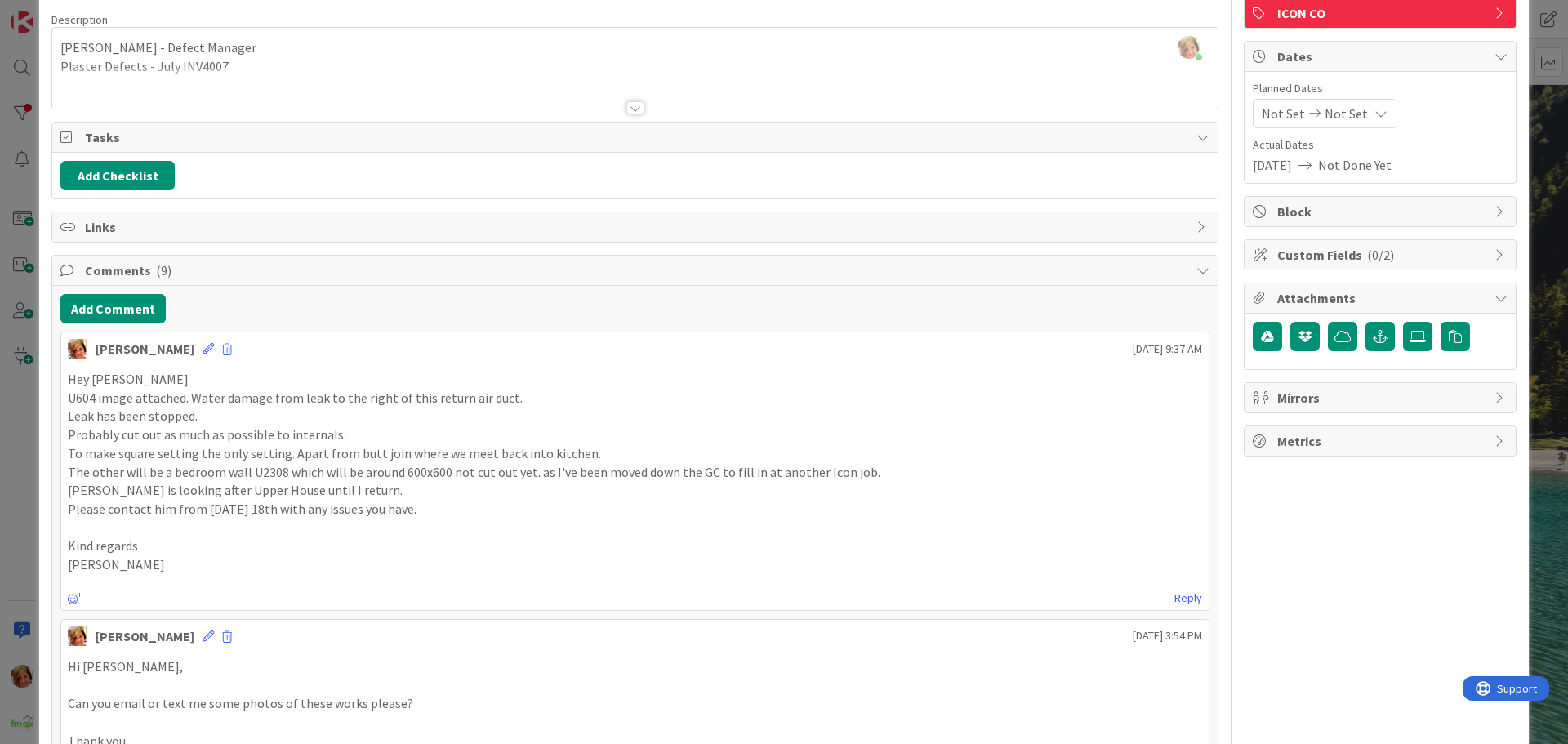
scroll to position [0, 0]
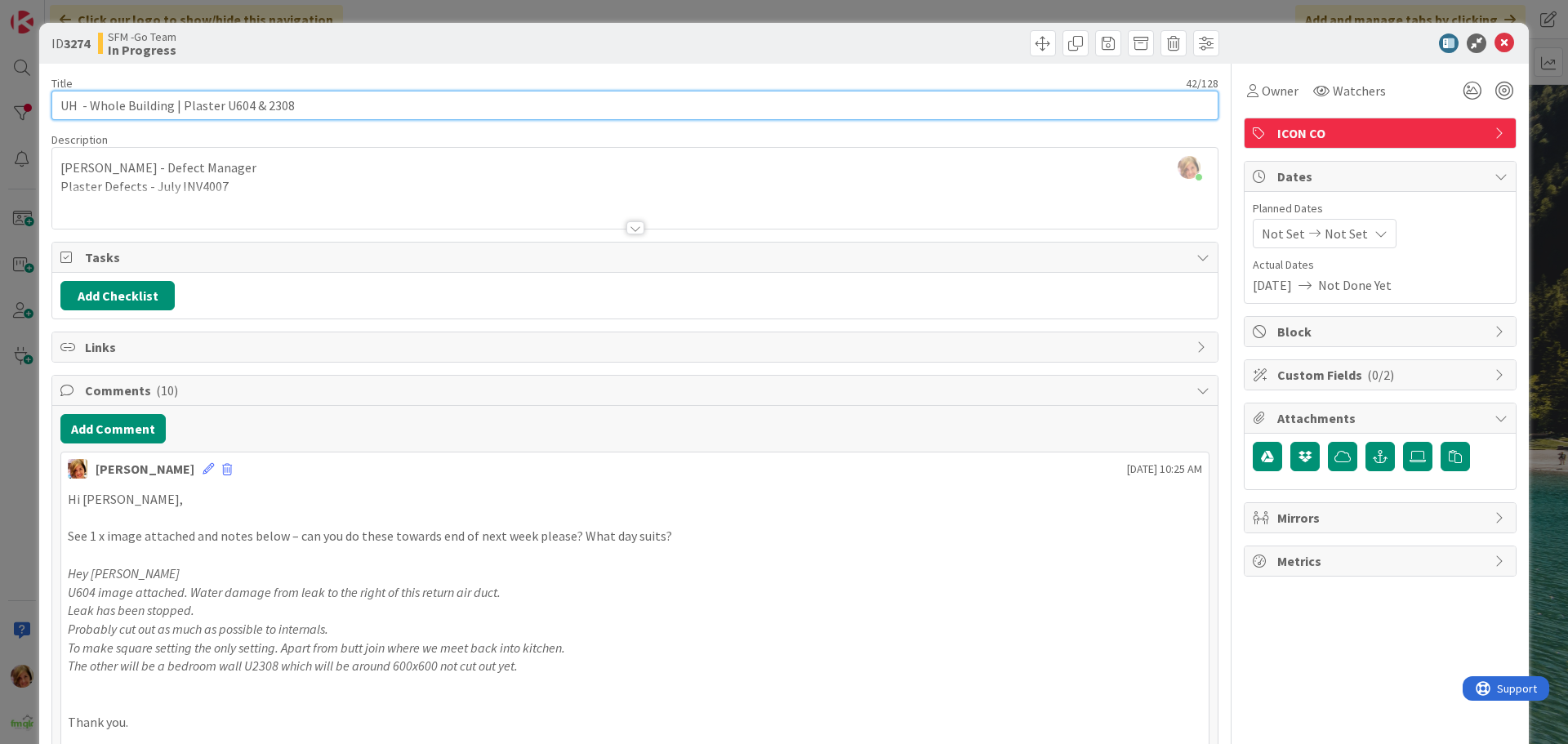
click at [339, 109] on input "UH - Whole Building | Plaster U604 & 2308" at bounding box center [635, 105] width 1167 height 29
type input "UH - Whole Building | Plaster U604 & 2308 - SENT TO PAUL MCGRATH 15.8.25"
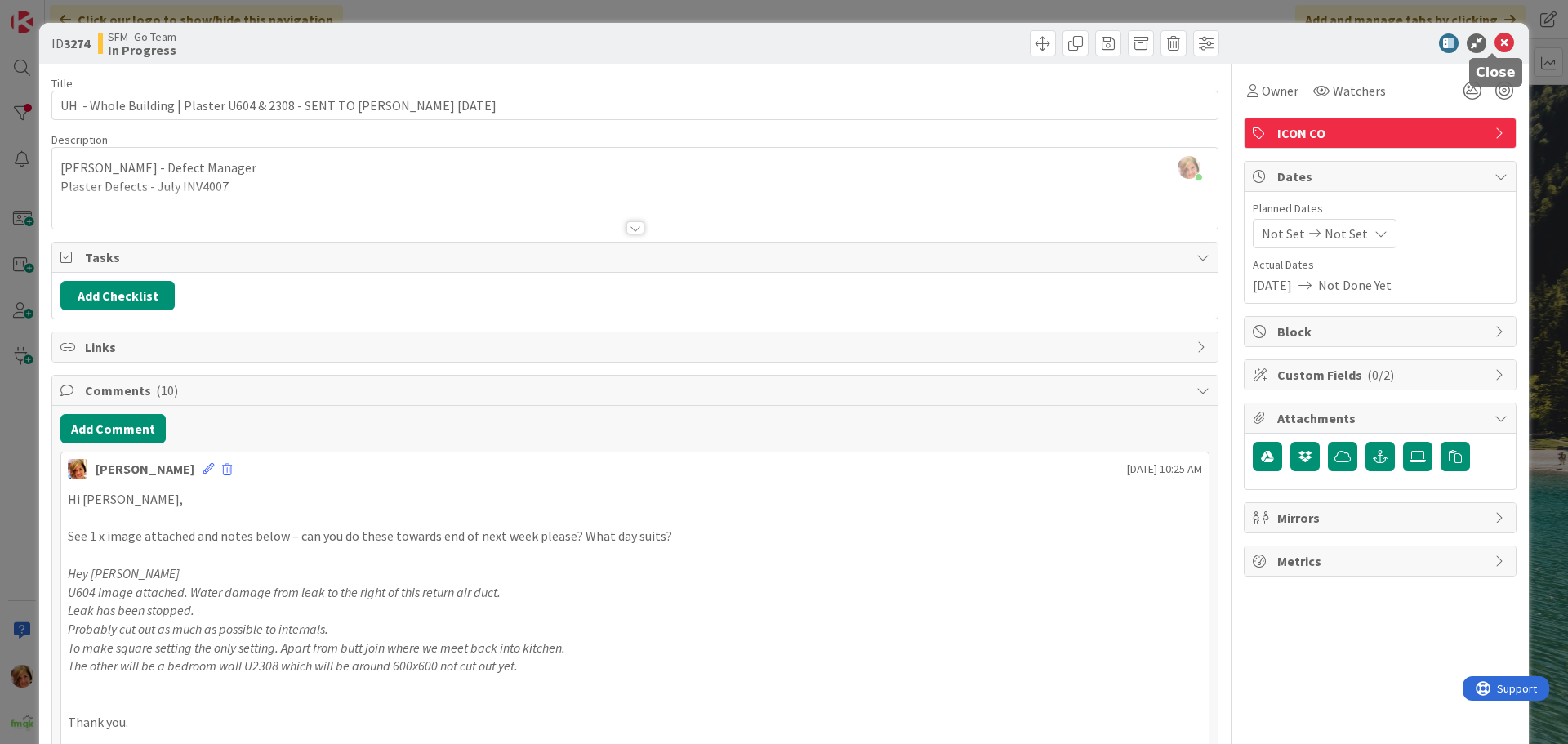
click at [1494, 39] on icon at bounding box center [1504, 43] width 20 height 20
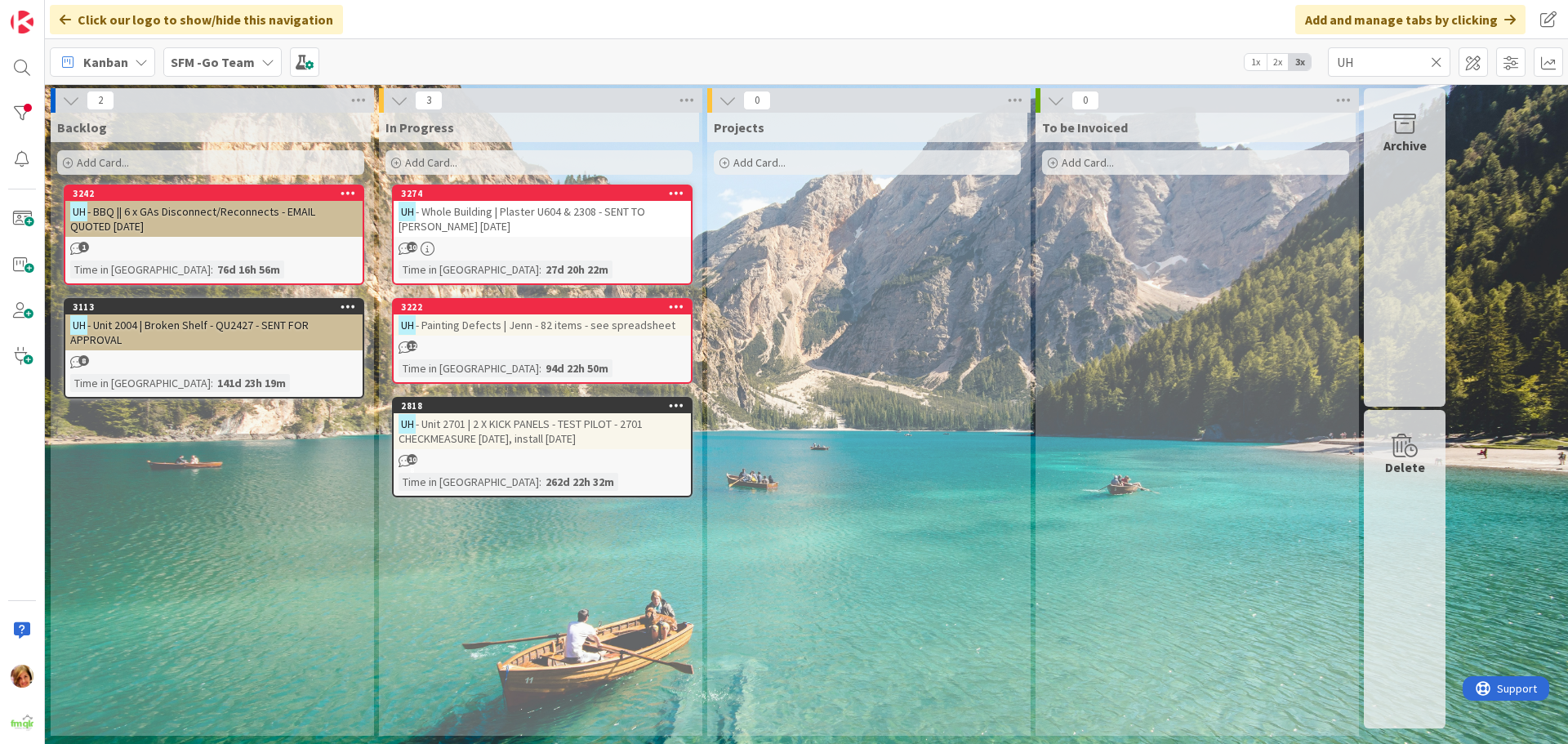
click at [1436, 61] on icon at bounding box center [1436, 63] width 11 height 15
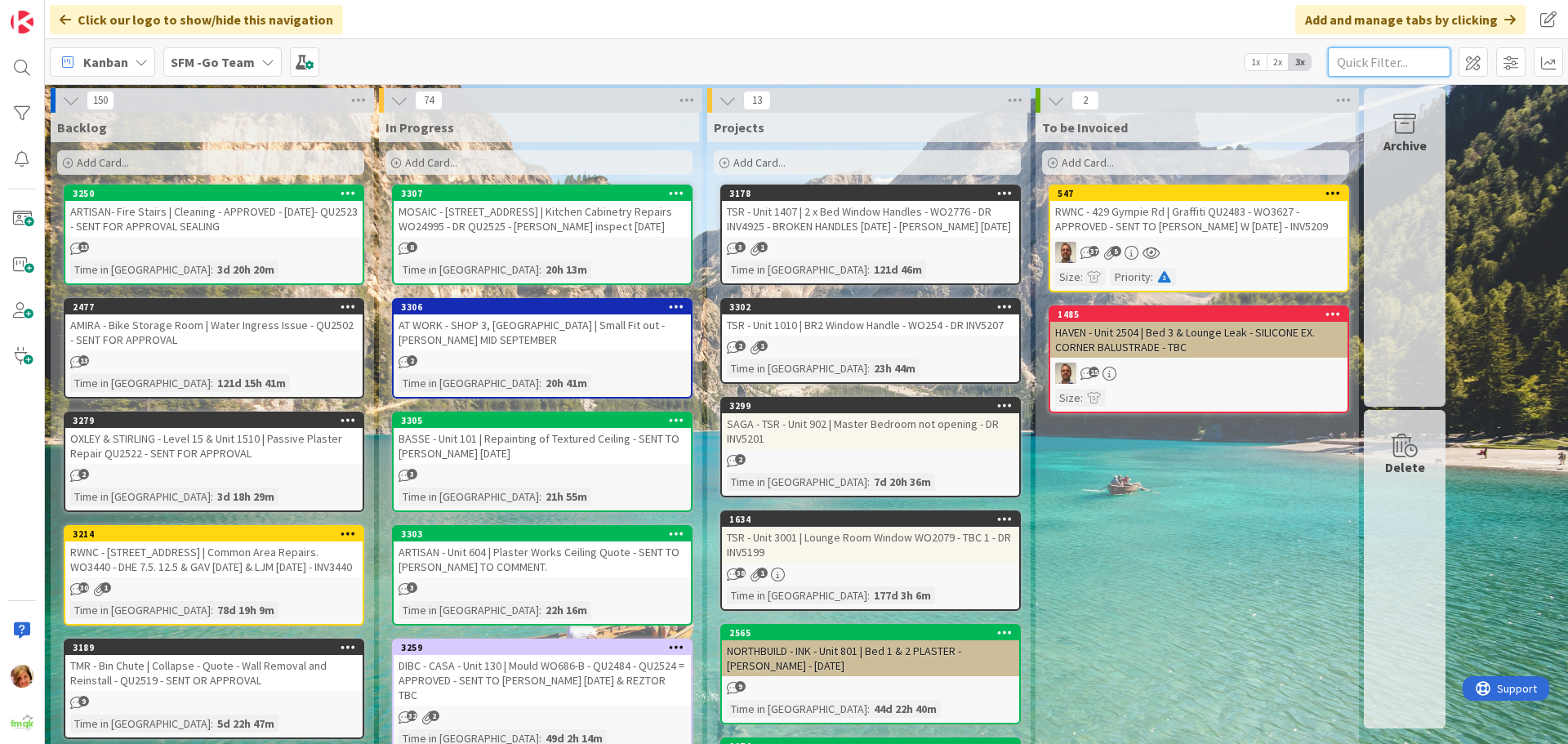
click at [1394, 64] on input "text" at bounding box center [1388, 62] width 122 height 29
type input "1612"
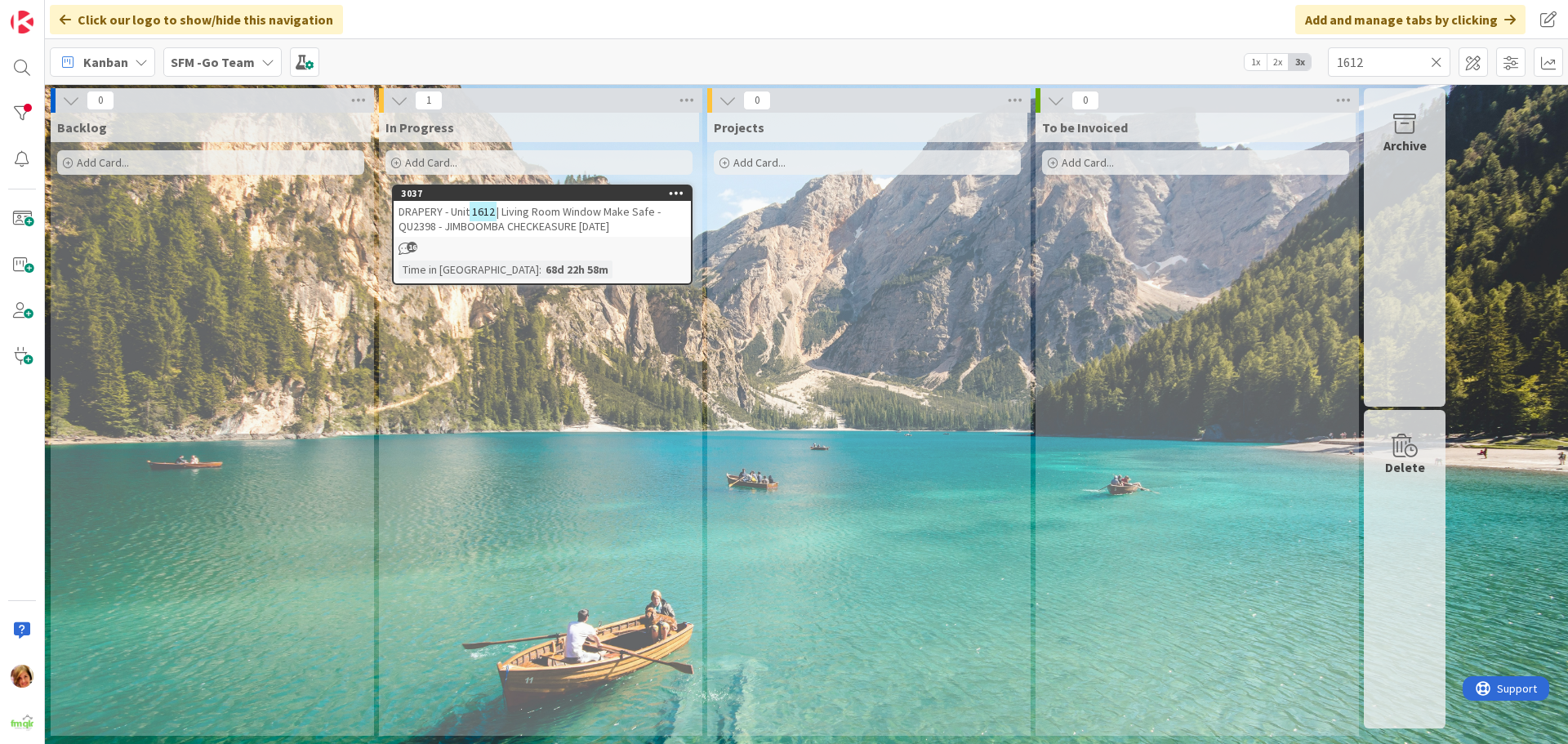
click at [590, 214] on span "| Living Room Window Make Safe - QU2398 - JIMBOOMBA CHECKEASURE 25.8.25" at bounding box center [530, 218] width 262 height 29
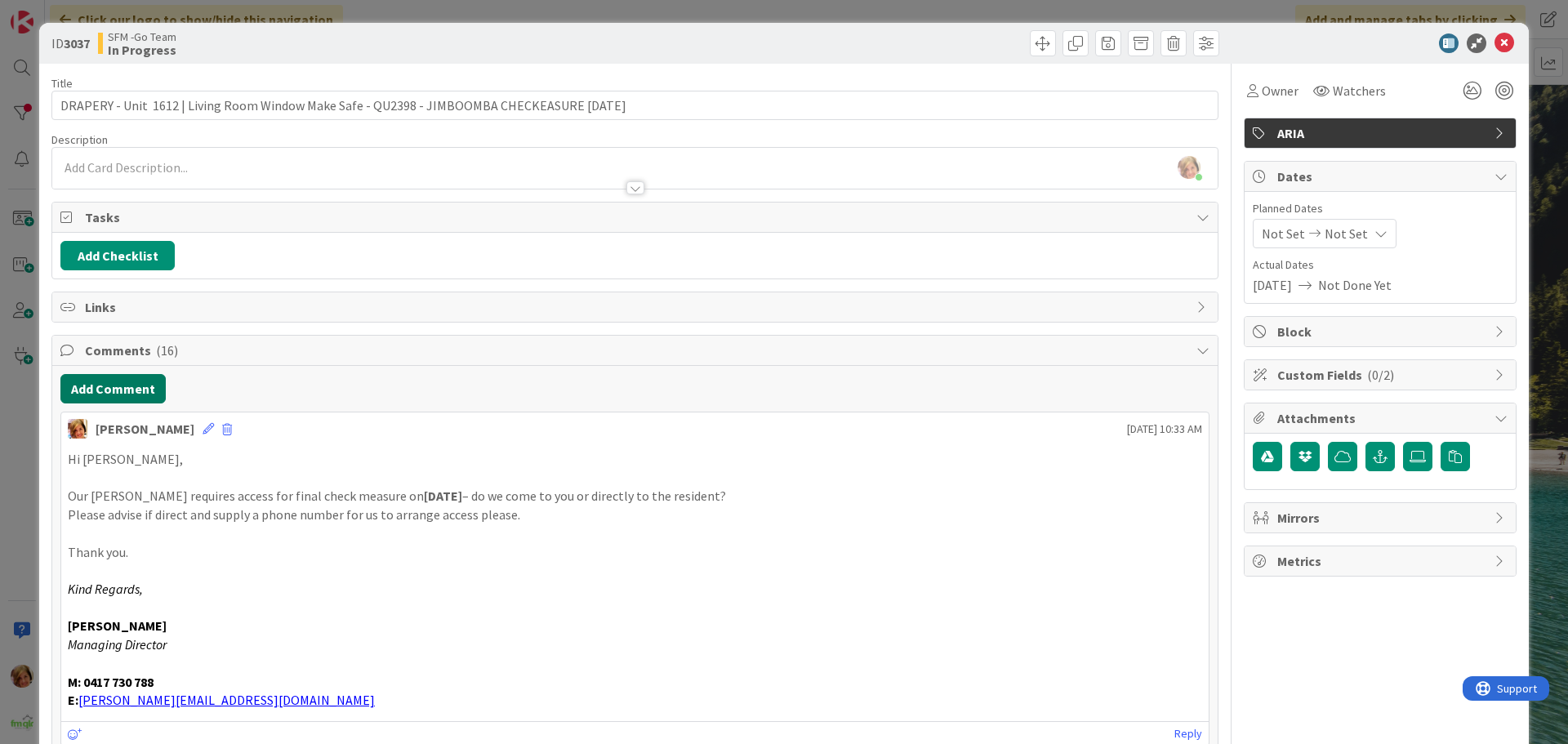
click at [127, 392] on button "Add Comment" at bounding box center [113, 389] width 105 height 29
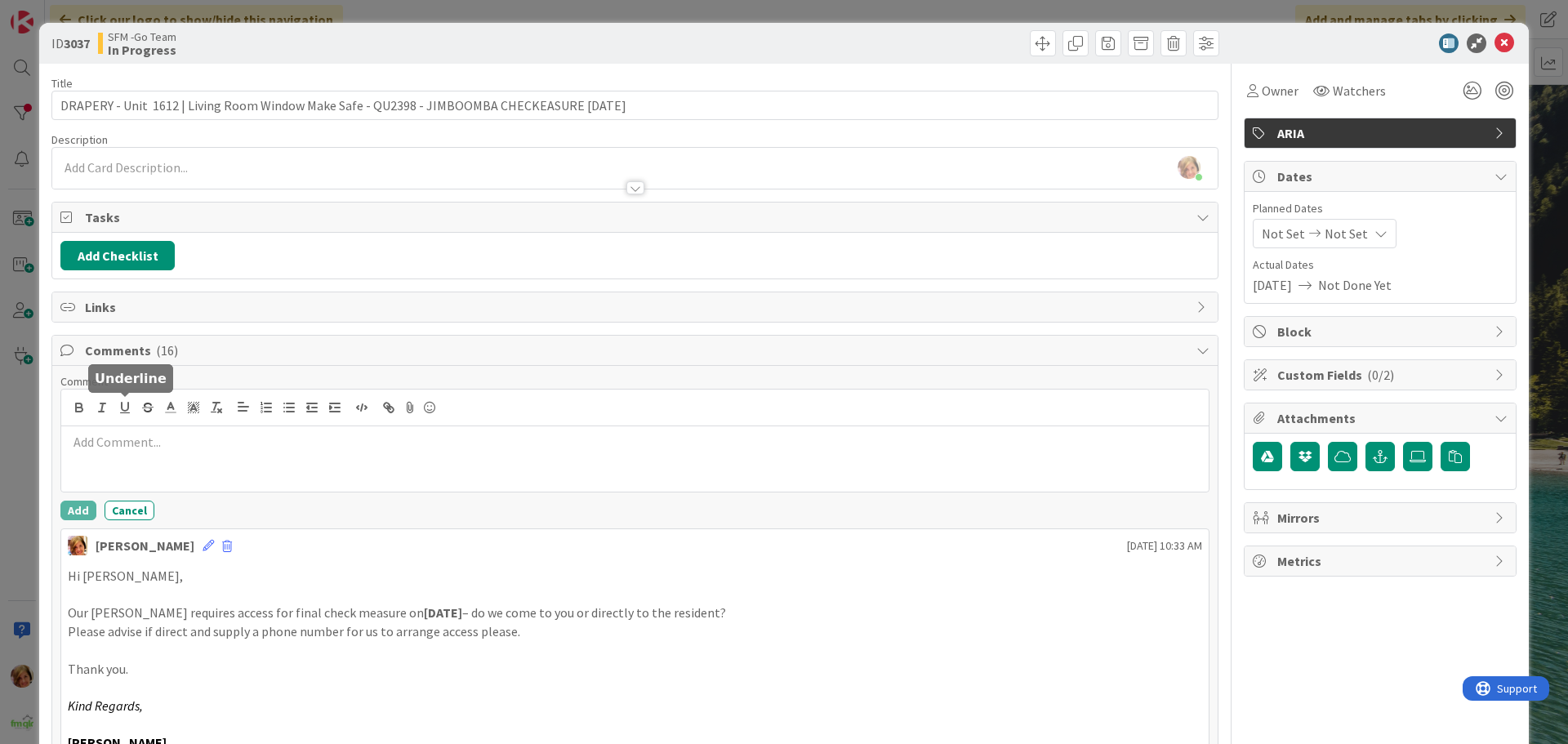
click at [145, 445] on p at bounding box center [635, 443] width 1134 height 19
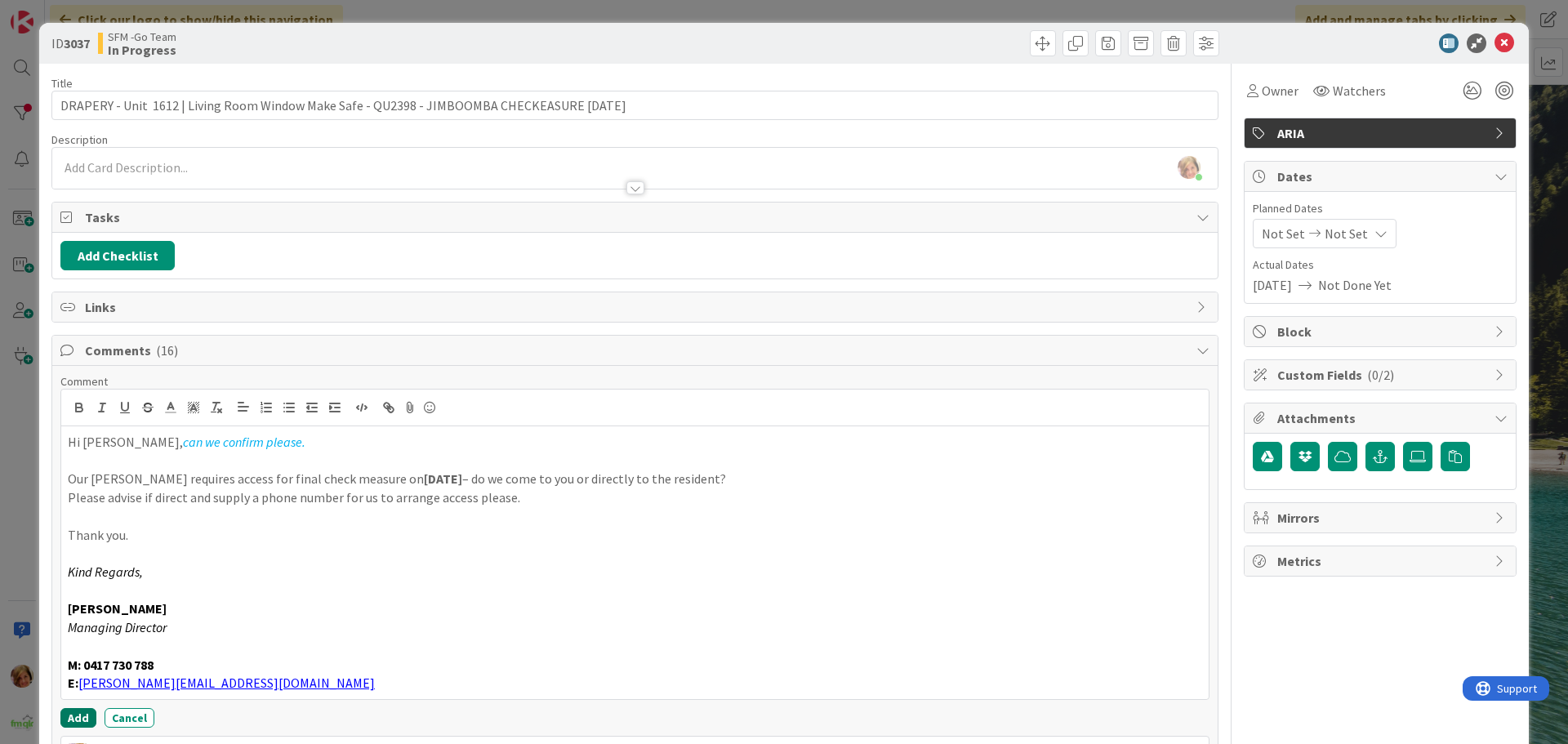
click at [75, 718] on button "Add" at bounding box center [79, 717] width 36 height 20
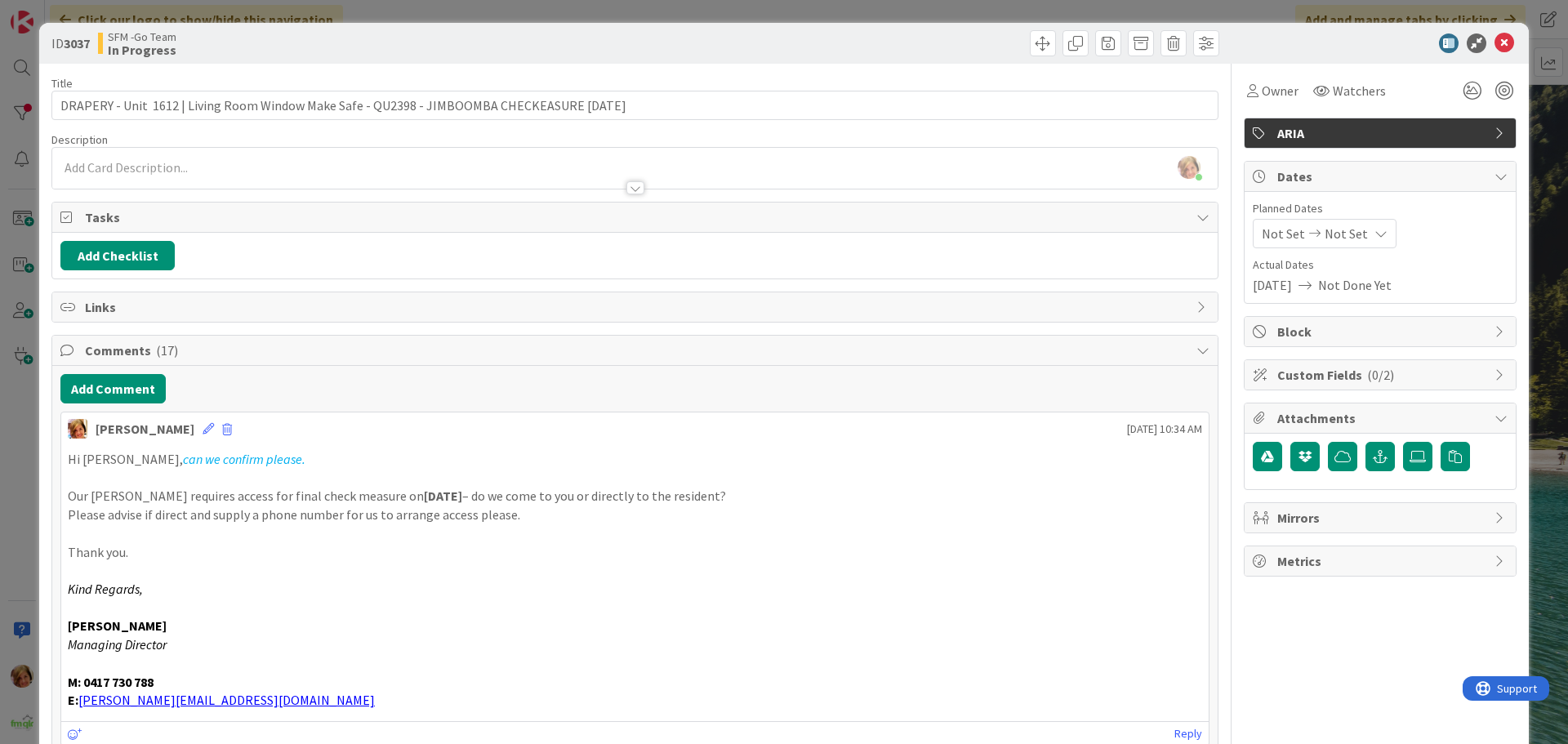
click at [694, 50] on div at bounding box center [929, 44] width 580 height 27
click at [1495, 45] on icon at bounding box center [1504, 43] width 20 height 20
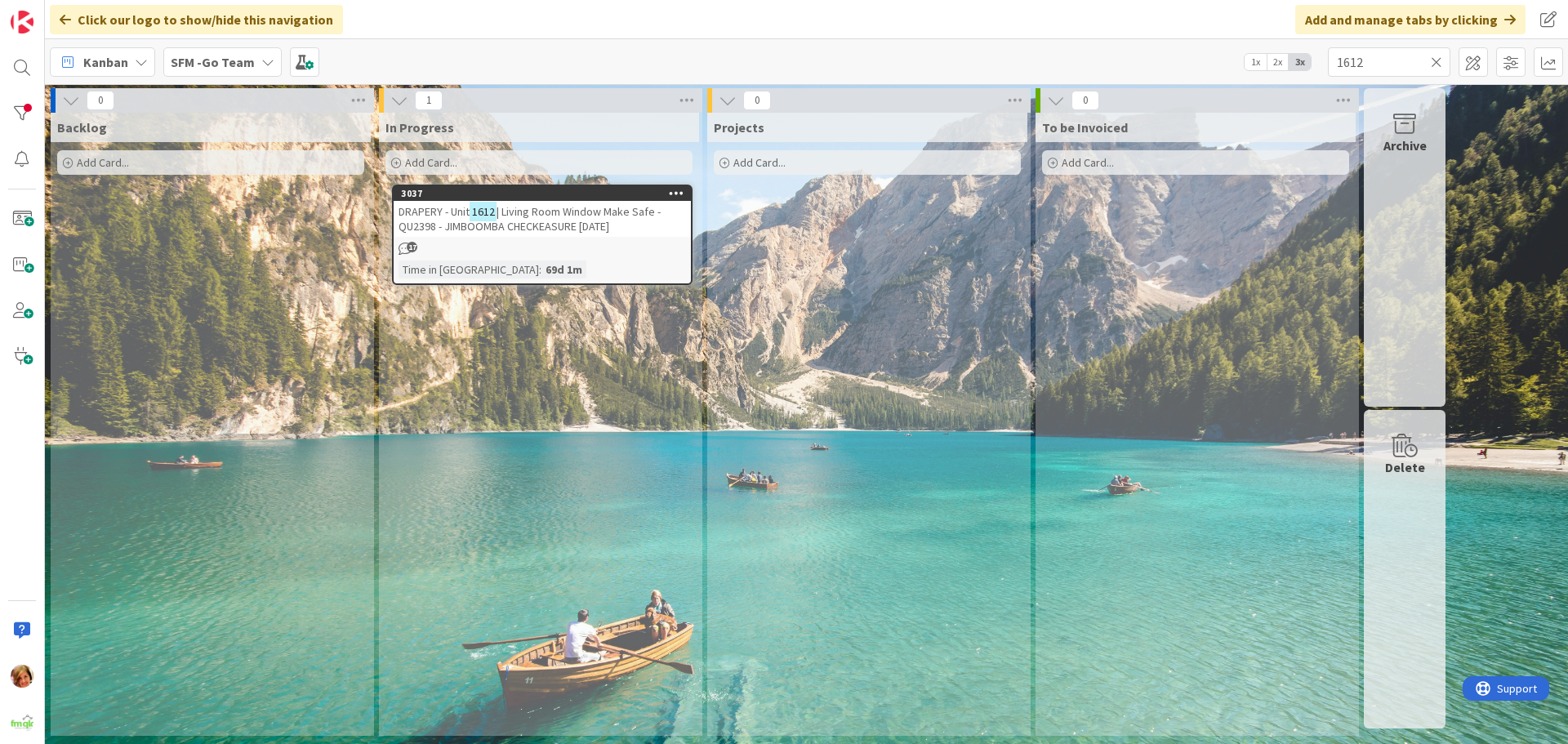
click at [1433, 64] on icon at bounding box center [1436, 63] width 11 height 15
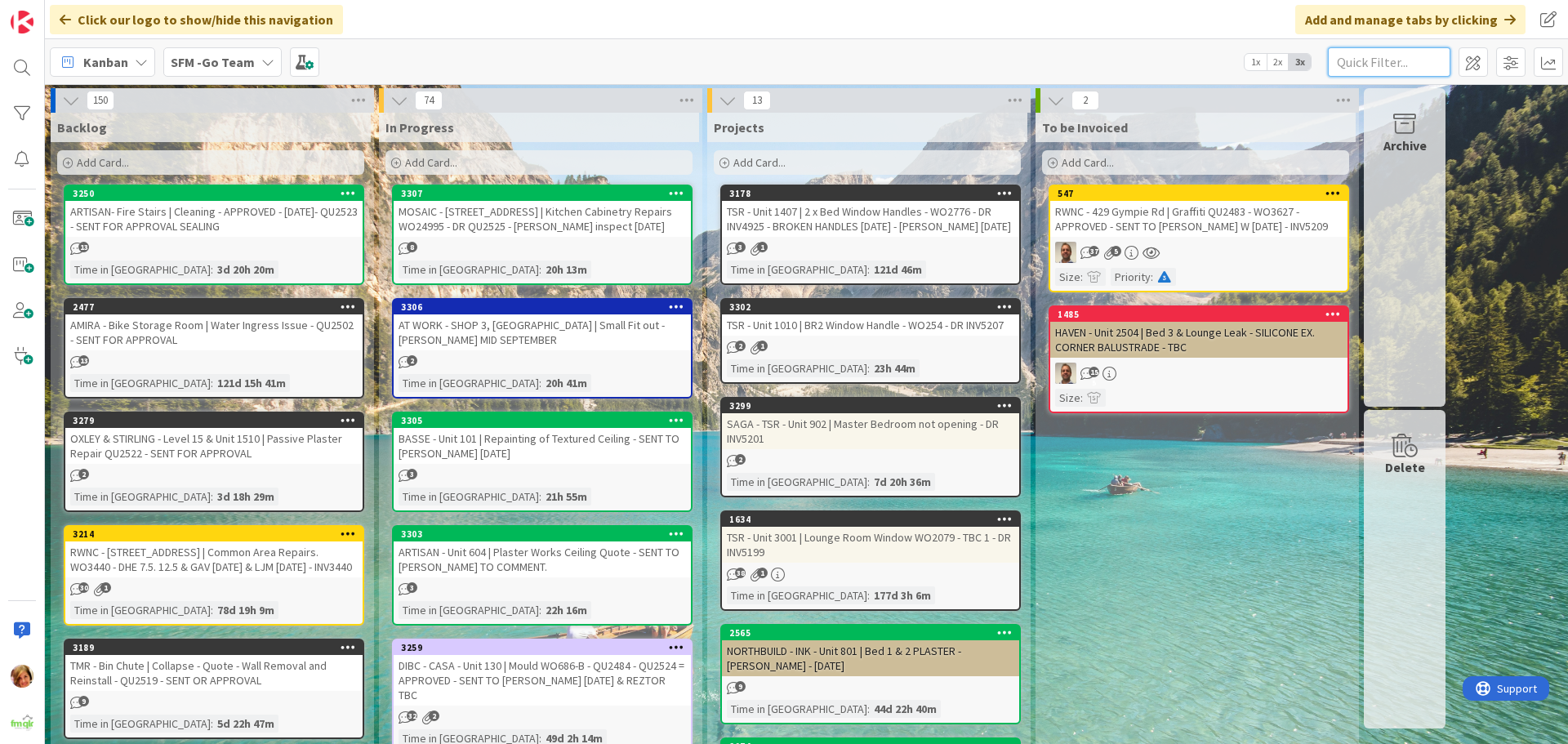
click at [1355, 67] on input "text" at bounding box center [1388, 62] width 122 height 29
type input "1612"
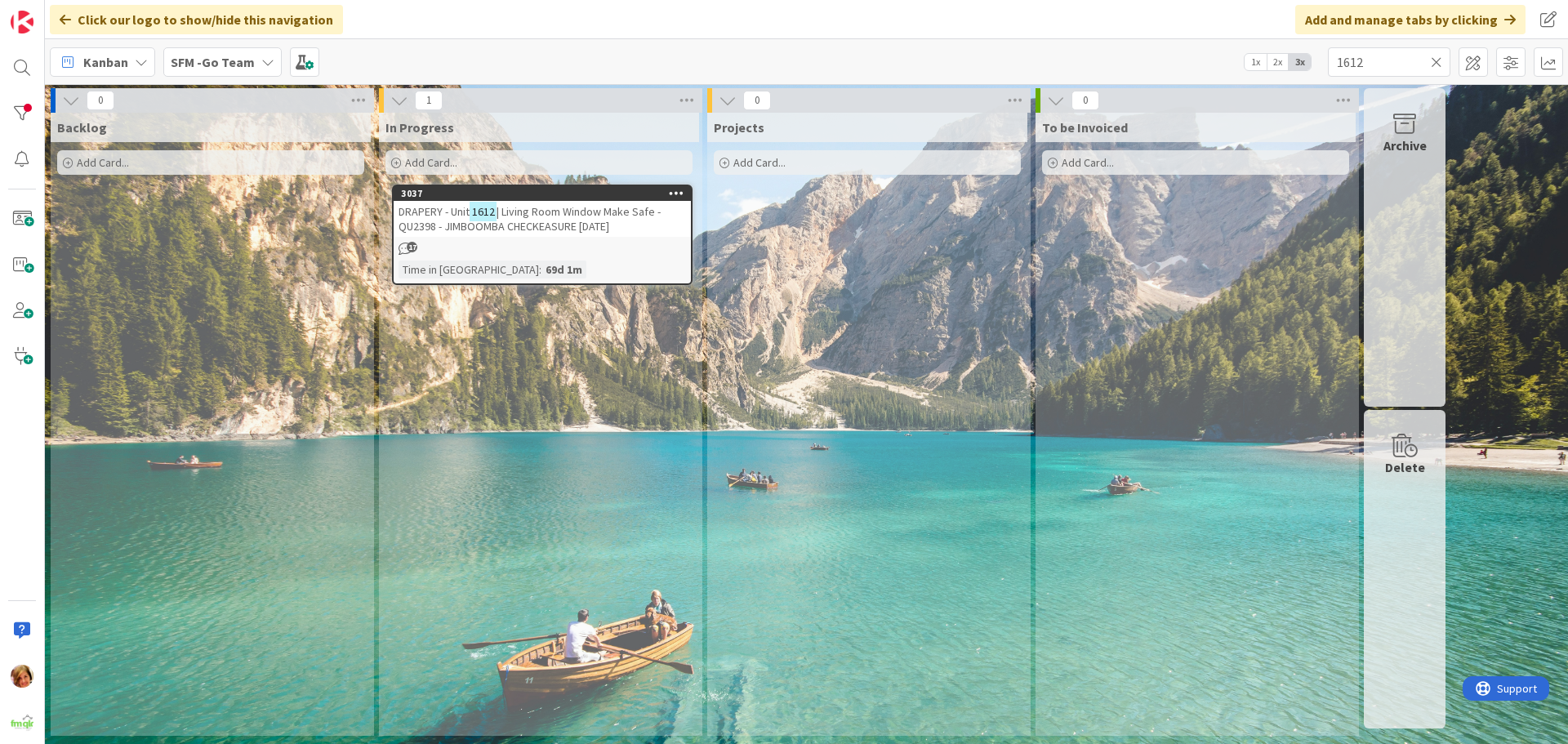
click at [570, 216] on span "| Living Room Window Make Safe - QU2398 - JIMBOOMBA CHECKEASURE 25.8.25" at bounding box center [530, 218] width 262 height 29
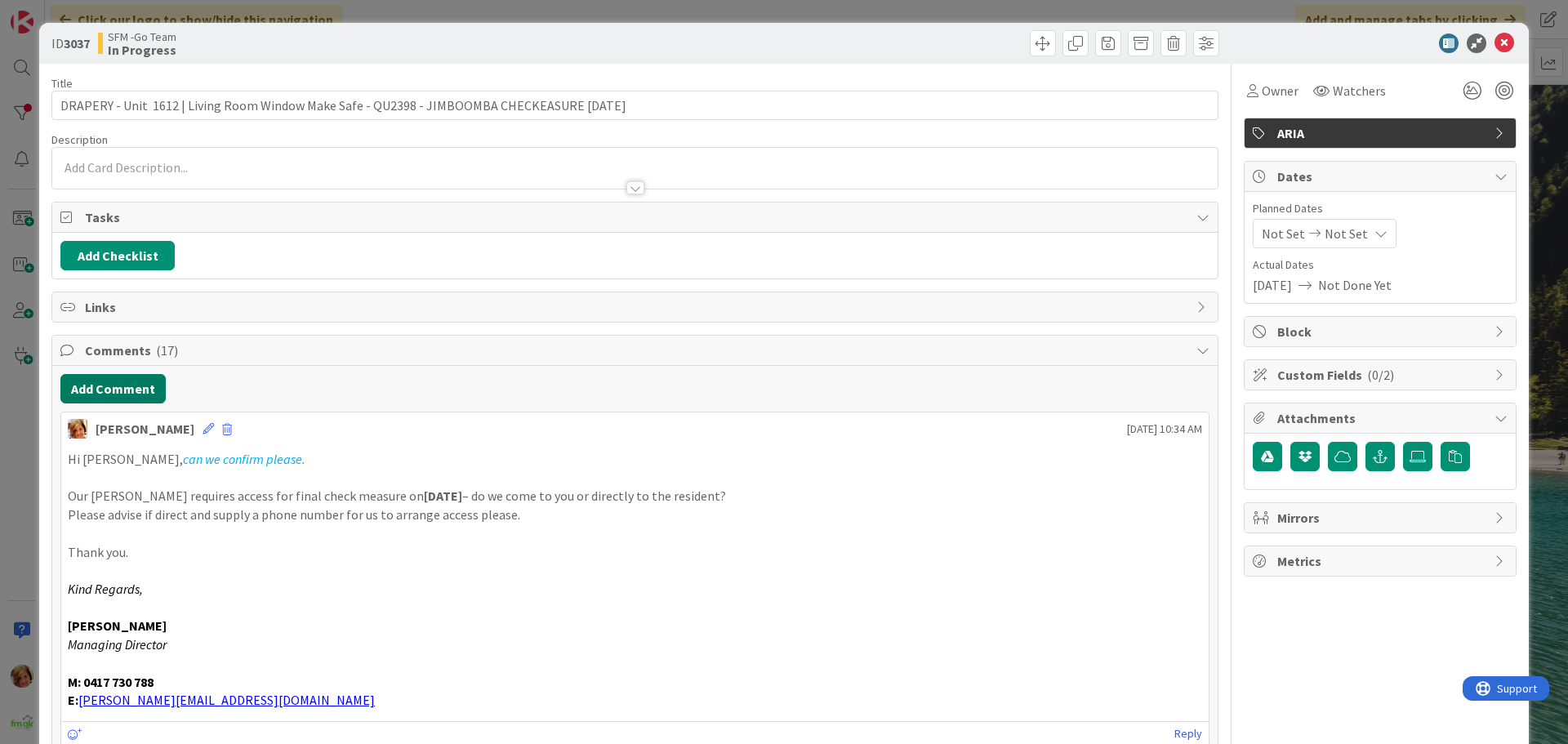
click at [99, 387] on button "Add Comment" at bounding box center [113, 389] width 105 height 29
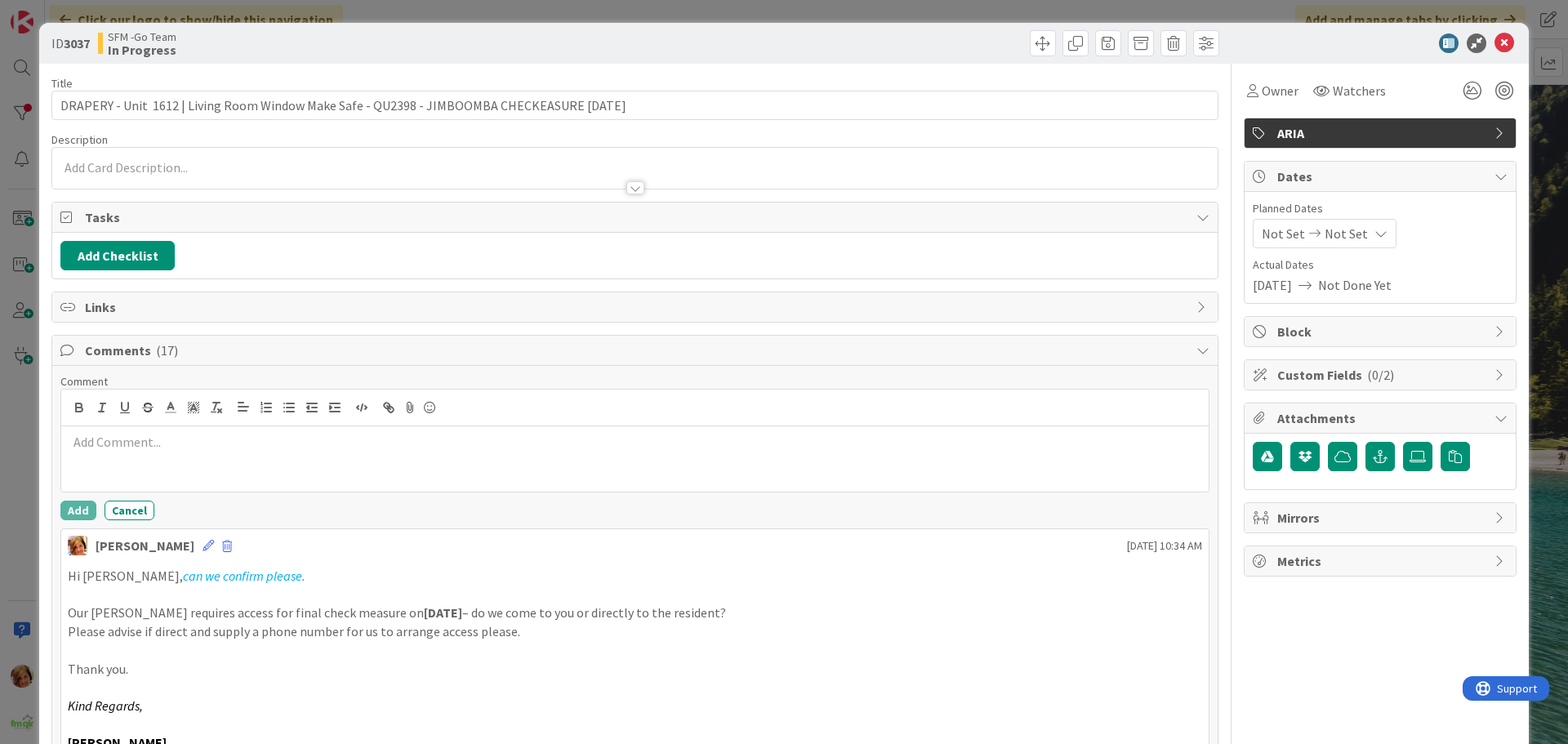
click at [232, 474] on div at bounding box center [635, 459] width 1147 height 65
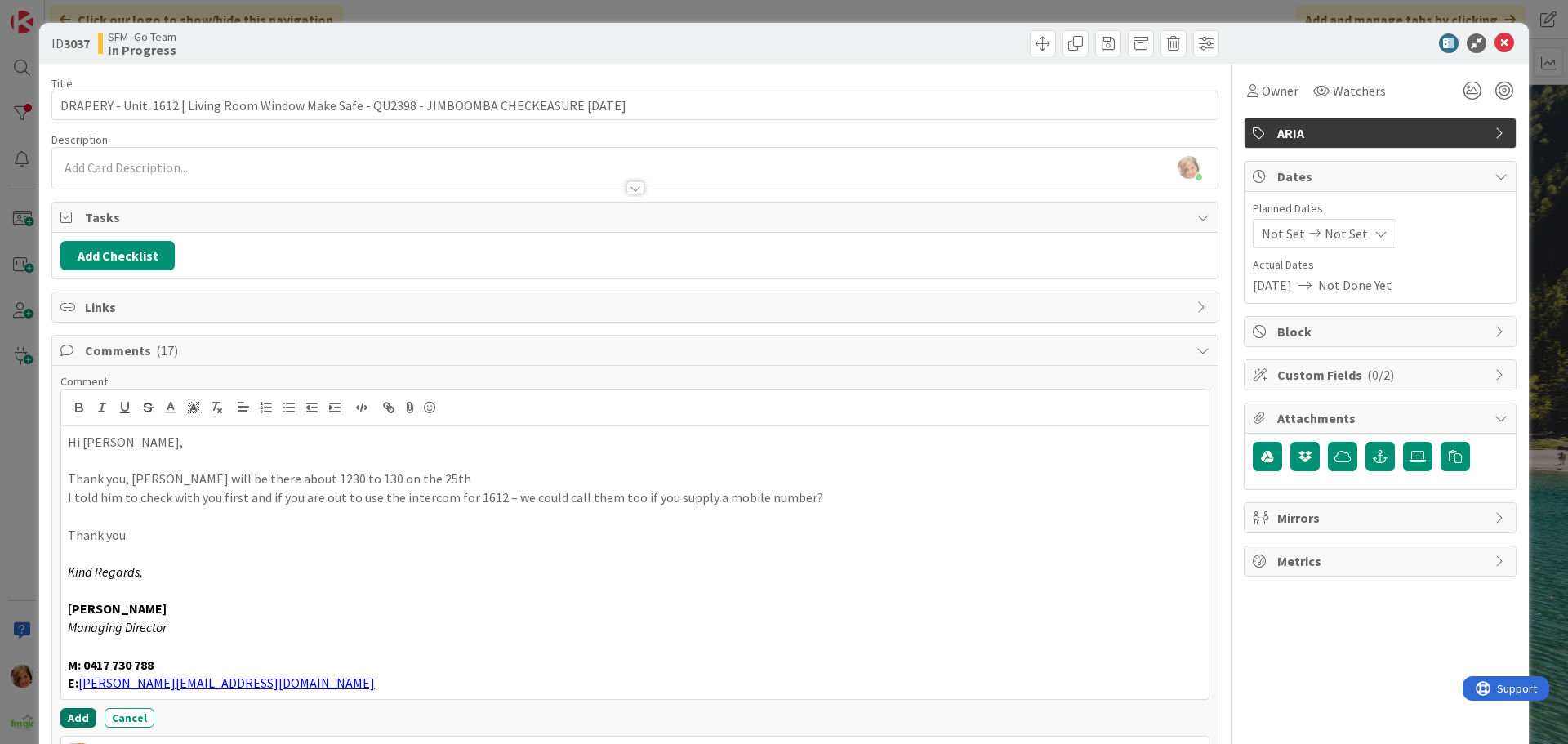
click at [74, 713] on button "Add" at bounding box center [79, 717] width 36 height 20
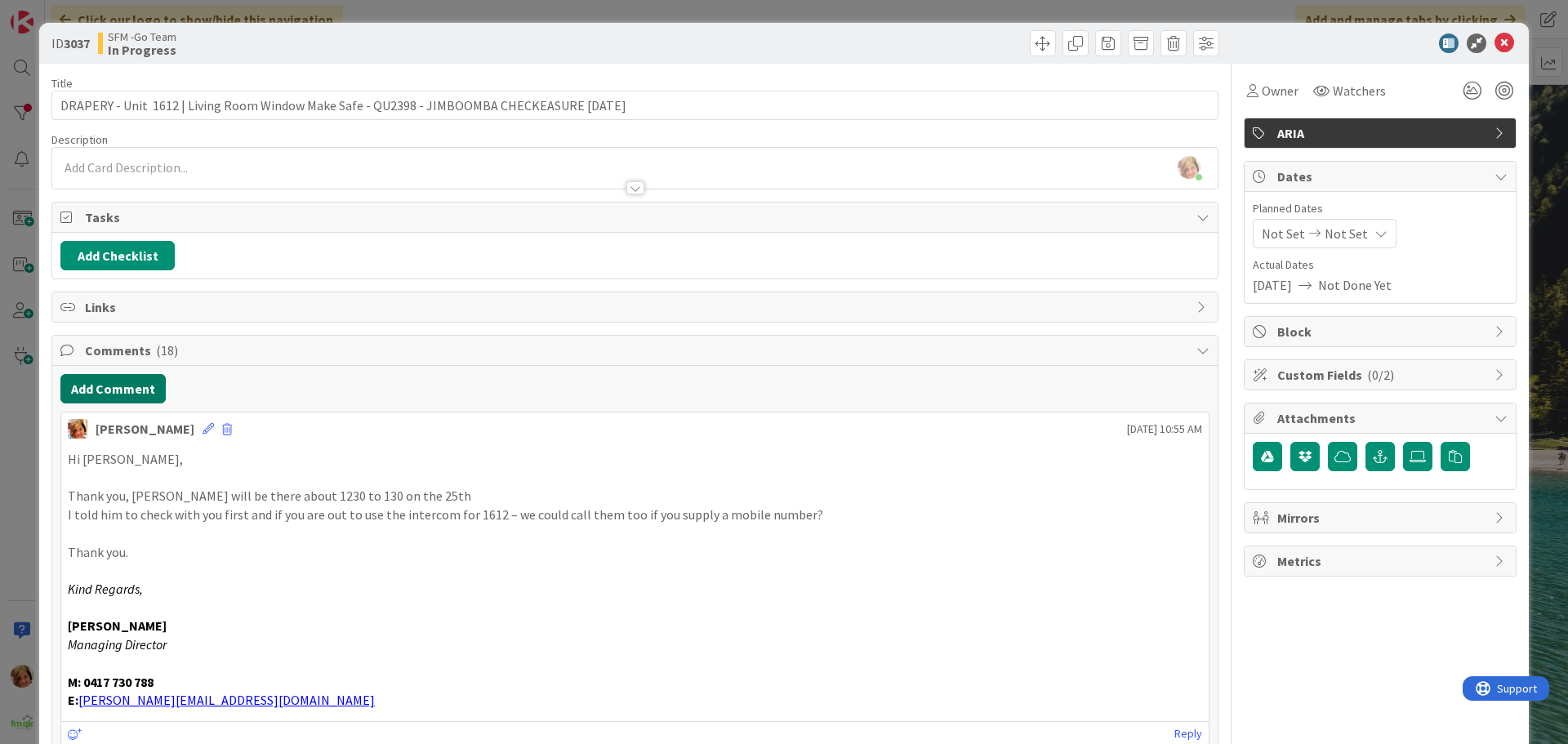
click at [105, 391] on button "Add Comment" at bounding box center [113, 389] width 105 height 29
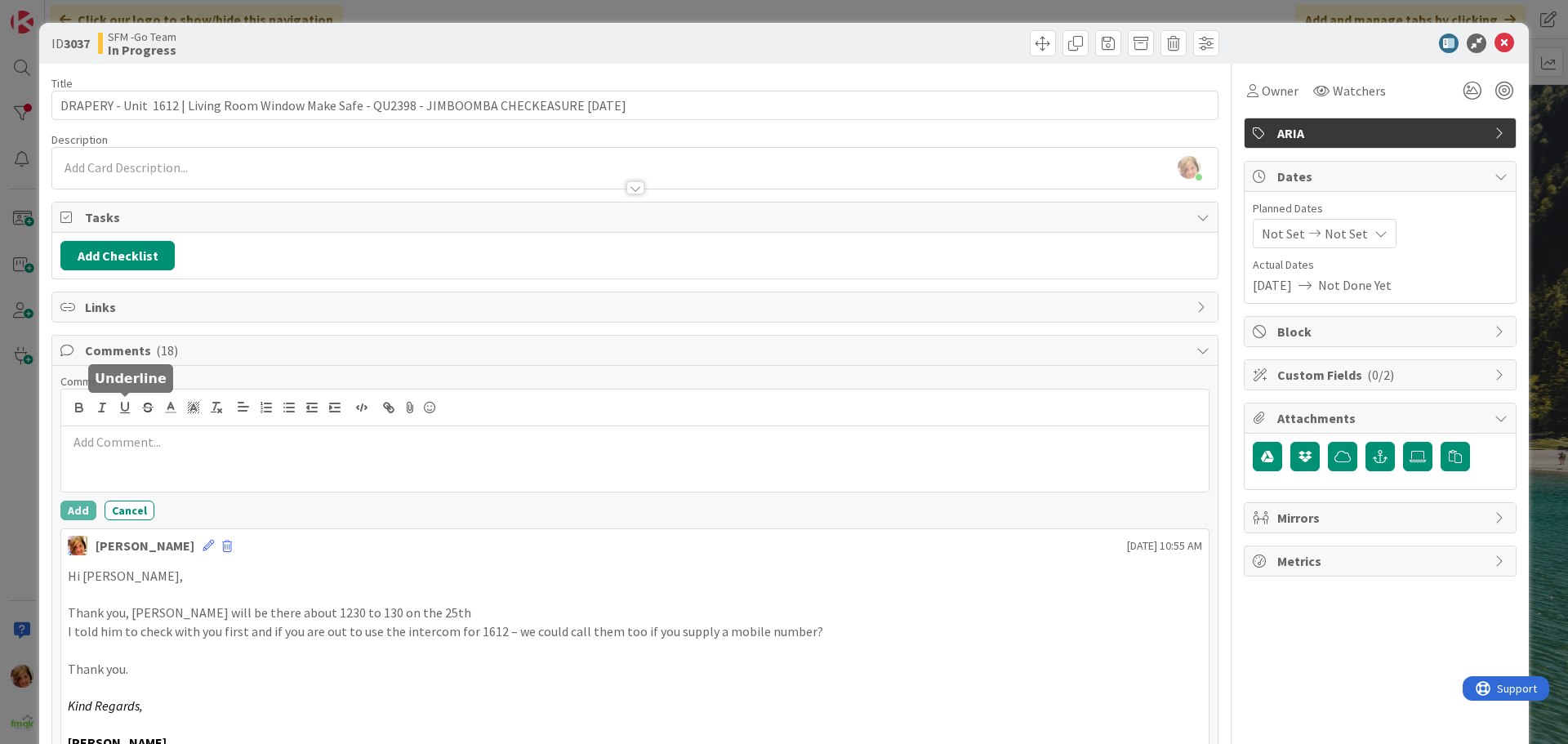
click at [153, 457] on div at bounding box center [635, 459] width 1147 height 65
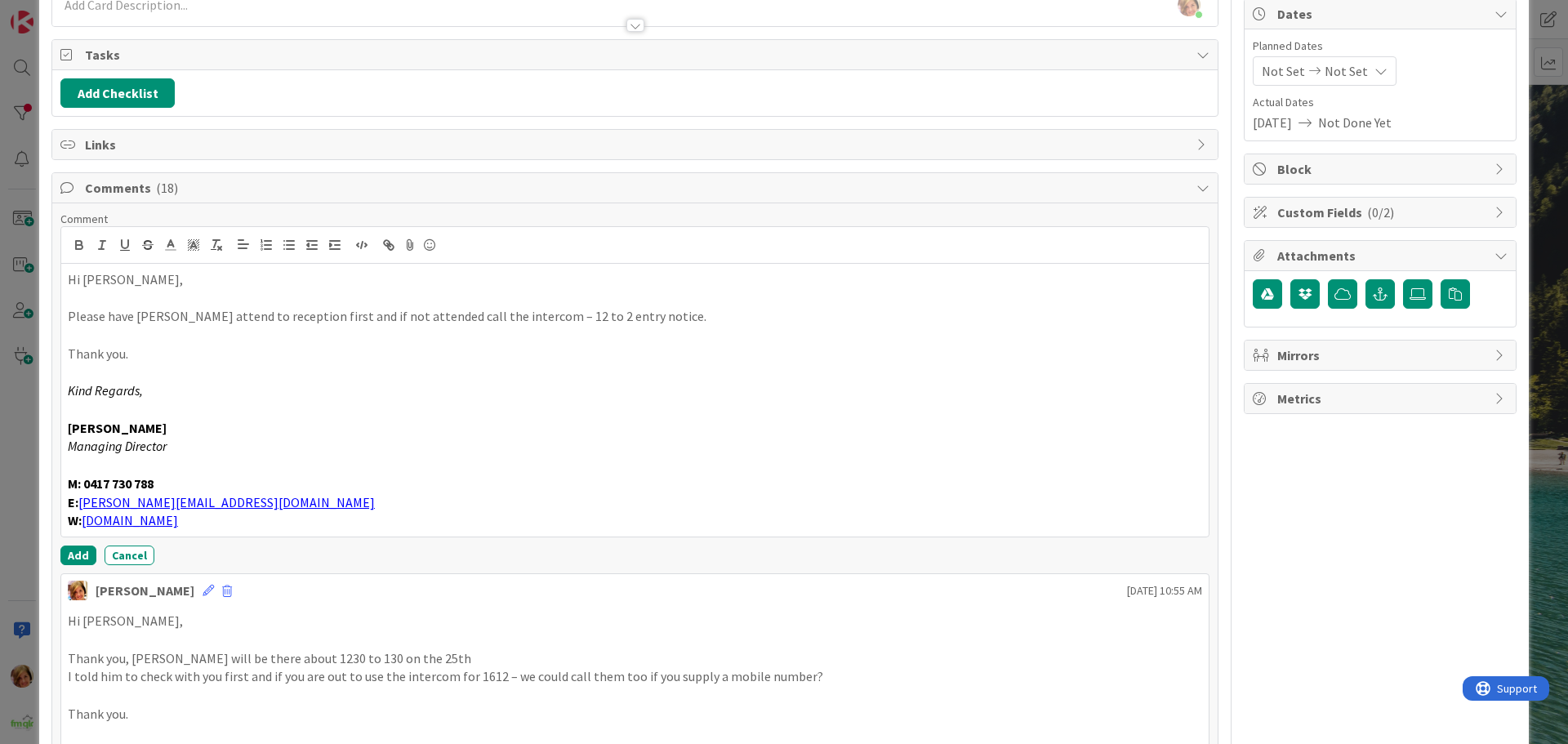
scroll to position [163, 0]
click at [74, 553] on button "Add" at bounding box center [79, 554] width 36 height 20
